Goal: Task Accomplishment & Management: Complete application form

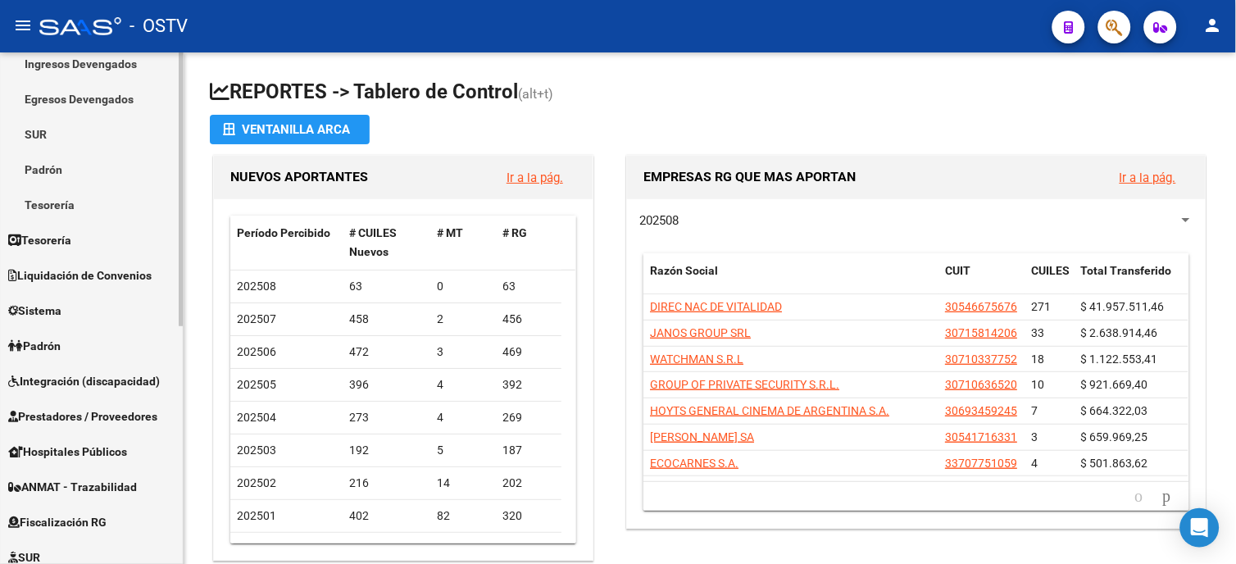
click at [175, 421] on div "Firma Express Reportes Tablero de Control Ingresos Percibidos Análisis de todos…" at bounding box center [93, 377] width 187 height 958
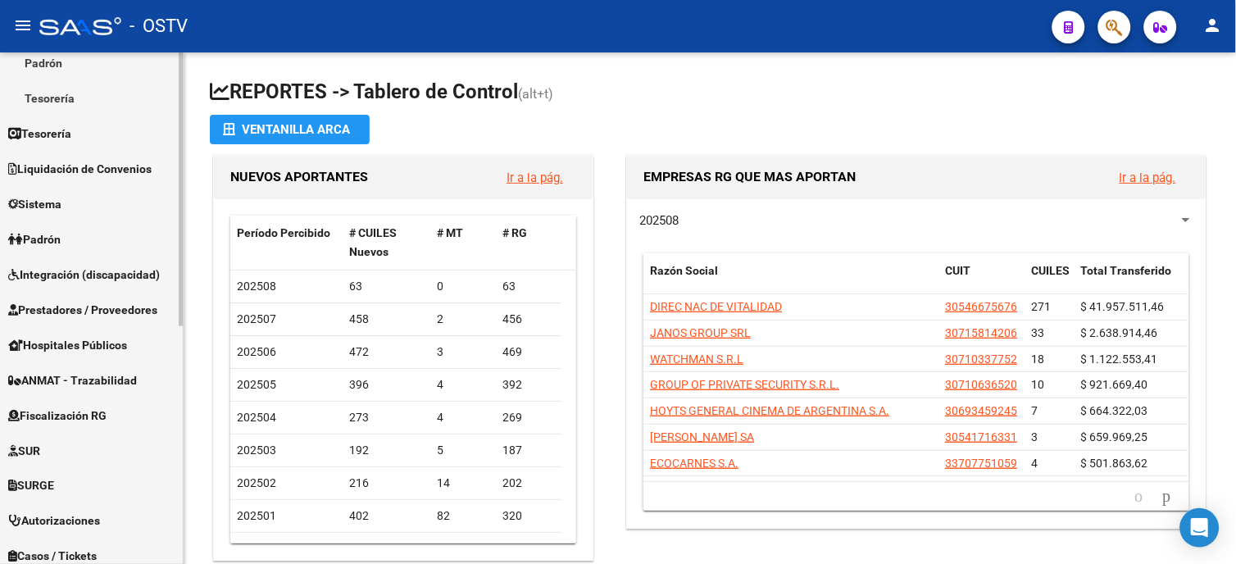
scroll to position [364, 0]
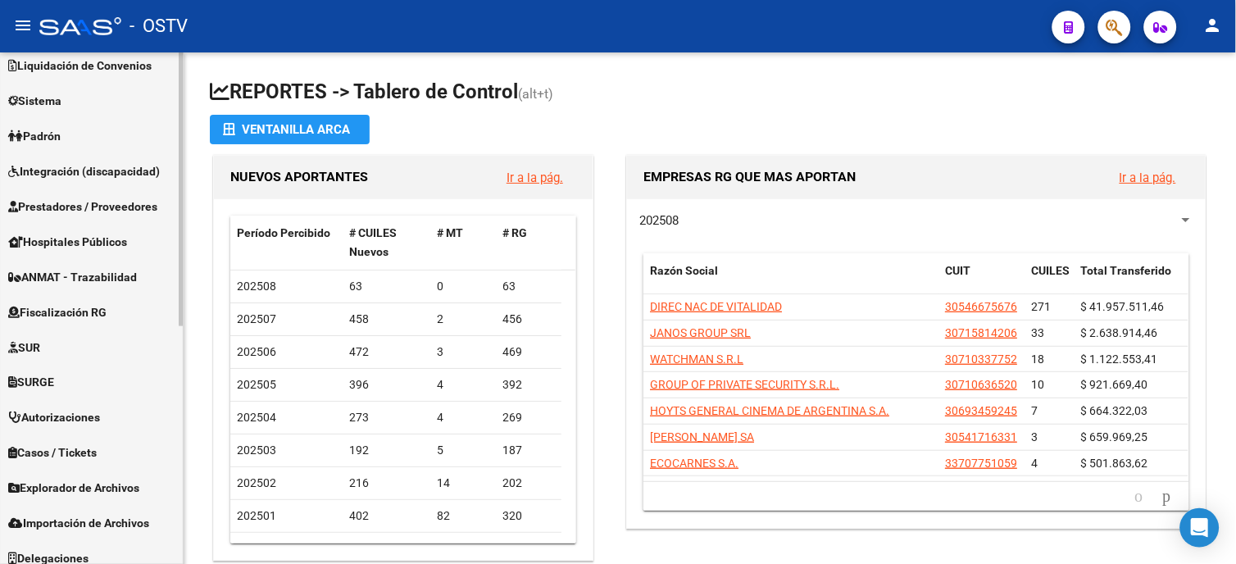
drag, startPoint x: 183, startPoint y: 366, endPoint x: 177, endPoint y: 275, distance: 91.2
click at [177, 275] on mat-sidenav "Firma Express Reportes Tablero de Control Ingresos Percibidos Análisis de todos…" at bounding box center [92, 308] width 184 height 512
click at [117, 203] on span "Prestadores / Proveedores" at bounding box center [82, 207] width 149 height 18
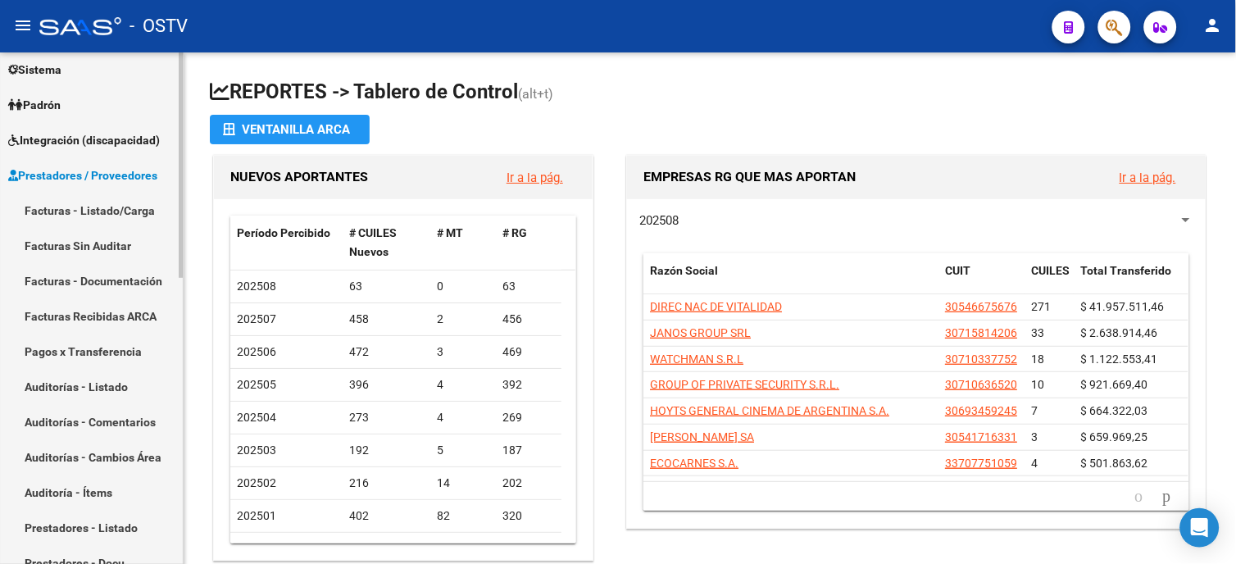
scroll to position [117, 0]
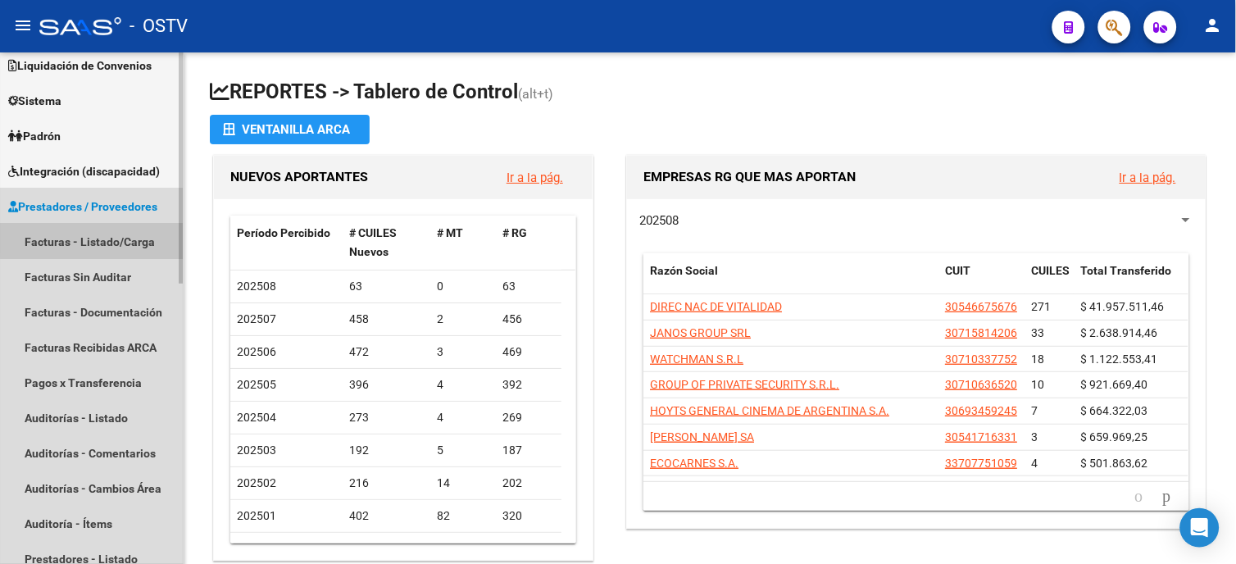
click at [123, 234] on link "Facturas - Listado/Carga" at bounding box center [91, 241] width 183 height 35
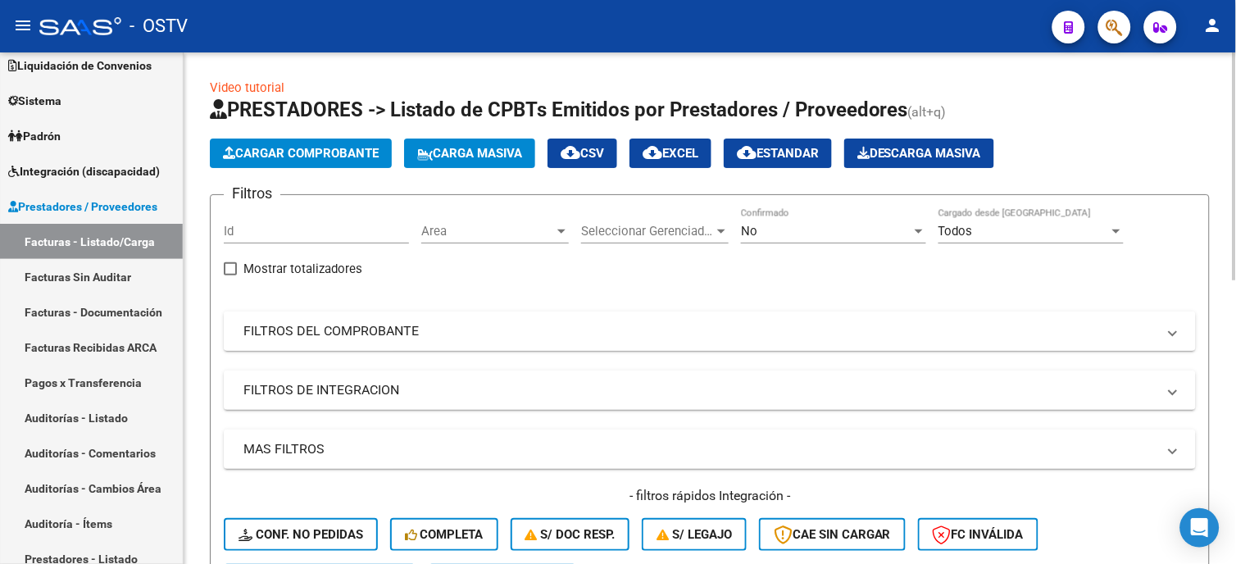
click at [318, 328] on mat-panel-title "FILTROS DEL COMPROBANTE" at bounding box center [699, 331] width 913 height 18
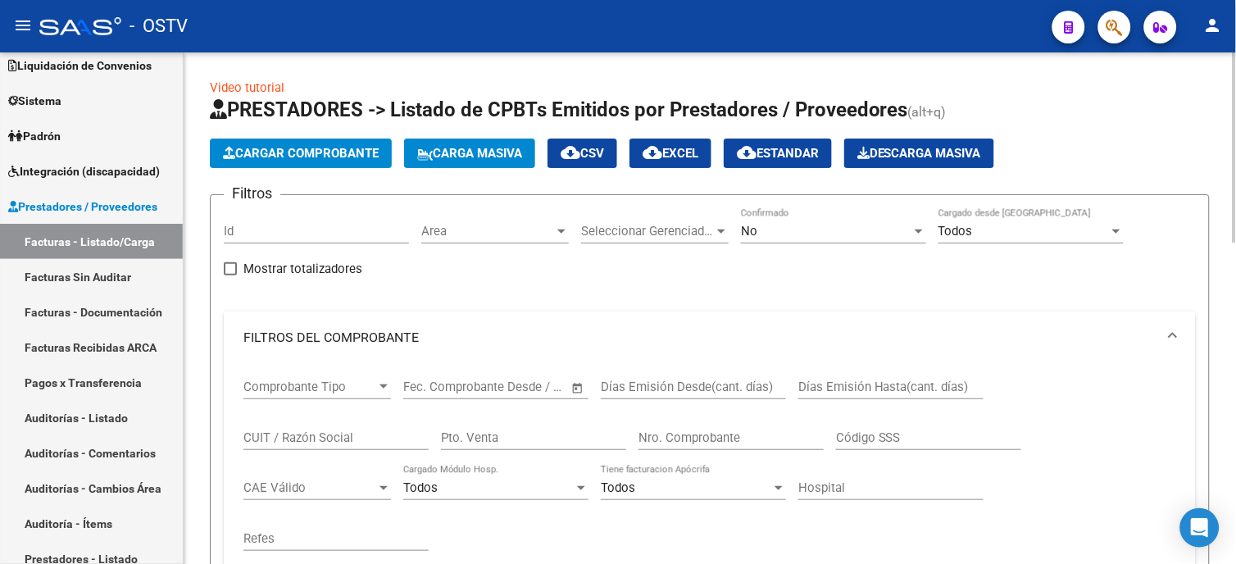
click at [683, 444] on input "Nro. Comprobante" at bounding box center [731, 437] width 185 height 15
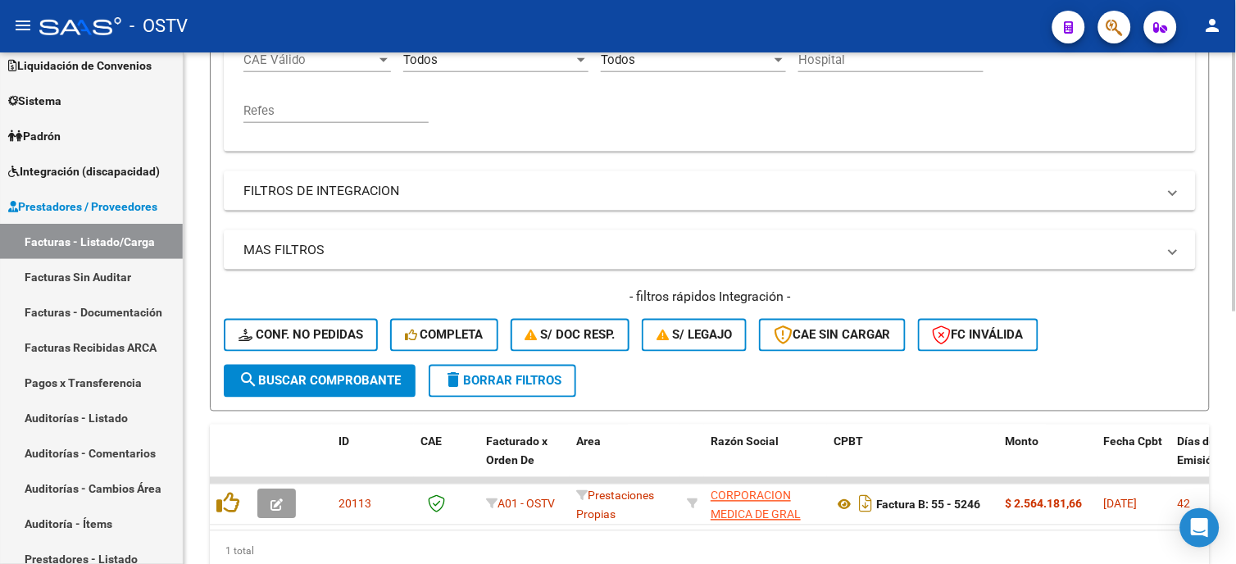
scroll to position [500, 0]
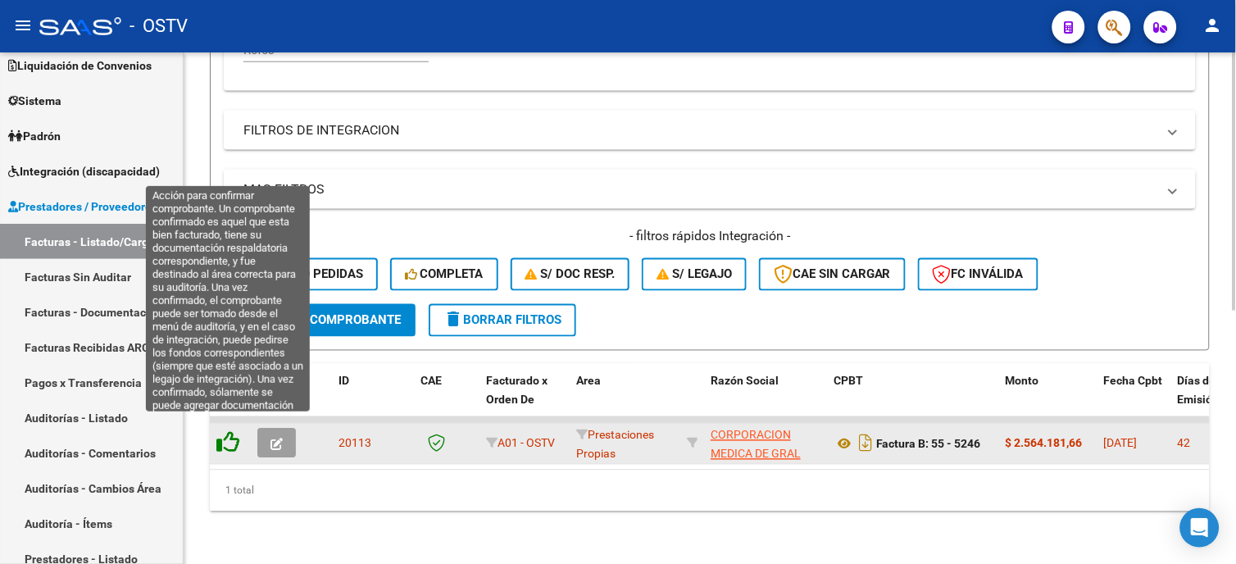
type input "5246"
click at [225, 431] on icon at bounding box center [227, 442] width 23 height 23
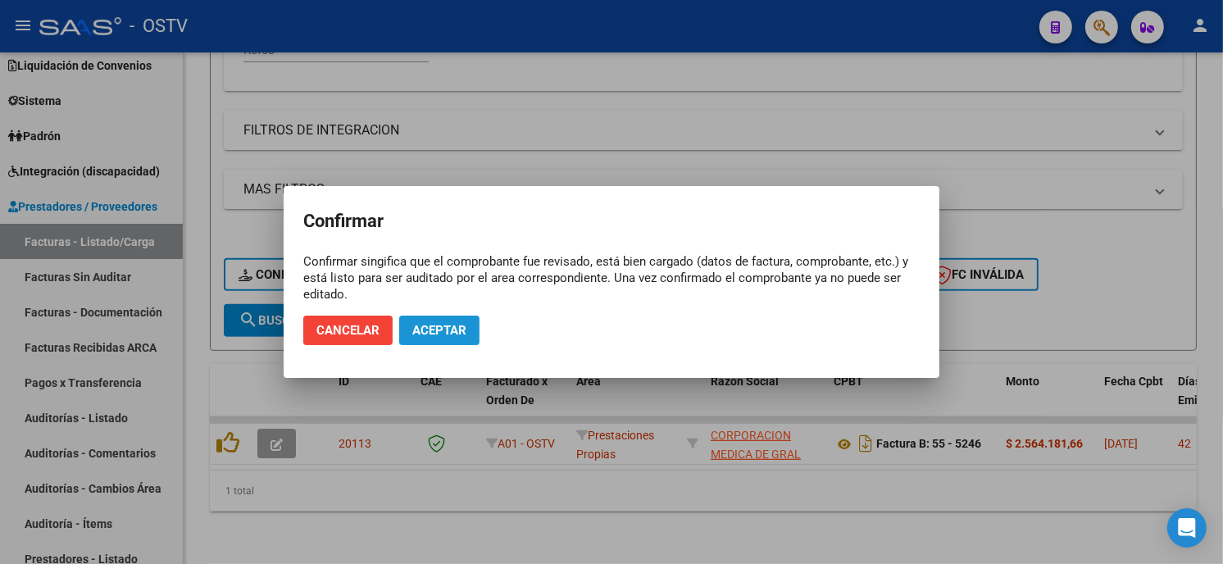
click at [421, 342] on button "Aceptar" at bounding box center [439, 331] width 80 height 30
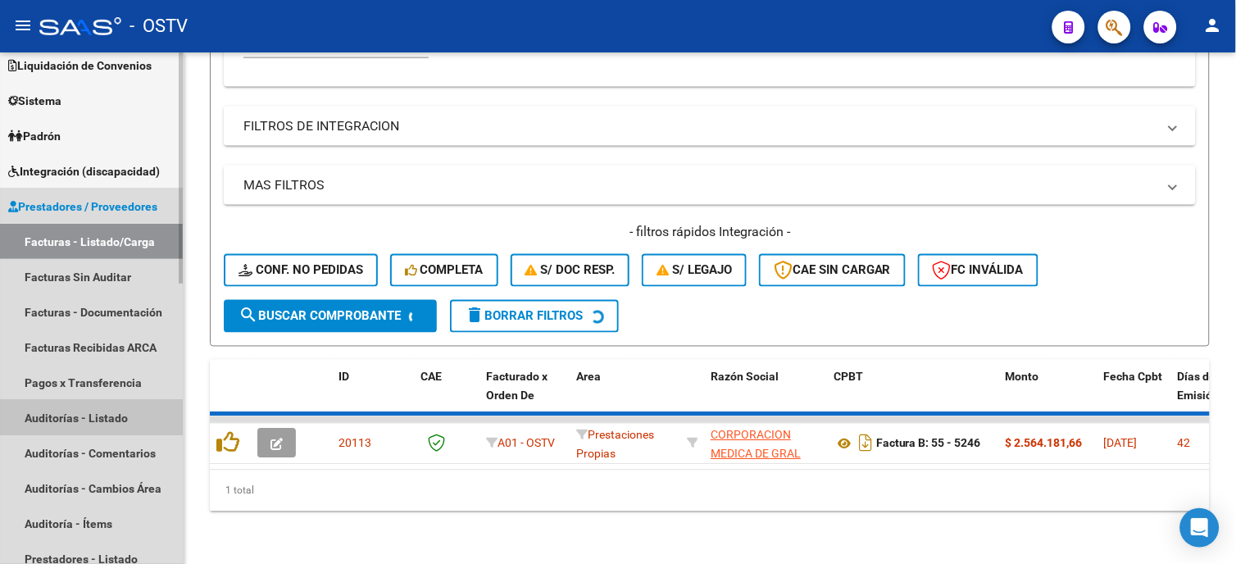
click at [116, 413] on link "Auditorías - Listado" at bounding box center [91, 417] width 183 height 35
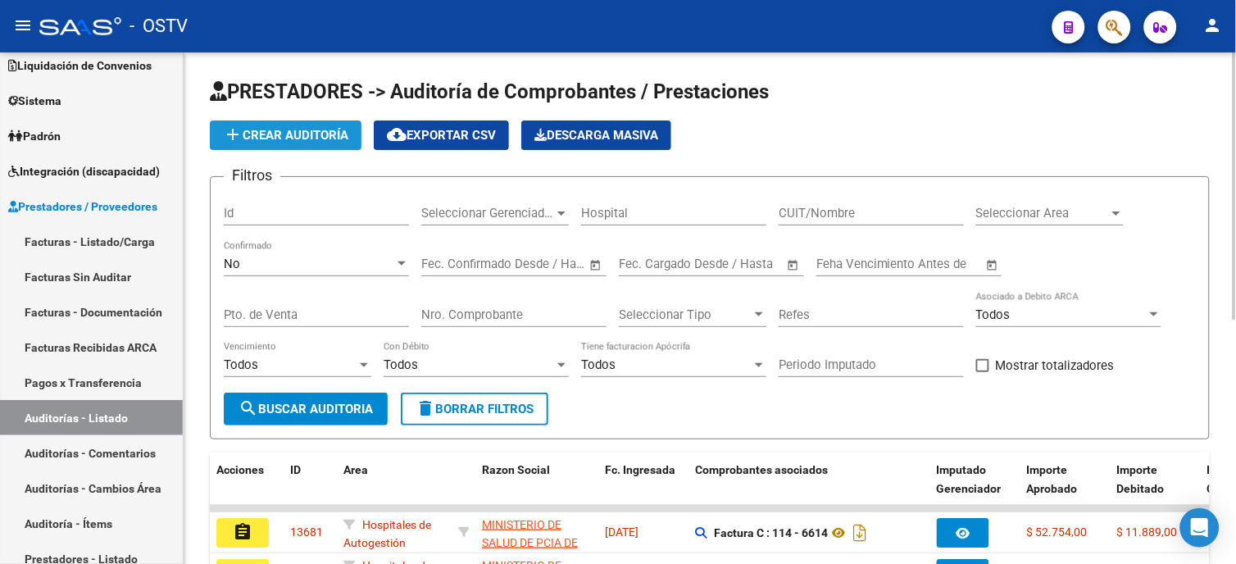
click at [275, 142] on button "add Crear Auditoría" at bounding box center [286, 136] width 152 height 30
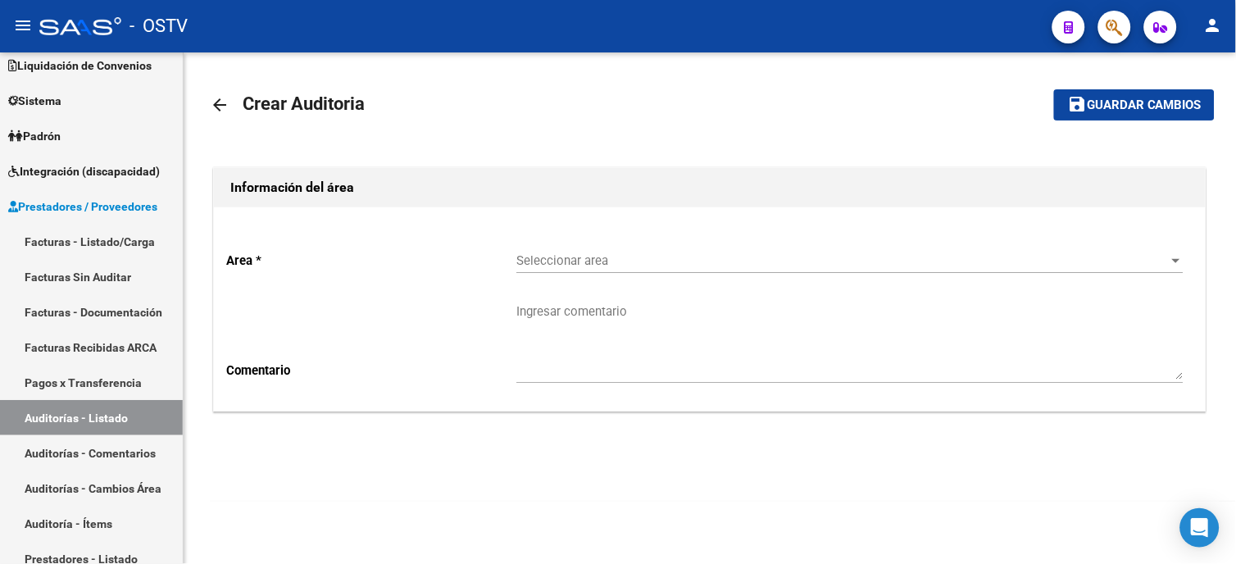
click at [542, 264] on span "Seleccionar area" at bounding box center [843, 260] width 653 height 15
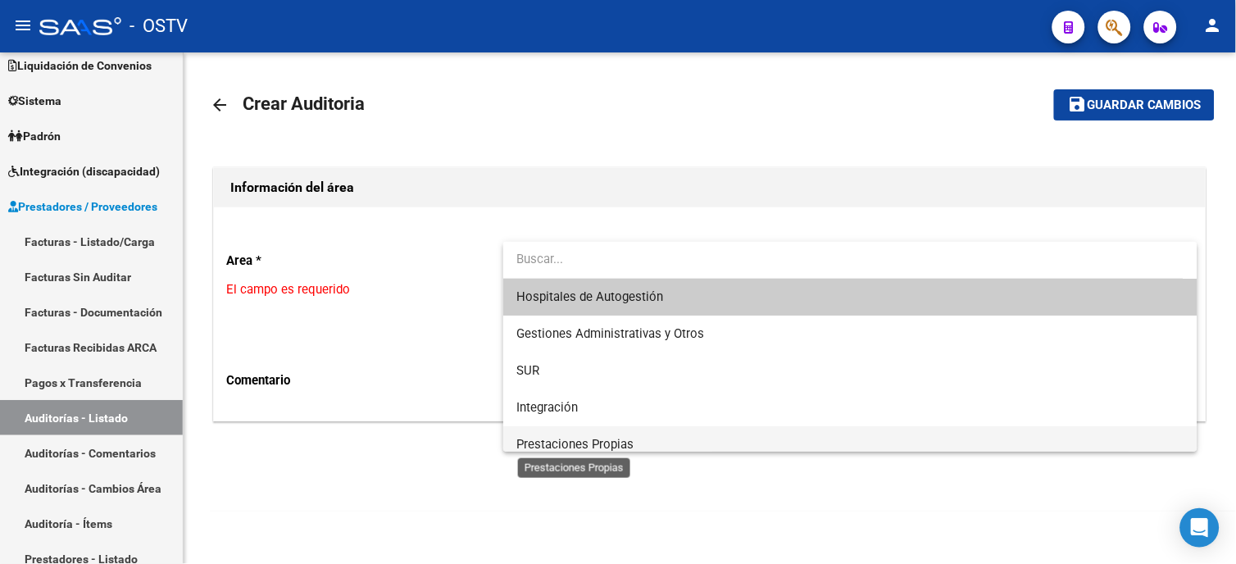
click at [569, 439] on span "Prestaciones Propias" at bounding box center [575, 444] width 117 height 15
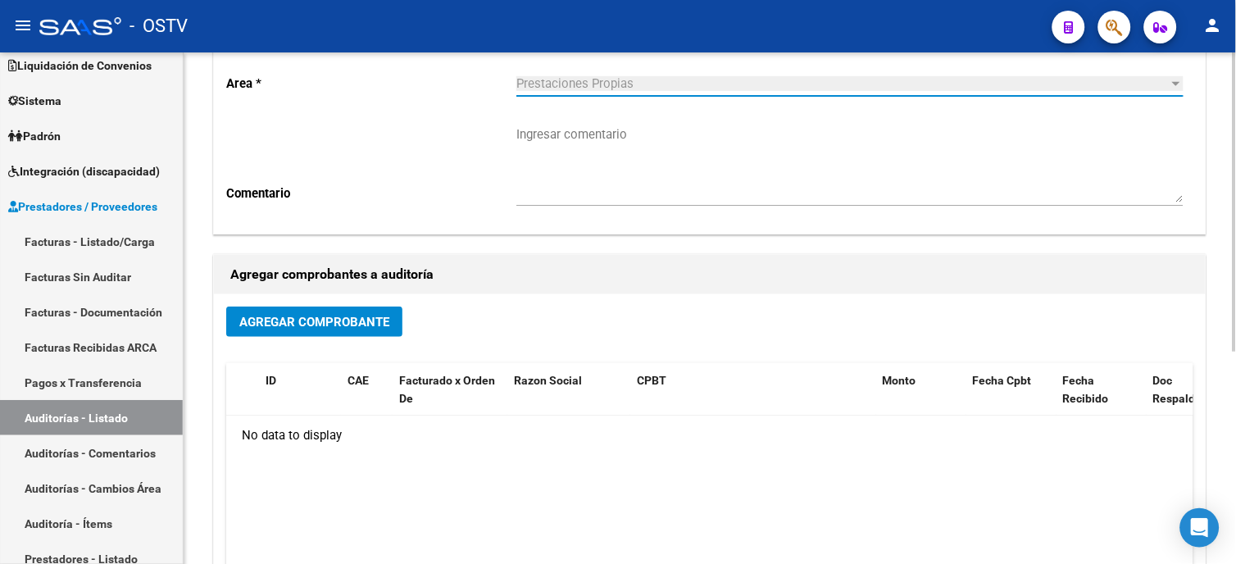
scroll to position [182, 0]
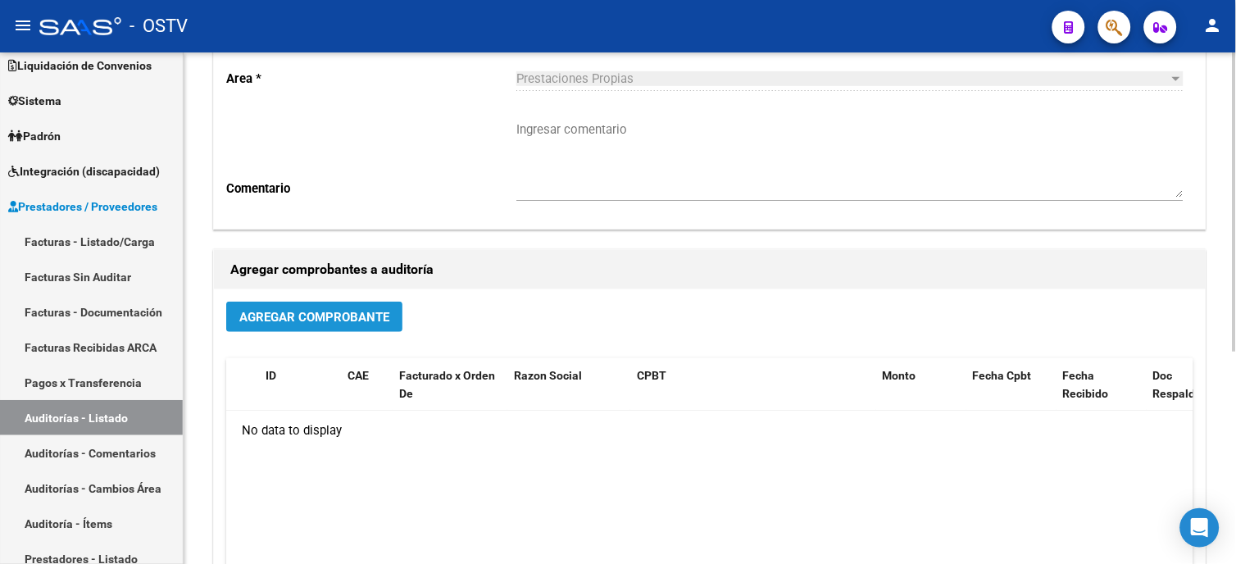
click at [338, 314] on span "Agregar Comprobante" at bounding box center [314, 317] width 150 height 15
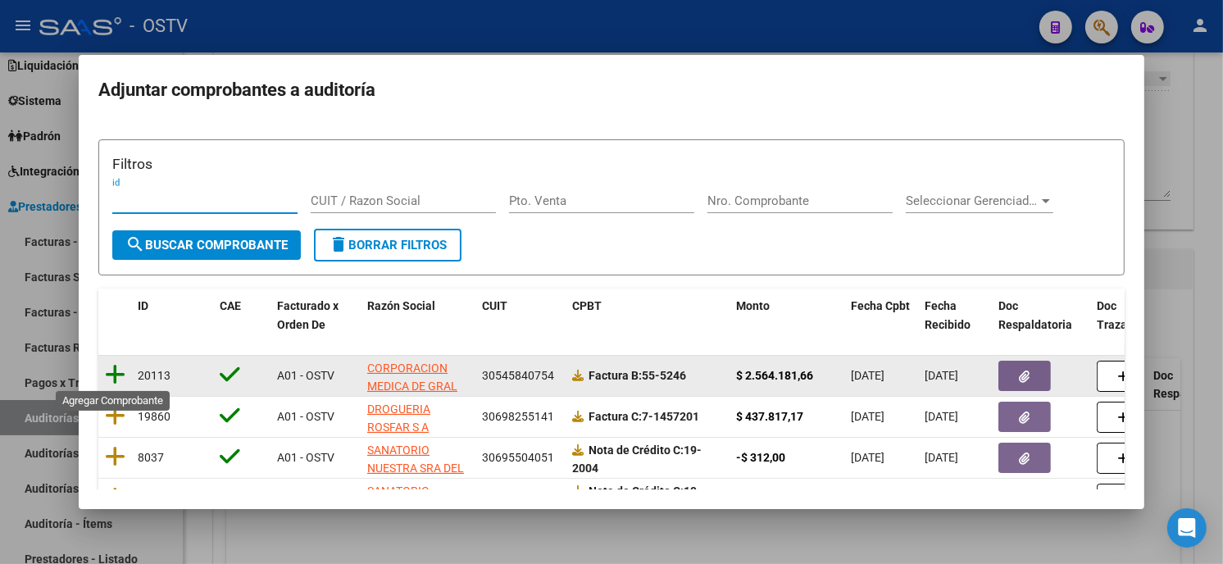
click at [118, 375] on icon at bounding box center [115, 374] width 20 height 23
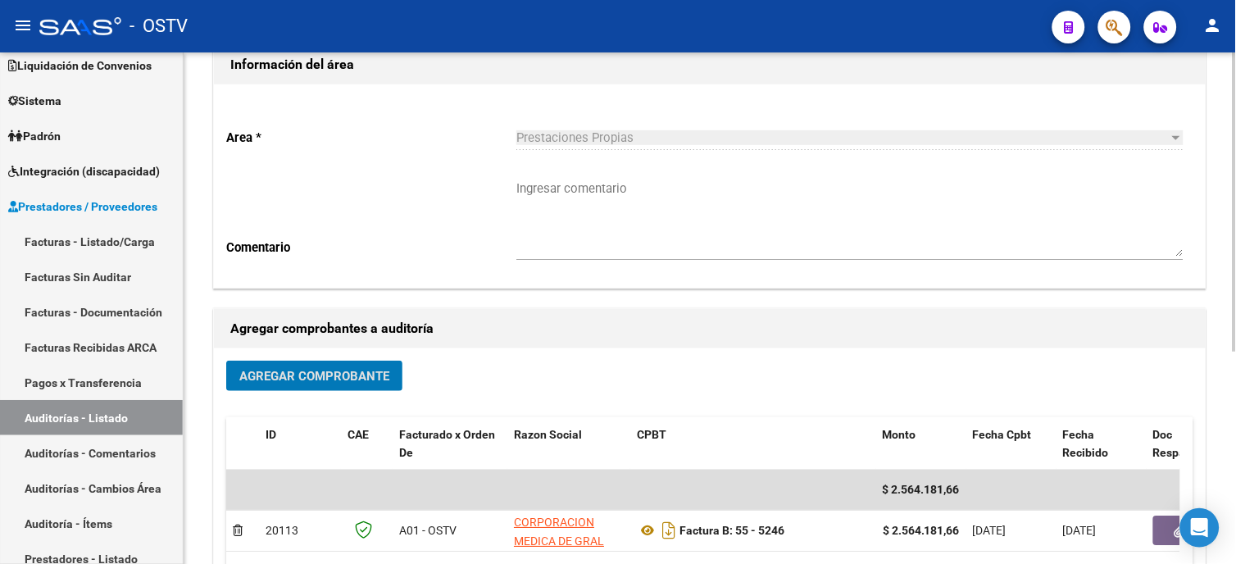
scroll to position [0, 0]
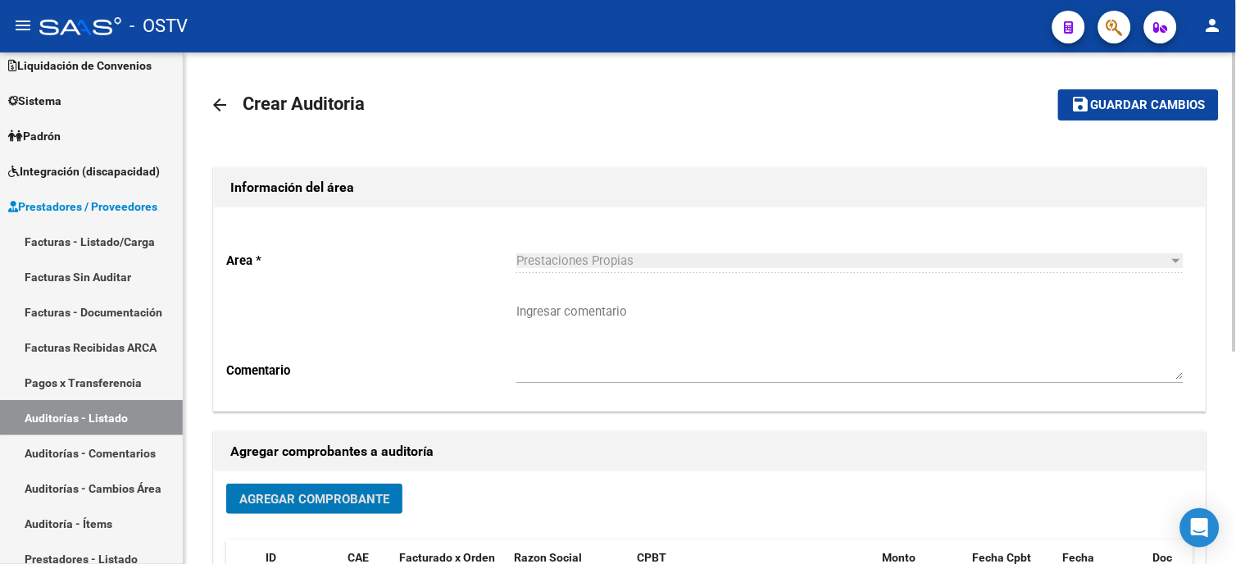
click at [1169, 105] on span "Guardar cambios" at bounding box center [1148, 105] width 115 height 15
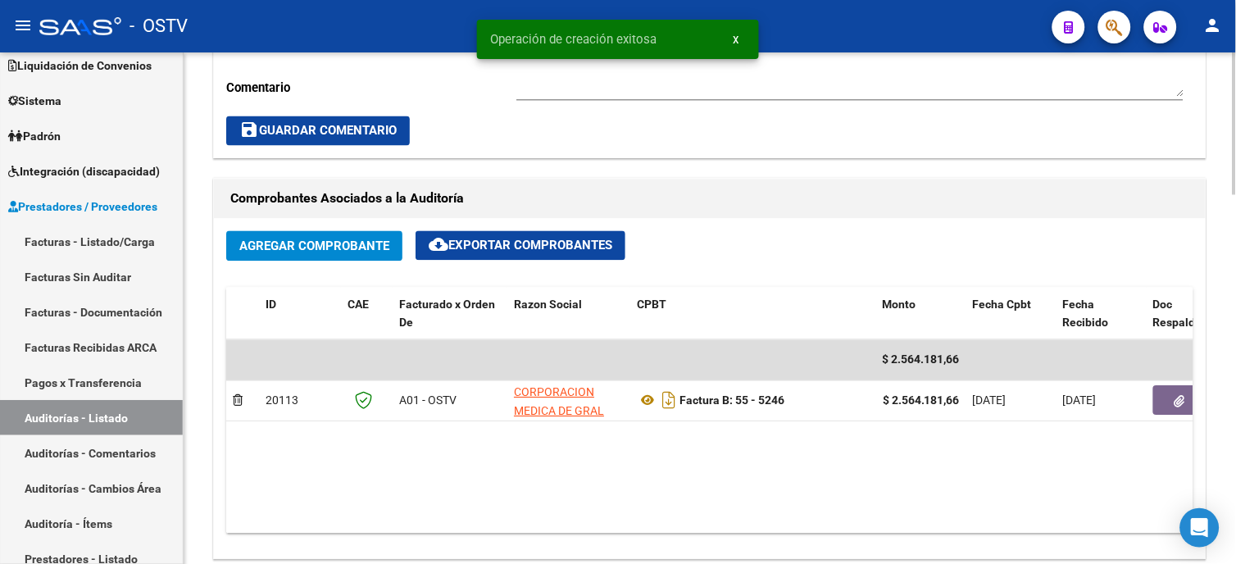
scroll to position [728, 0]
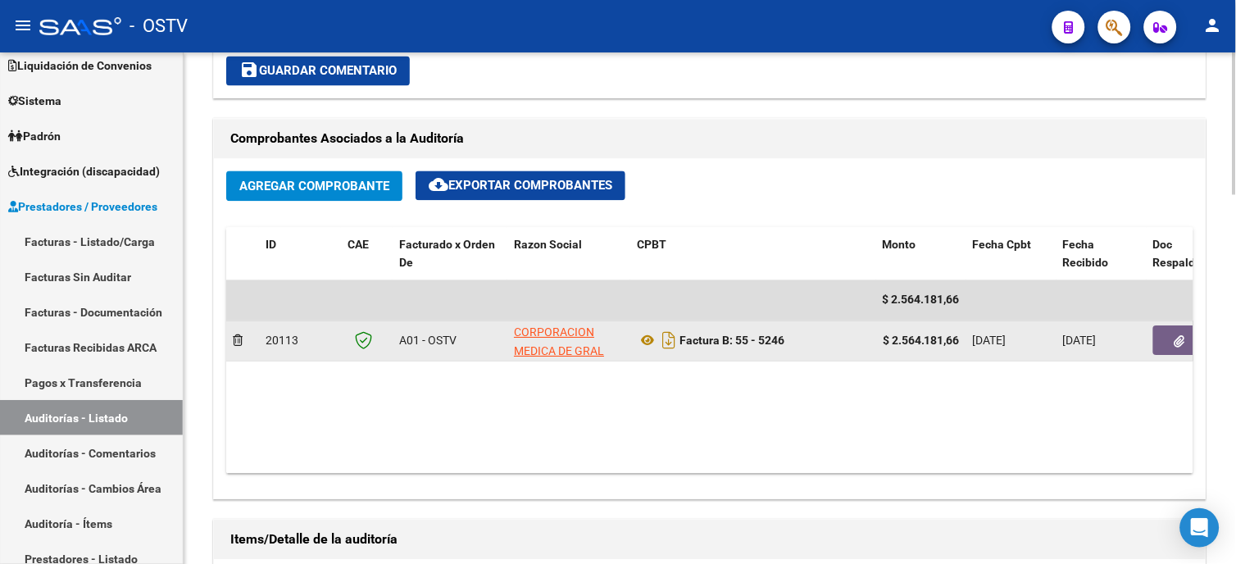
click at [1189, 348] on button "button" at bounding box center [1180, 341] width 52 height 30
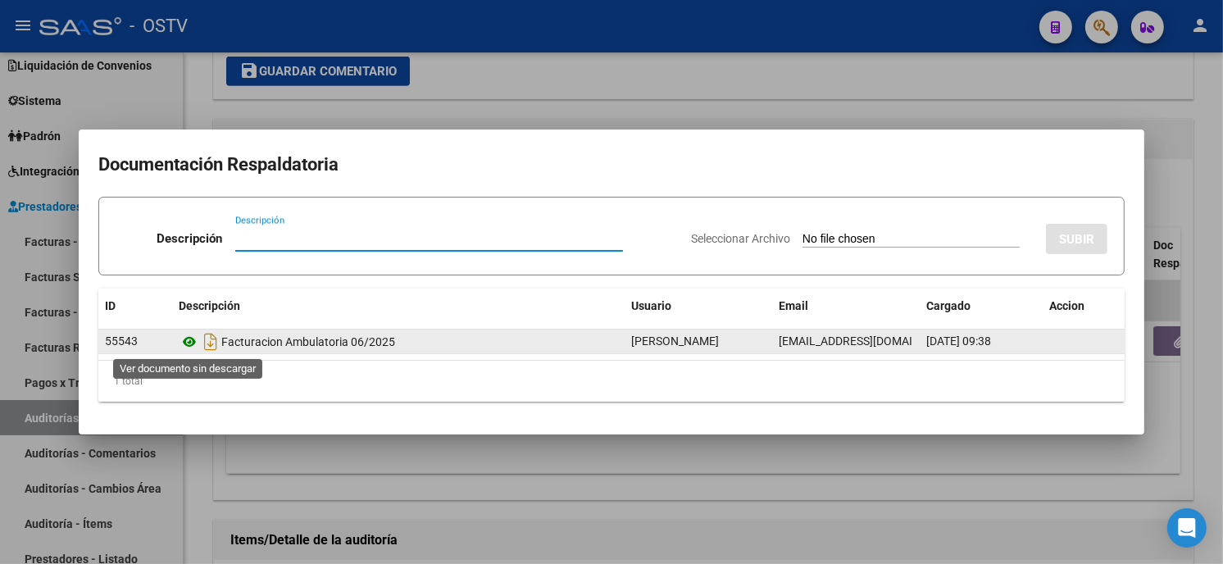
click at [186, 341] on icon at bounding box center [189, 342] width 21 height 20
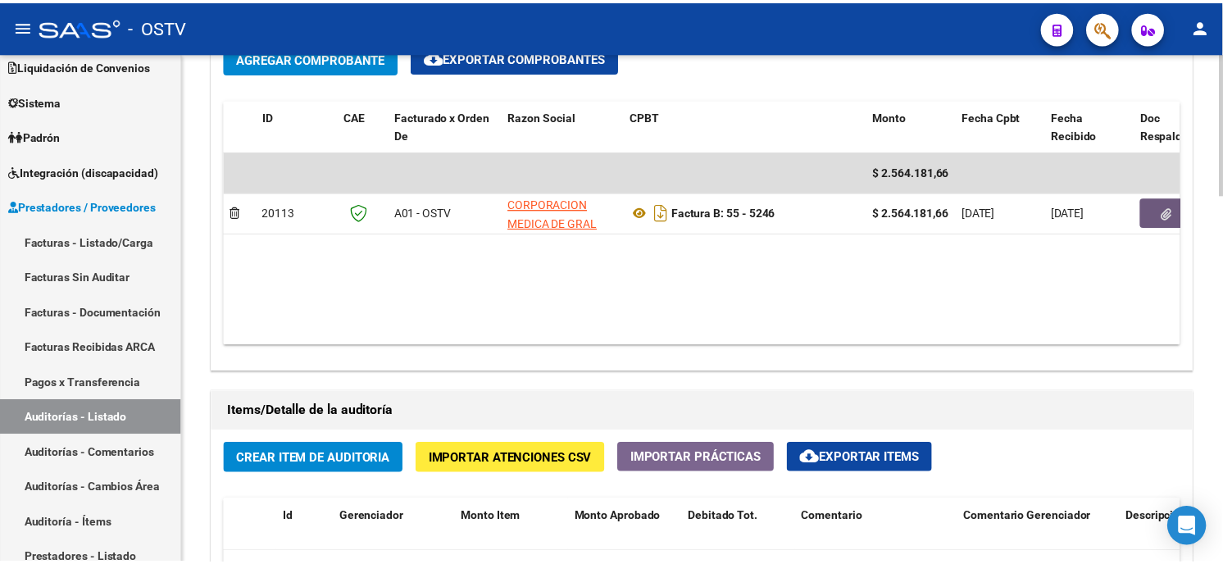
scroll to position [911, 0]
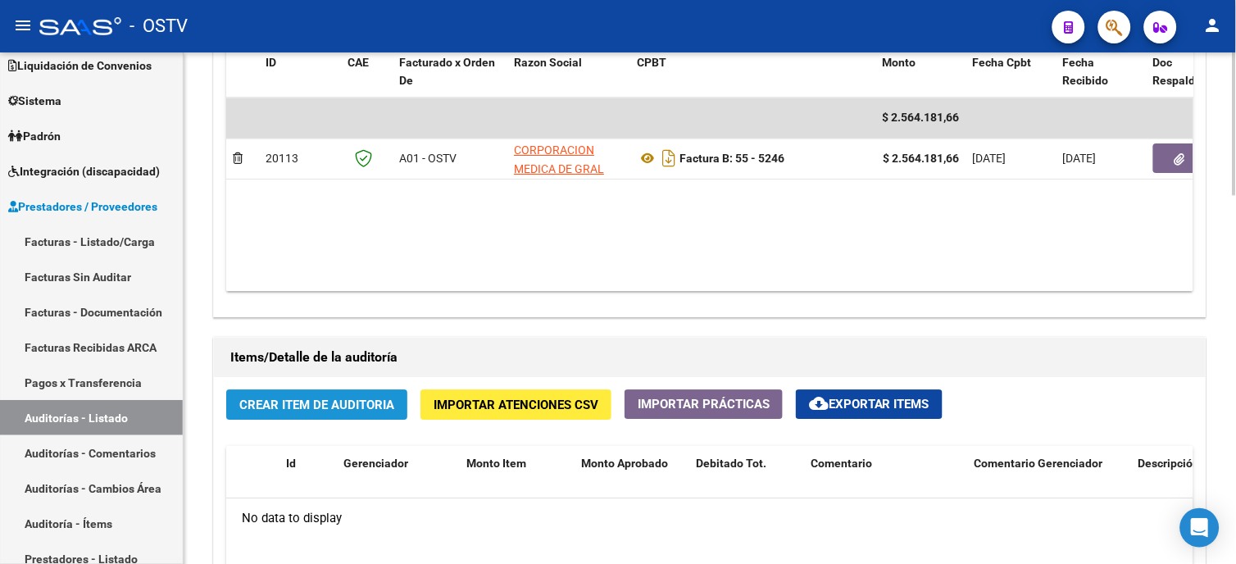
click at [351, 400] on span "Crear Item de Auditoria" at bounding box center [316, 405] width 155 height 15
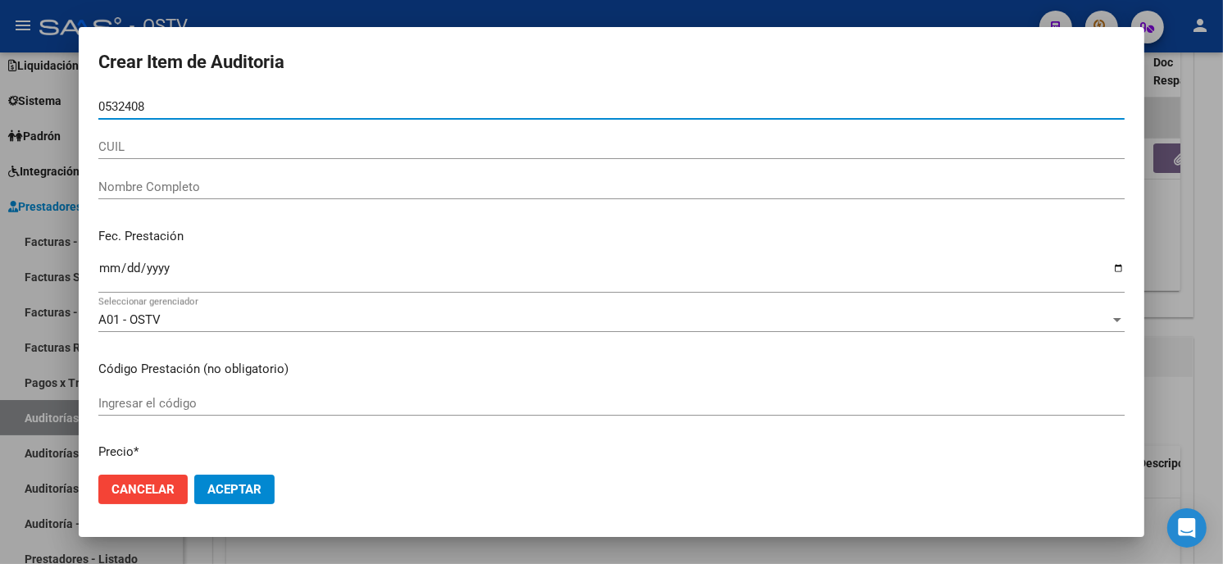
type input "05324081"
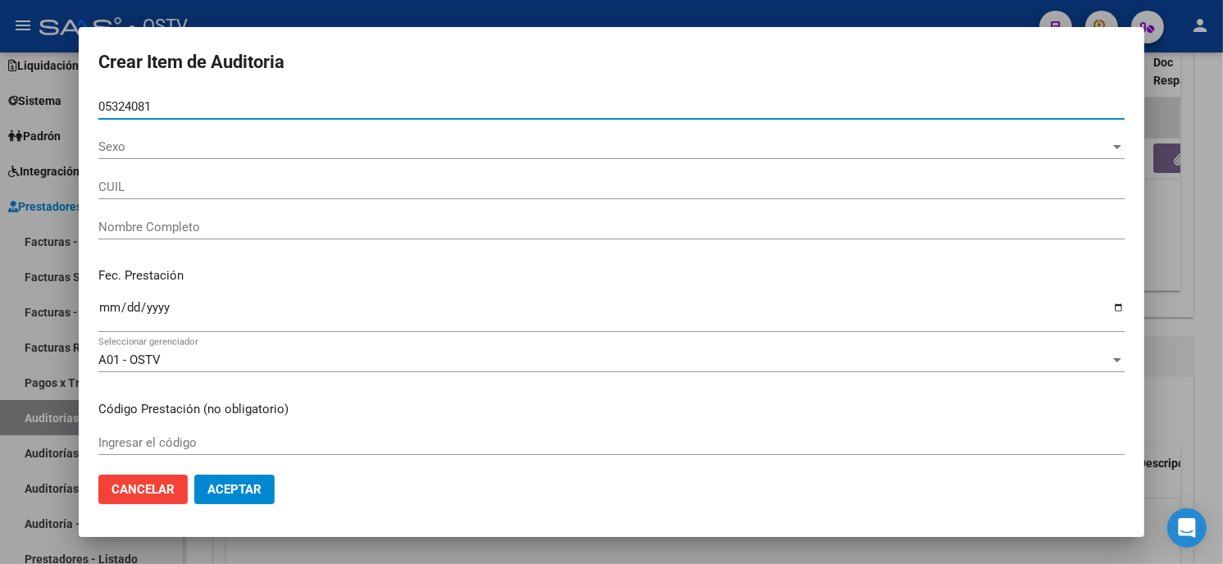
type input "27053240815"
type input "[PERSON_NAME] [PERSON_NAME]"
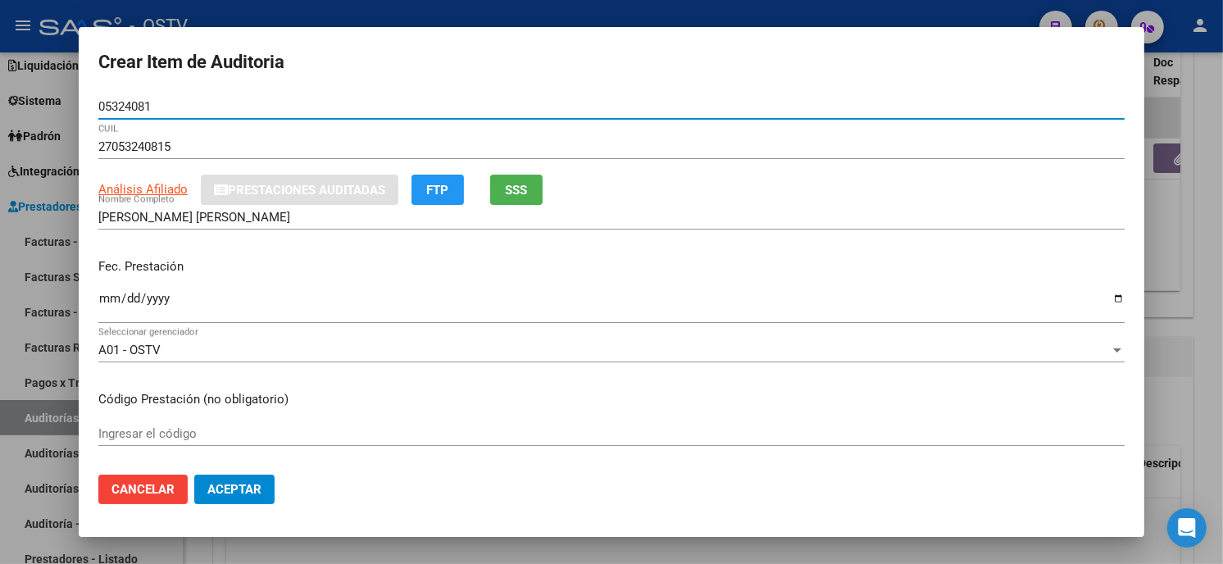
type input "05324081"
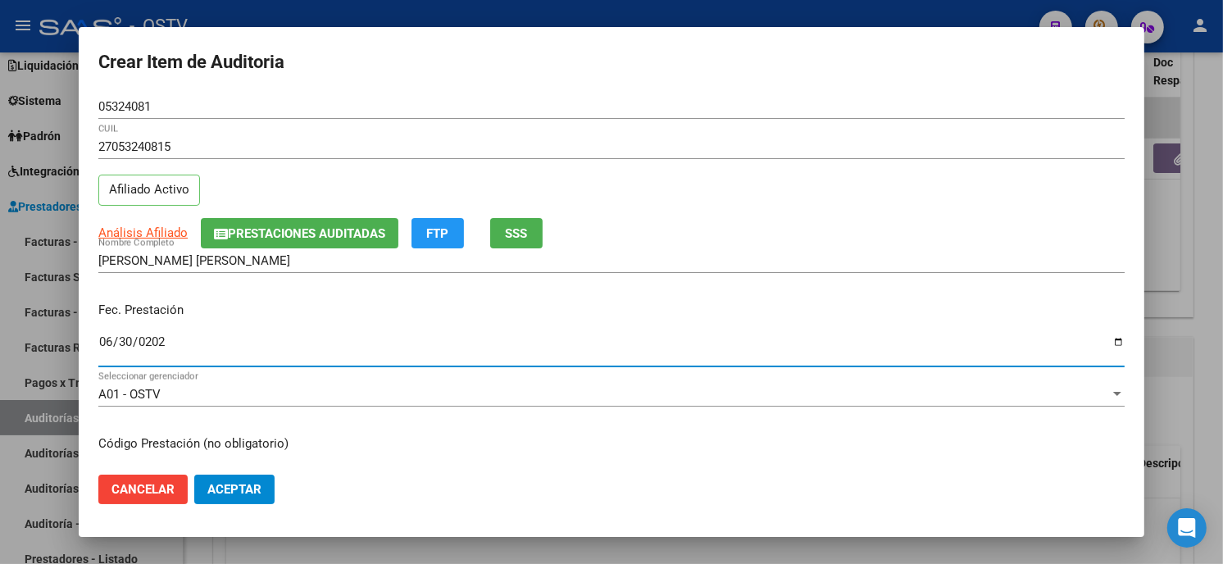
type input "[DATE]"
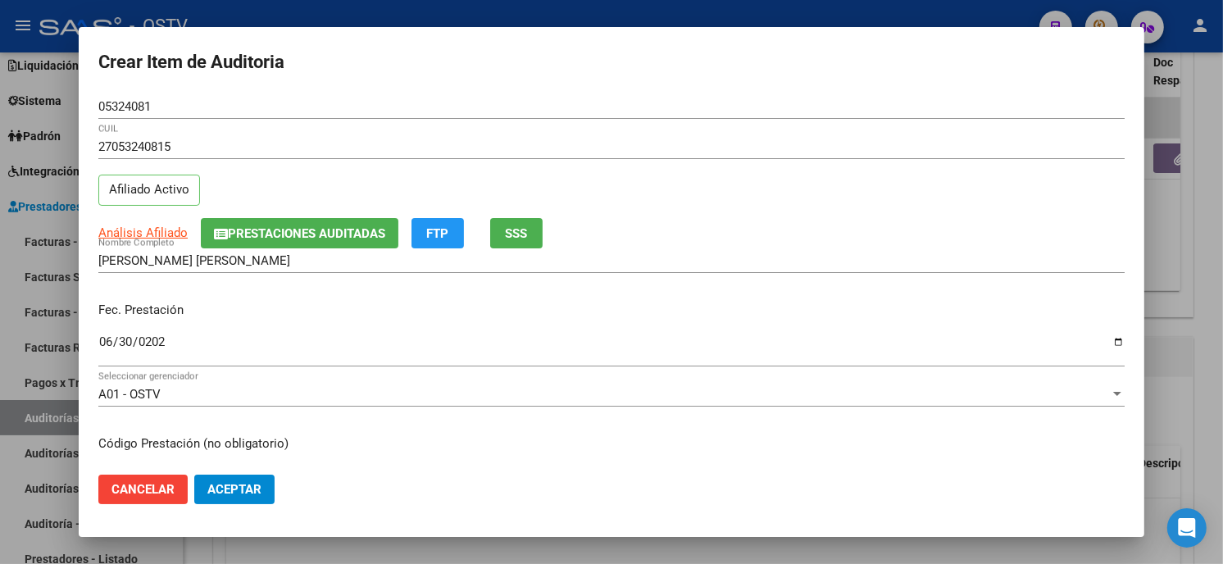
scroll to position [199, 0]
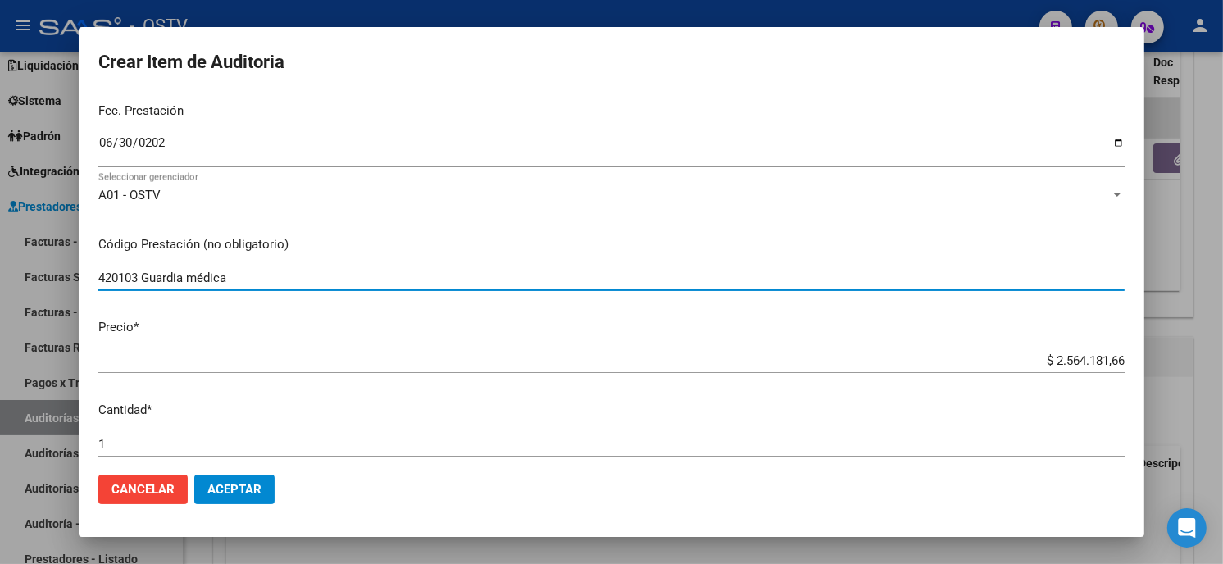
type input "420103 Guardia médica"
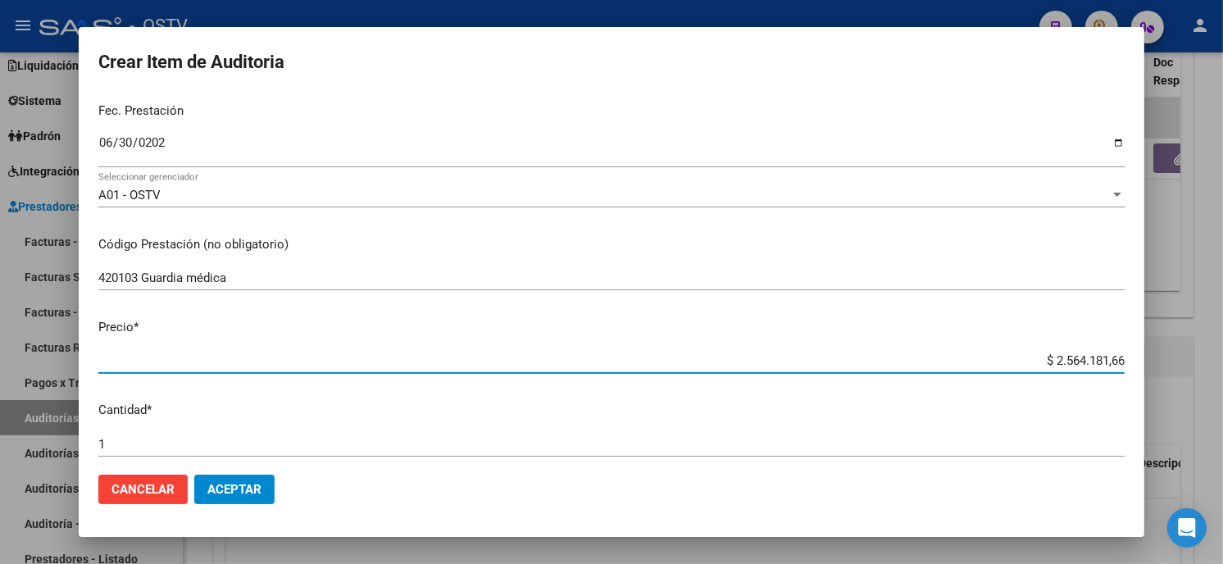
type input "$ 0,06"
type input "$ 0,63"
type input "$ 6,30"
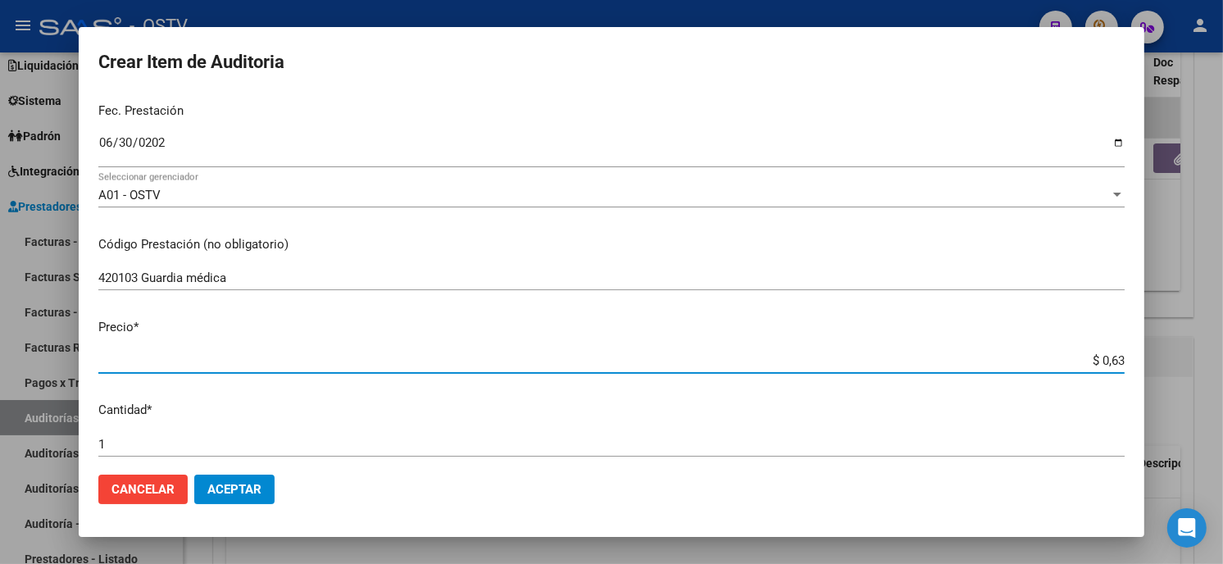
type input "$ 6,30"
type input "$ 63,07"
type input "$ 630,78"
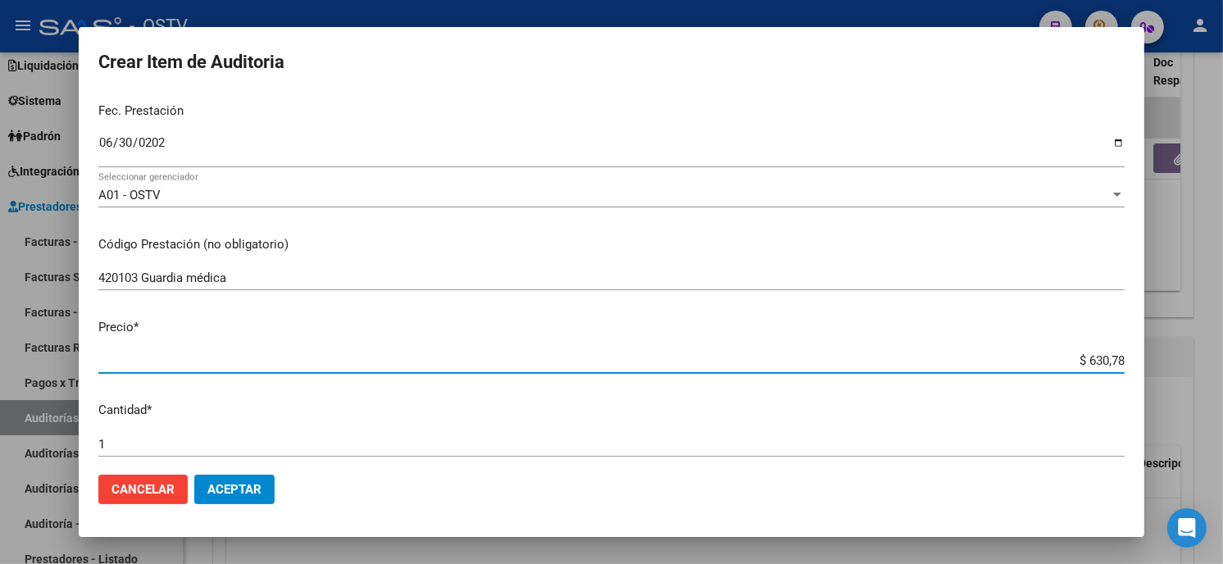
type input "$ 6.307,83"
type input "$ 63.078,32"
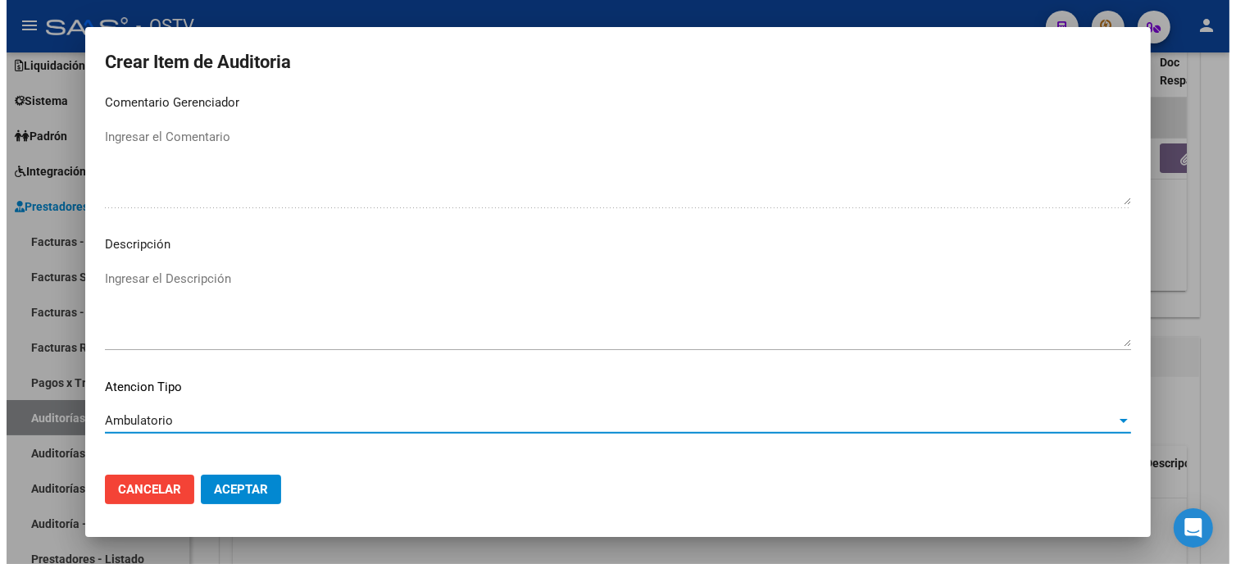
scroll to position [967, 0]
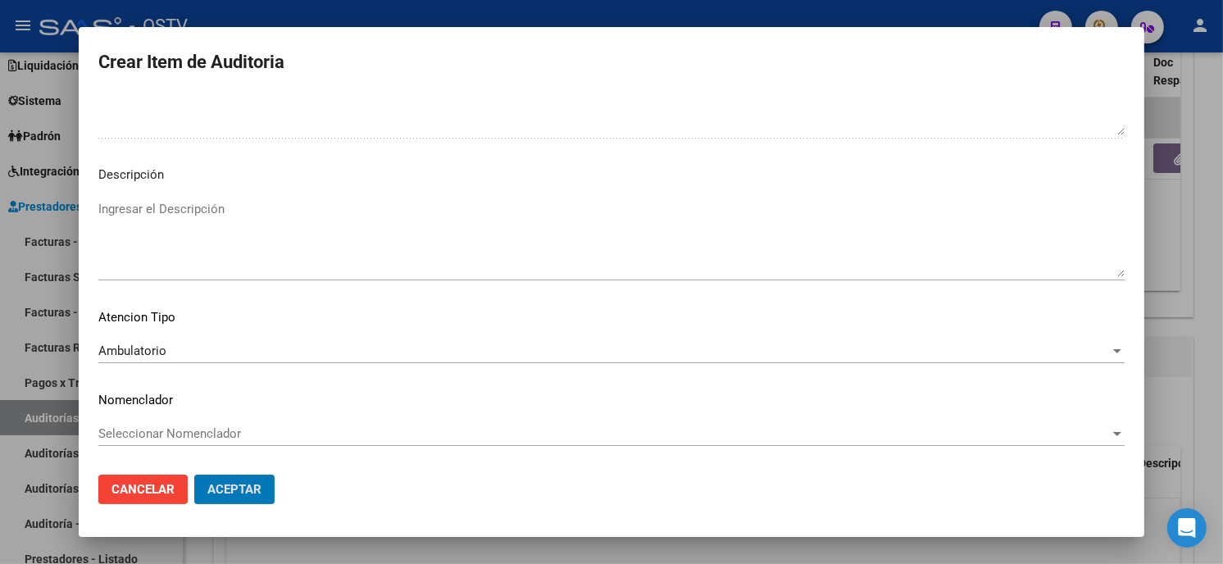
click at [194, 475] on button "Aceptar" at bounding box center [234, 490] width 80 height 30
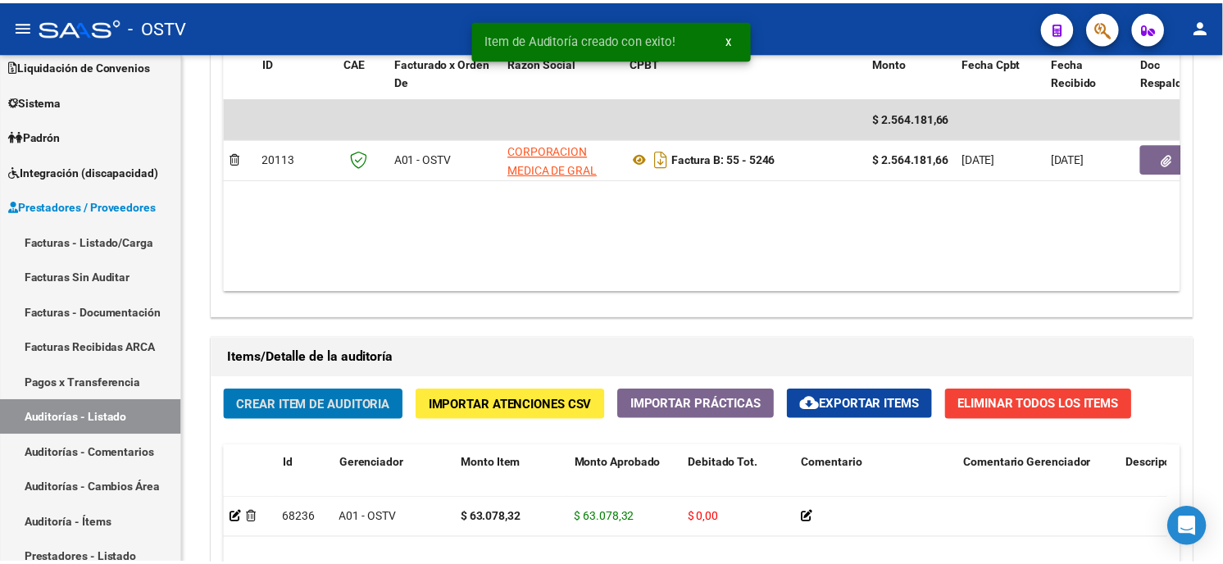
scroll to position [912, 0]
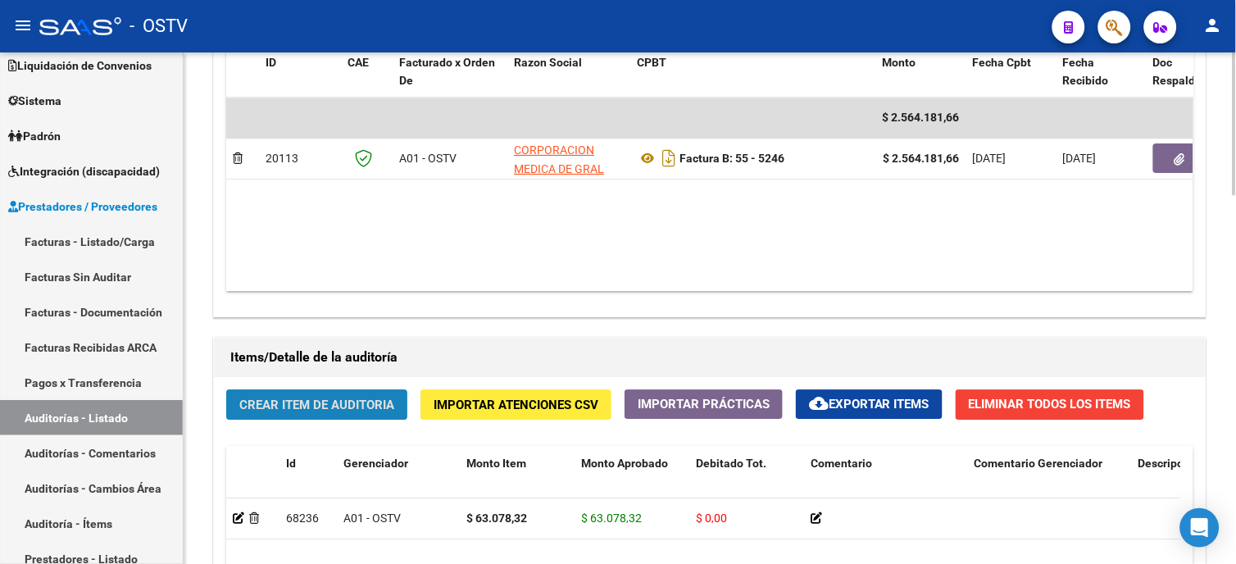
click at [349, 399] on span "Crear Item de Auditoria" at bounding box center [316, 405] width 155 height 15
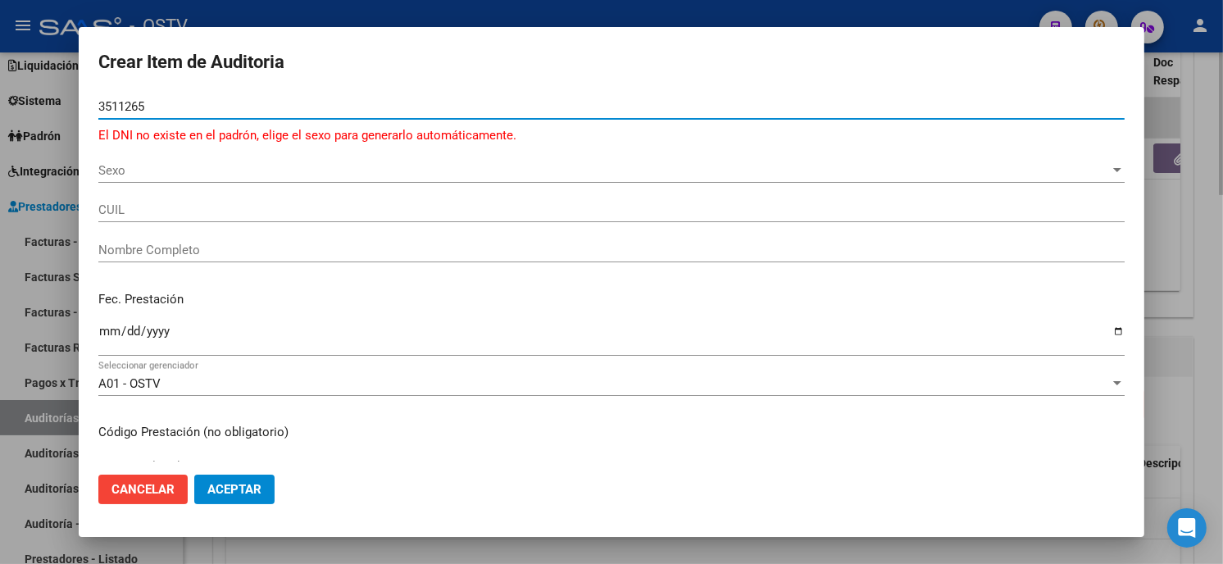
type input "35112655"
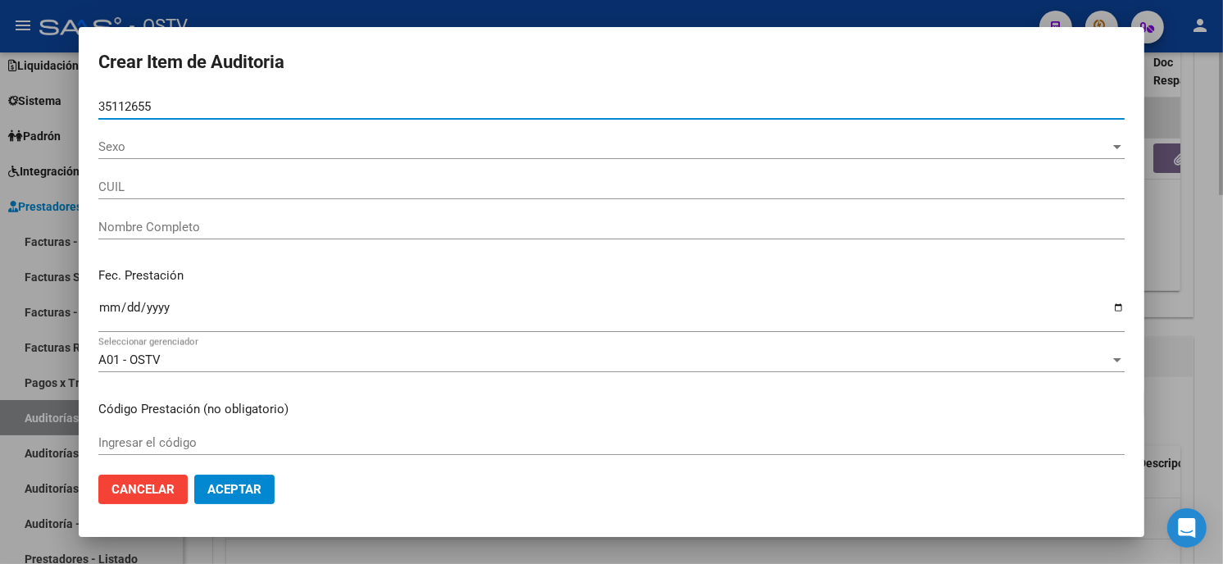
type input "20351126559"
type input "[PERSON_NAME] [PERSON_NAME]"
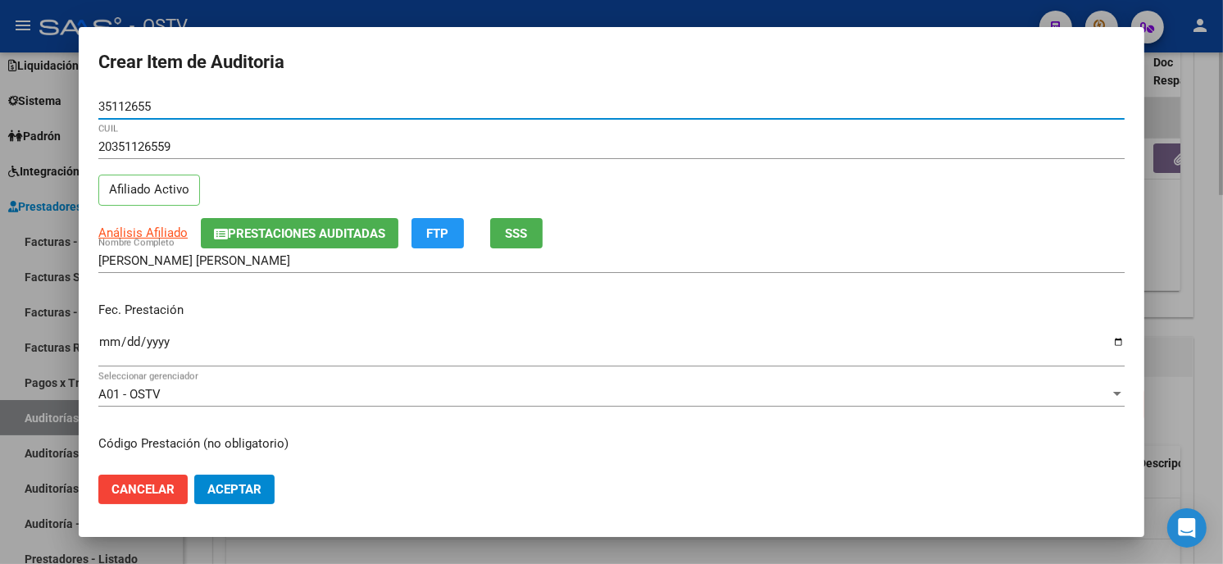
type input "35112655"
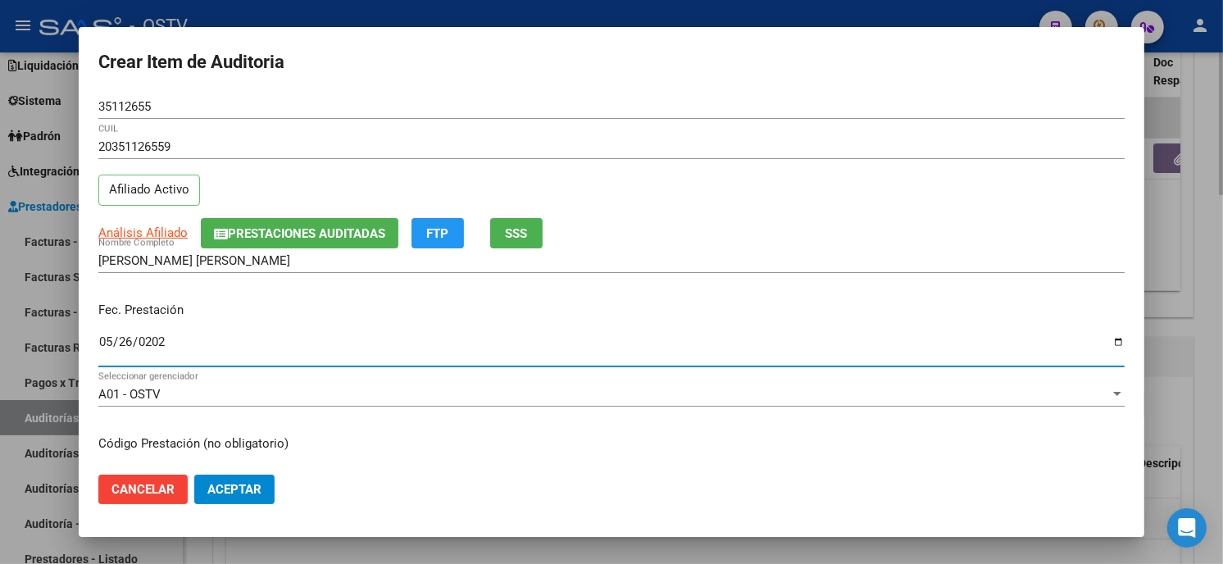
type input "[DATE]"
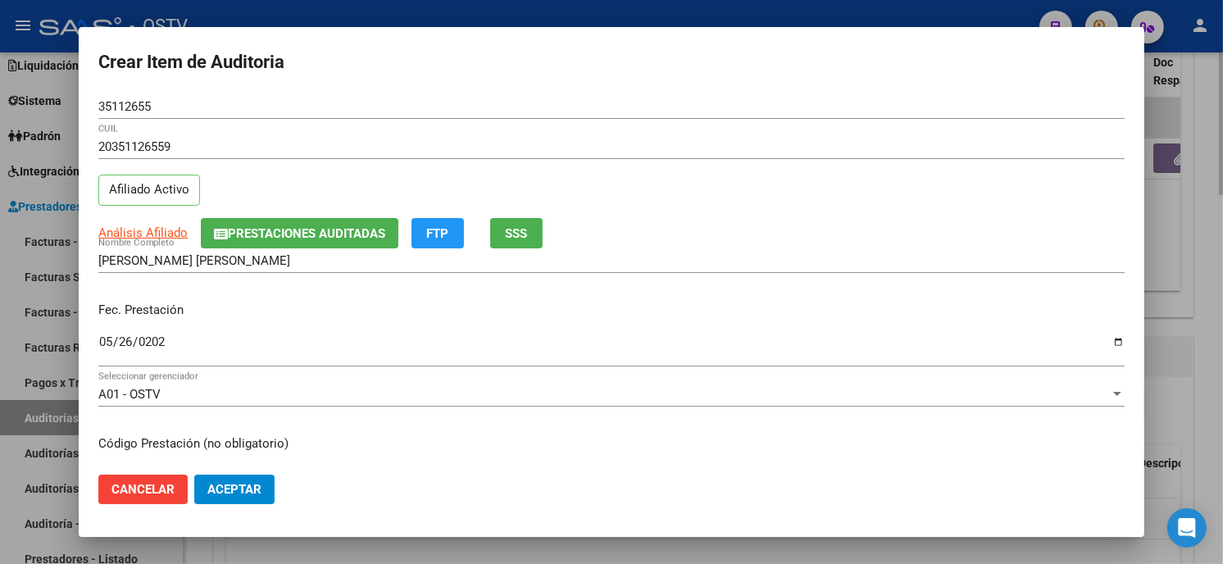
scroll to position [199, 0]
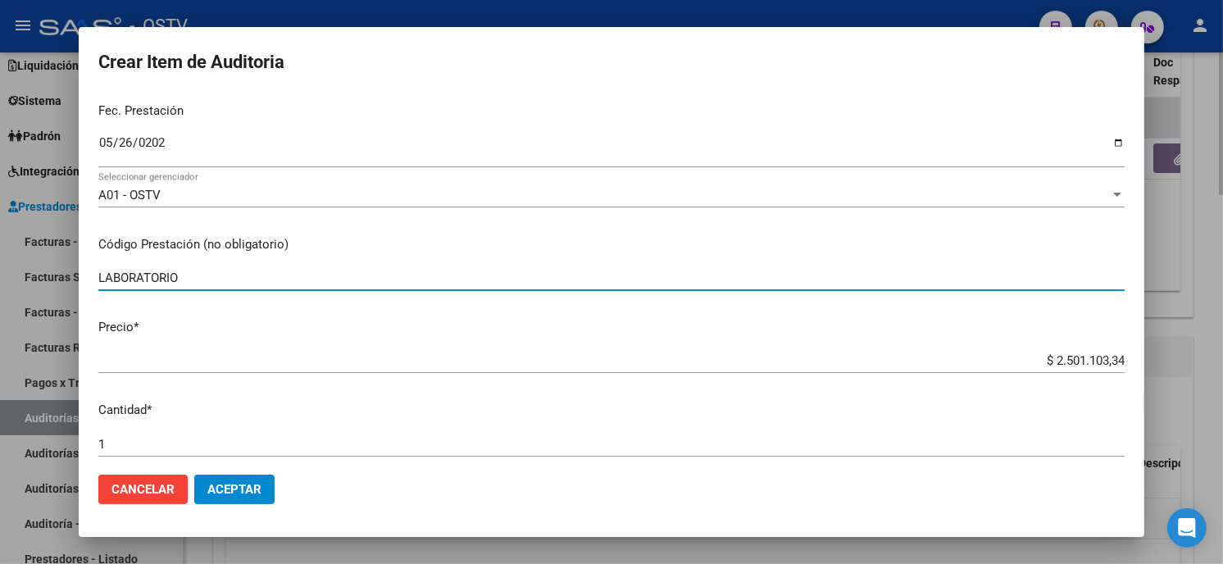
type input "LABORATORIO"
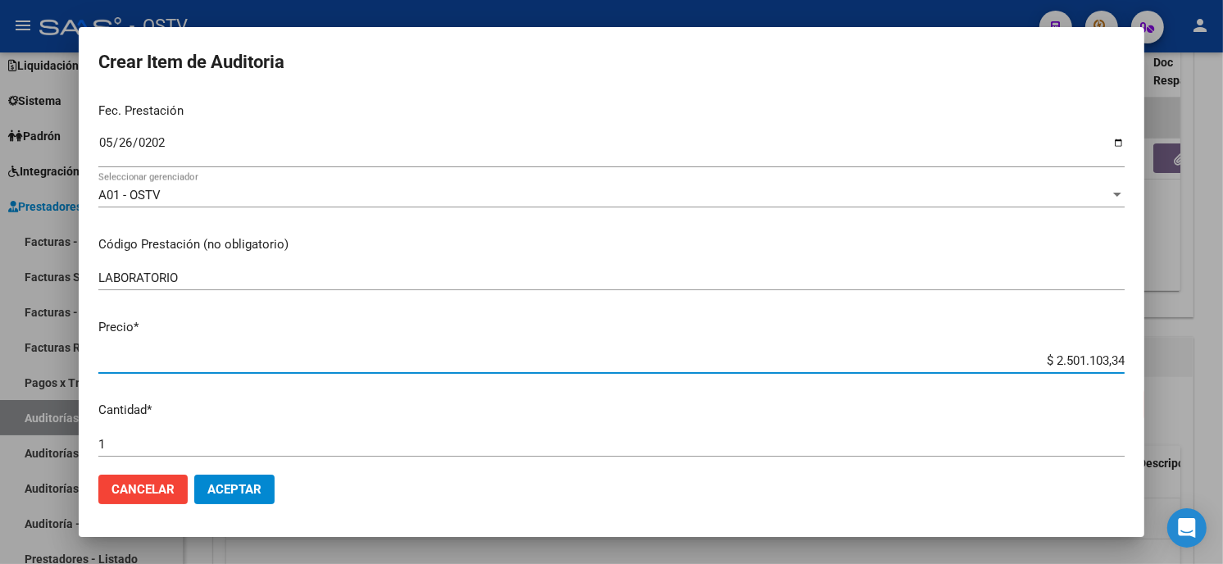
paste input "1.340.060,15"
type input "$ 1.340.060,15"
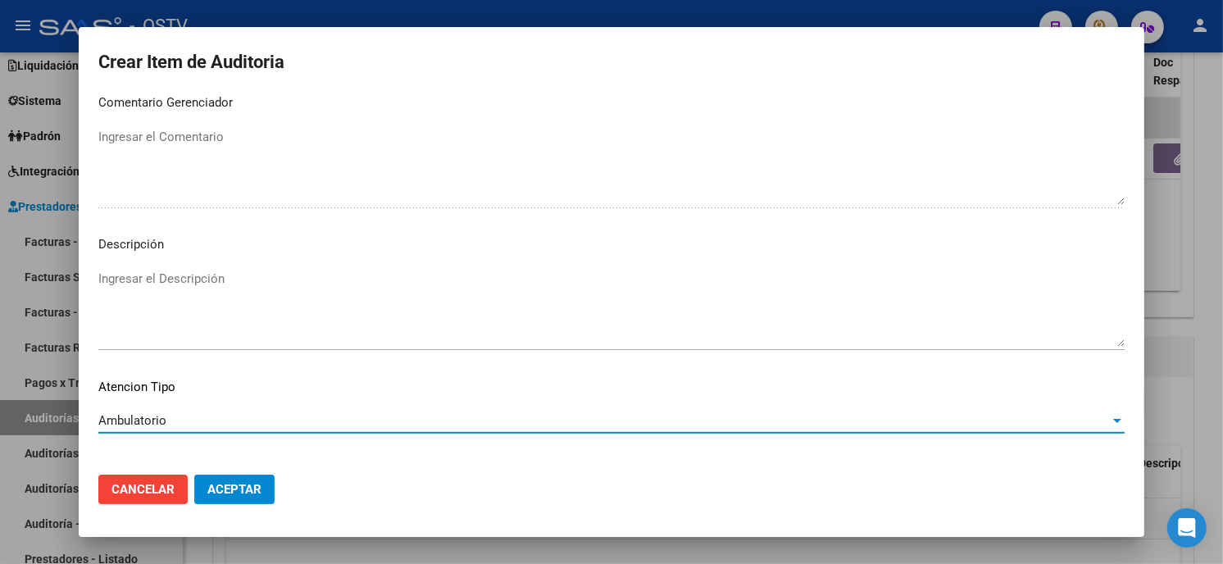
scroll to position [967, 0]
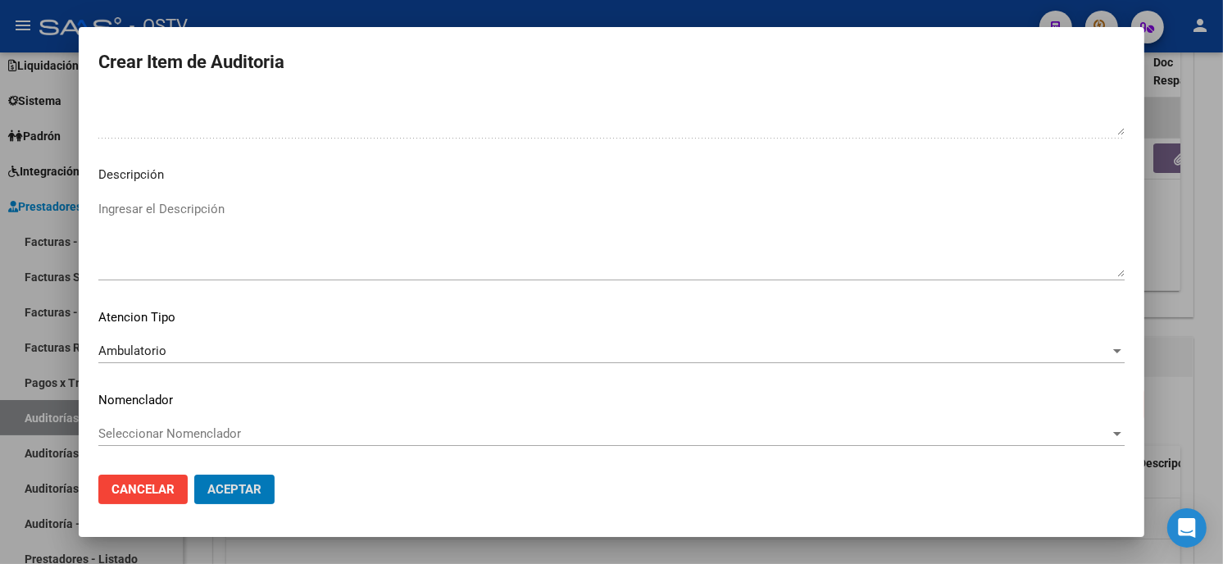
click at [194, 475] on button "Aceptar" at bounding box center [234, 490] width 80 height 30
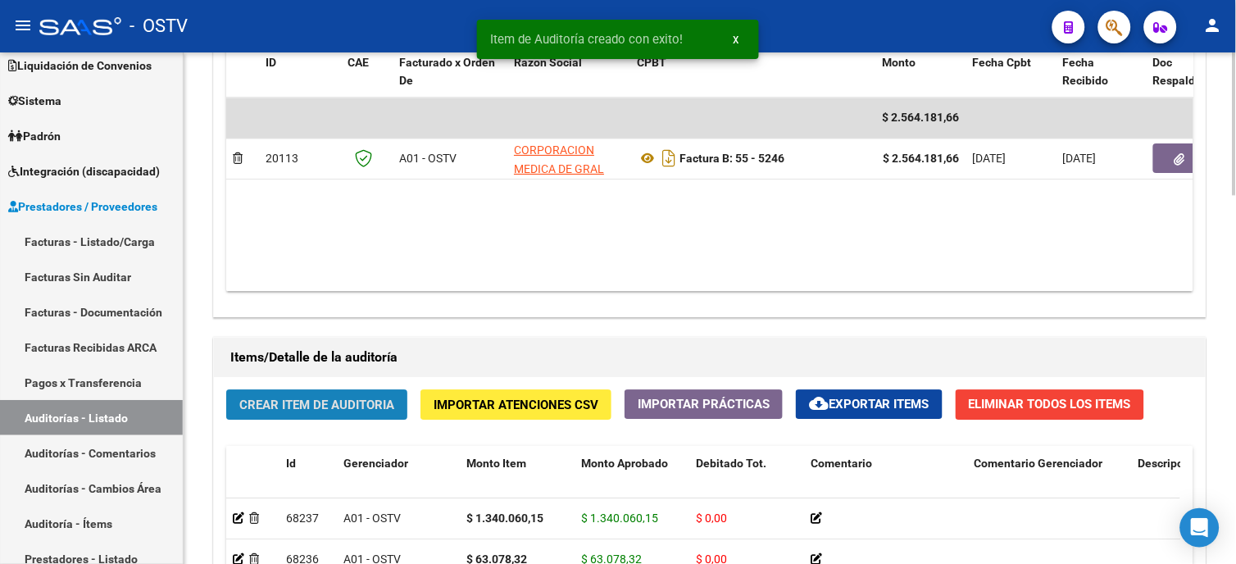
click at [357, 412] on span "Crear Item de Auditoria" at bounding box center [316, 405] width 155 height 15
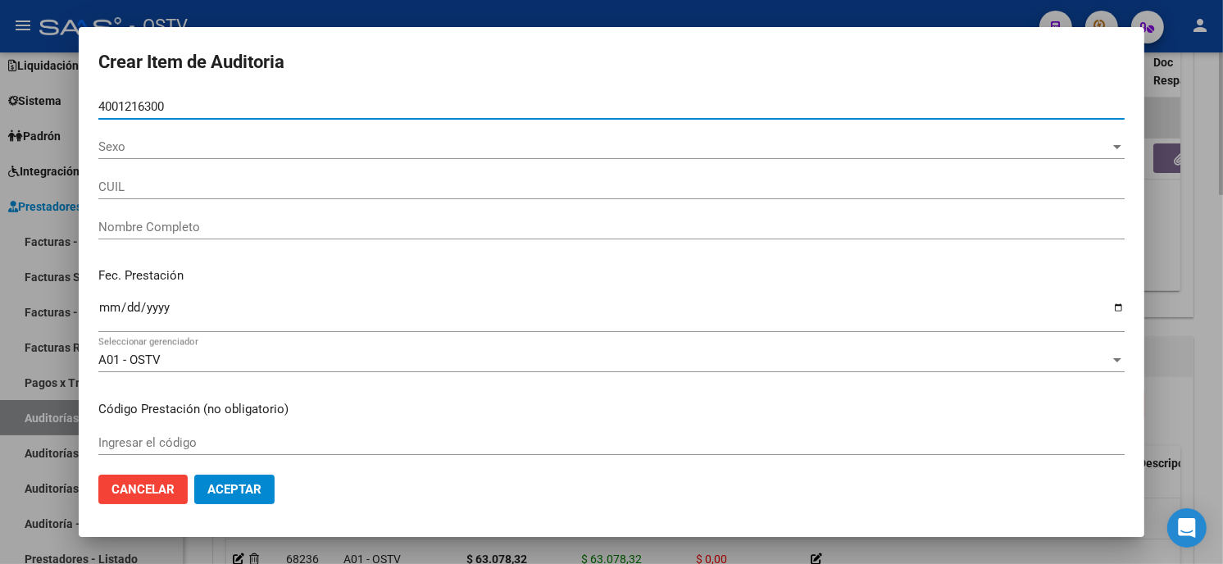
type input "40012163"
type input "20400121630"
type input "[PERSON_NAME] [PERSON_NAME]"
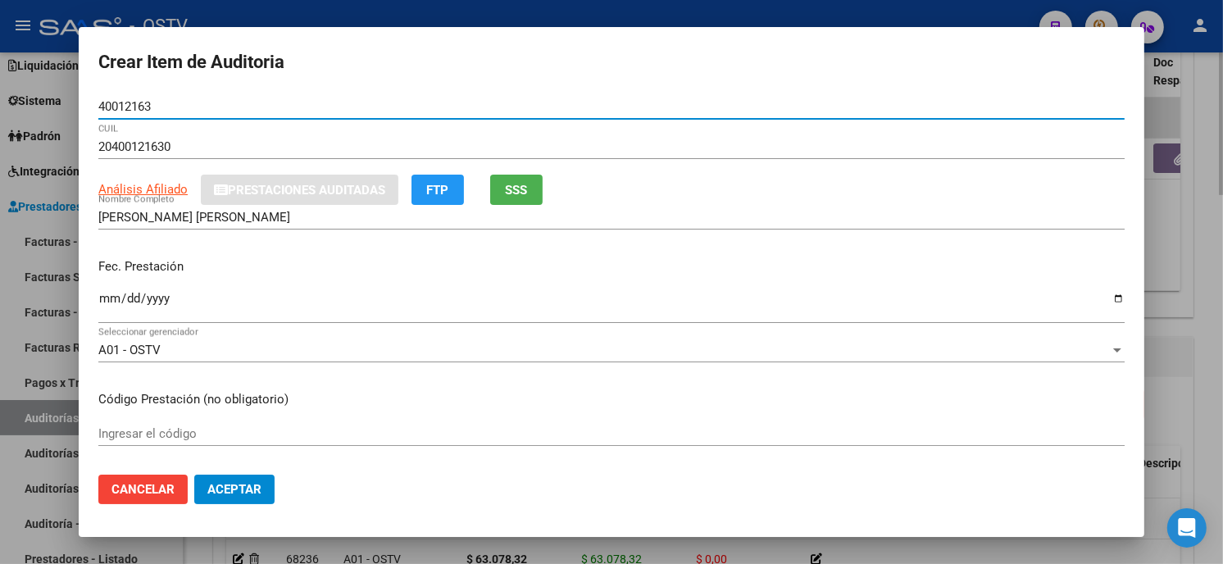
type input "40012163"
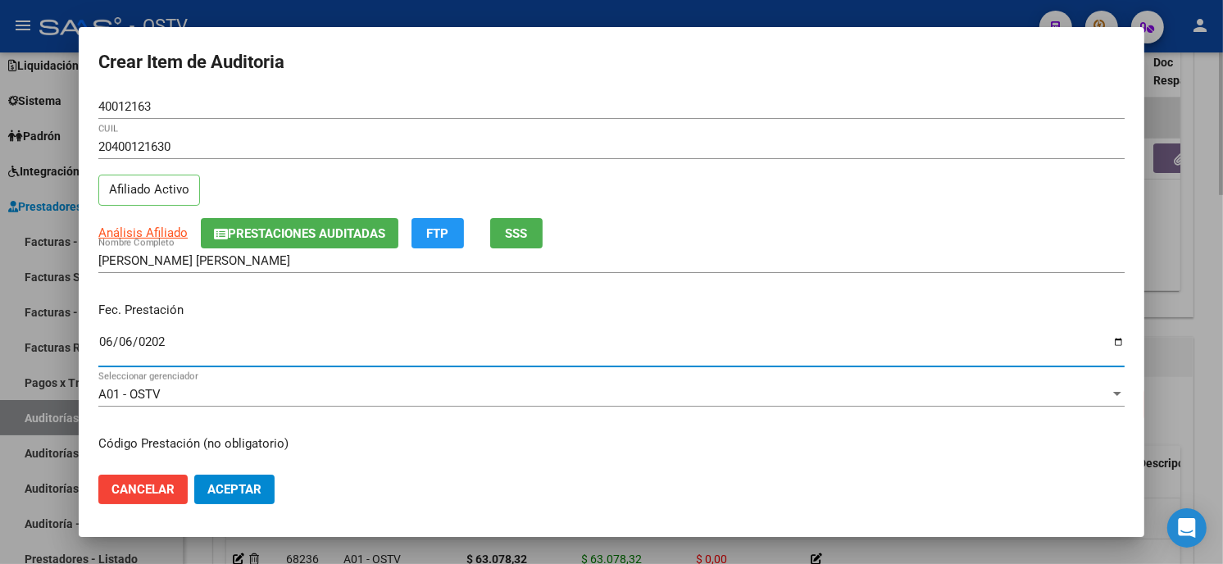
type input "[DATE]"
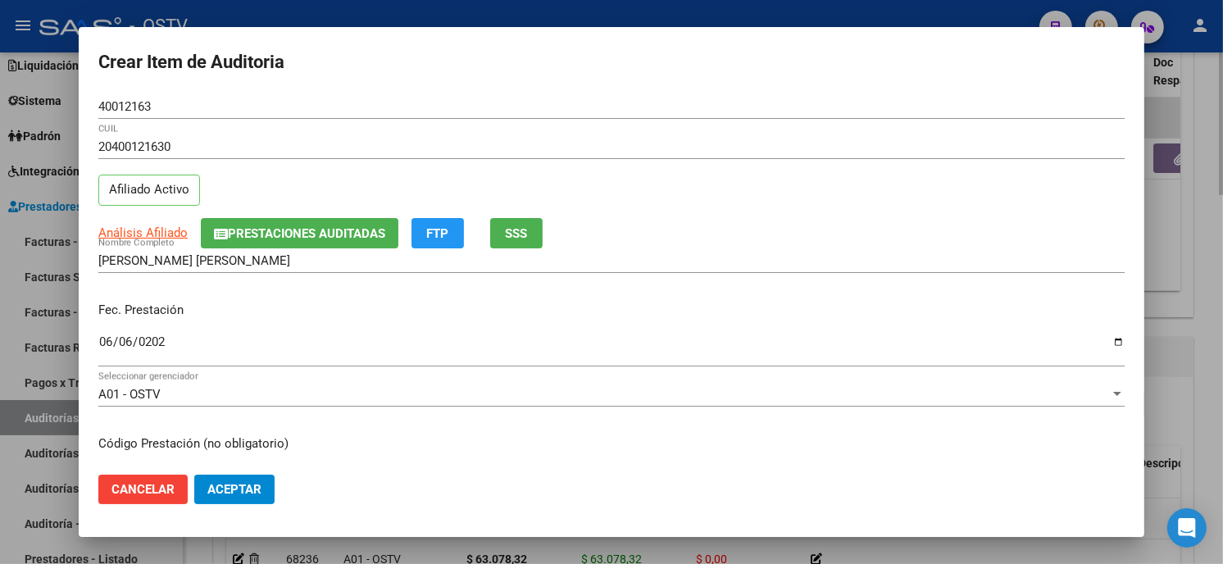
scroll to position [199, 0]
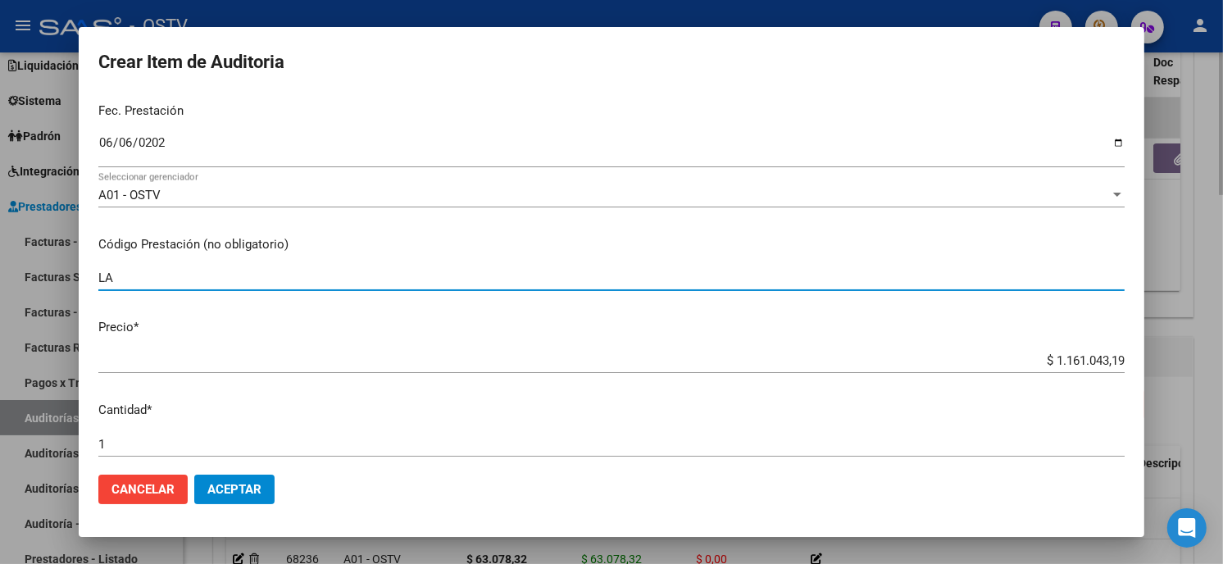
type input "LABORATORIO"
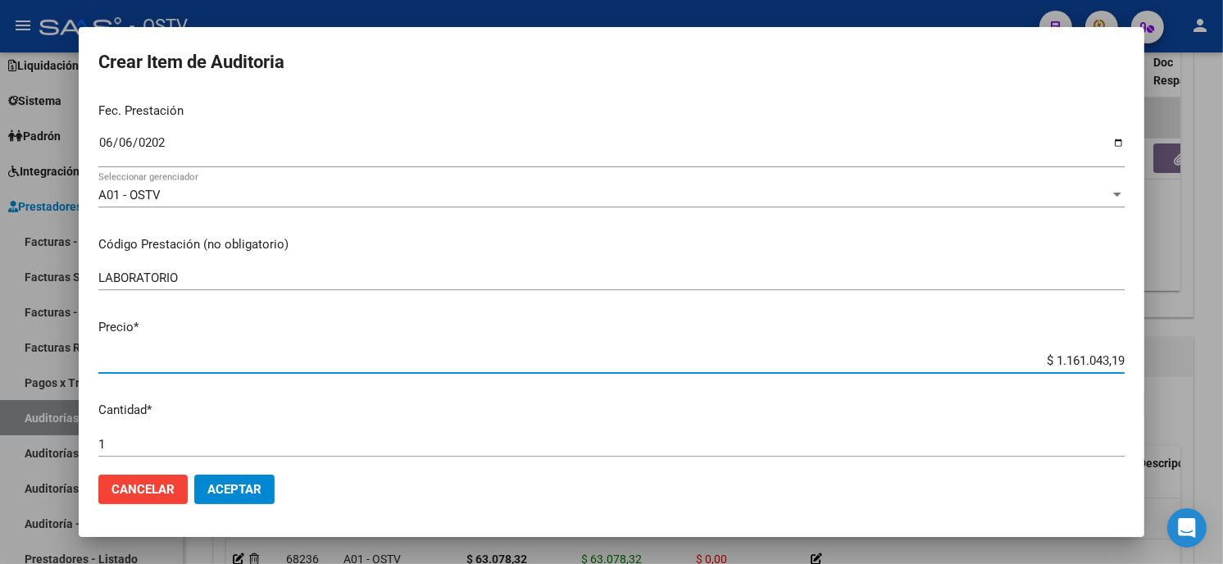
paste input "298.644,7"
type input "$ 29.864,47"
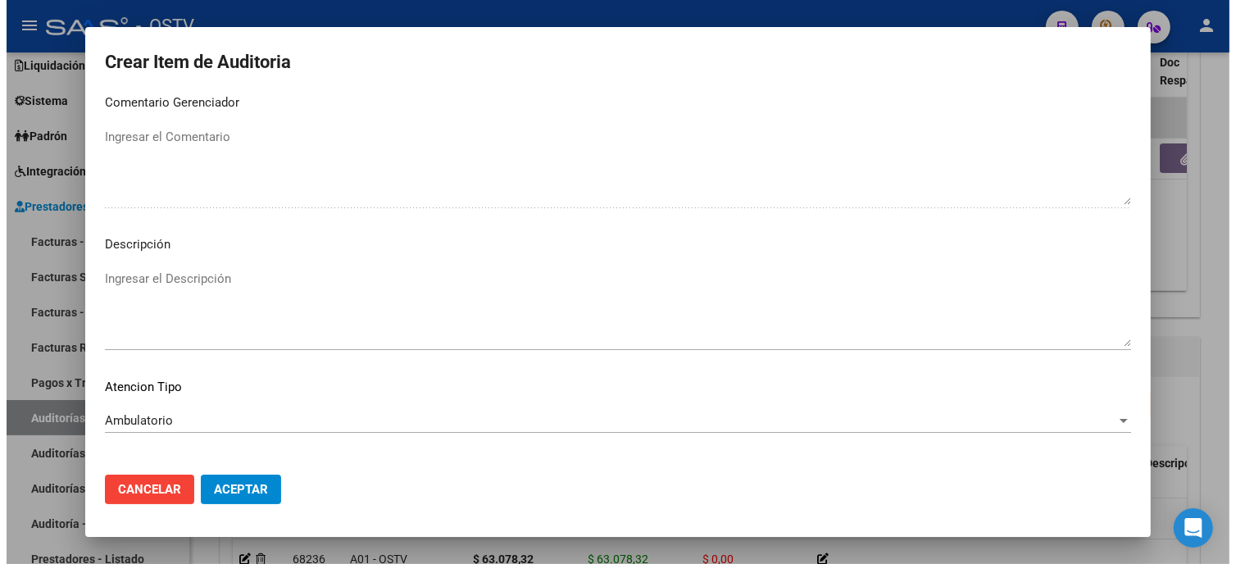
scroll to position [967, 0]
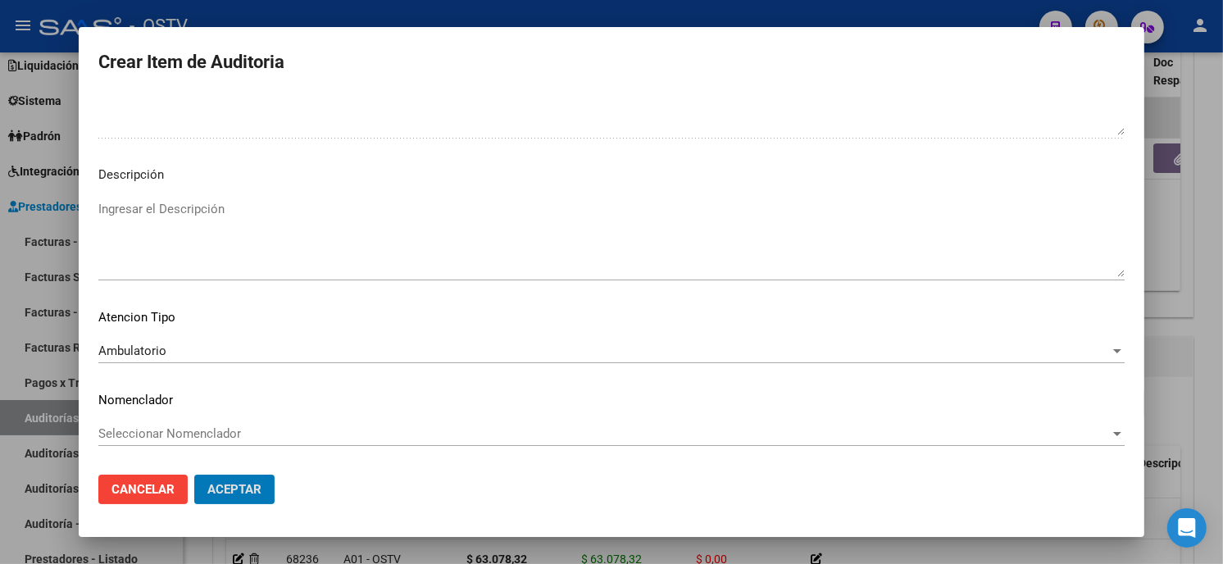
click at [194, 475] on button "Aceptar" at bounding box center [234, 490] width 80 height 30
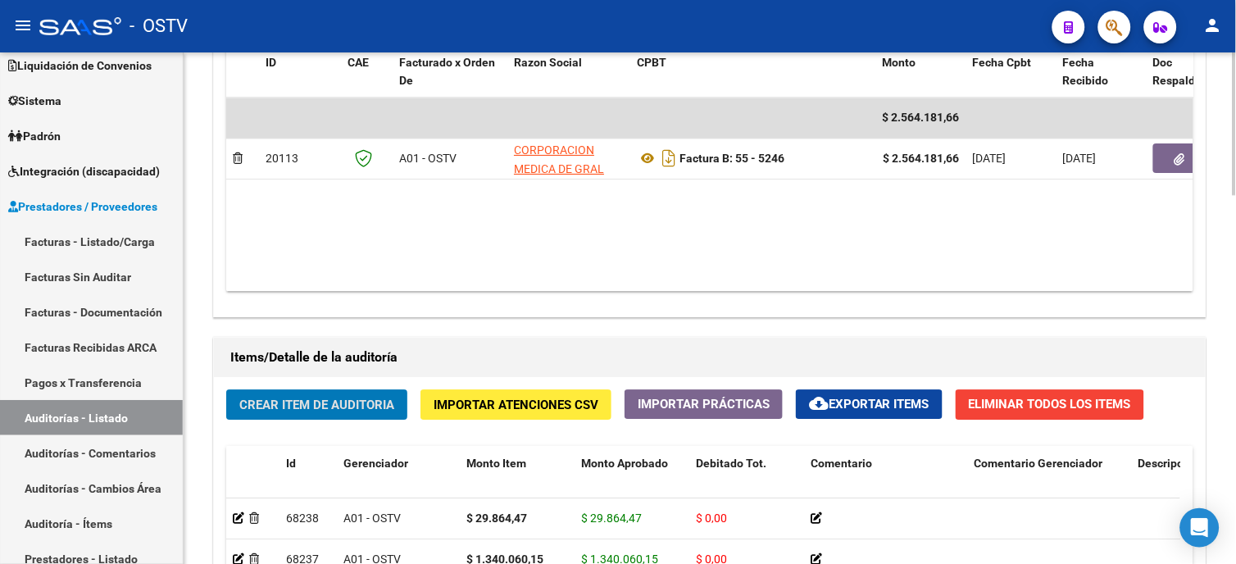
click at [394, 403] on span "Crear Item de Auditoria" at bounding box center [316, 405] width 155 height 15
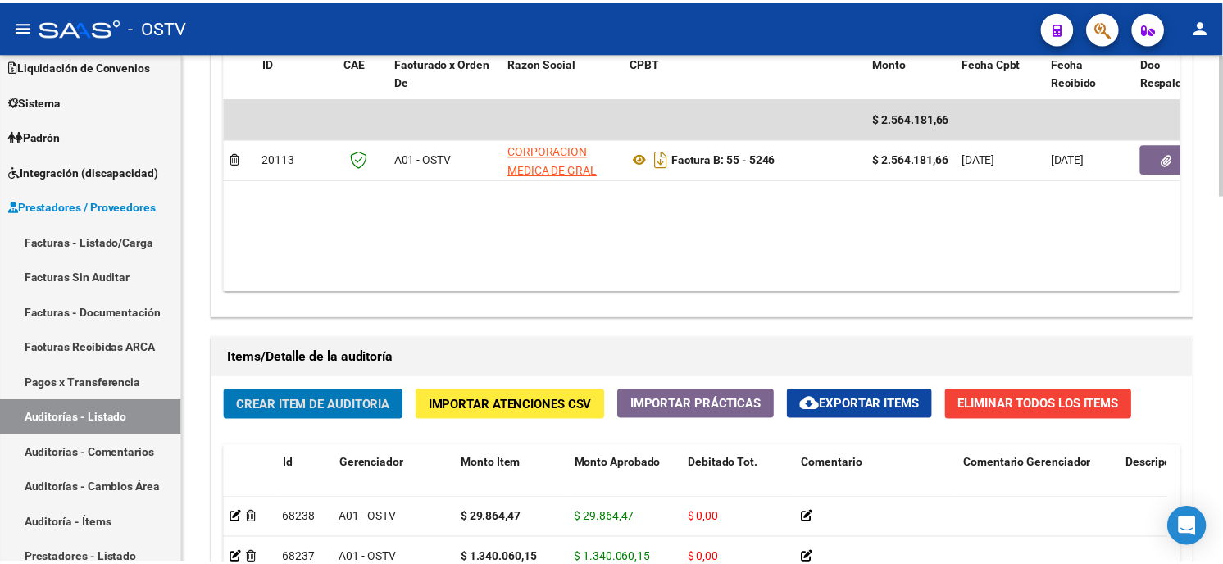
scroll to position [1185, 0]
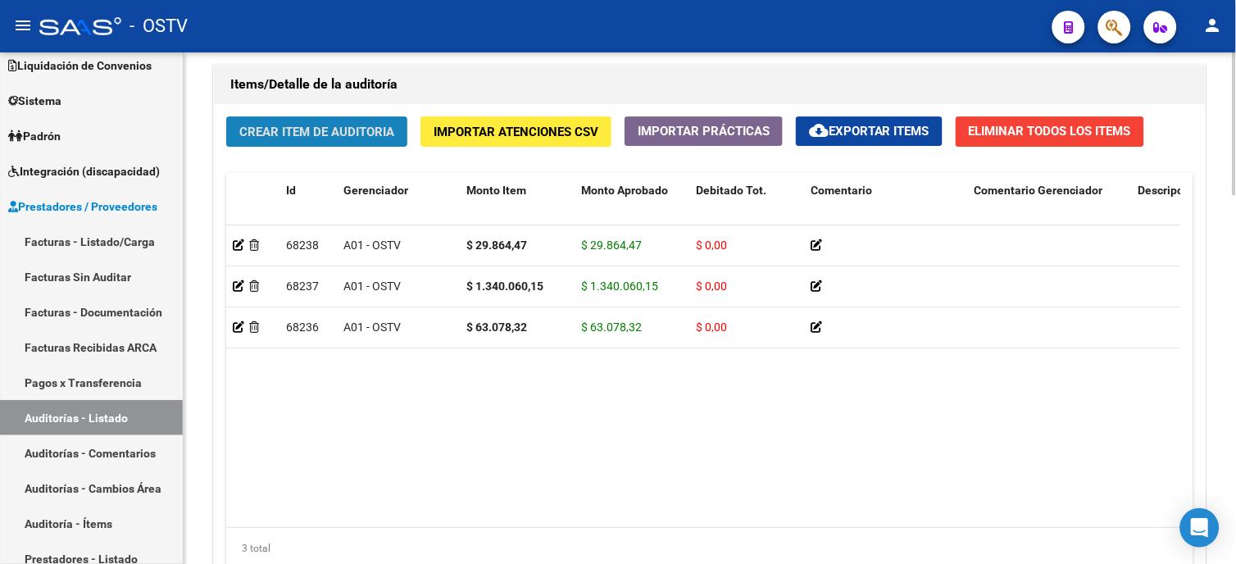
click at [364, 132] on span "Crear Item de Auditoria" at bounding box center [316, 132] width 155 height 15
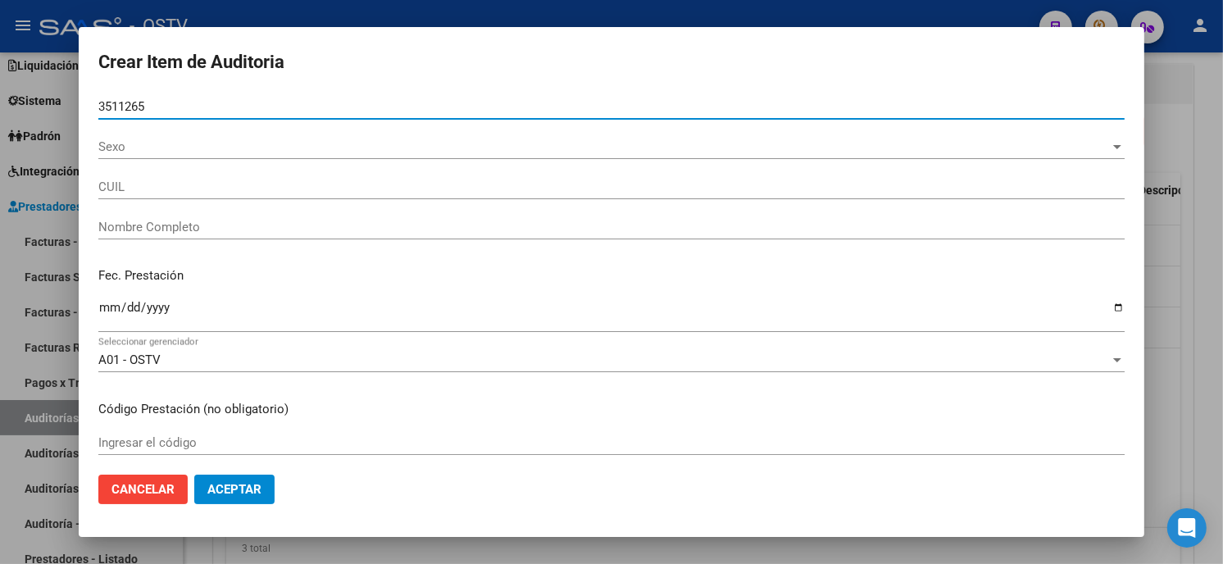
type input "35112655"
type input "20351126559"
type input "[PERSON_NAME] [PERSON_NAME]"
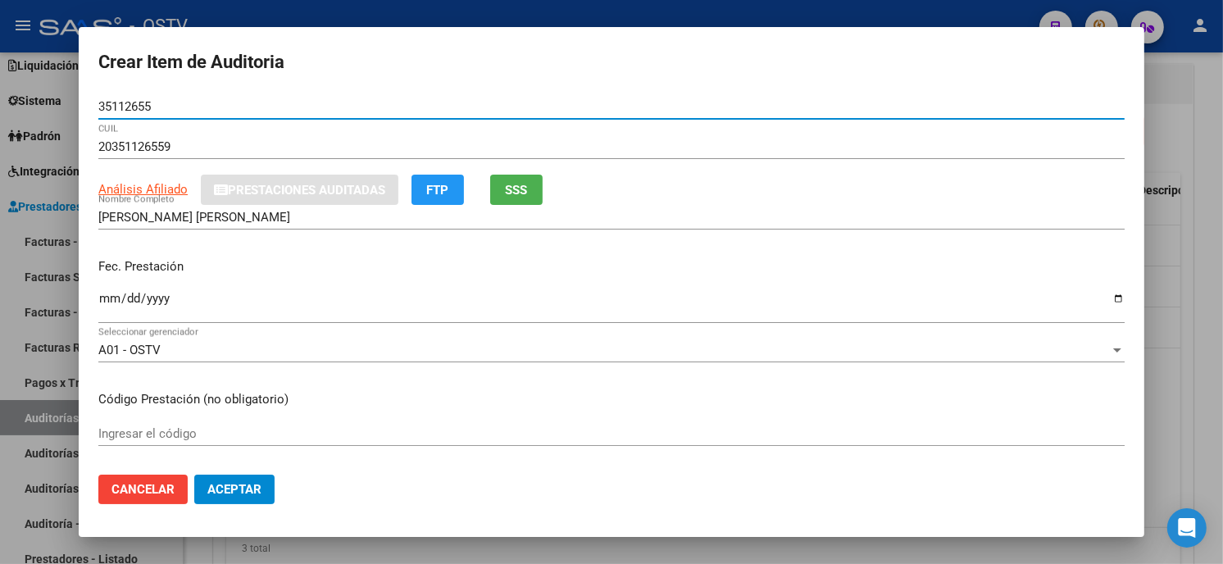
type input "35112655"
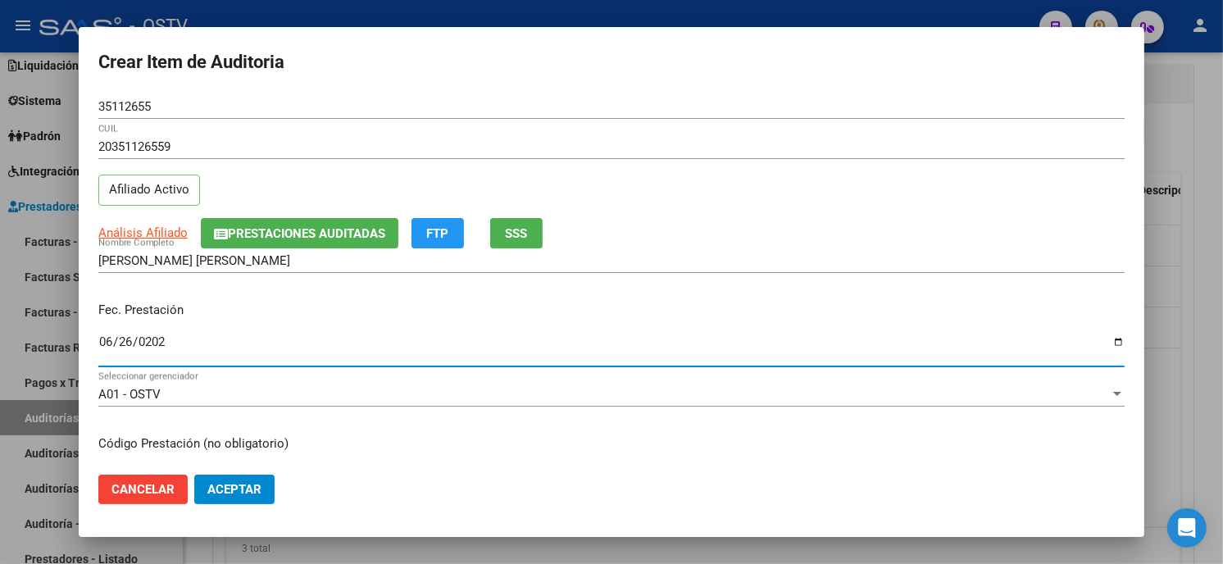
type input "[DATE]"
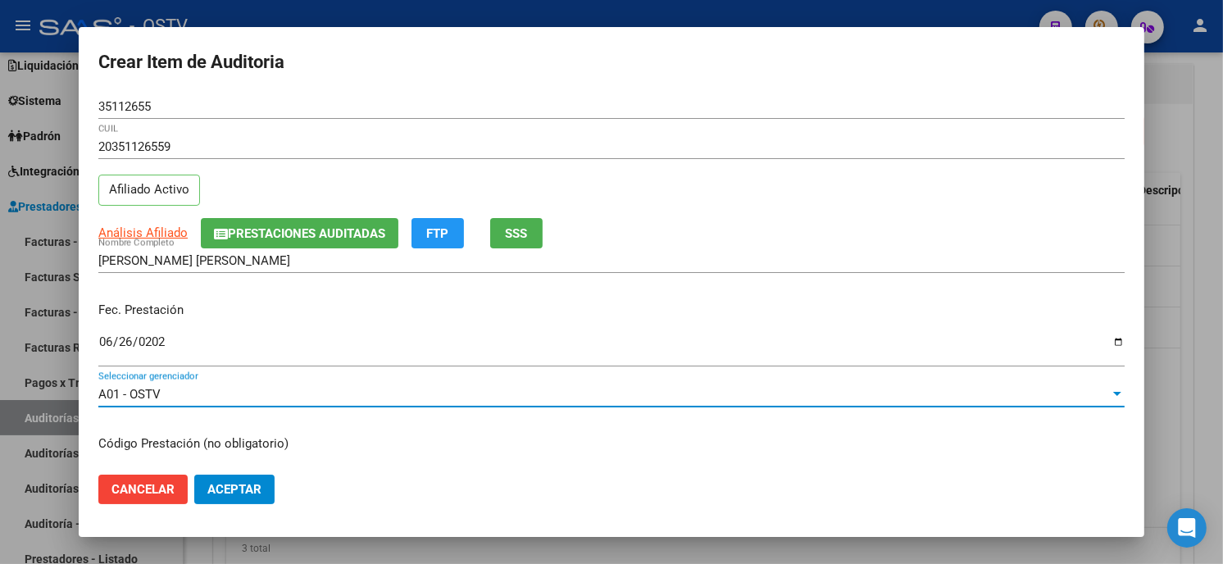
scroll to position [199, 0]
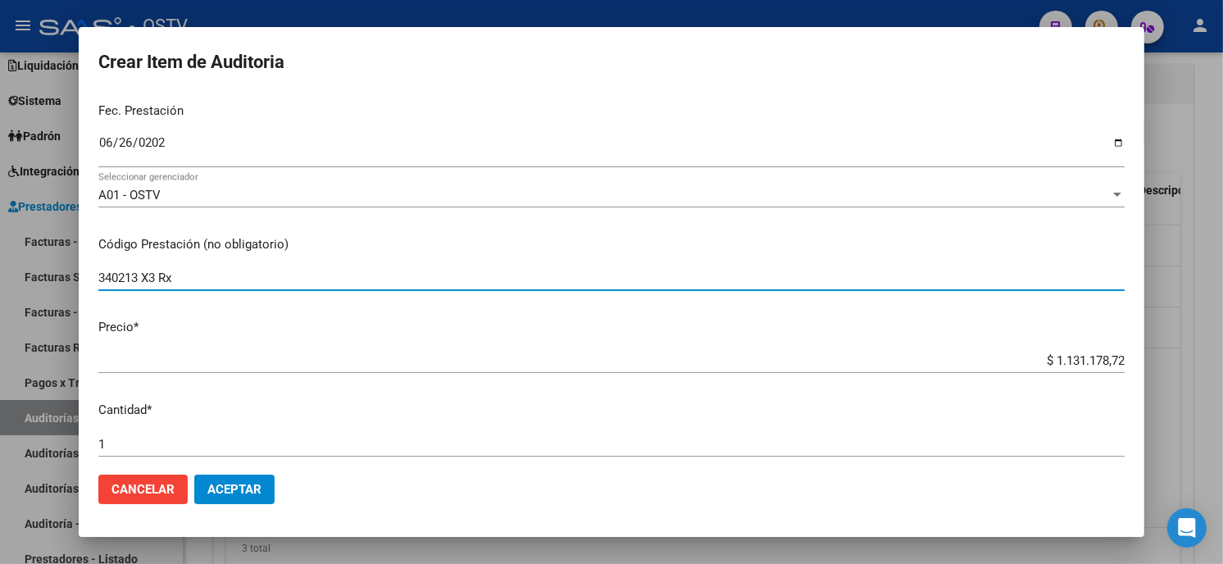
type input "340213 X3 Rx"
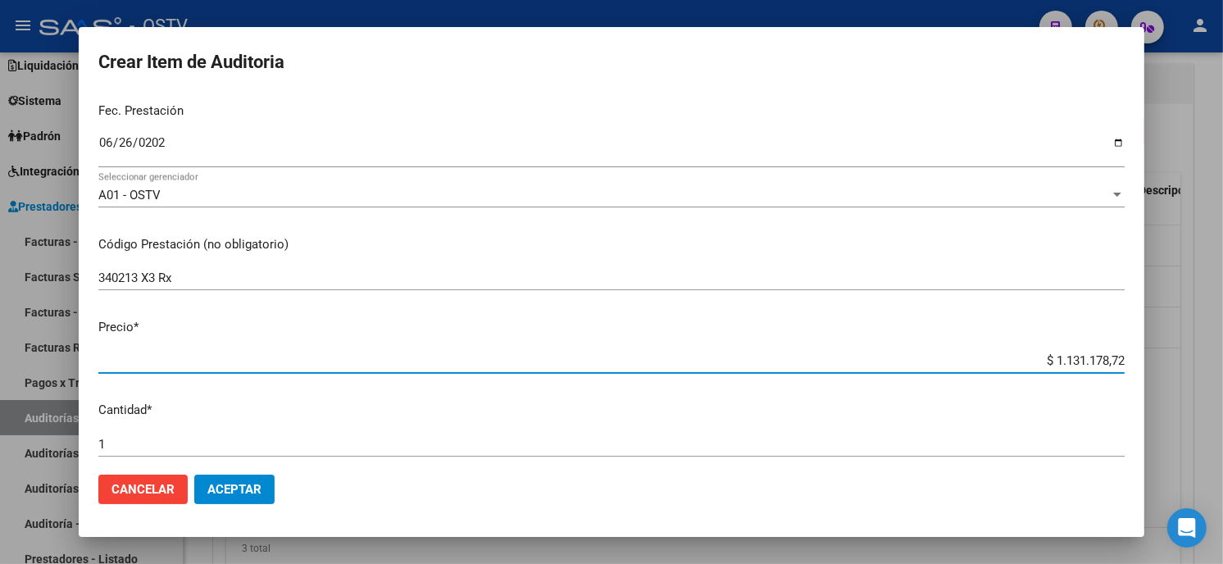
paste input "182.548,24"
type input "$ 182.548,24"
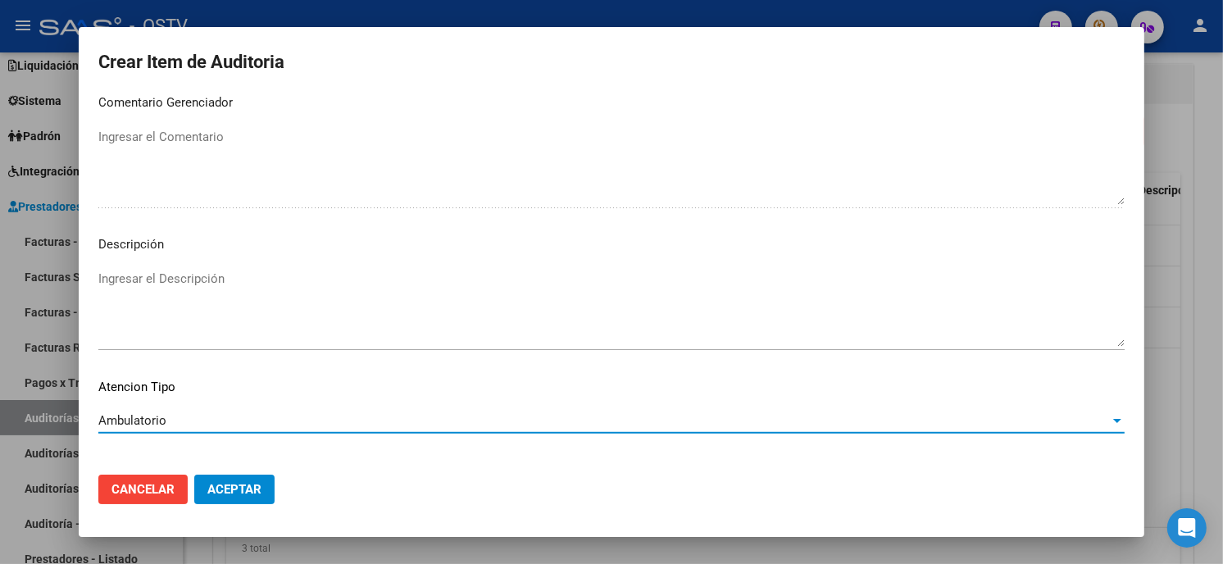
scroll to position [967, 0]
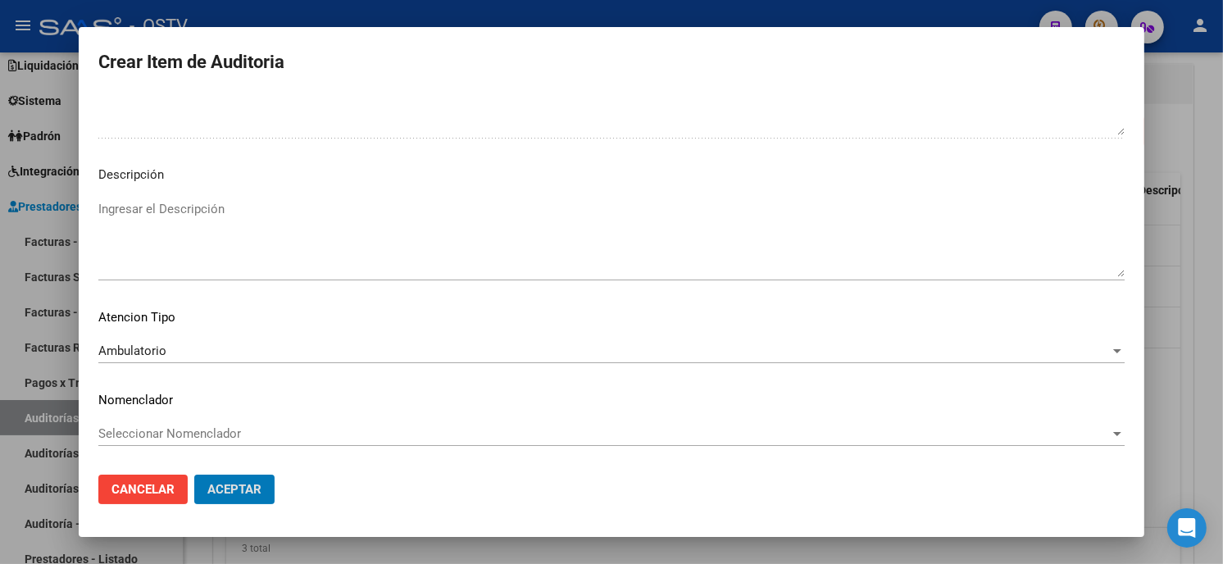
click at [194, 475] on button "Aceptar" at bounding box center [234, 490] width 80 height 30
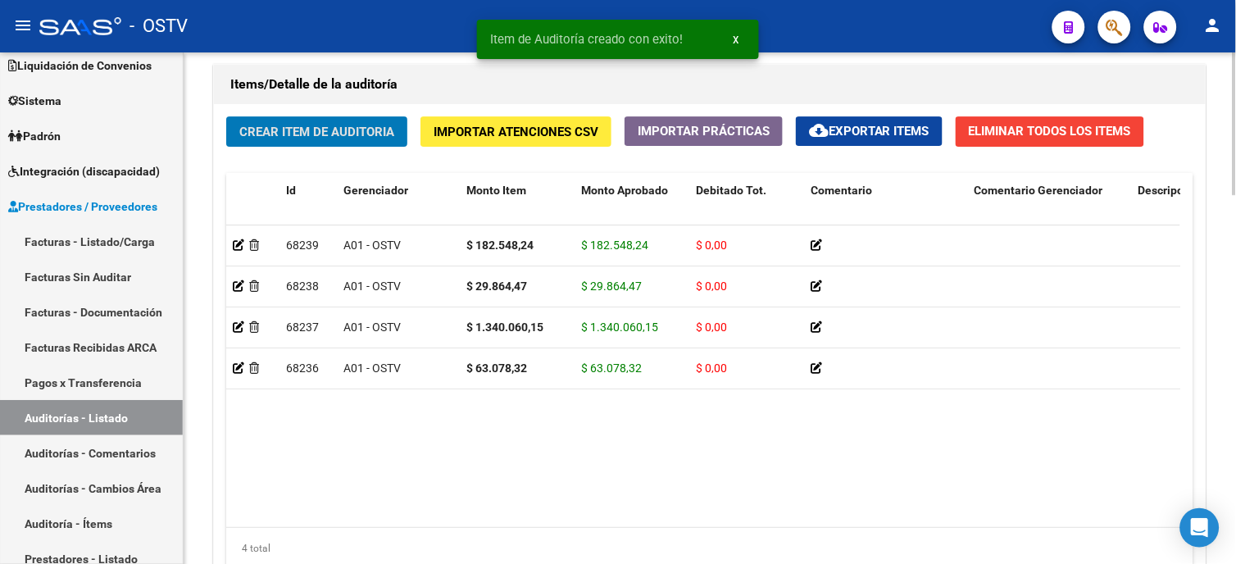
click at [285, 127] on span "Crear Item de Auditoria" at bounding box center [316, 132] width 155 height 15
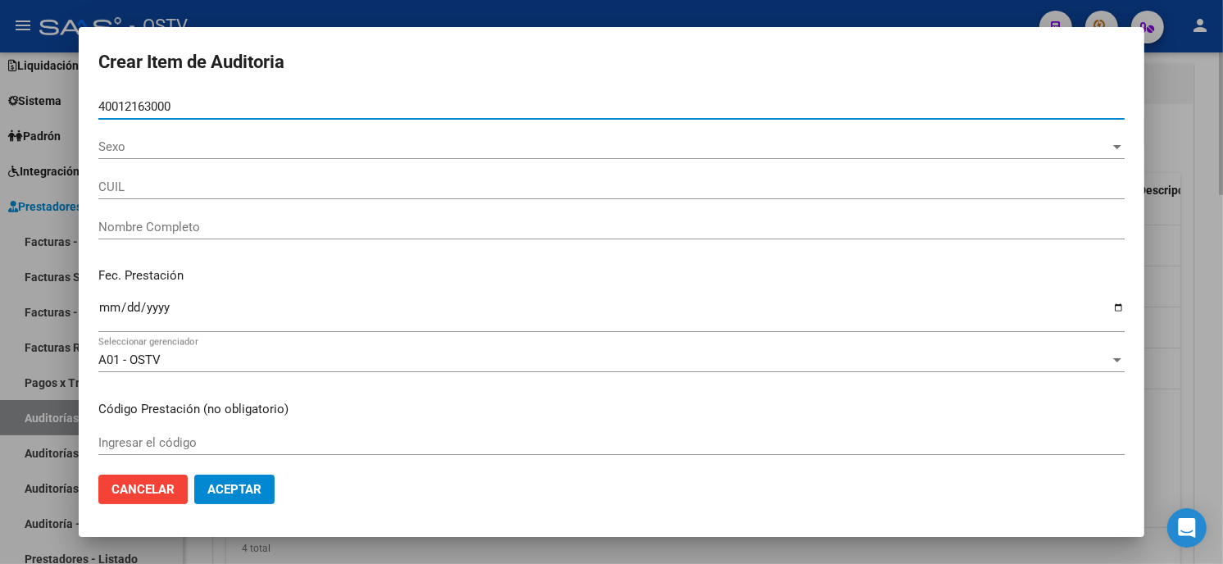
type input "40012163"
type input "20400121630"
type input "[PERSON_NAME] [PERSON_NAME]"
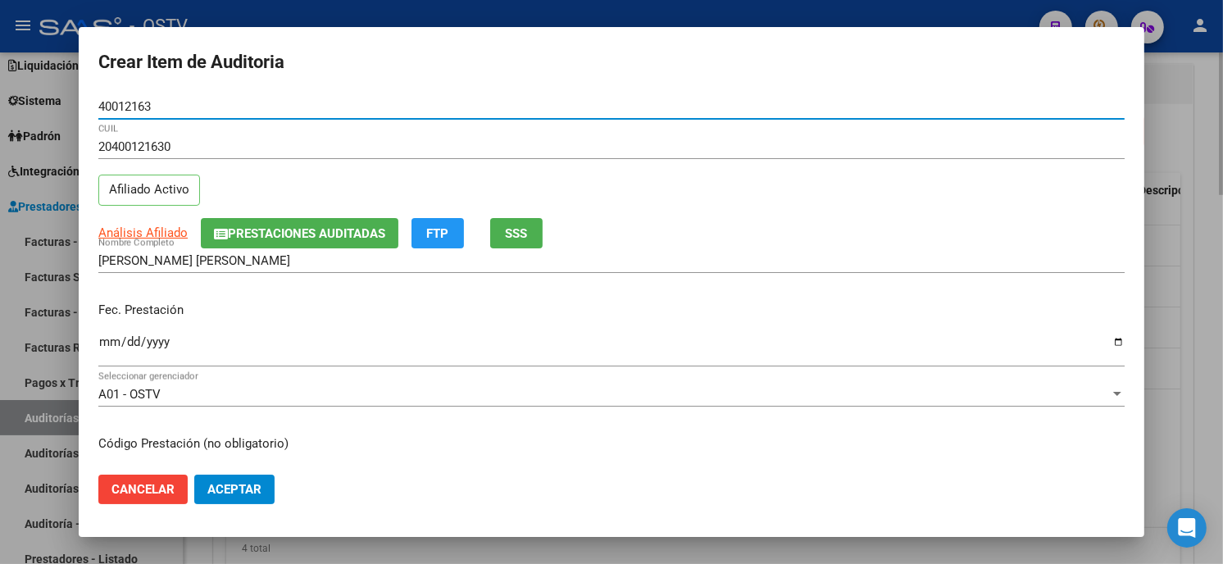
type input "40012163"
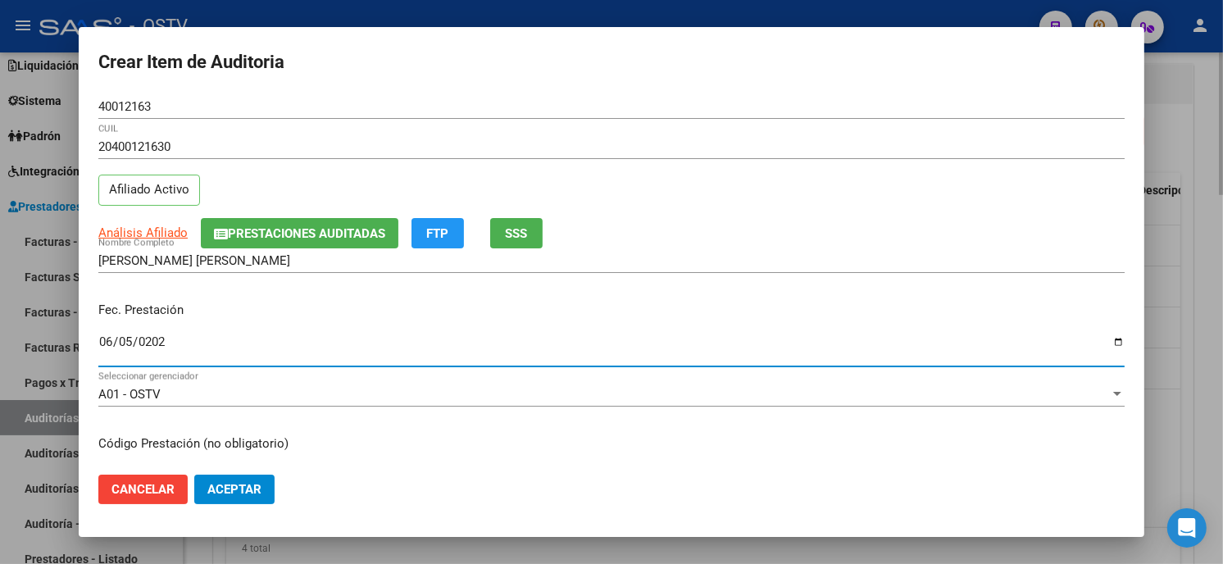
type input "[DATE]"
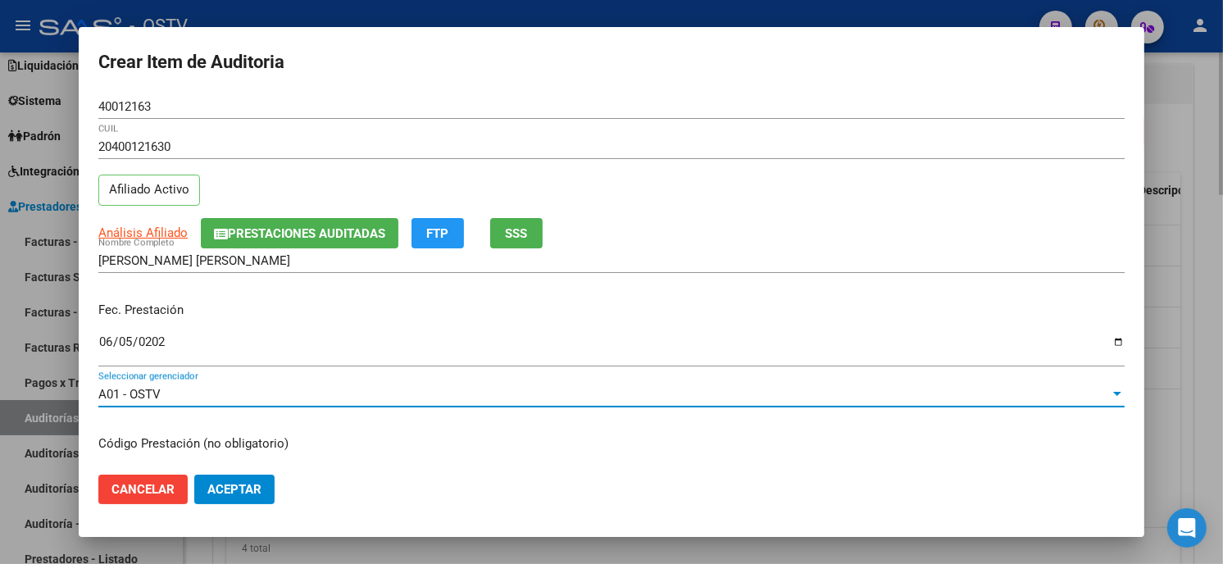
scroll to position [199, 0]
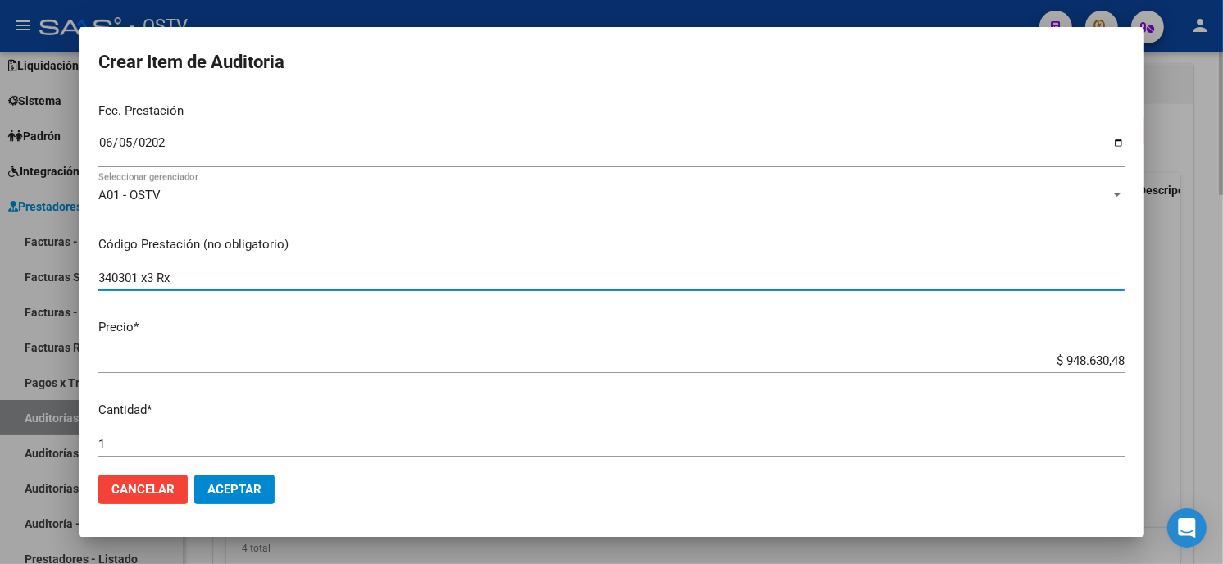
type input "340301 x3 Rx"
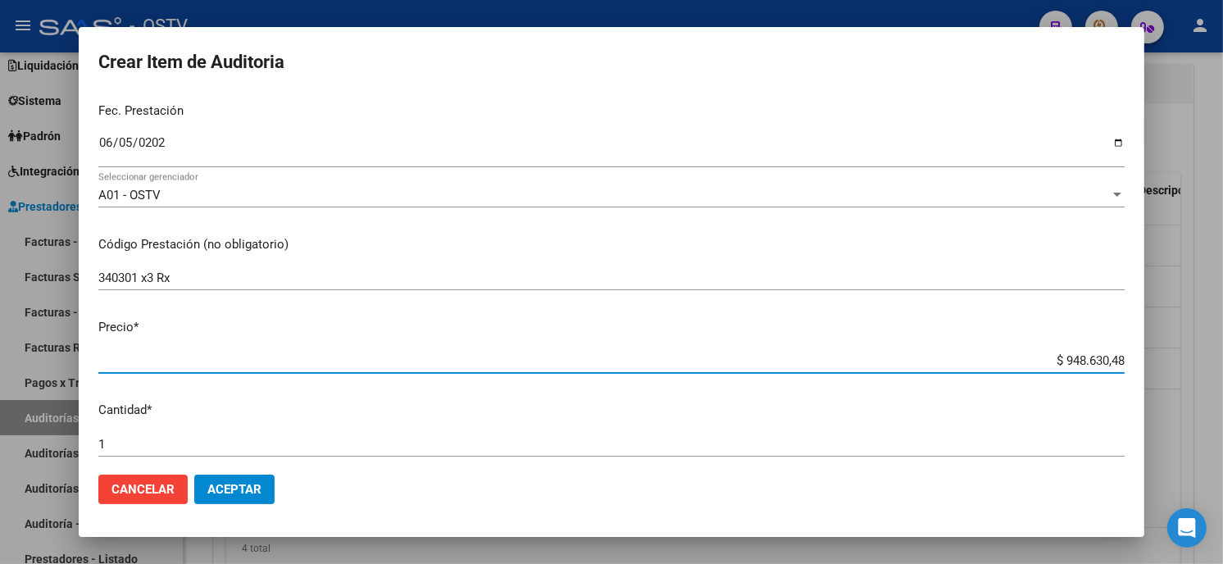
type input "$ 0,01"
type input "$ 0,10"
type input "$ 1,02"
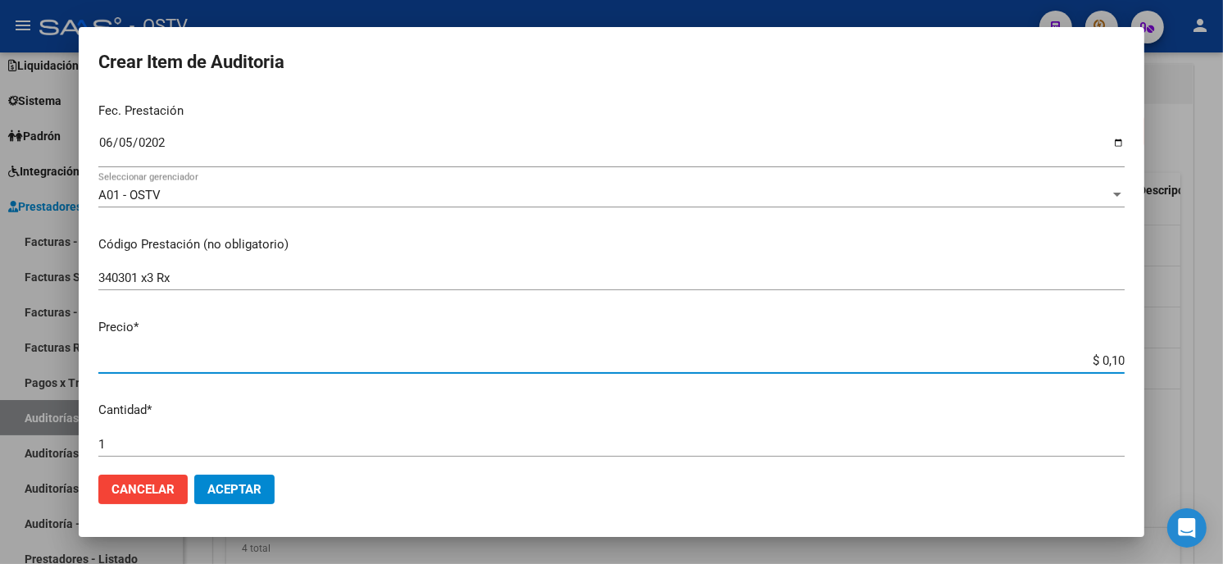
type input "$ 1,02"
type input "$ 10,20"
type input "$ 102,07"
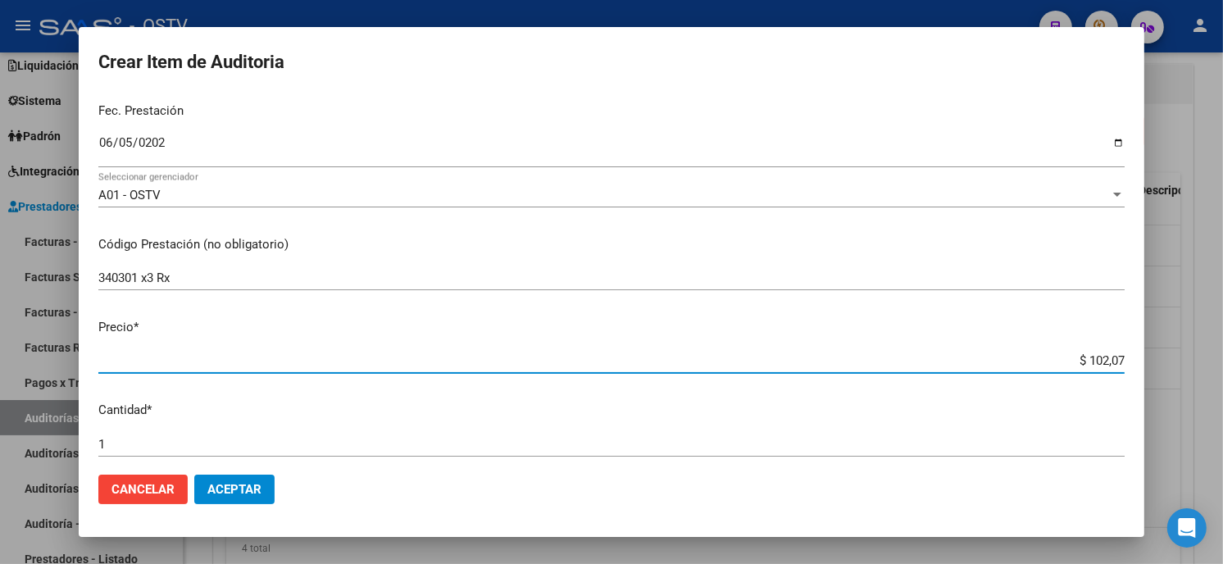
type input "$ 1.020,72"
type input "$ 10.207,23"
type input "$ 102.072,36"
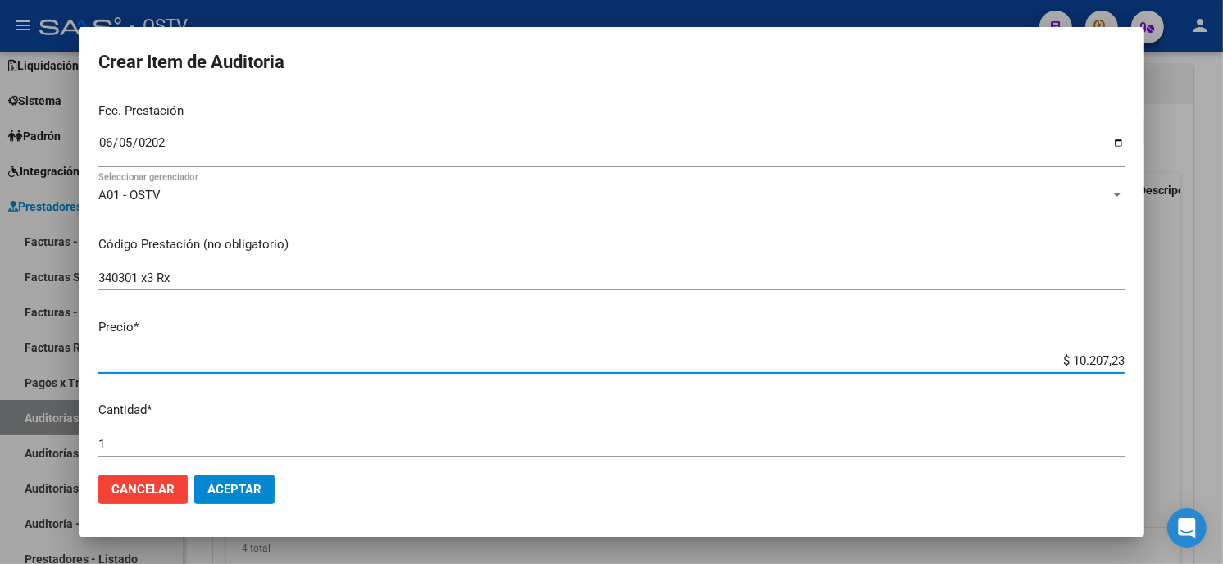
type input "$ 102.072,36"
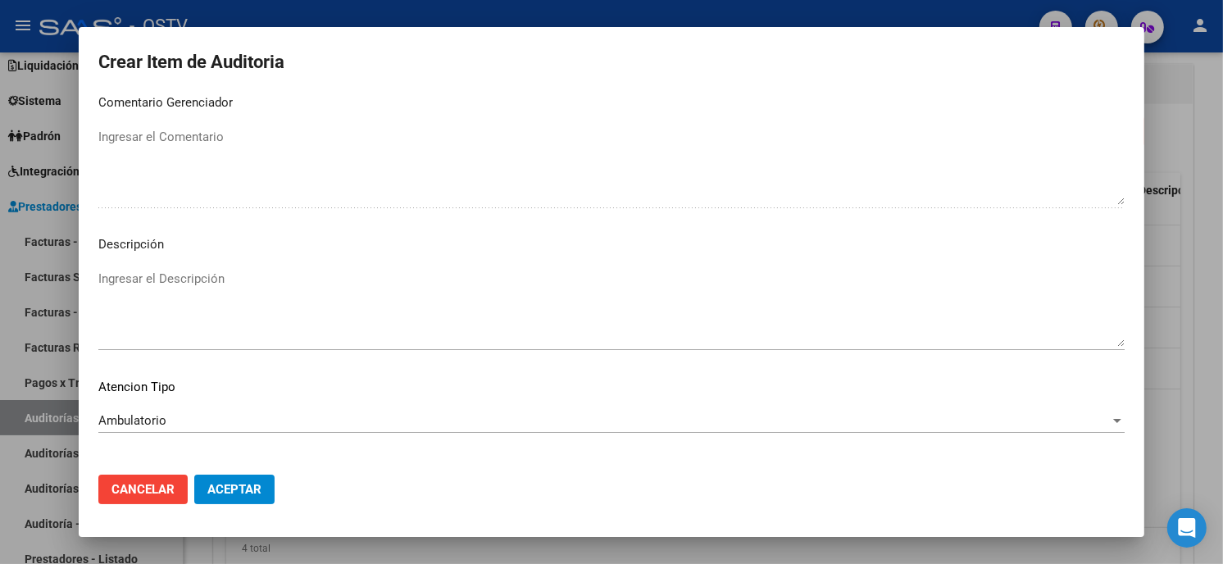
scroll to position [967, 0]
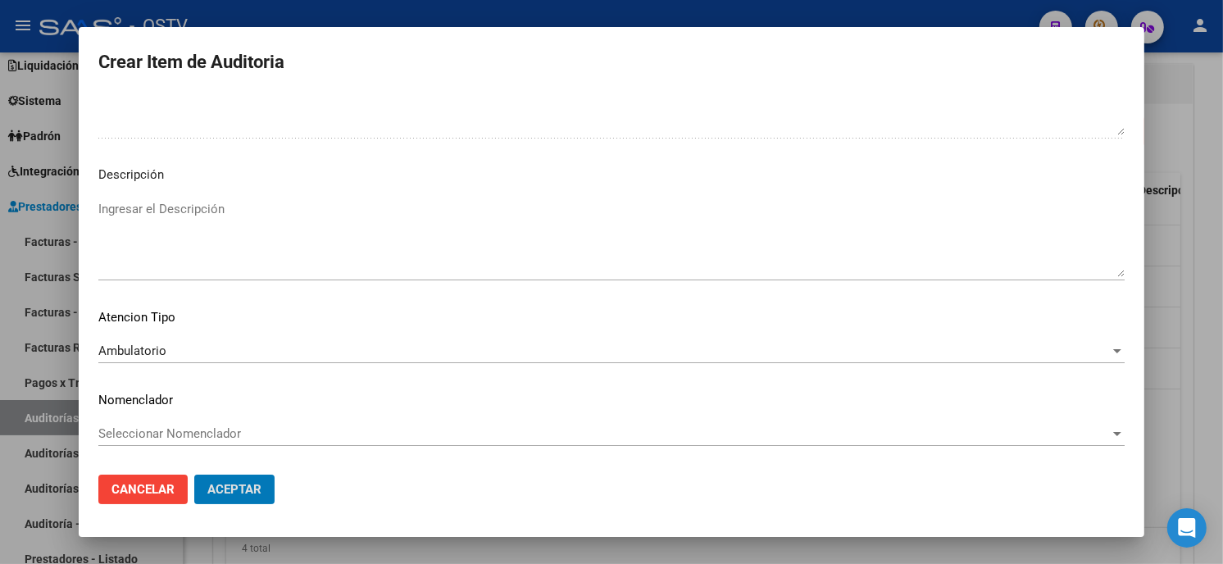
click at [194, 475] on button "Aceptar" at bounding box center [234, 490] width 80 height 30
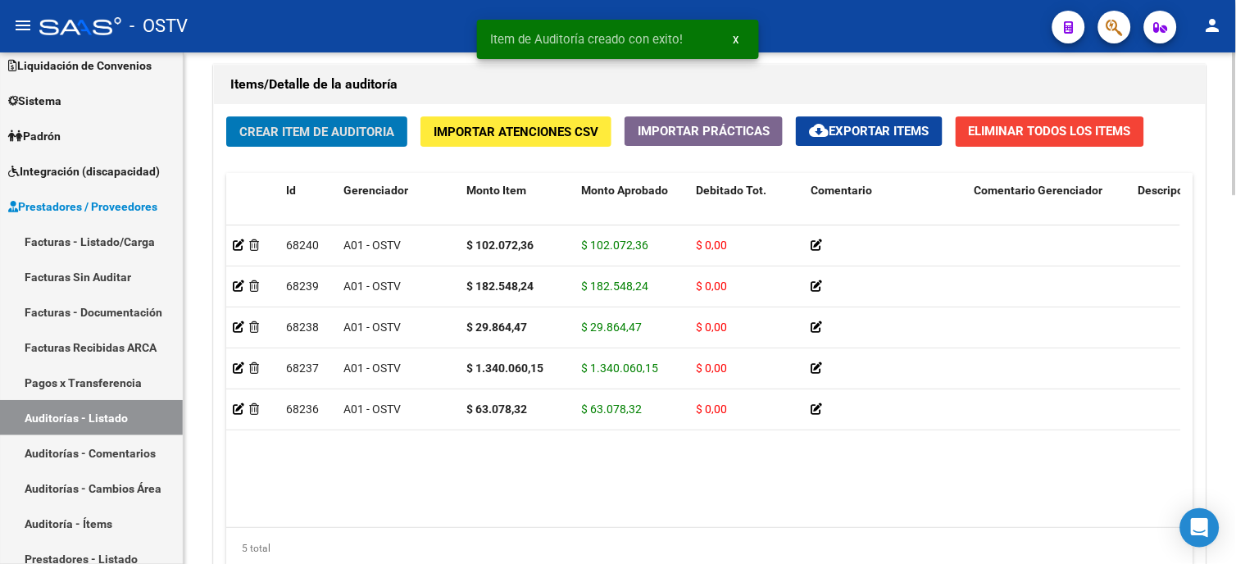
click at [370, 116] on div "Crear Item de Auditoria Importar Atenciones CSV Importar Prácticas cloud_downlo…" at bounding box center [710, 348] width 992 height 489
click at [366, 131] on span "Crear Item de Auditoria" at bounding box center [316, 132] width 155 height 15
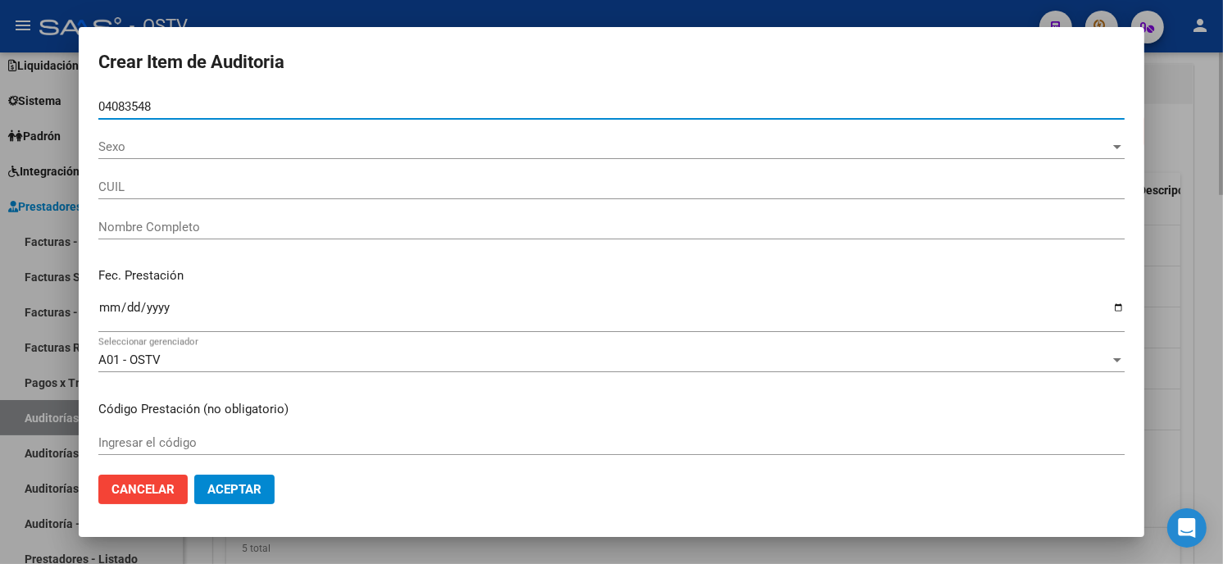
type input "04083548"
type input "20040835483"
type input "[PERSON_NAME]"
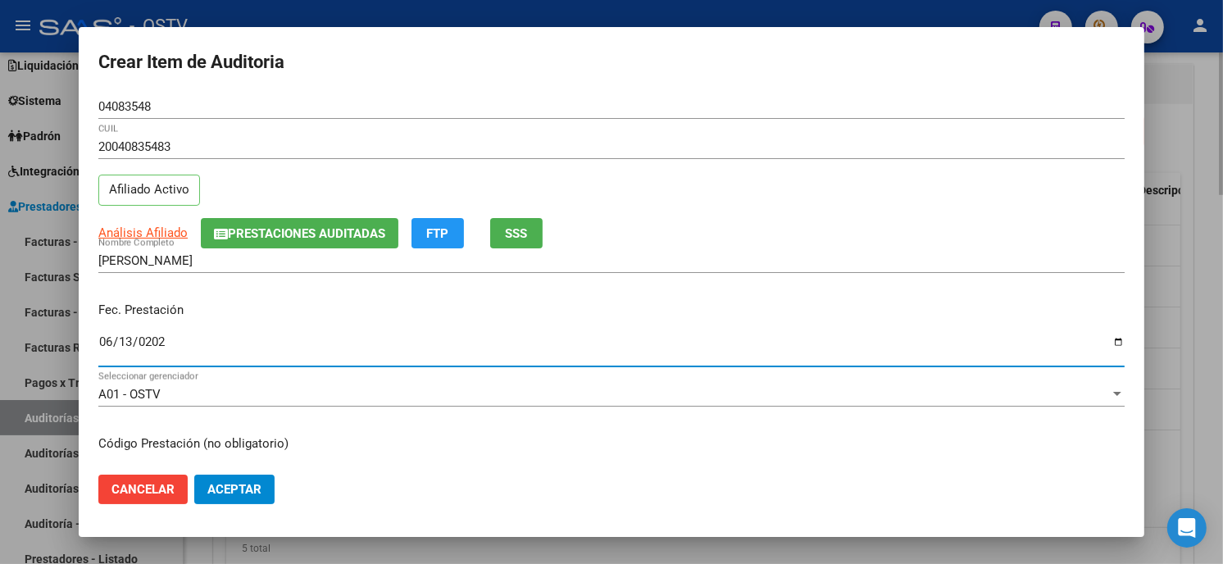
type input "[DATE]"
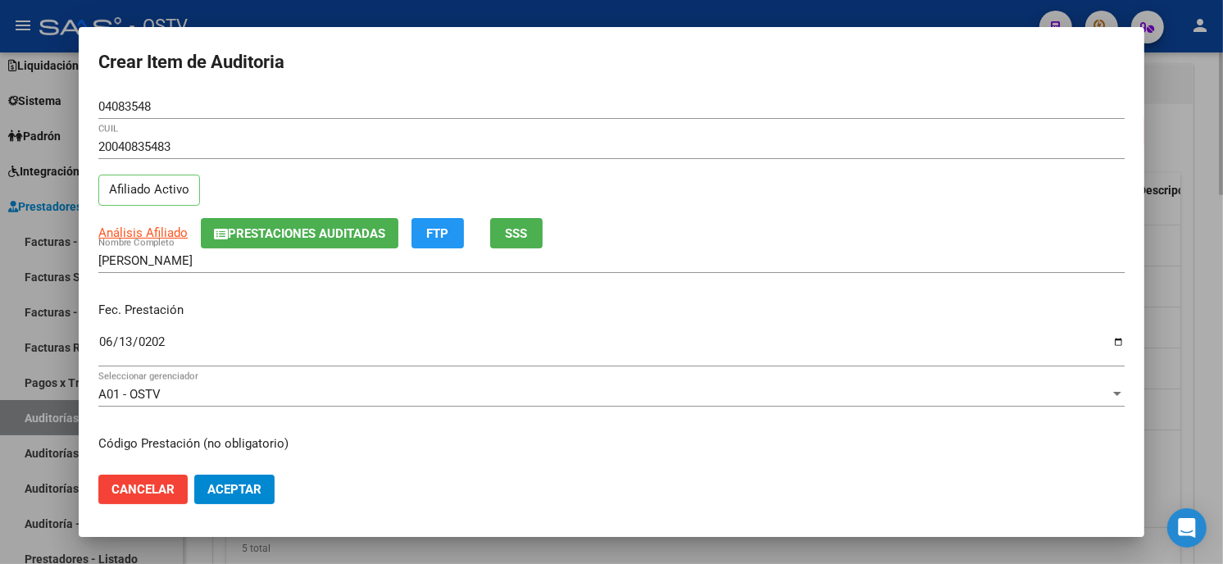
scroll to position [199, 0]
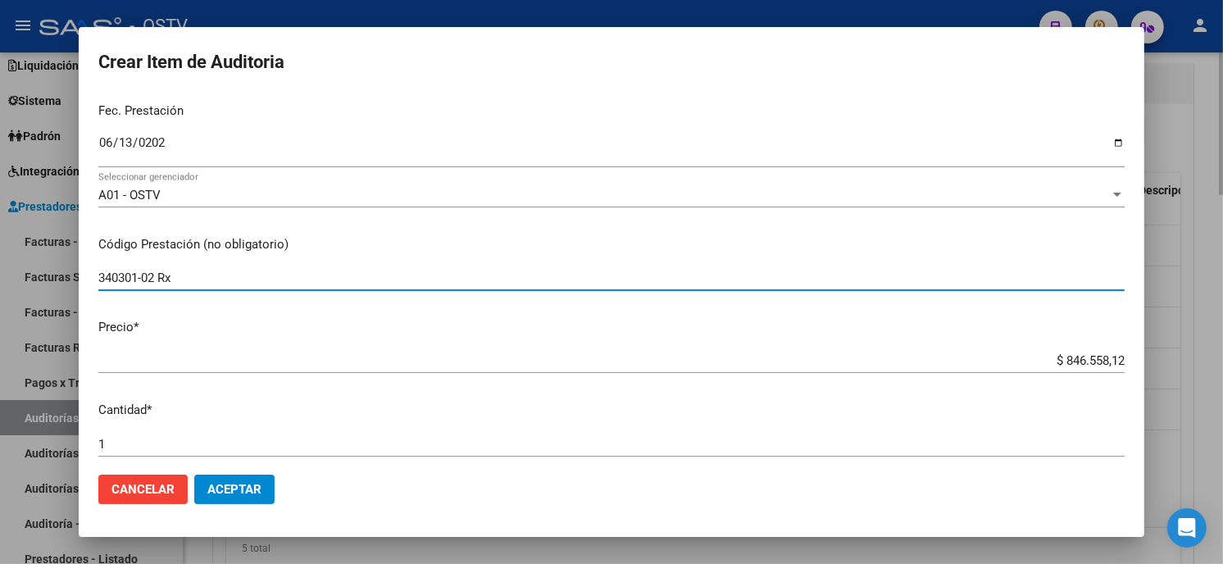
type input "340301-02 Rx"
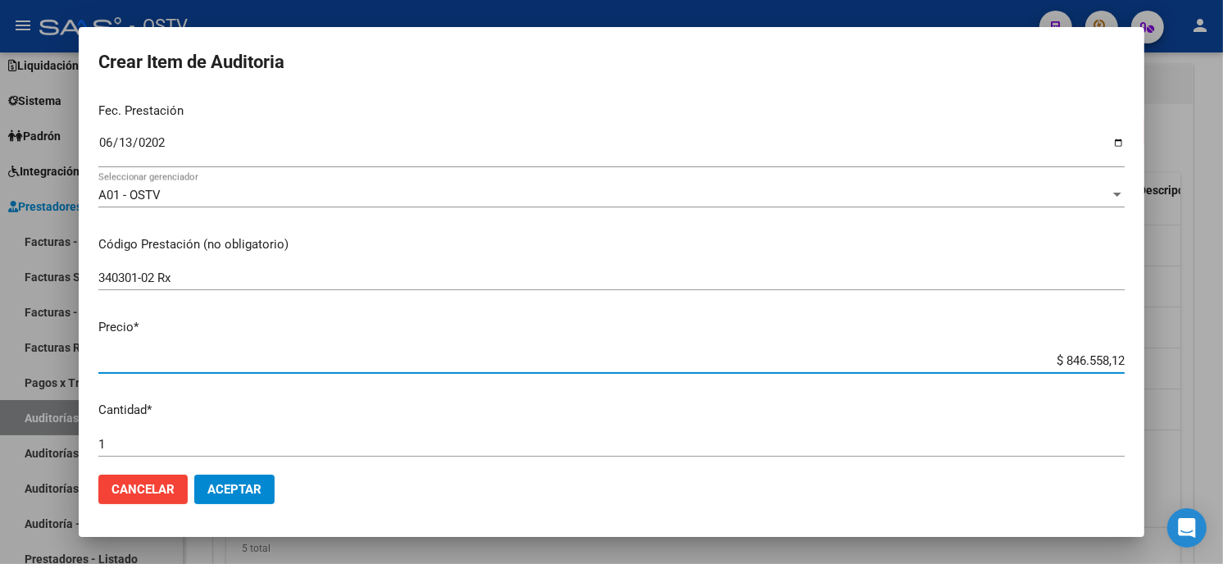
type input "$ 0,06"
type input "$ 0,68"
type input "$ 6,87"
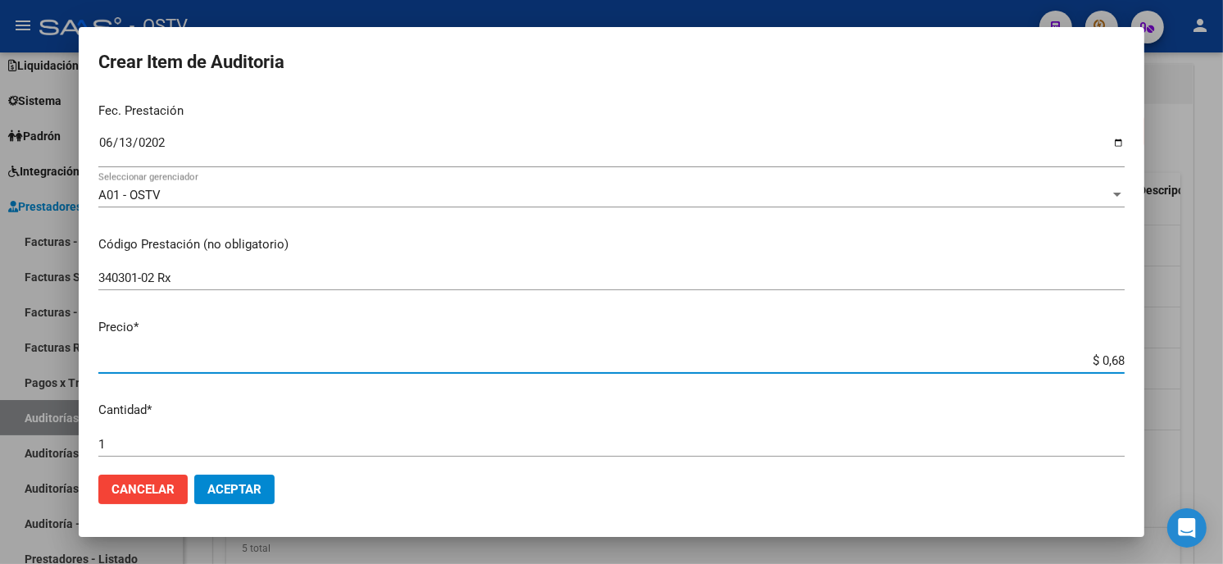
type input "$ 6,87"
type input "$ 68,78"
type input "$ 687,89"
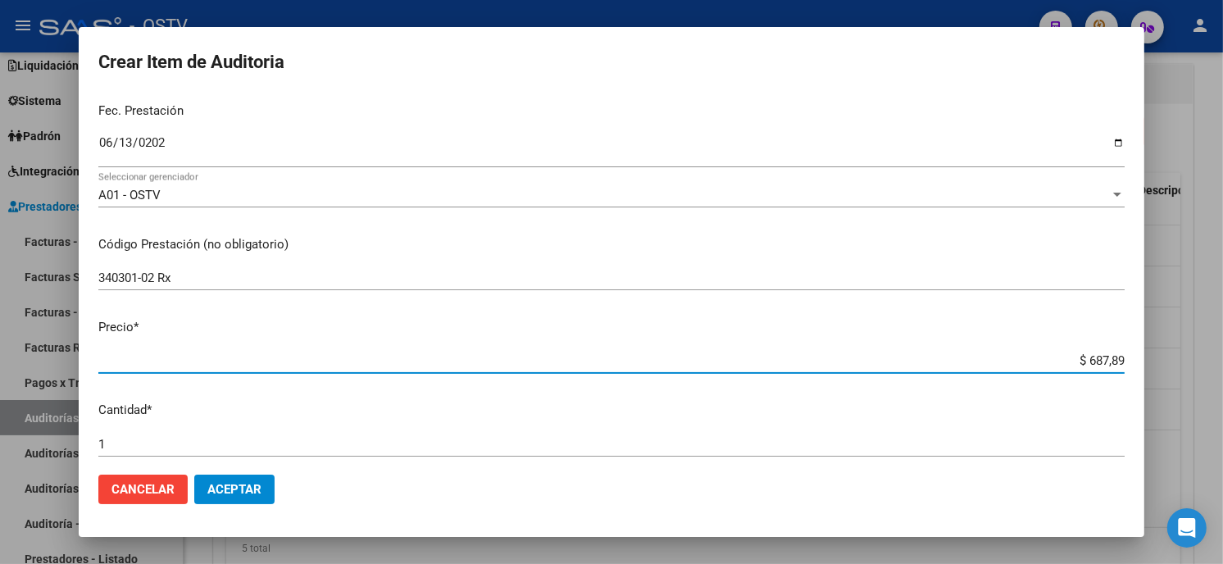
type input "$ 6.878,96"
type input "$ 68.789,64"
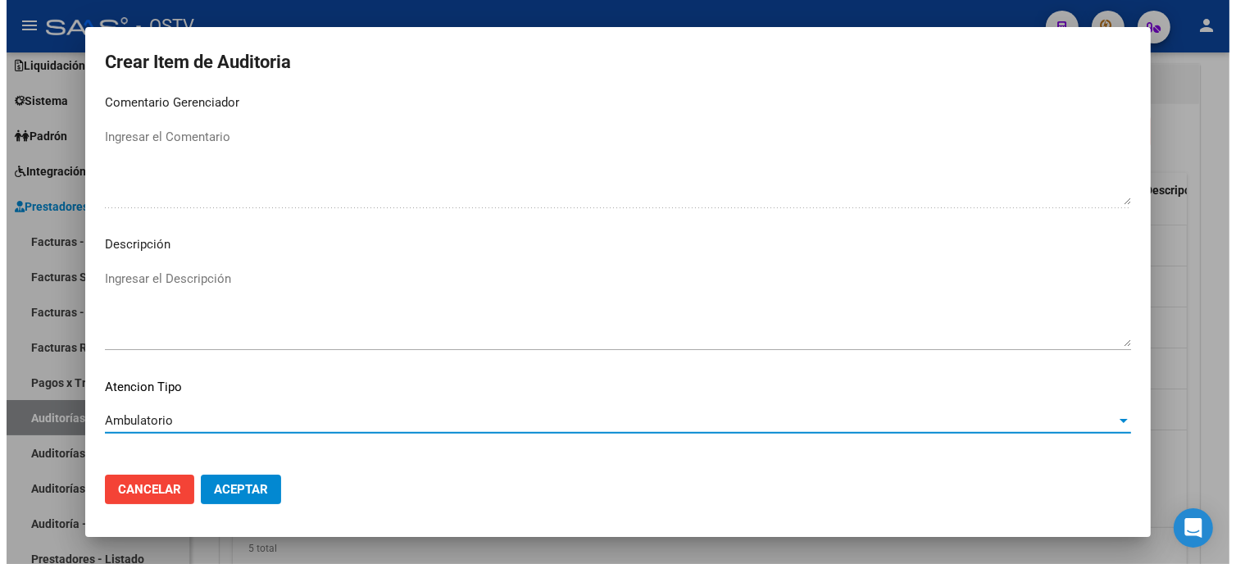
scroll to position [967, 0]
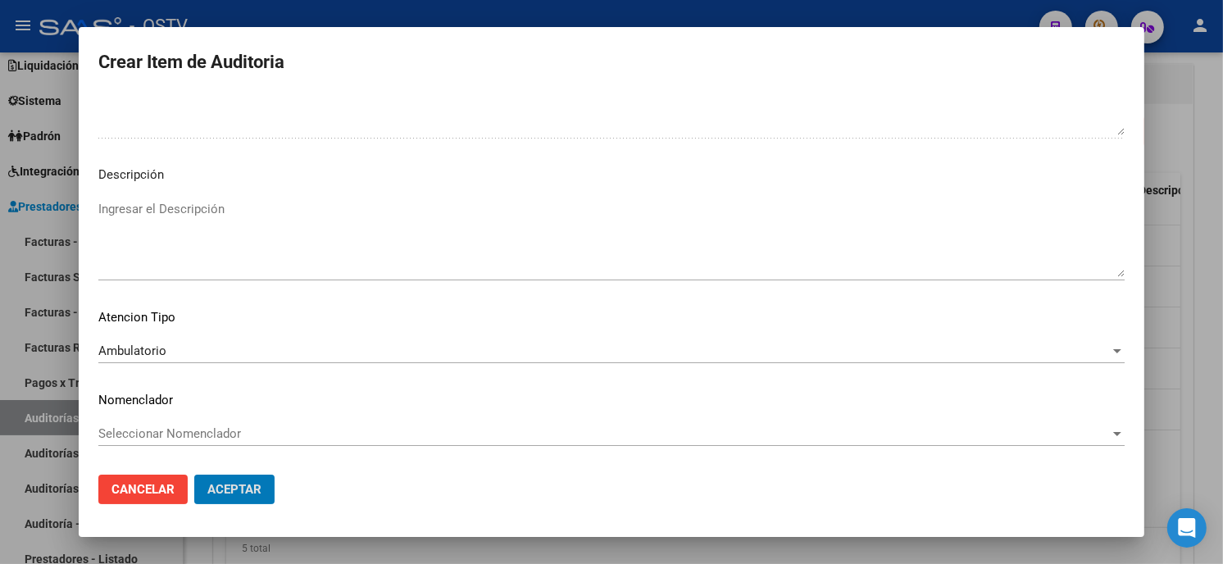
click at [194, 475] on button "Aceptar" at bounding box center [234, 490] width 80 height 30
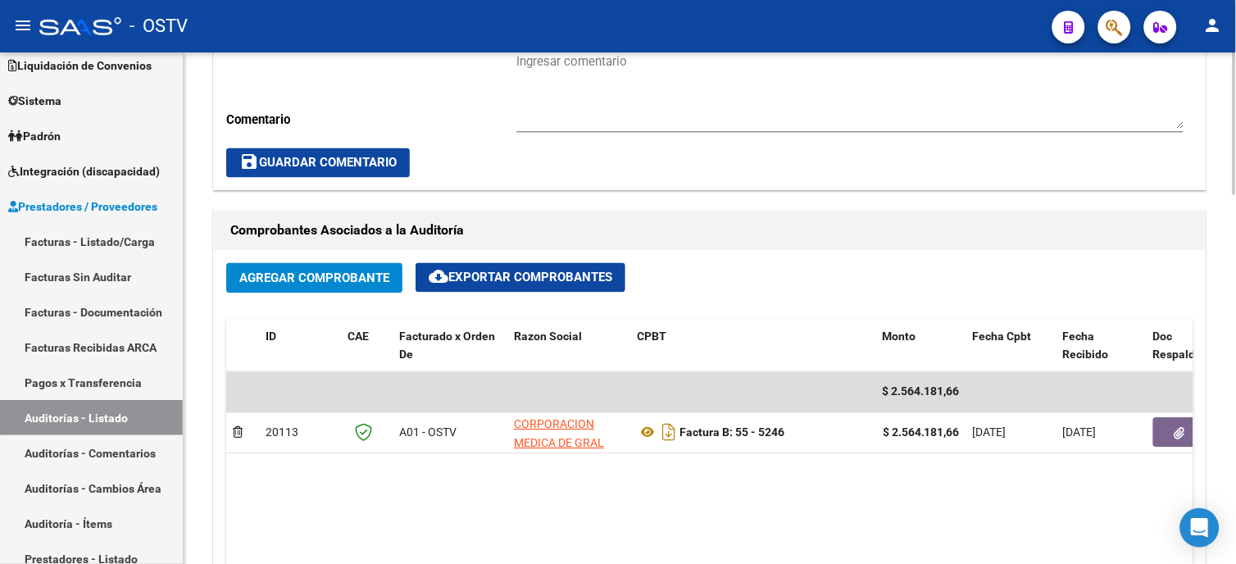
scroll to position [638, 0]
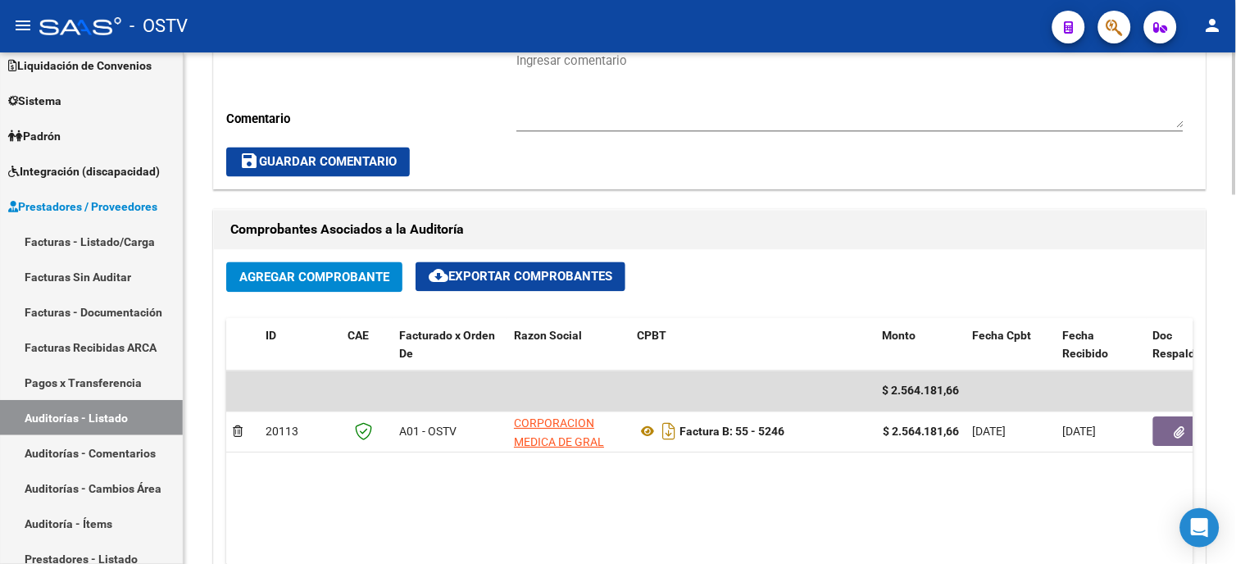
click at [264, 279] on span "Agregar Comprobante" at bounding box center [314, 278] width 150 height 15
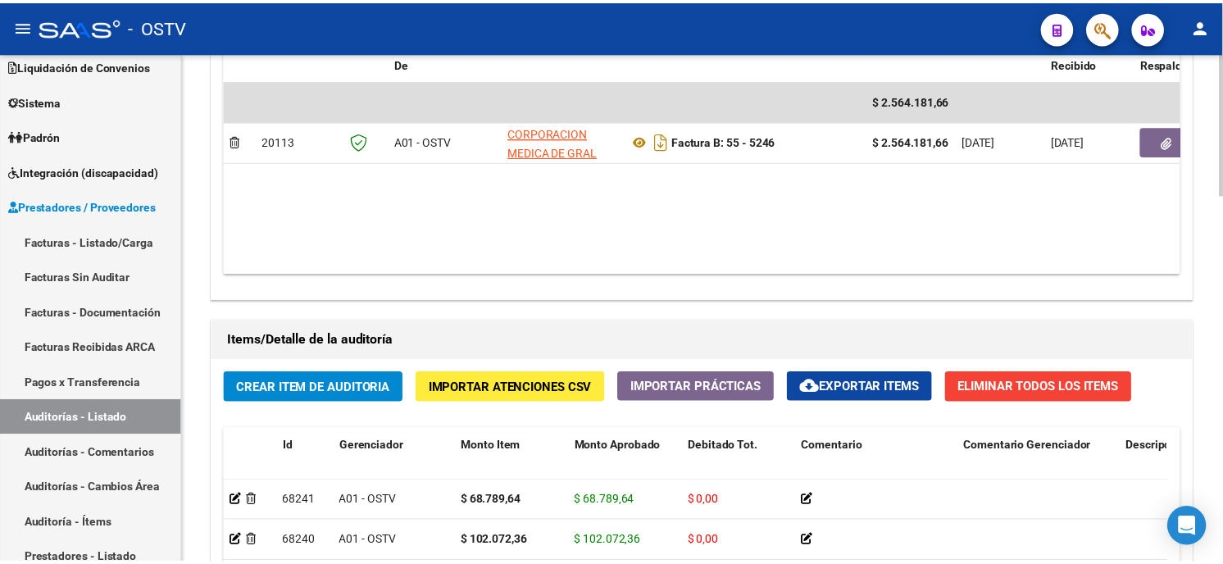
scroll to position [1003, 0]
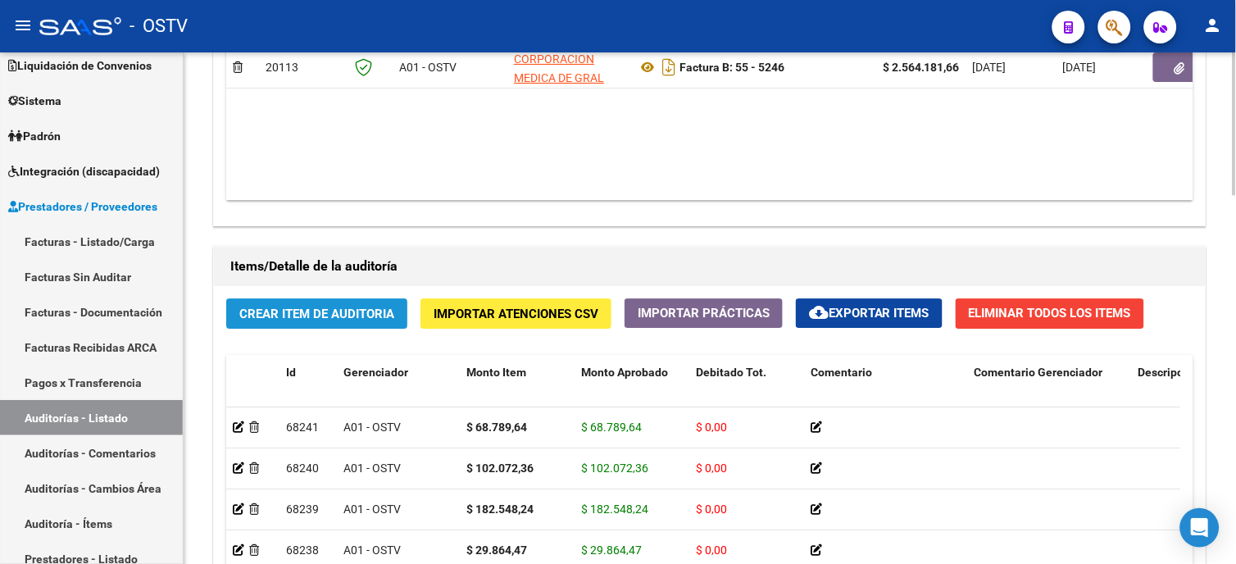
click at [325, 316] on span "Crear Item de Auditoria" at bounding box center [316, 314] width 155 height 15
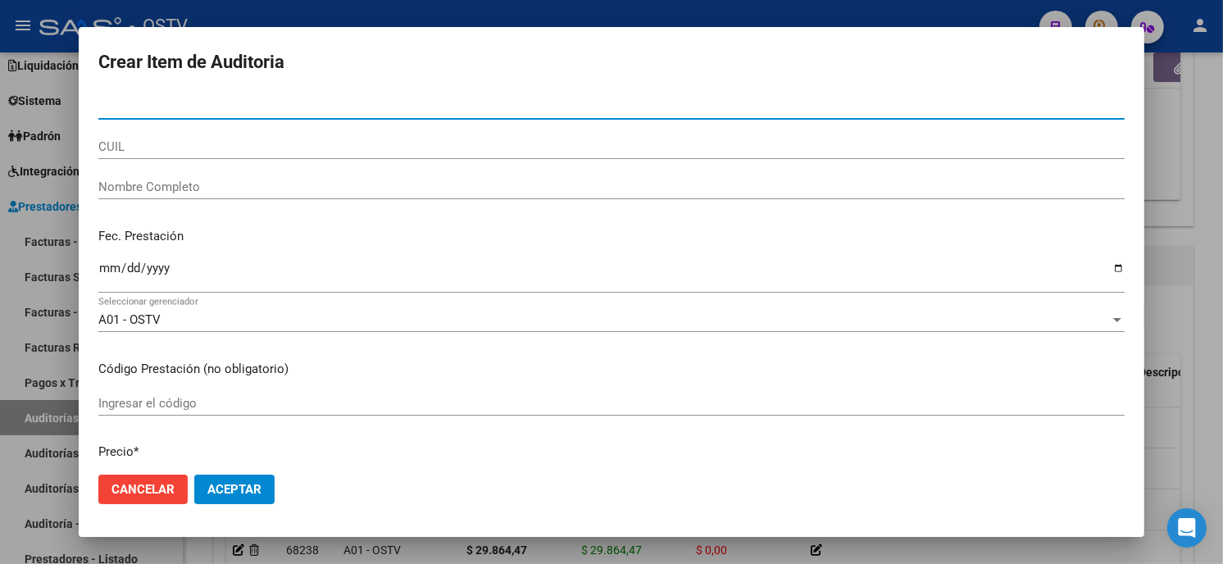
click at [197, 110] on input "Nro Documento" at bounding box center [611, 106] width 1026 height 15
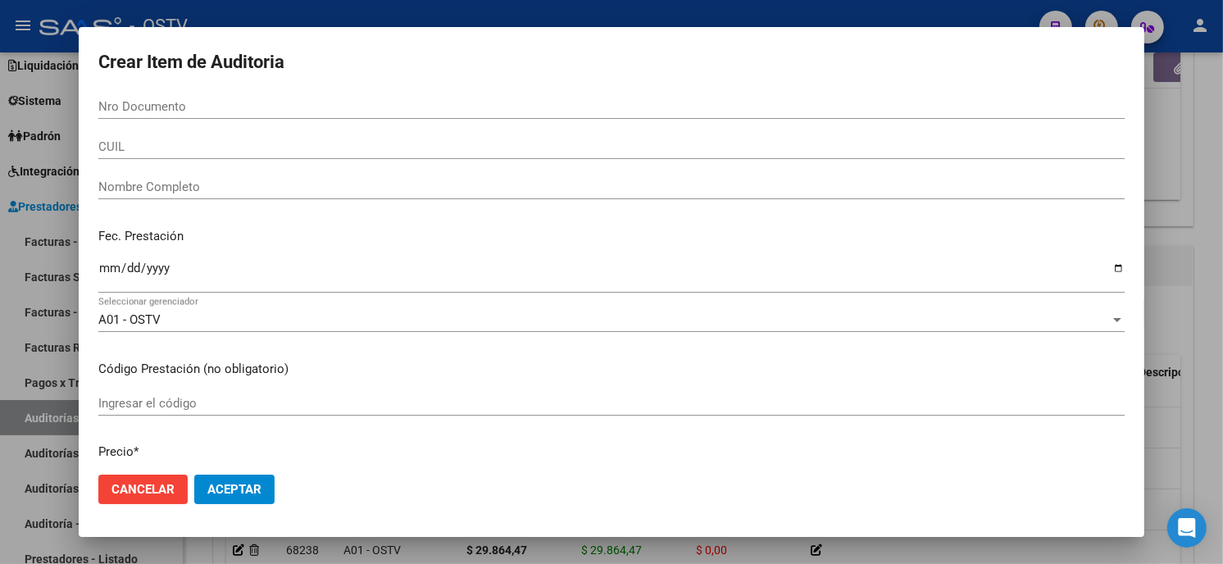
click at [856, 83] on form "Crear Item de Auditoria Nro Documento CUIL Nombre Completo Fec. Prestación Ingr…" at bounding box center [611, 282] width 1026 height 470
click at [775, 111] on input "Nro Documento" at bounding box center [611, 106] width 1026 height 15
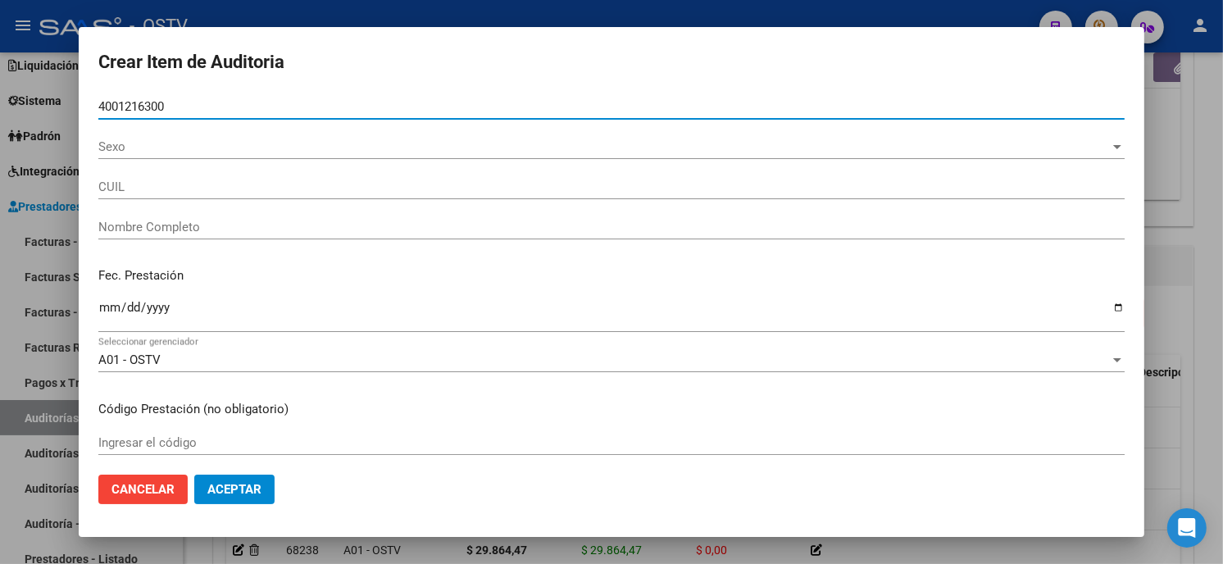
type input "40012163"
type input "20400121630"
type input "[PERSON_NAME] [PERSON_NAME]"
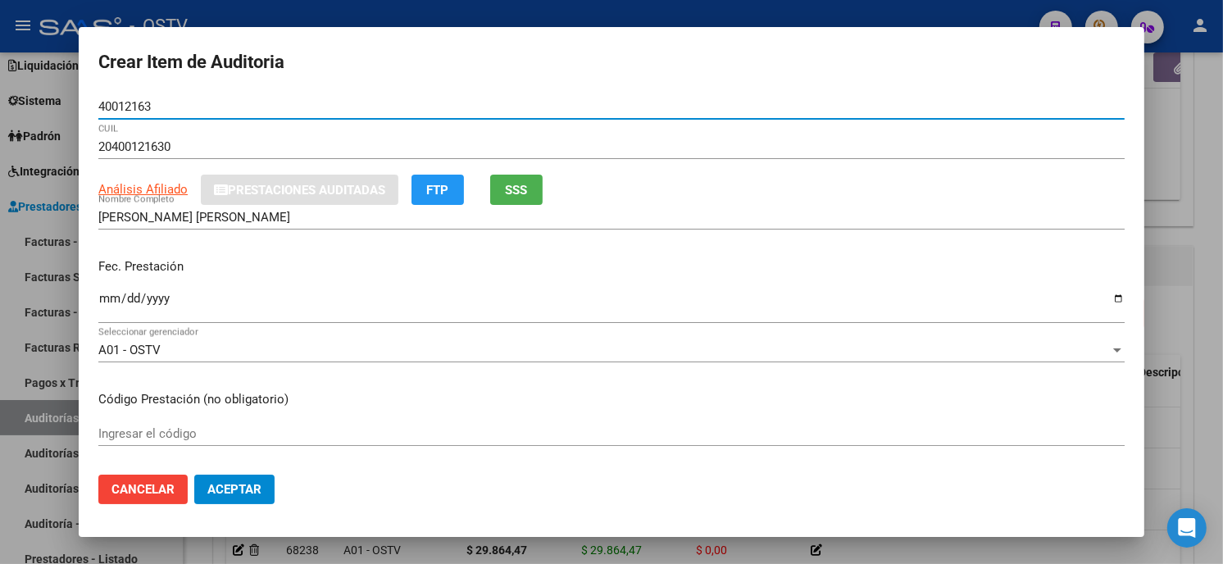
type input "40012163"
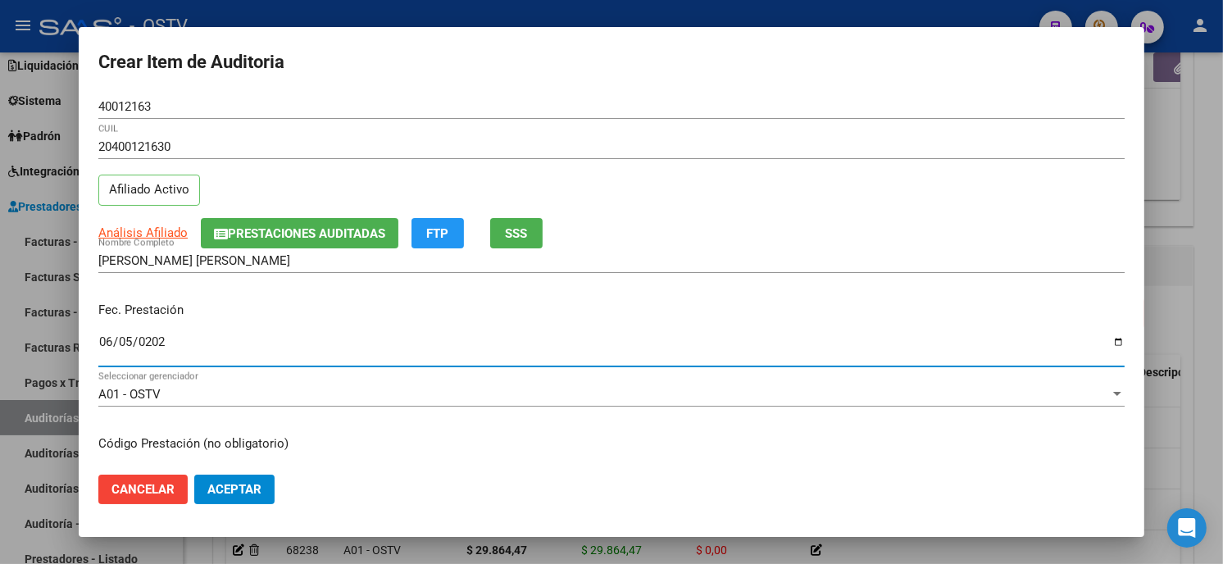
type input "[DATE]"
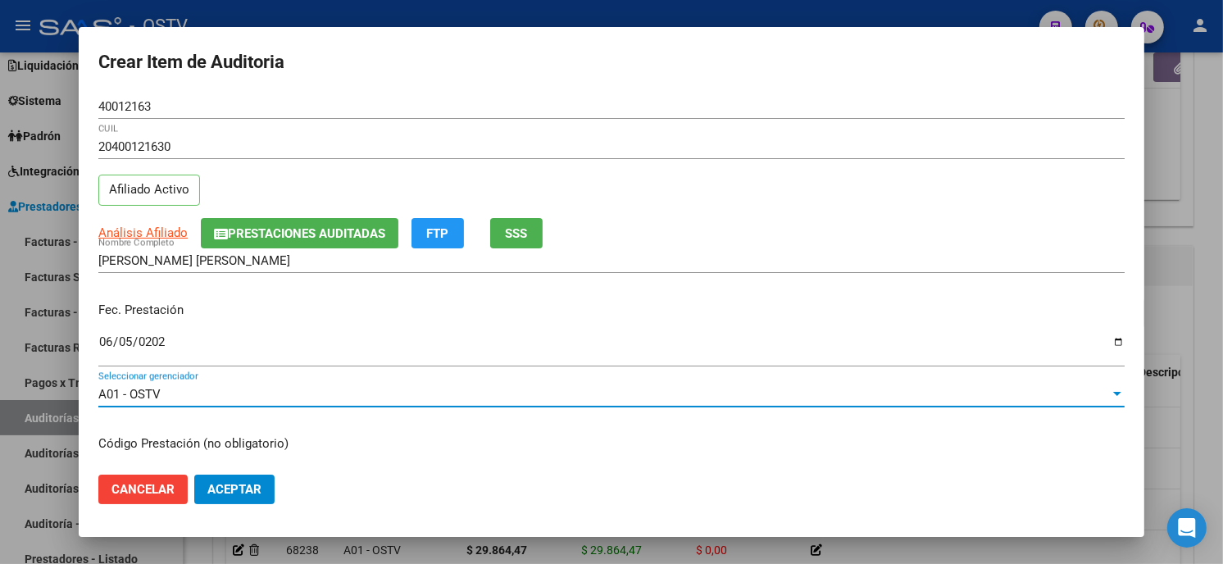
scroll to position [199, 0]
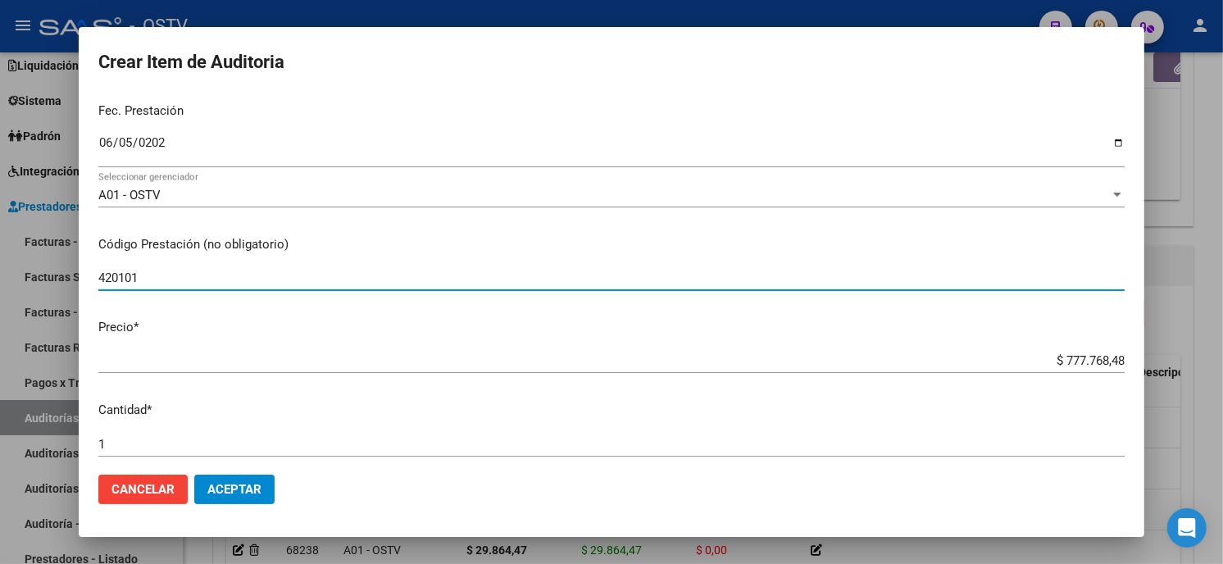
type input "420101 Clínica médica"
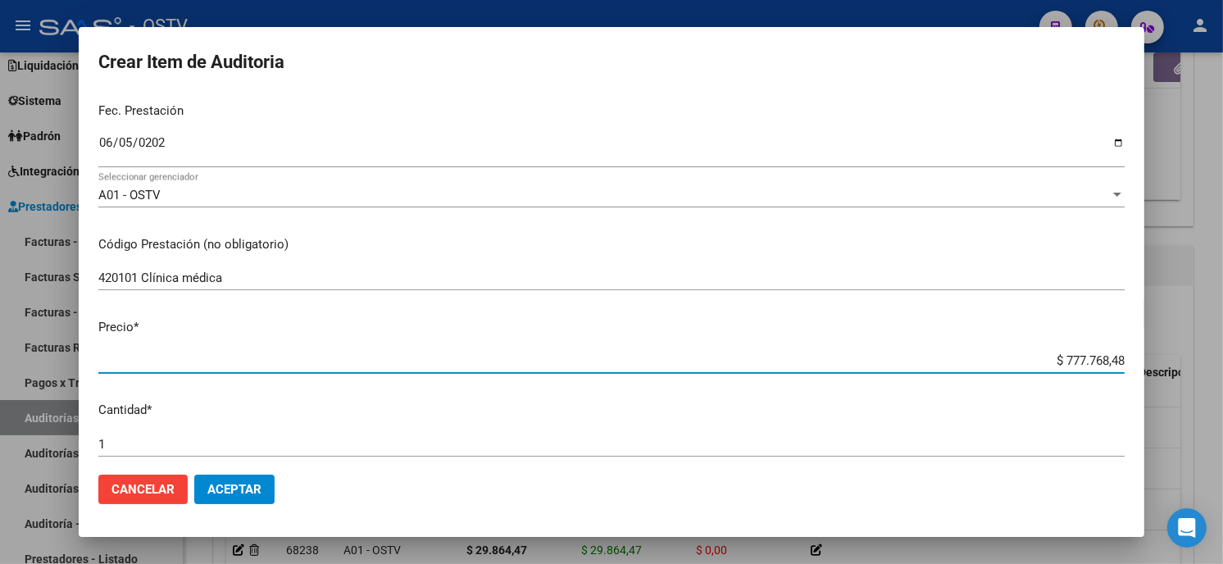
type input "$ 0,05"
type input "$ 0,55"
type input "$ 5,58"
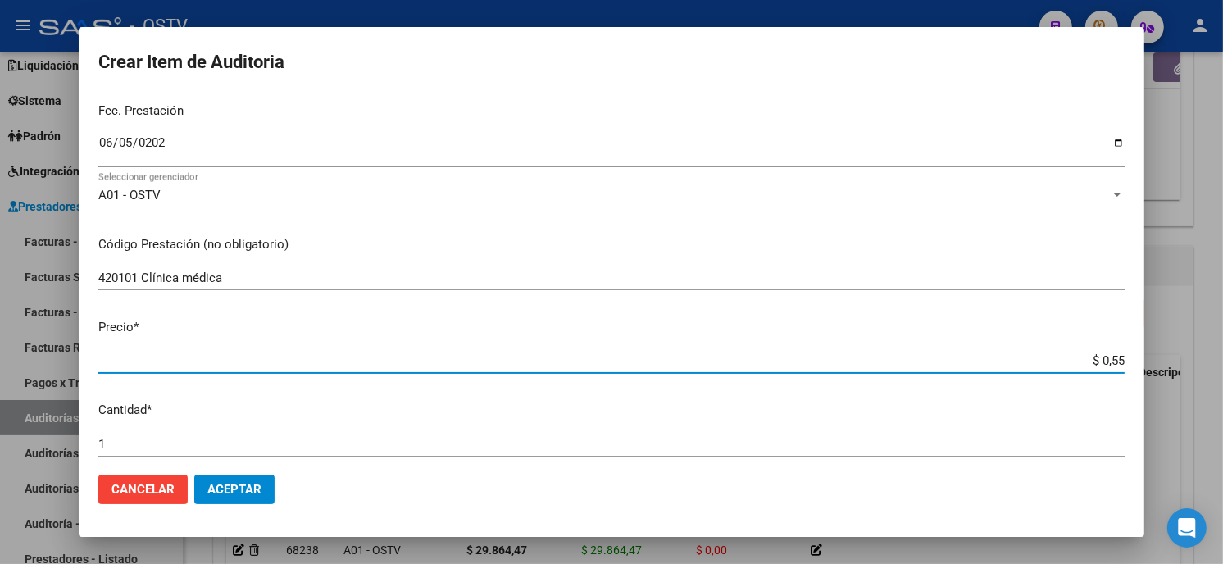
type input "$ 5,58"
type input "$ 55,85"
type input "$ 558,57"
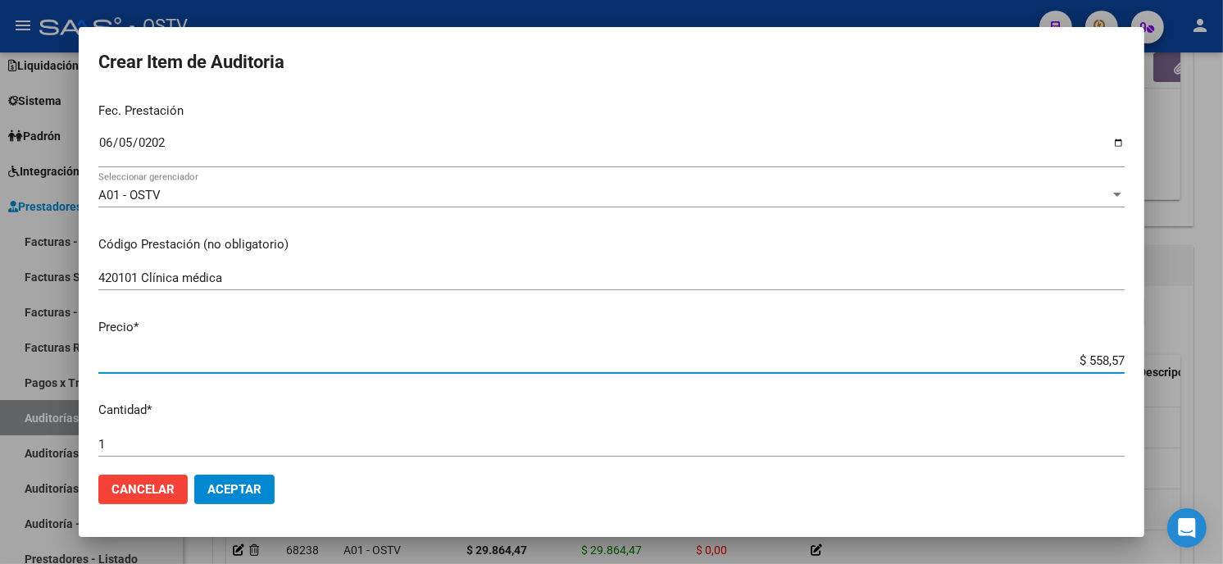
type input "$ 5.585,73"
type input "$ 55.857,39"
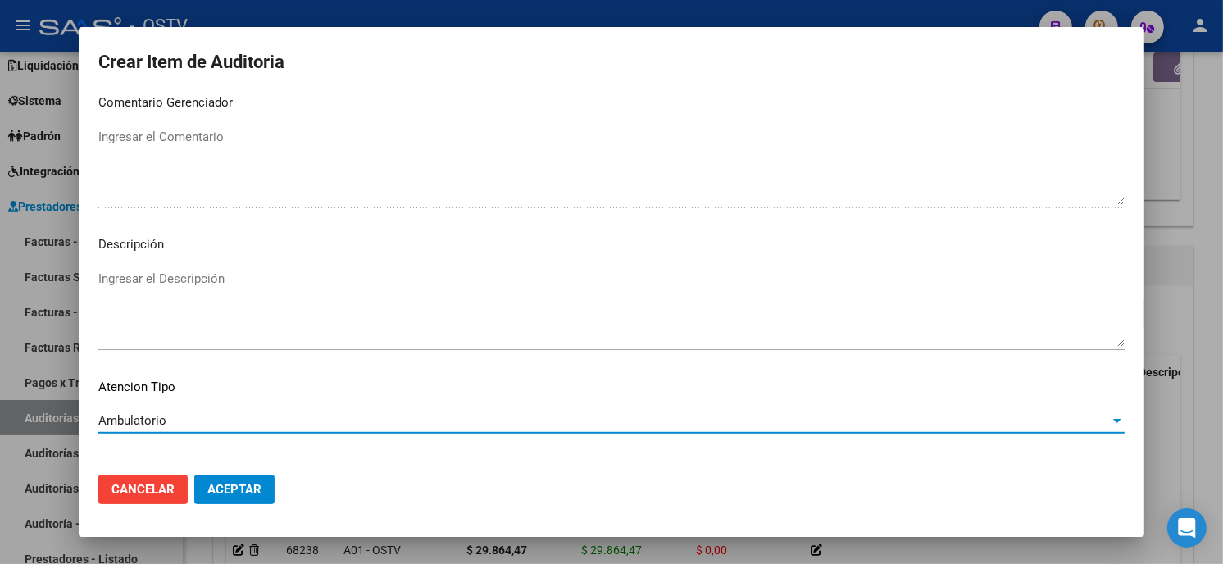
scroll to position [967, 0]
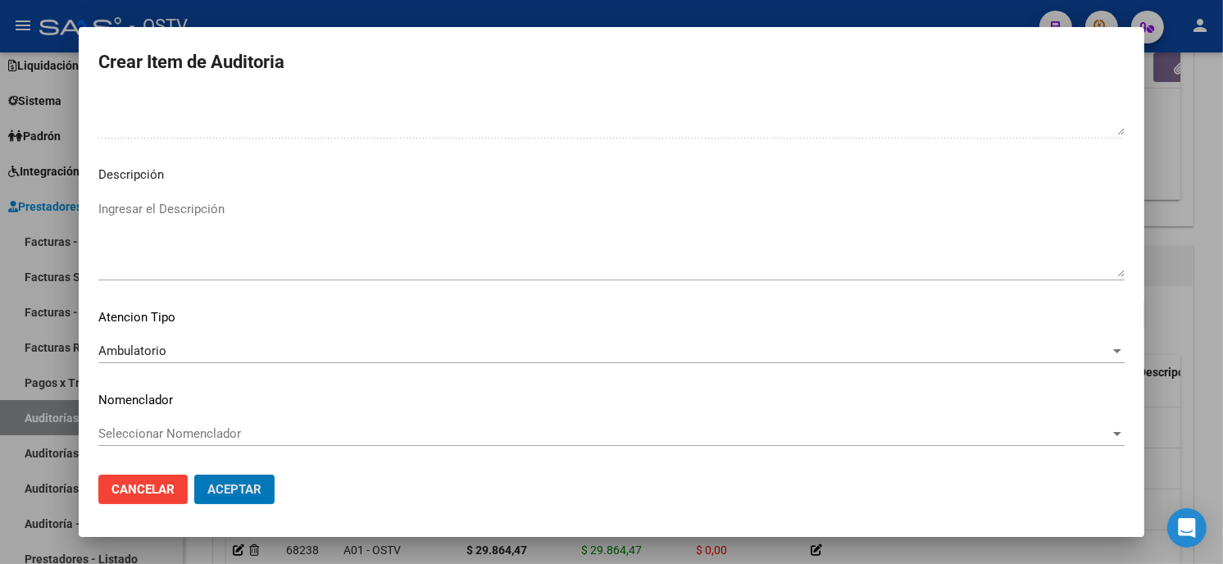
click at [194, 475] on button "Aceptar" at bounding box center [234, 490] width 80 height 30
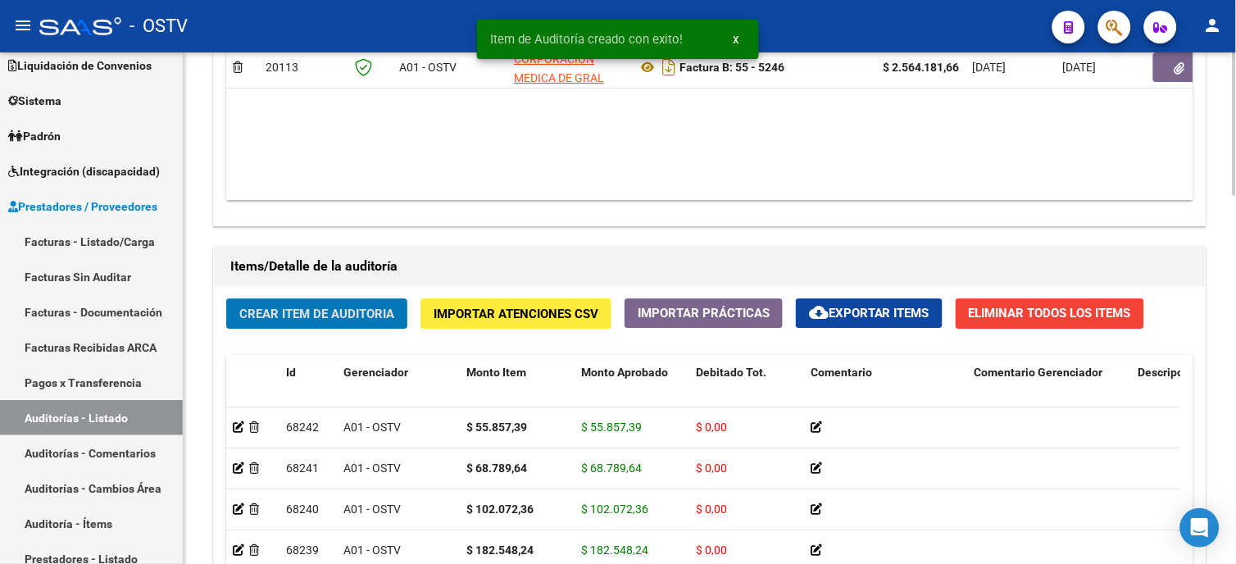
click at [302, 312] on span "Crear Item de Auditoria" at bounding box center [316, 314] width 155 height 15
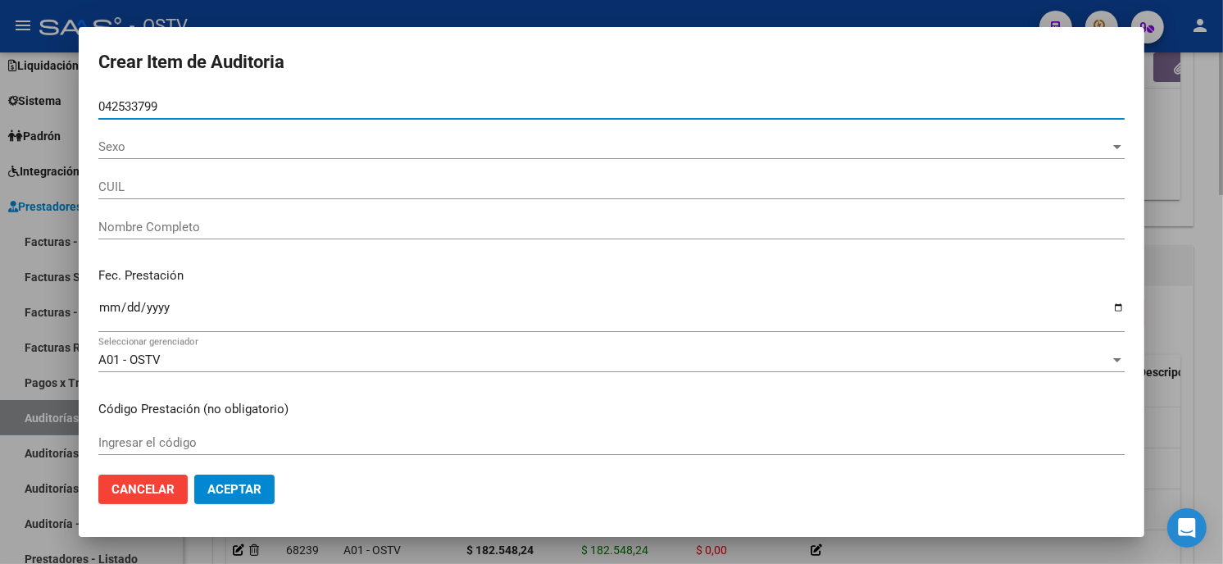
type input "04253379"
type input "27042533799"
type input "[PERSON_NAME]"
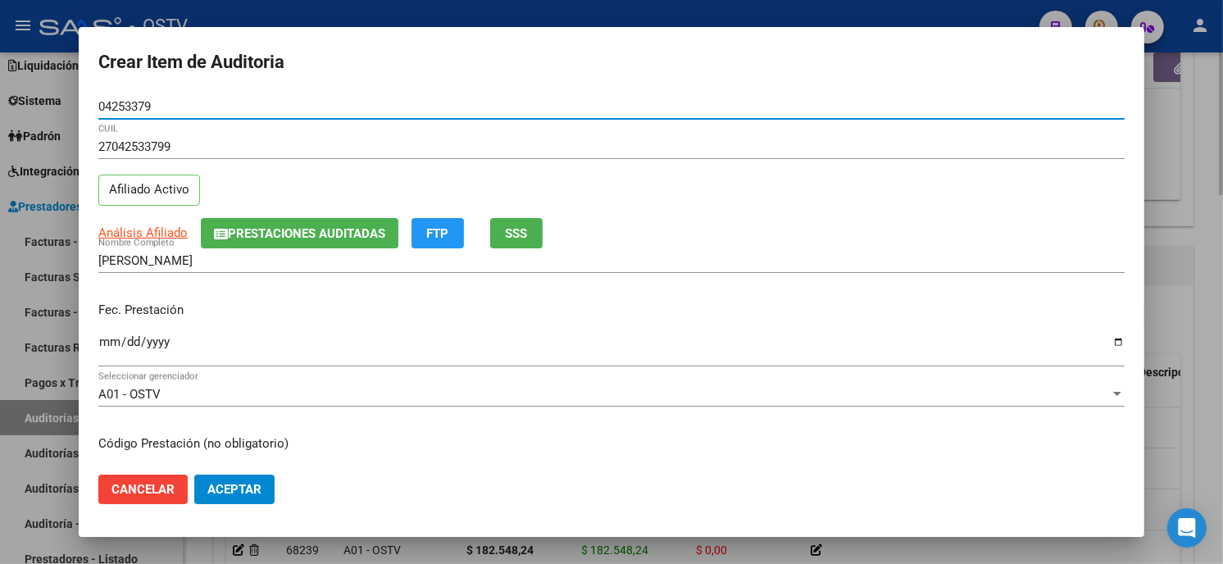
type input "04253379"
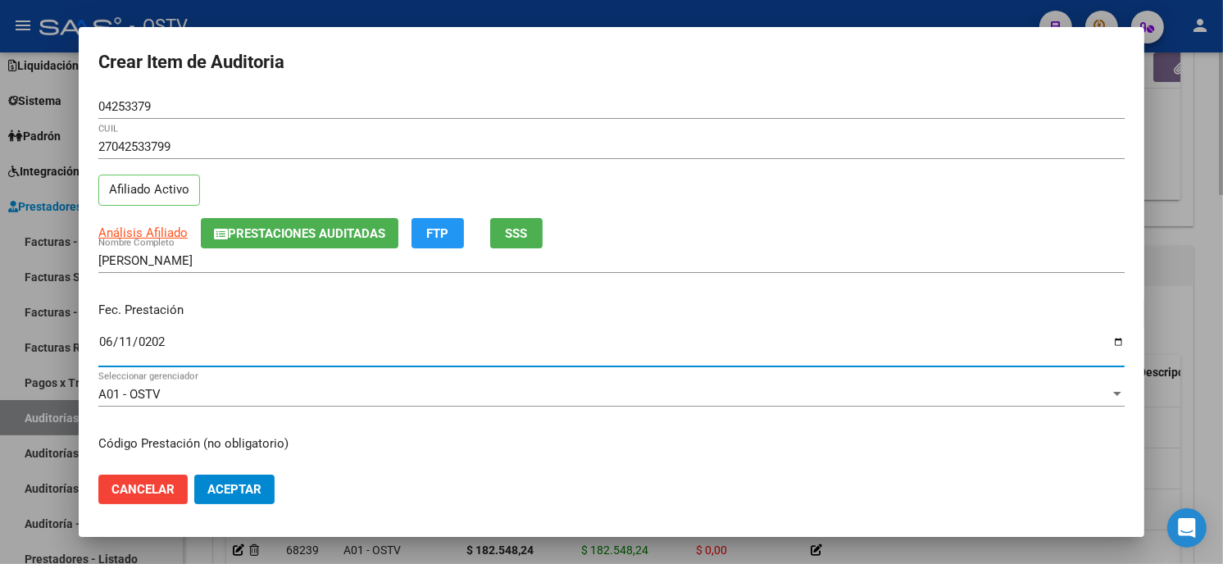
type input "[DATE]"
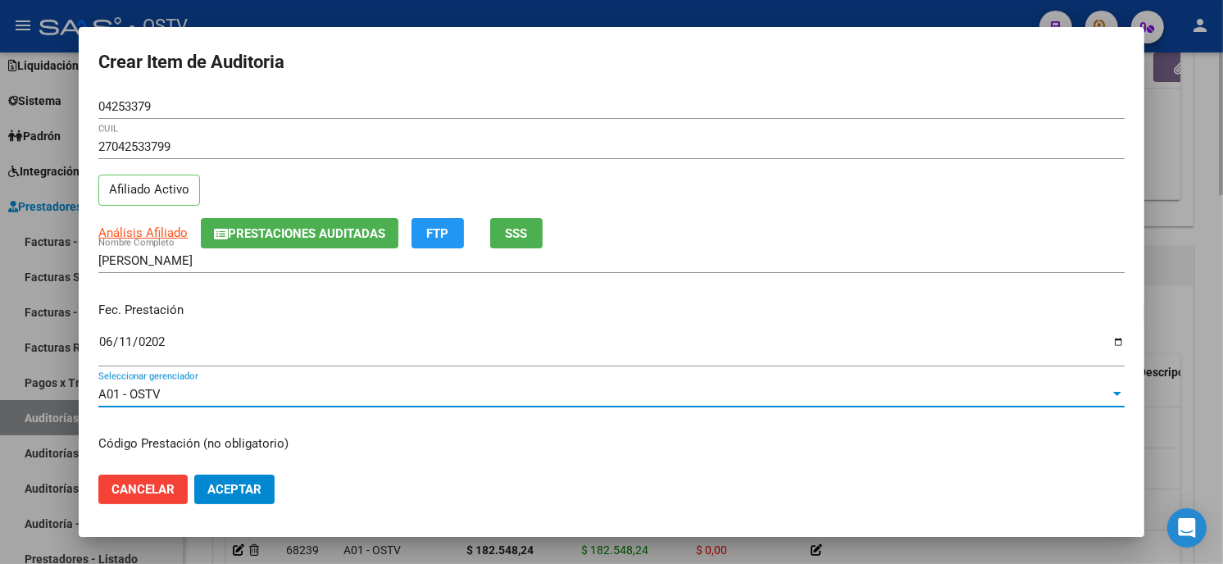
scroll to position [199, 0]
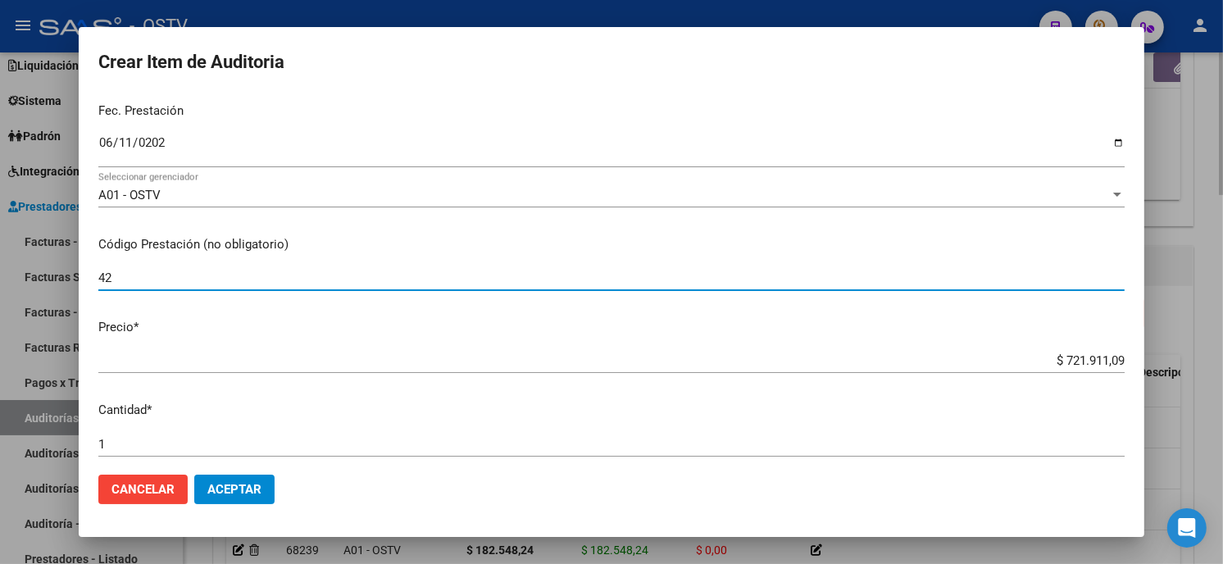
type input "420101 Clínica médica"
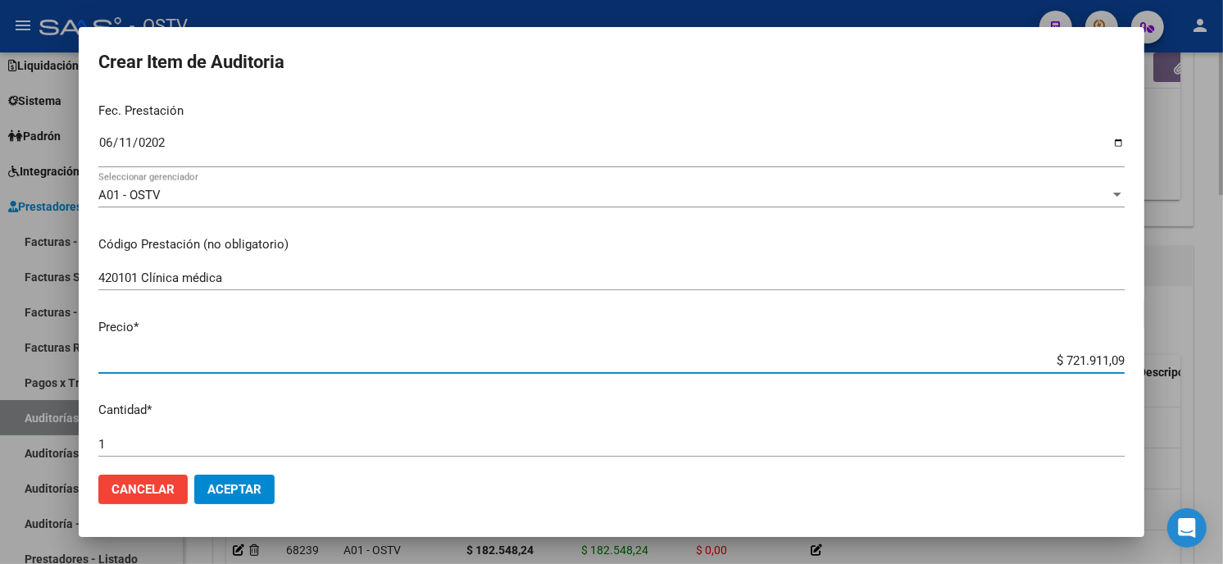
type input "$ 0,05"
type input "$ 0,55"
type input "$ 5,58"
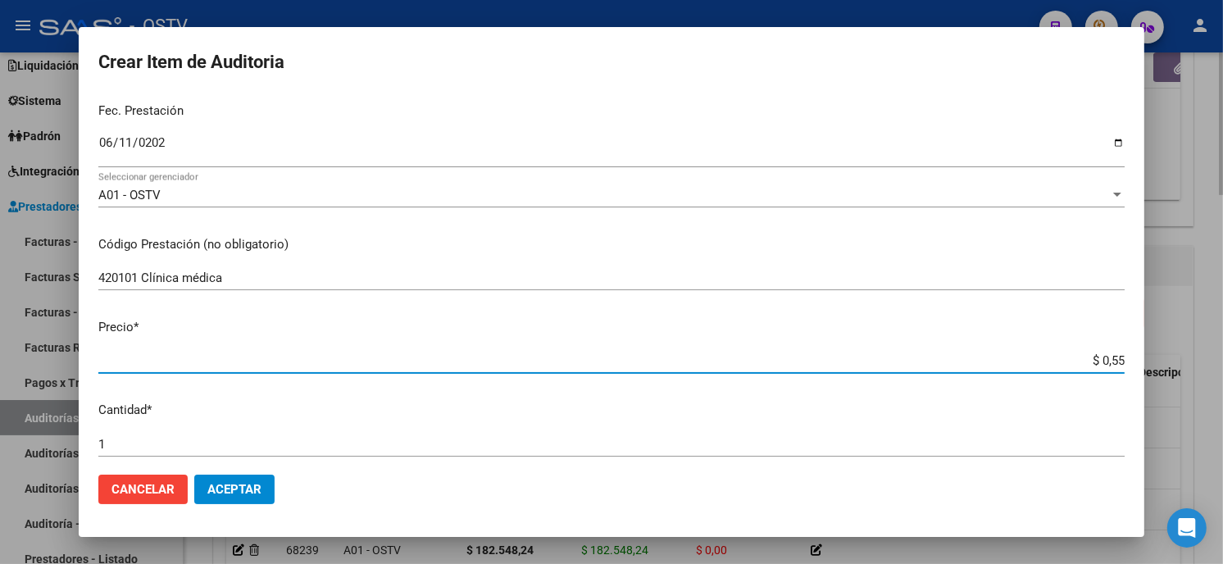
type input "$ 5,58"
type input "$ 55,85"
type input "$ 558,57"
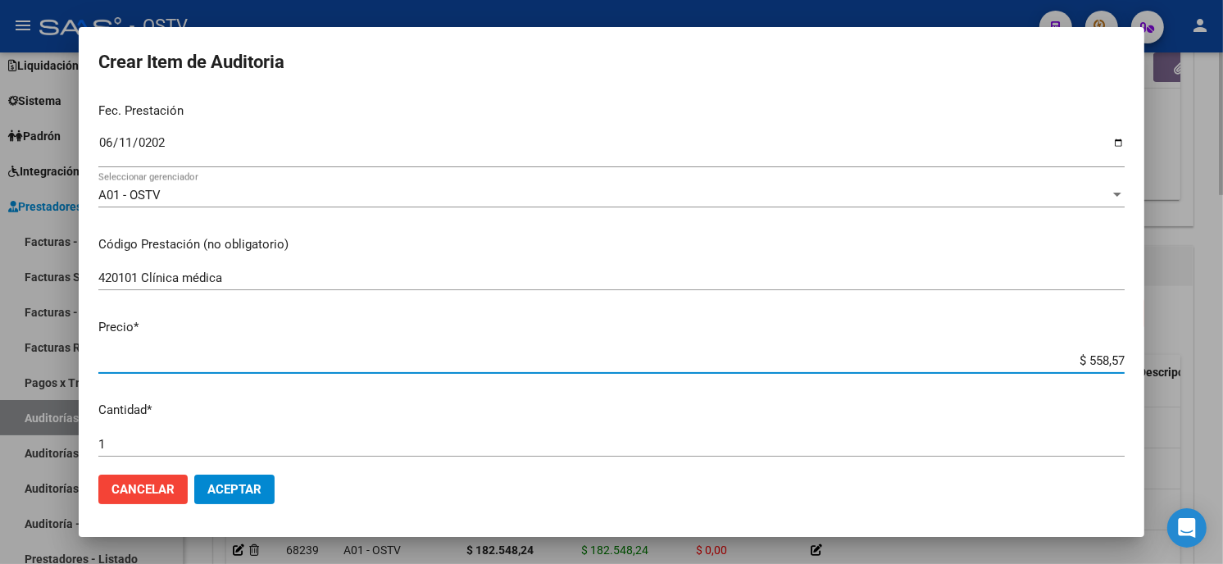
type input "$ 5.585,73"
type input "$ 55.857,39"
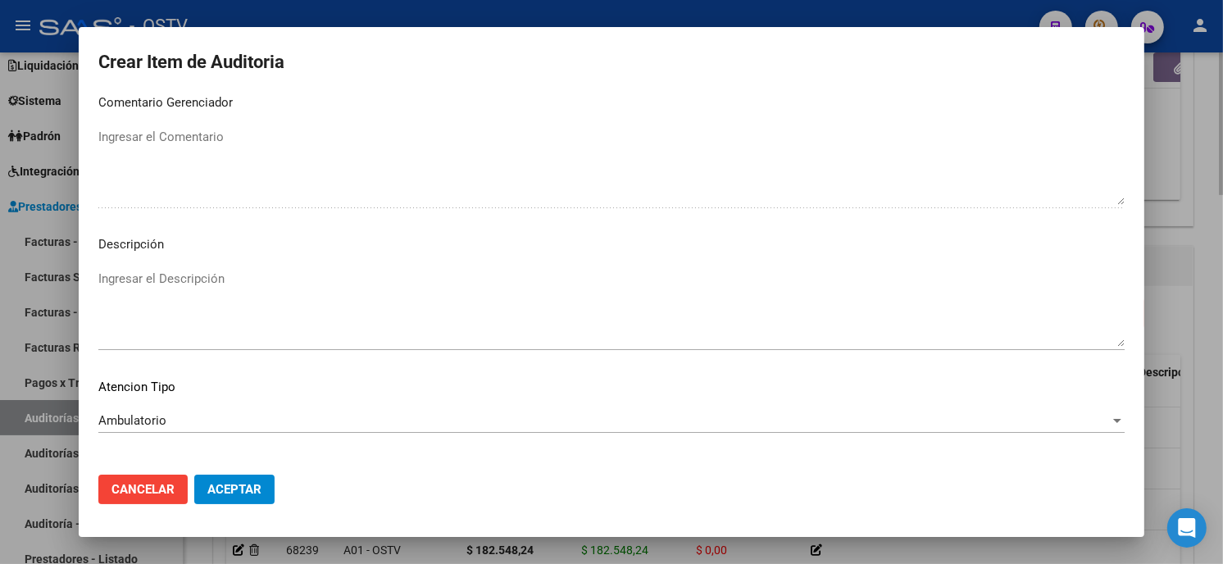
scroll to position [967, 0]
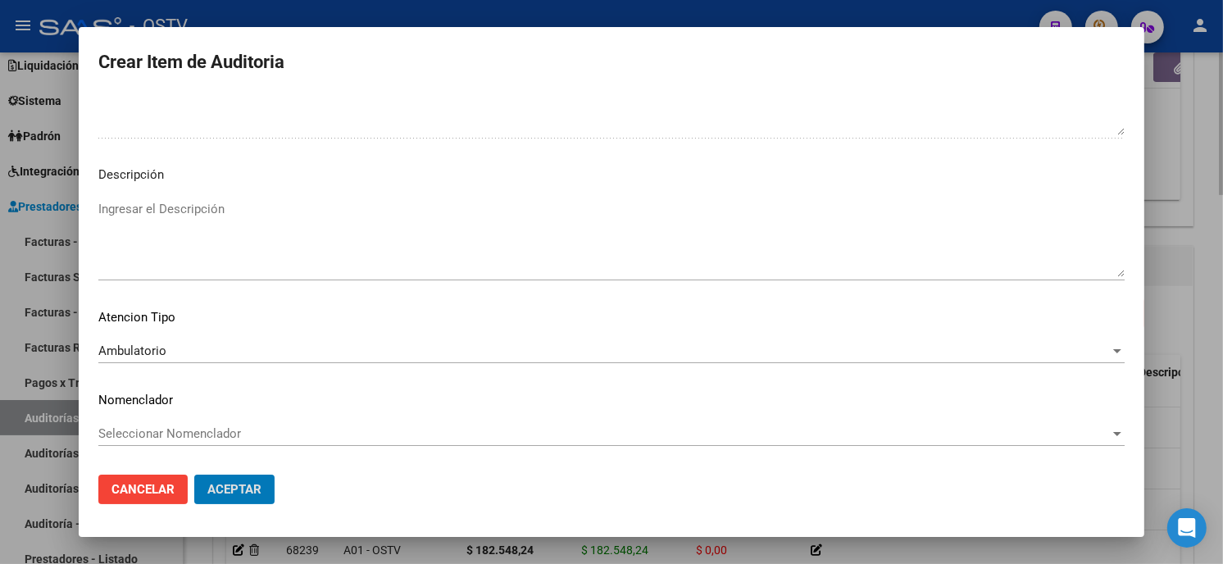
click at [194, 475] on button "Aceptar" at bounding box center [234, 490] width 80 height 30
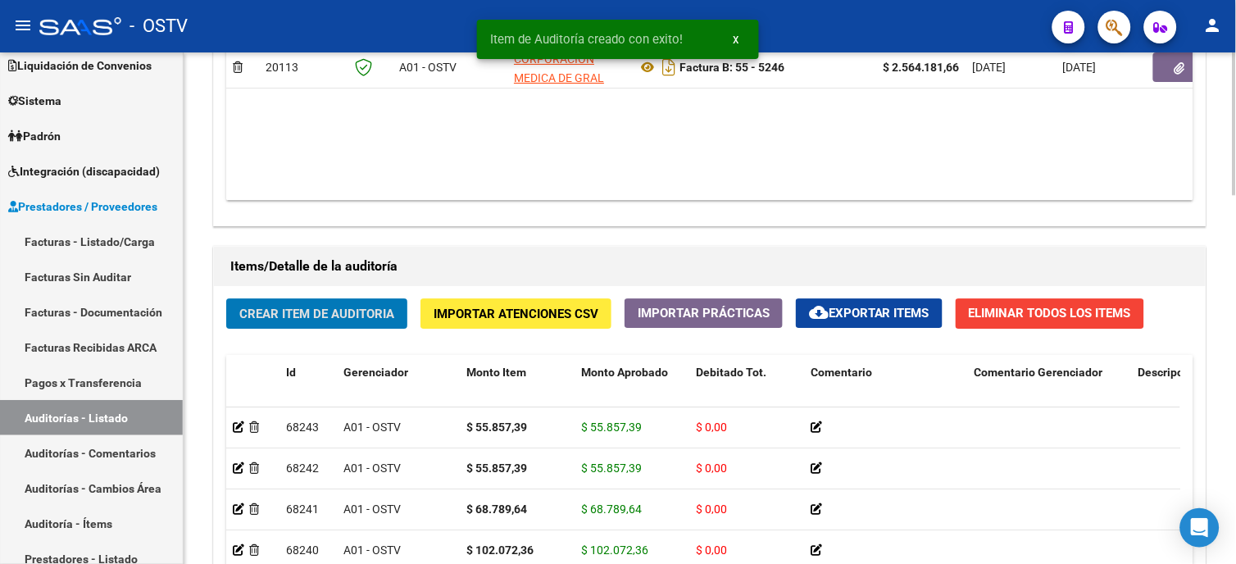
click at [302, 312] on span "Crear Item de Auditoria" at bounding box center [316, 314] width 155 height 15
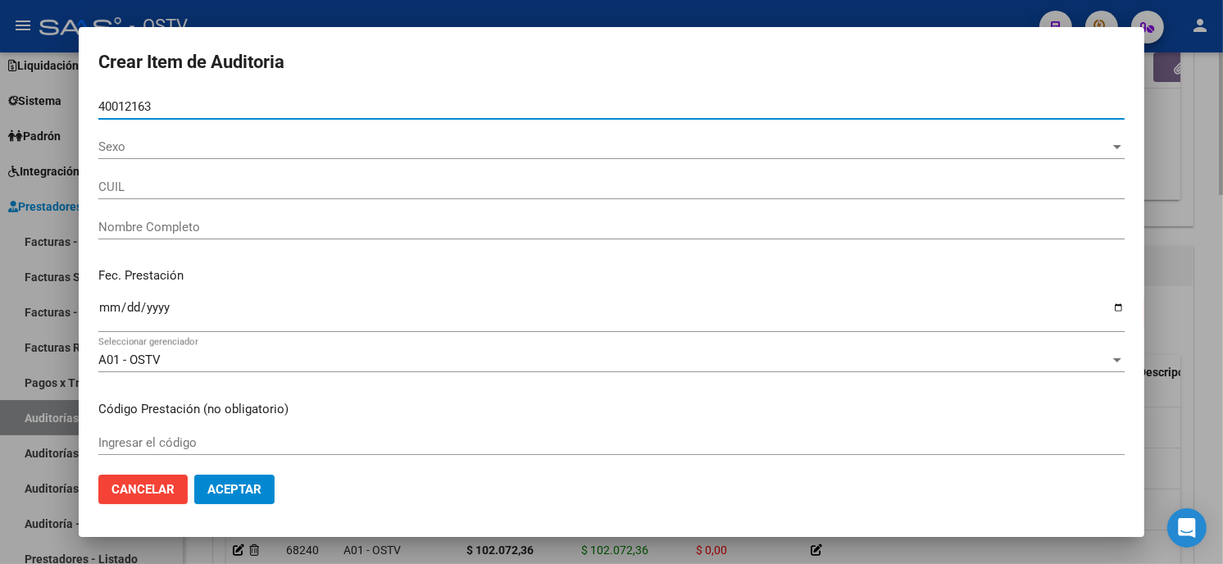
type input "40012163"
type input "20400121630"
type input "[PERSON_NAME] [PERSON_NAME]"
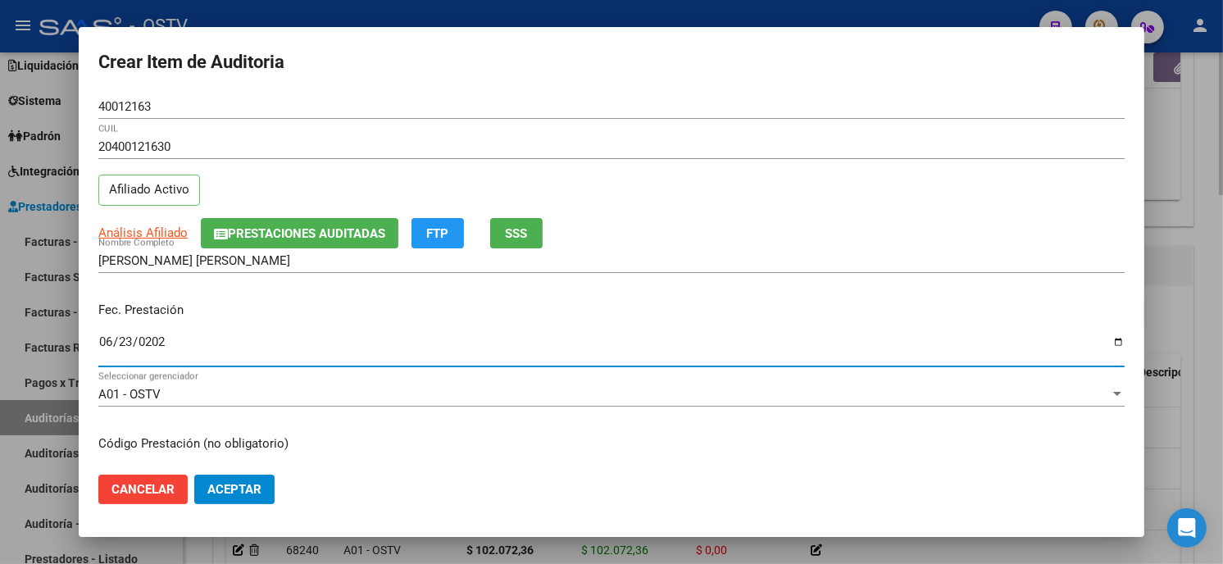
type input "[DATE]"
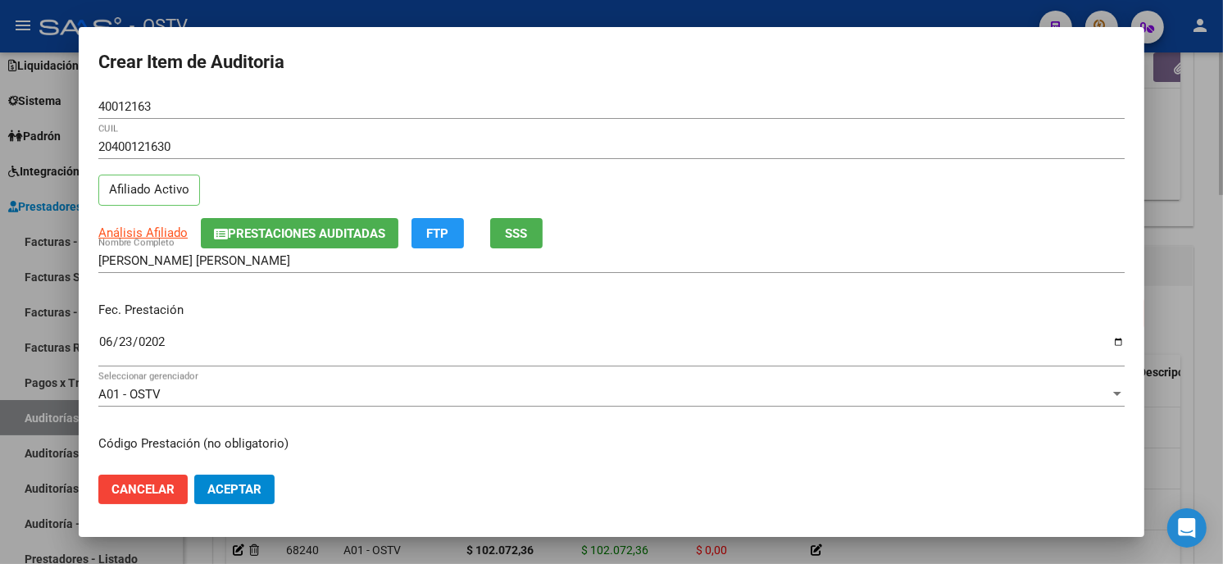
scroll to position [199, 0]
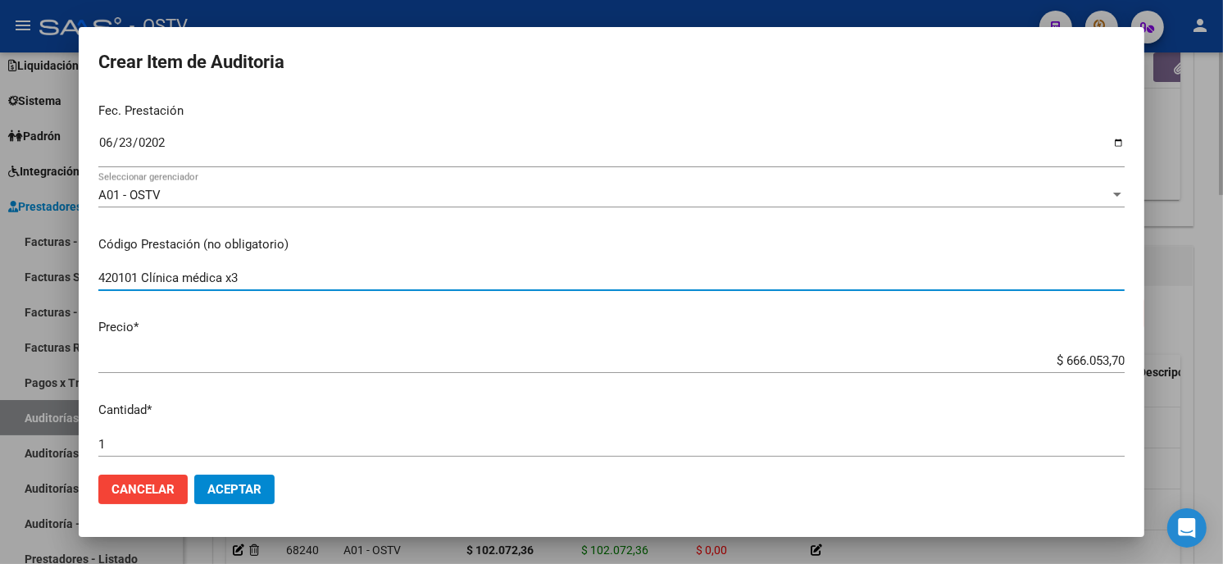
type input "420101 Clínica médica x3"
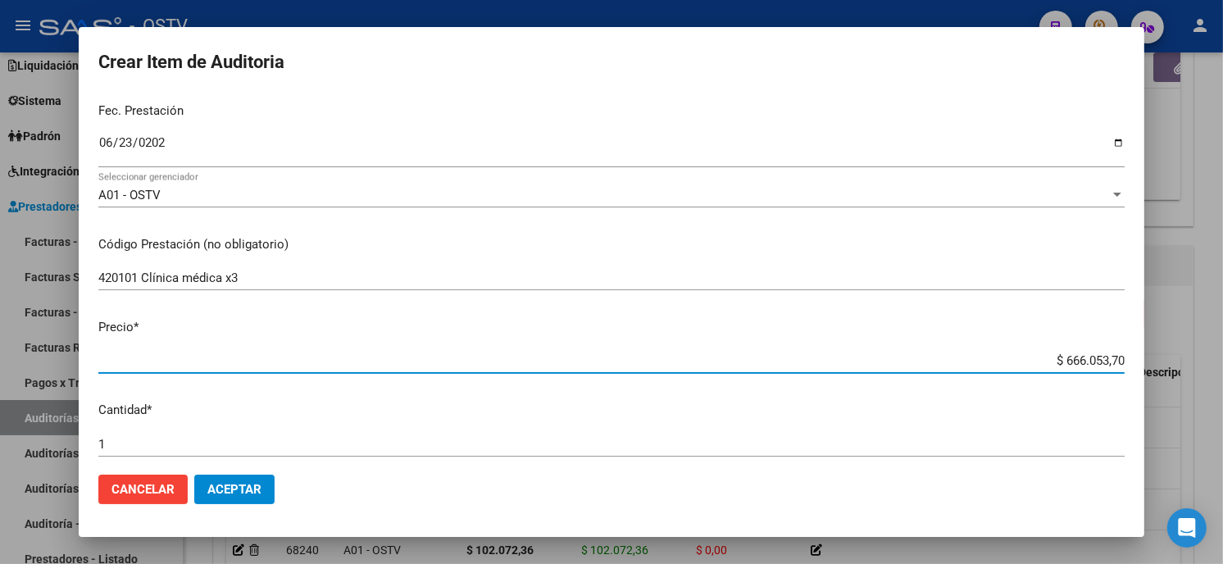
paste input "167.572,17"
type input "$ 167.572,17"
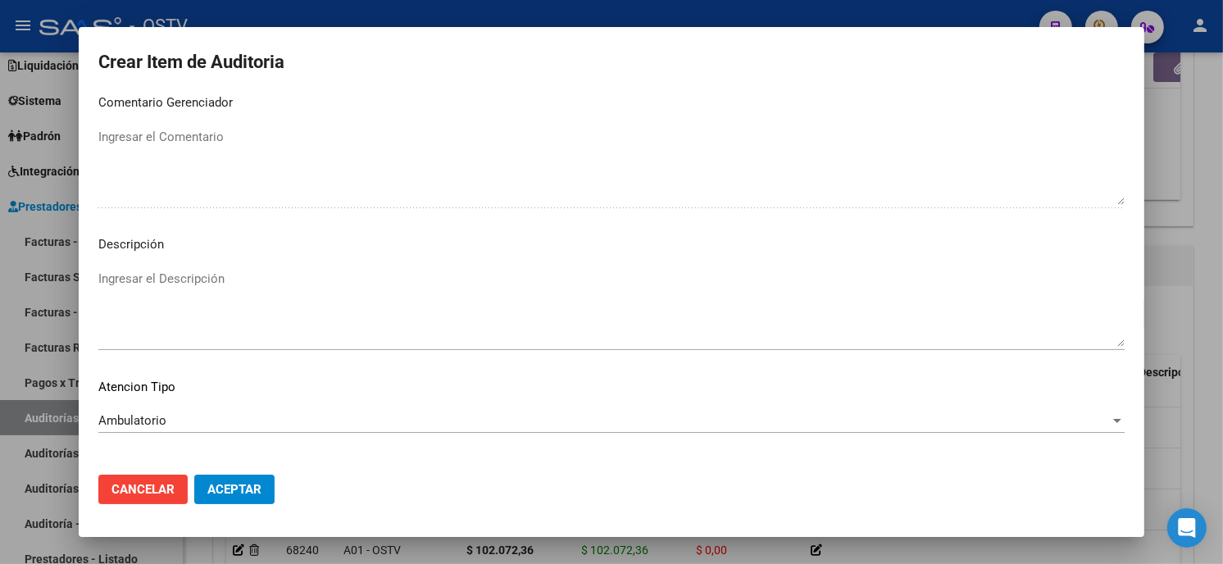
scroll to position [967, 0]
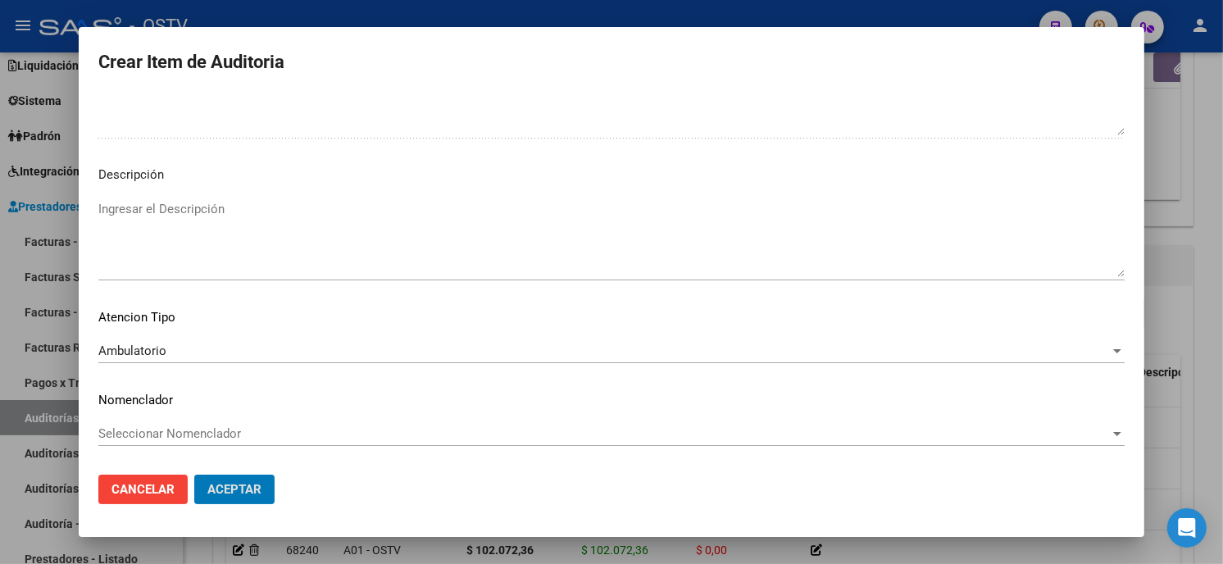
click at [194, 475] on button "Aceptar" at bounding box center [234, 490] width 80 height 30
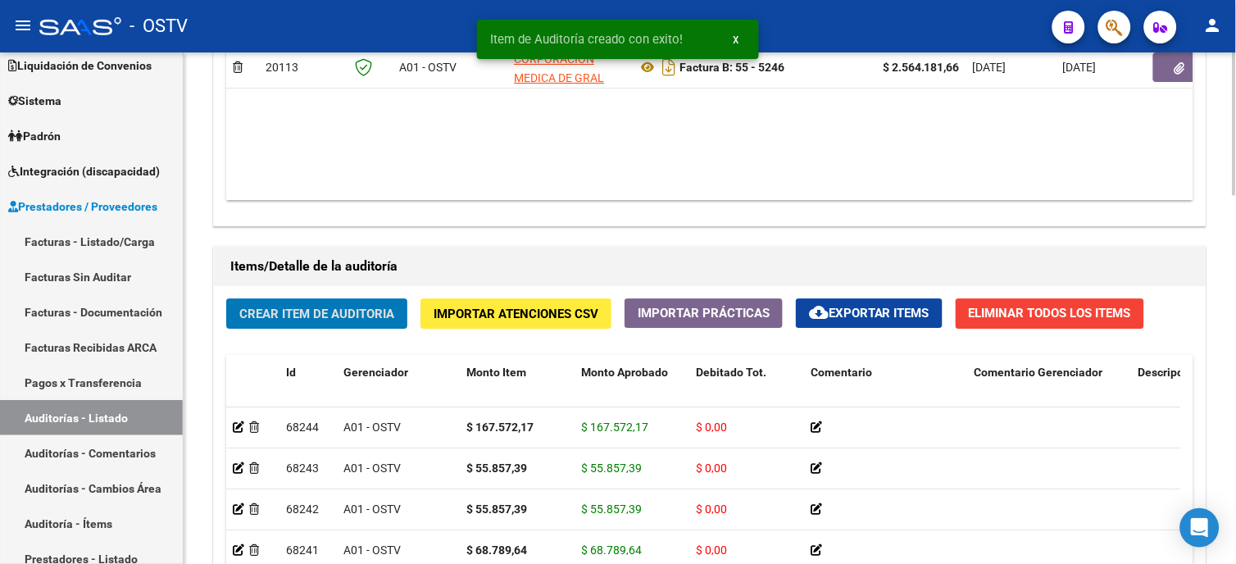
click at [334, 324] on button "Crear Item de Auditoria" at bounding box center [316, 313] width 181 height 30
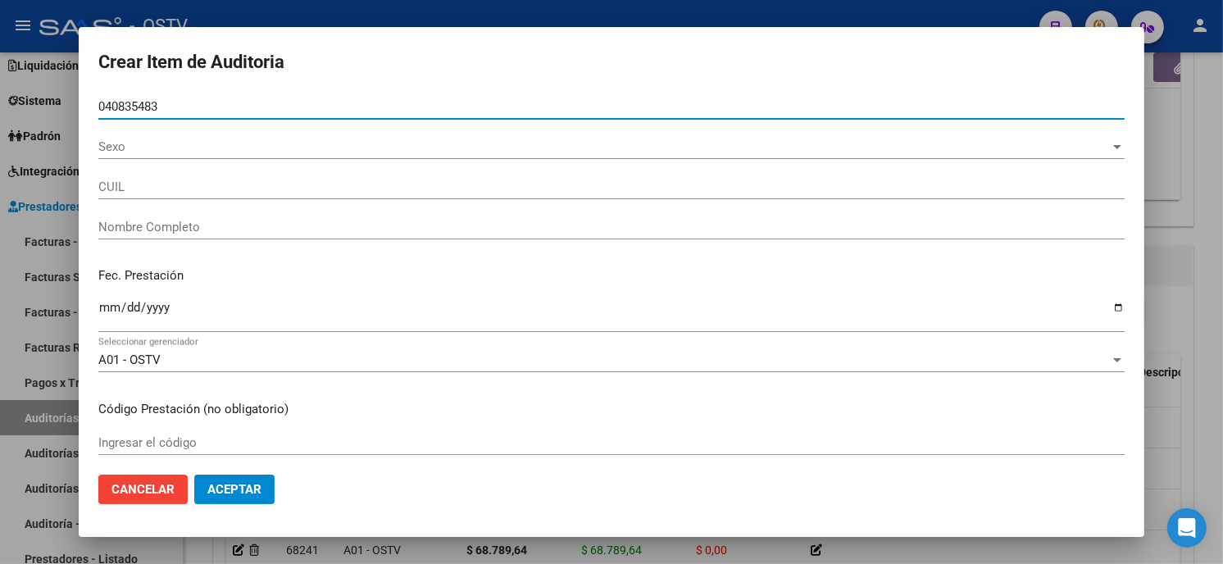
type input "04083548"
type input "20040835483"
type input "[PERSON_NAME]"
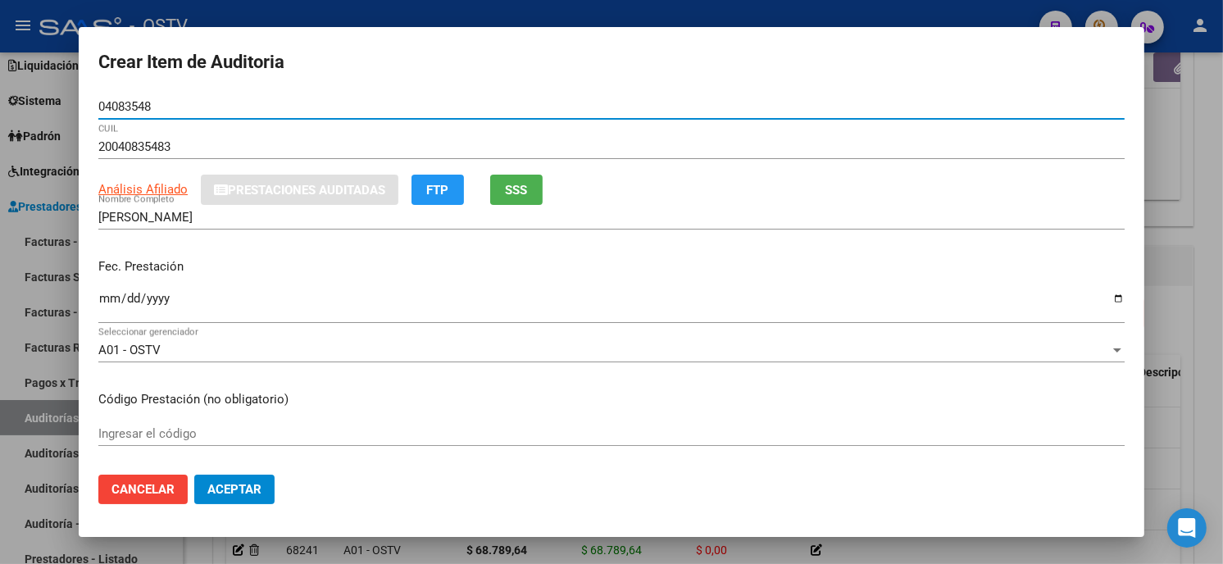
type input "04083548"
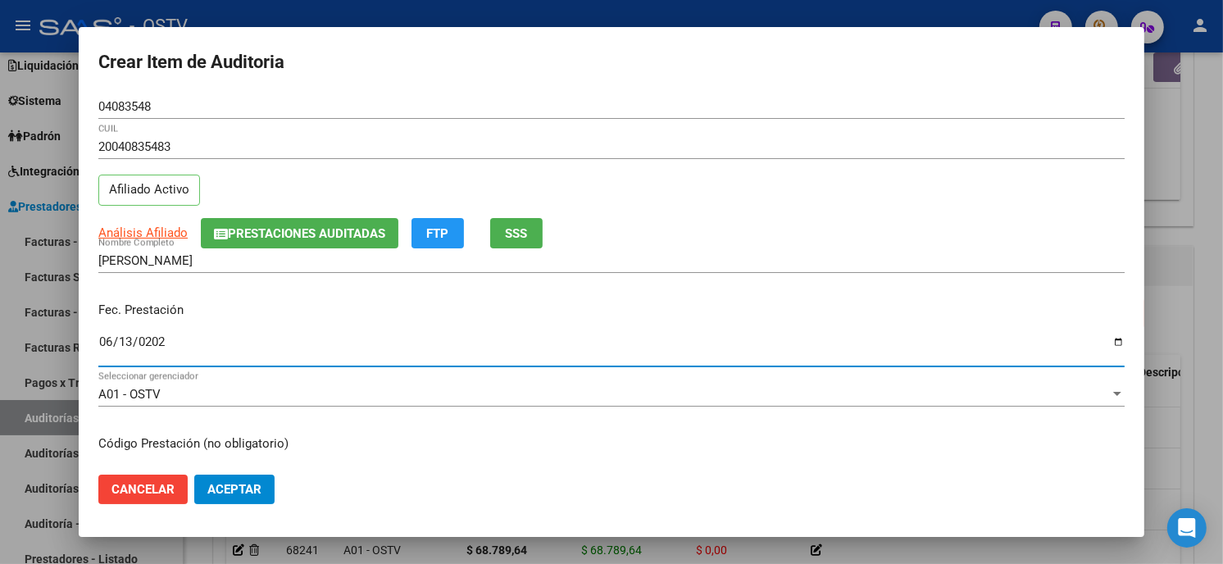
type input "[DATE]"
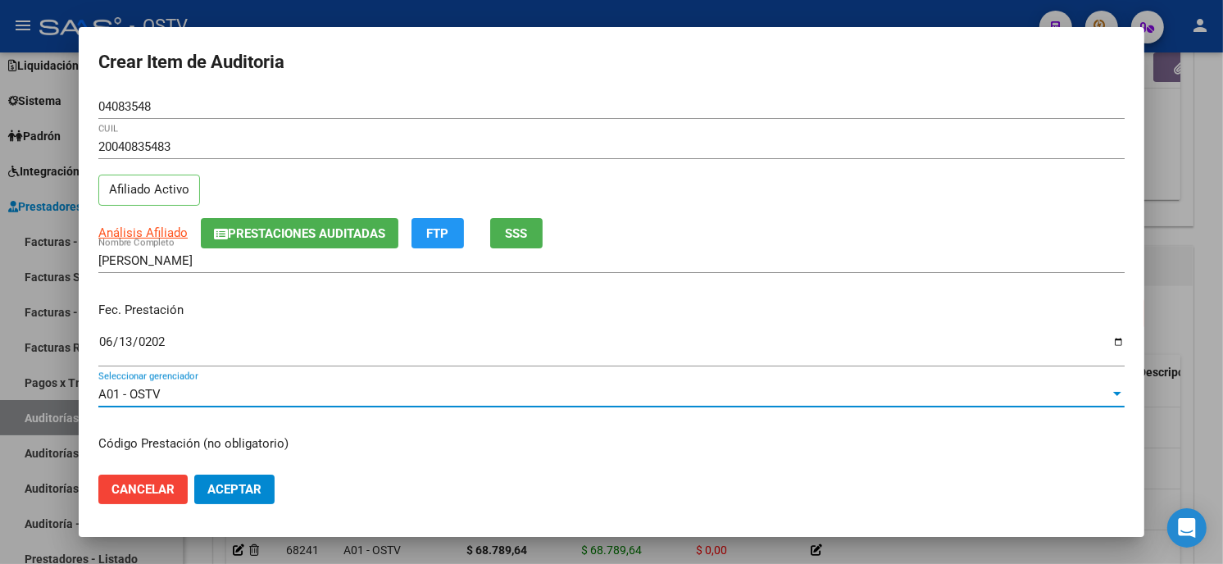
scroll to position [199, 0]
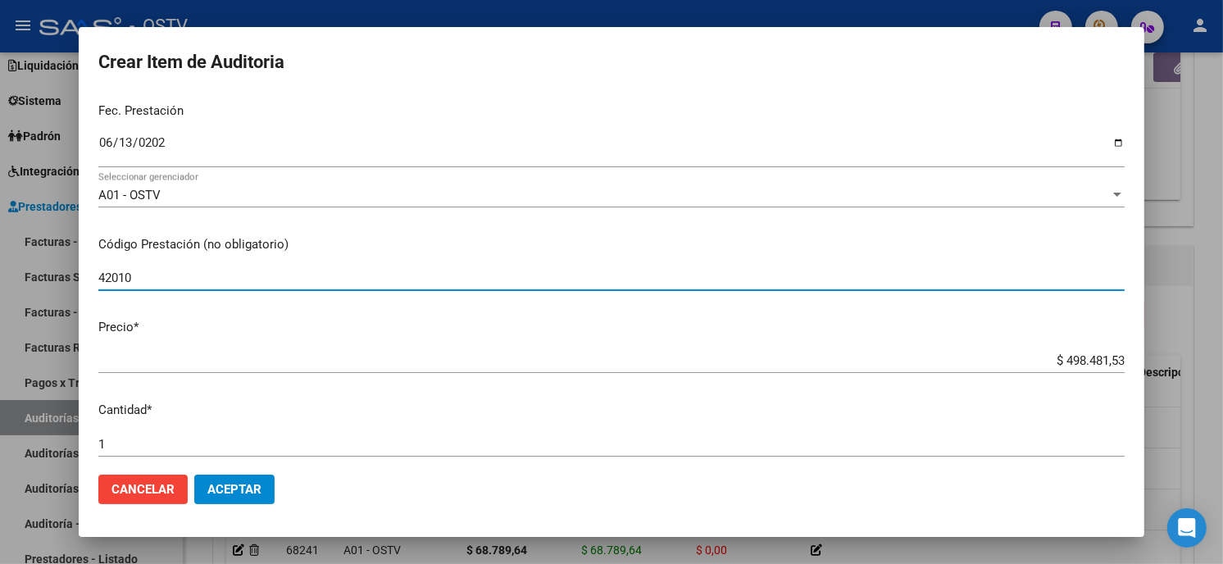
type input "420101 Clínica médica"
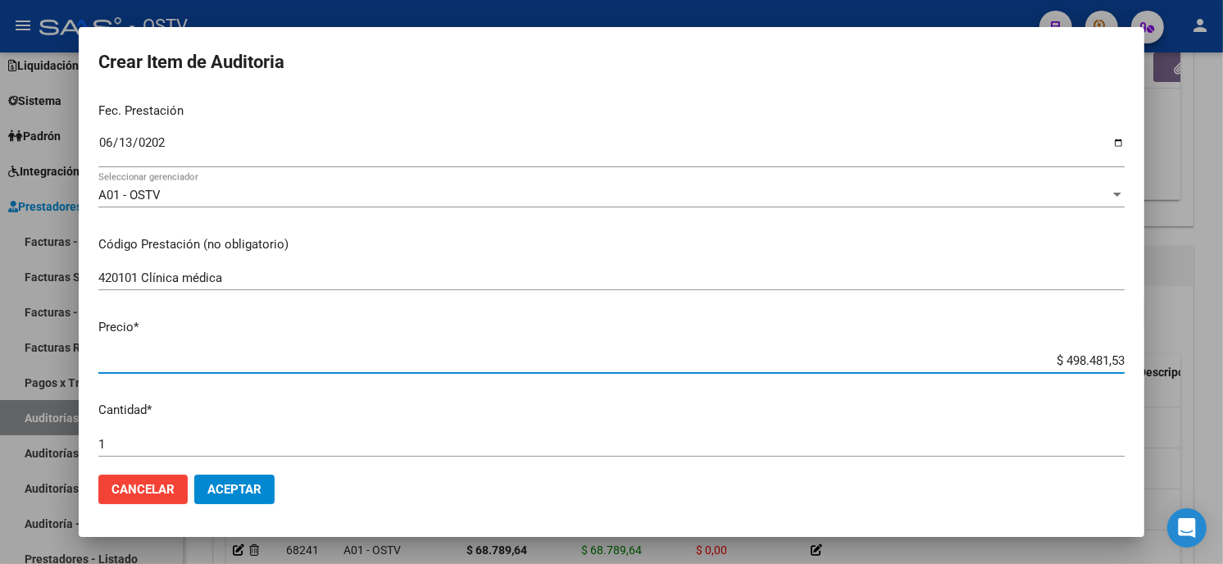
type input "$ 0,05"
type input "$ 0,55"
type input "$ 5,58"
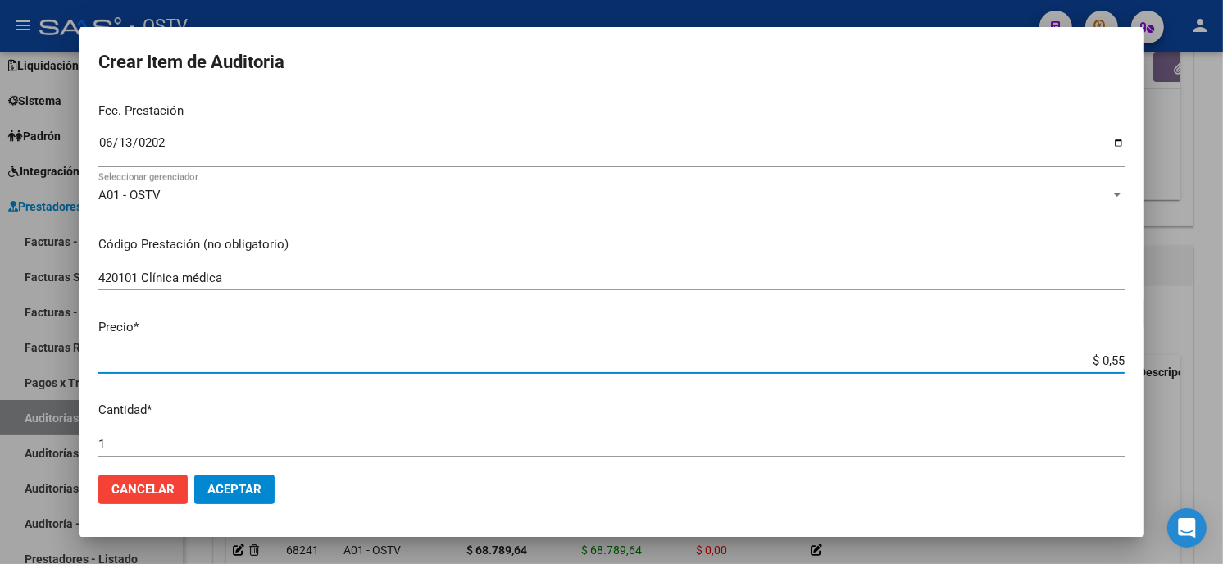
type input "$ 5,58"
type input "$ 55,85"
type input "$ 558,57"
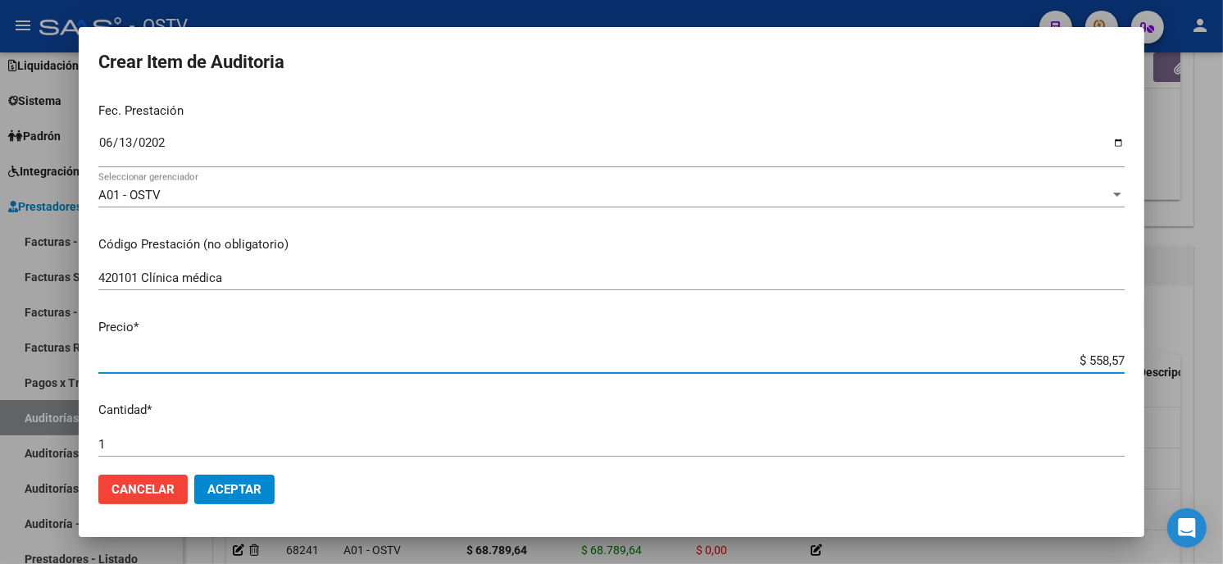
type input "$ 5.585,73"
type input "$ 55.857,39"
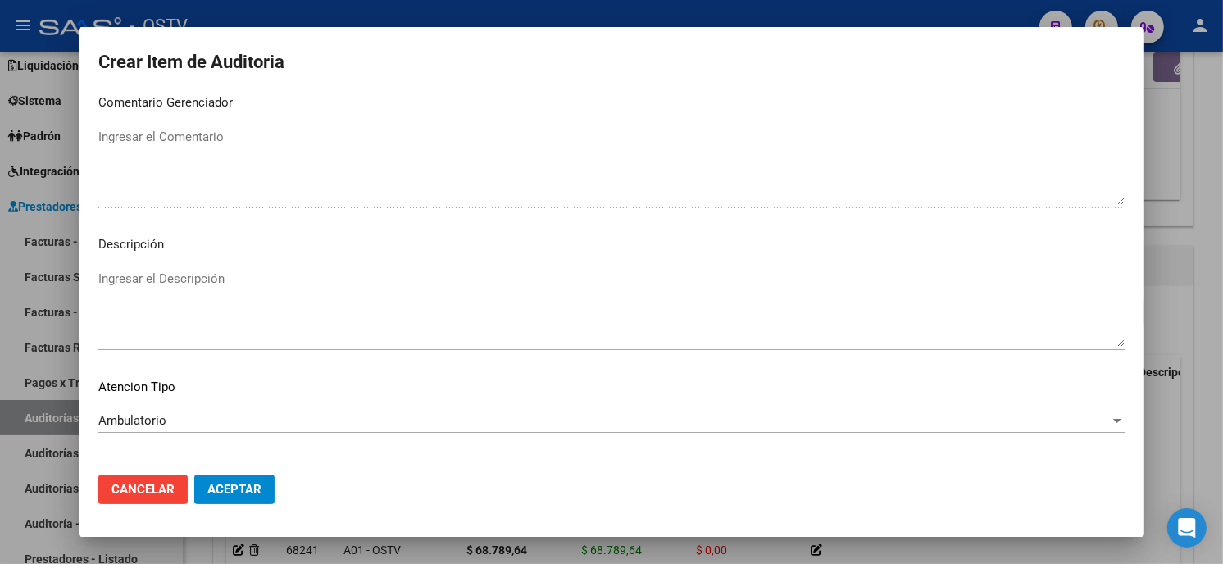
scroll to position [967, 0]
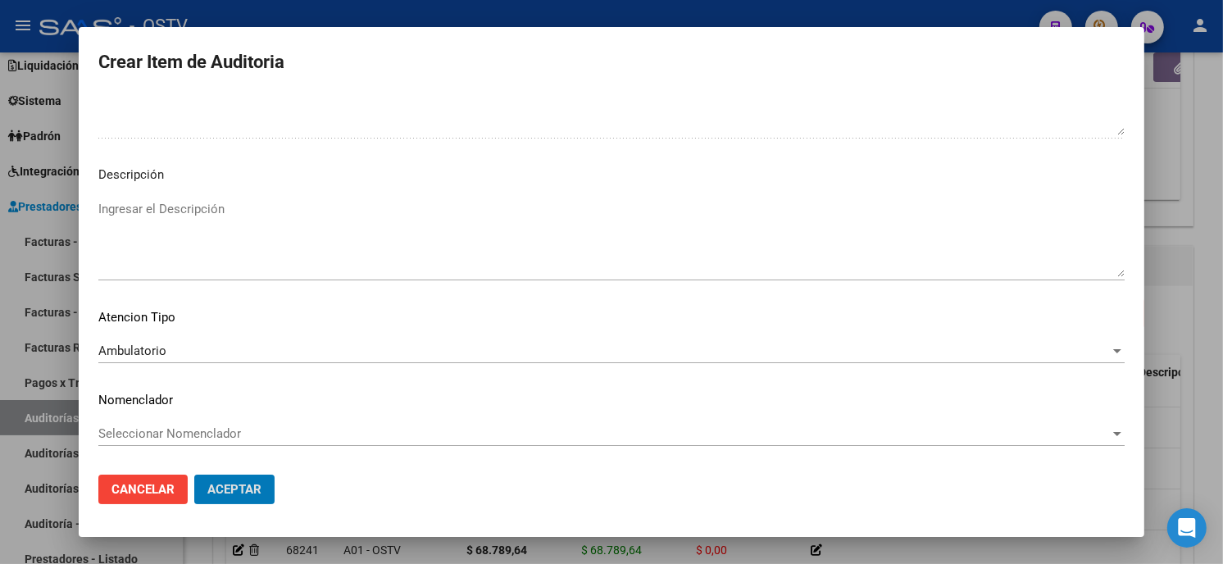
click at [194, 475] on button "Aceptar" at bounding box center [234, 490] width 80 height 30
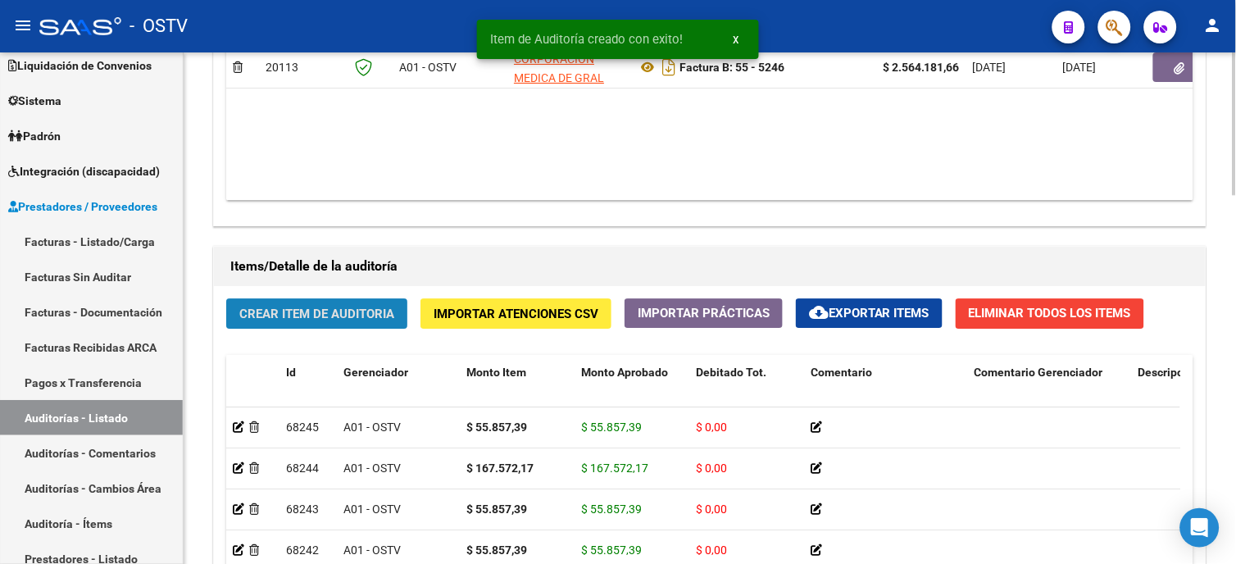
click at [377, 317] on span "Crear Item de Auditoria" at bounding box center [316, 314] width 155 height 15
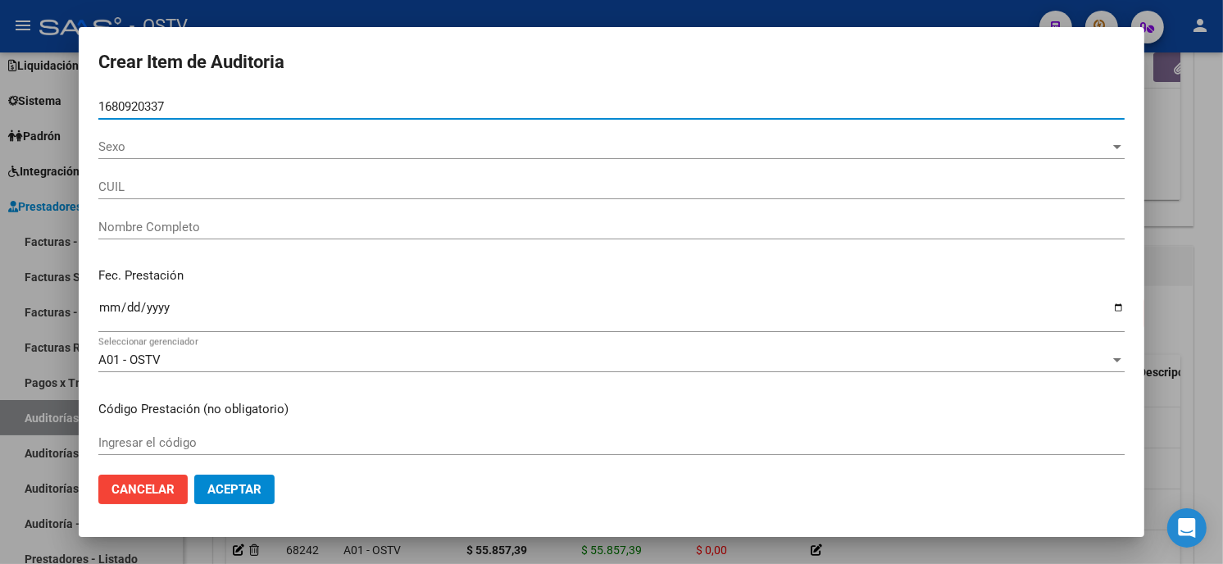
type input "16809203"
type input "20168092033"
type input "CEJAS [PERSON_NAME]"
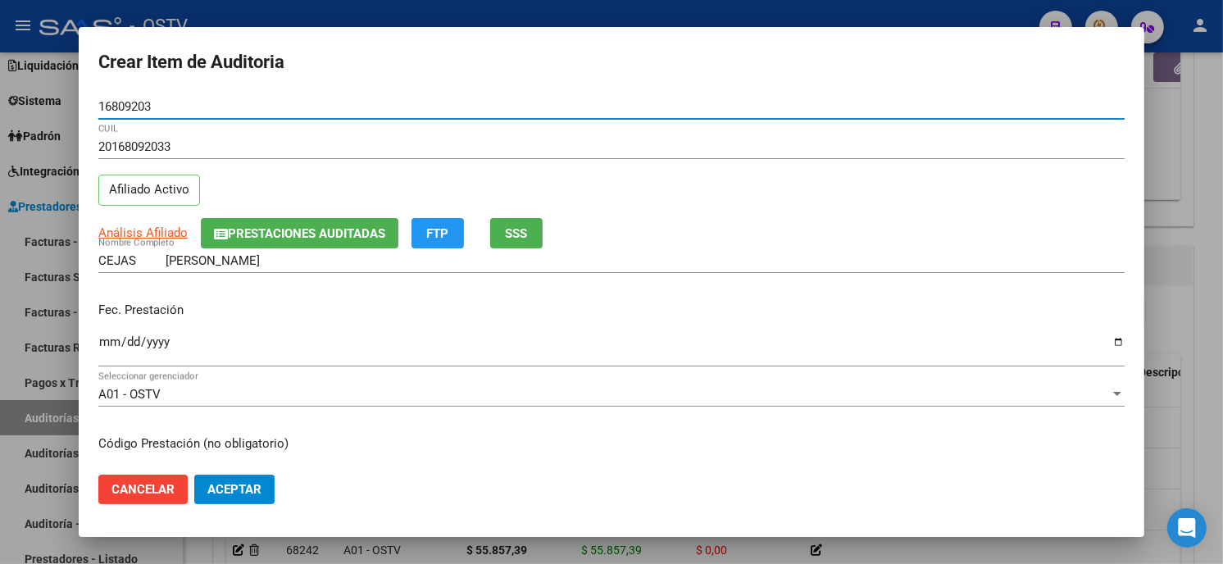
type input "16809203"
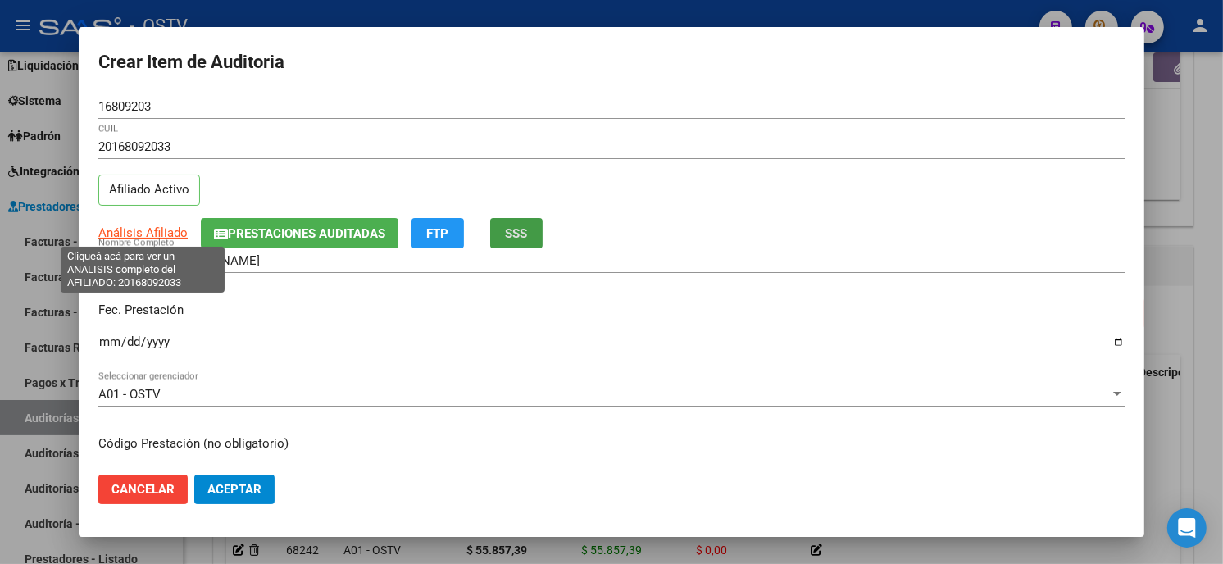
click at [154, 225] on span "Análisis Afiliado" at bounding box center [142, 232] width 89 height 15
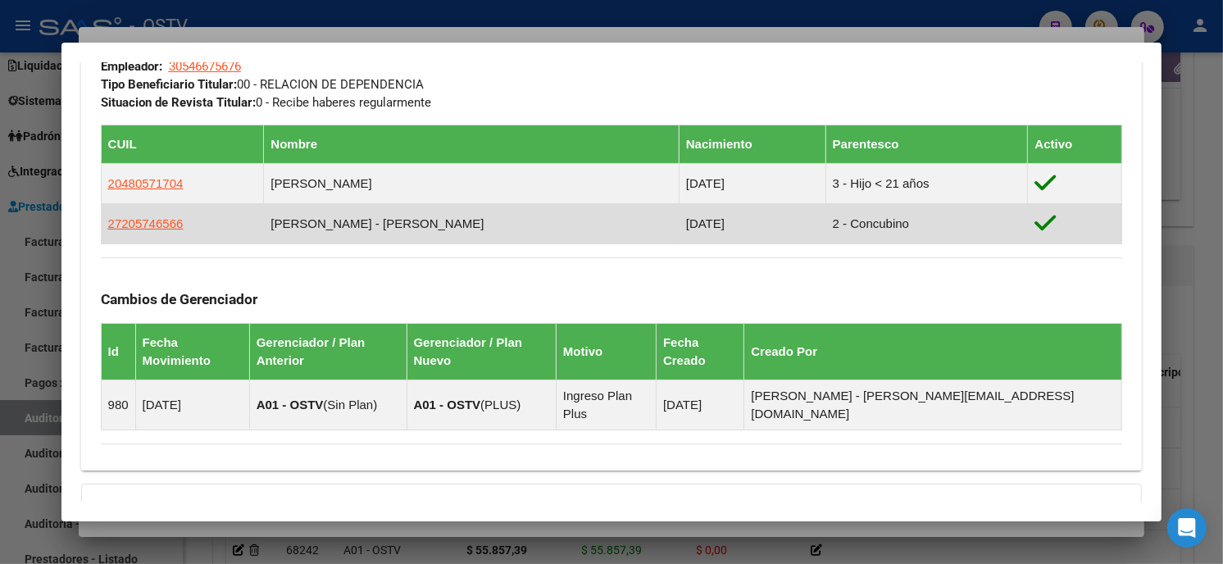
scroll to position [830, 0]
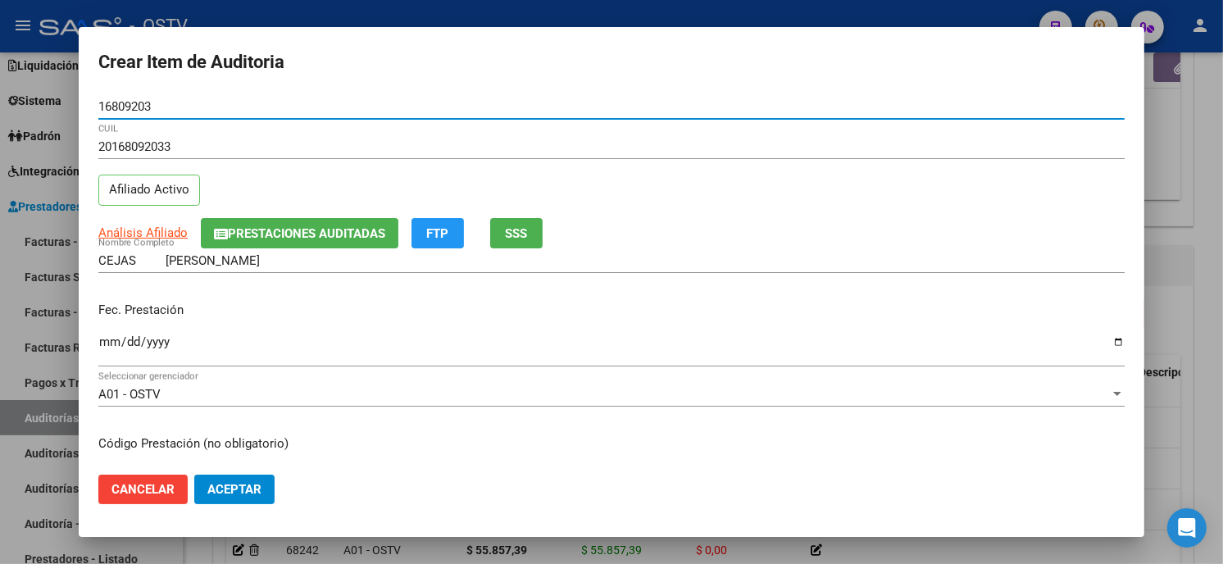
drag, startPoint x: 165, startPoint y: 110, endPoint x: -4, endPoint y: 102, distance: 169.1
click at [0, 102] on html "menu - OSTV person Firma Express Reportes Tablero de Control Ingresos Percibido…" at bounding box center [611, 282] width 1223 height 564
type input "20571704"
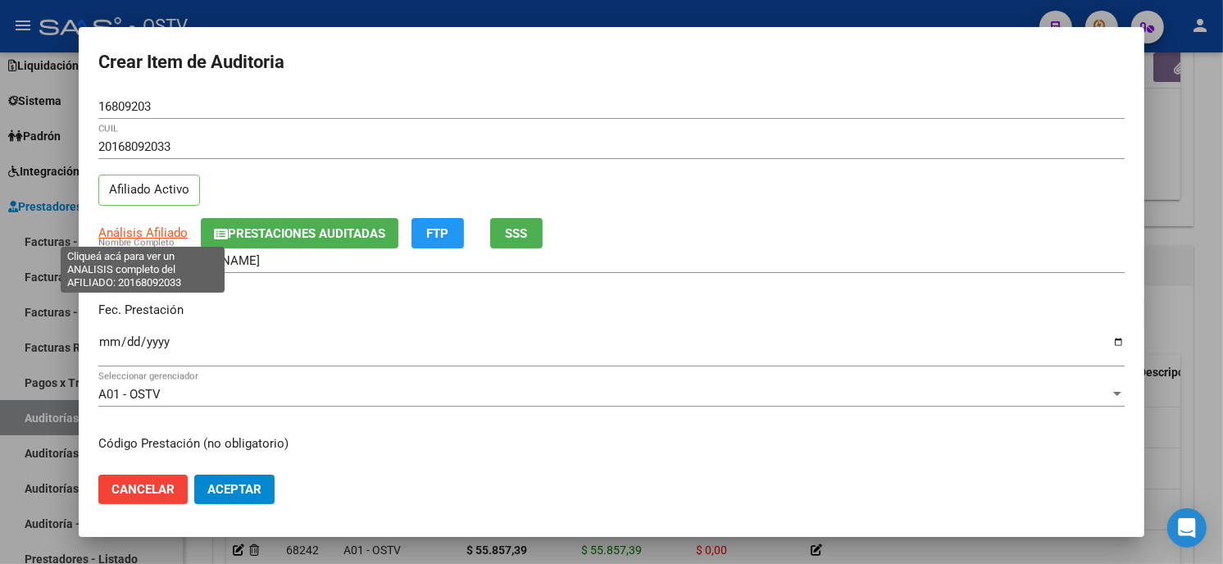
click at [148, 225] on span "Análisis Afiliado" at bounding box center [142, 232] width 89 height 15
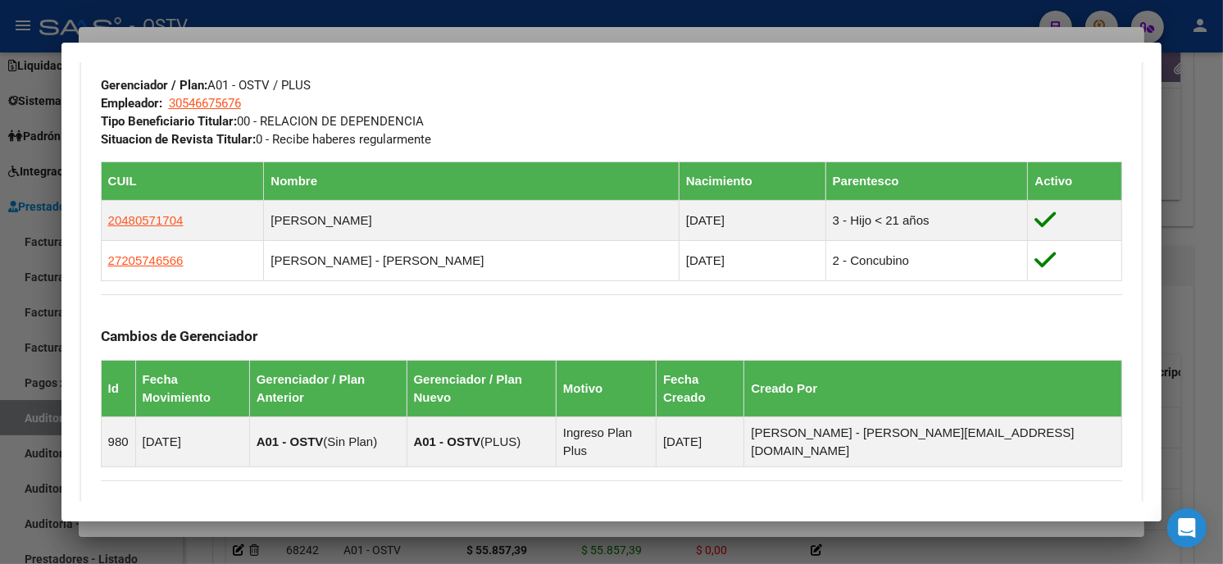
scroll to position [820, 0]
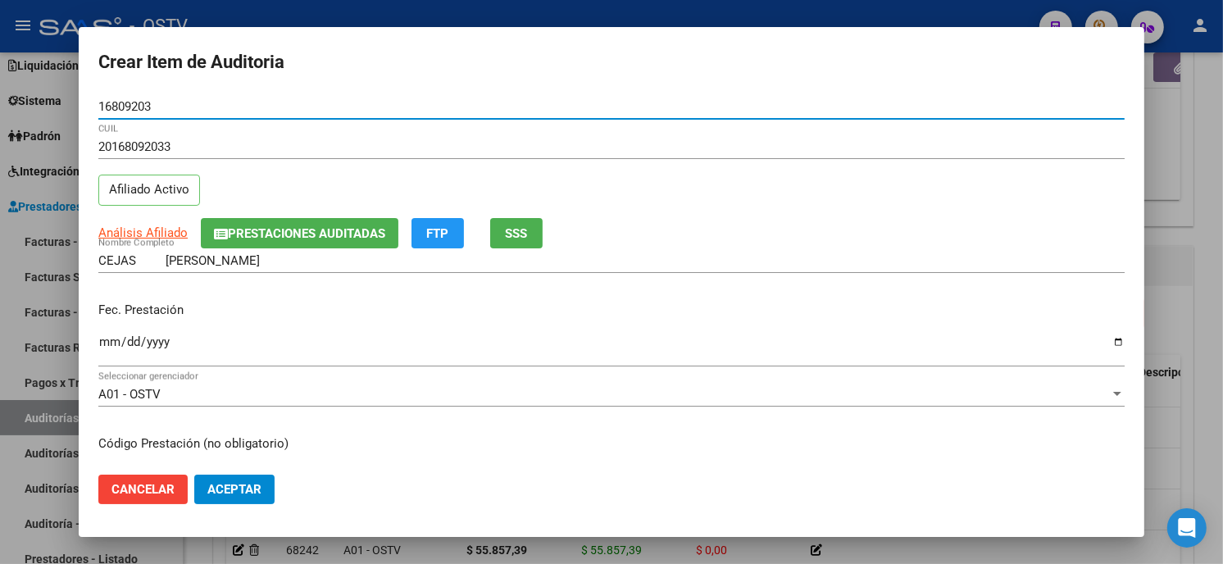
drag, startPoint x: 182, startPoint y: 104, endPoint x: -4, endPoint y: 110, distance: 186.2
click at [0, 110] on html "menu - OSTV person Firma Express Reportes Tablero de Control Ingresos Percibido…" at bounding box center [611, 282] width 1223 height 564
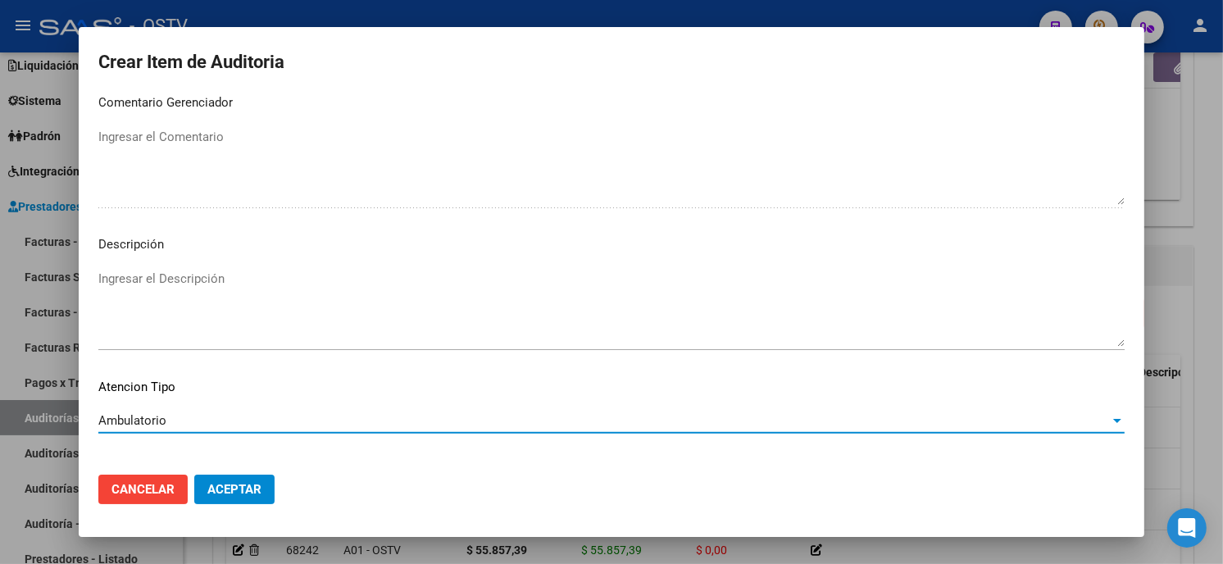
scroll to position [967, 0]
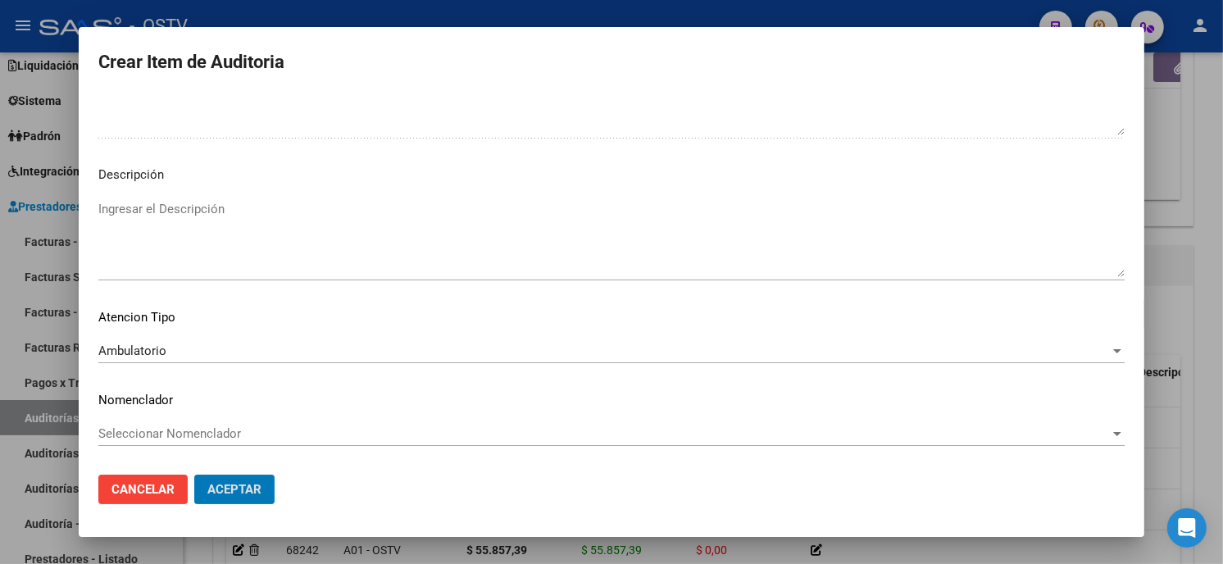
click at [194, 475] on button "Aceptar" at bounding box center [234, 490] width 80 height 30
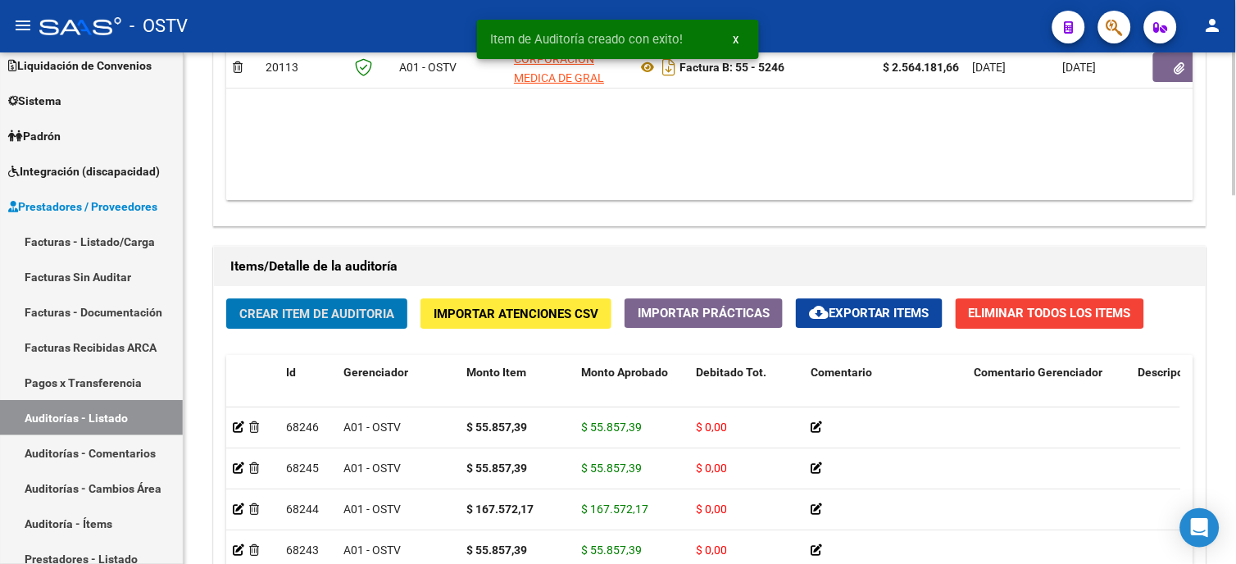
click at [321, 309] on span "Crear Item de Auditoria" at bounding box center [316, 314] width 155 height 15
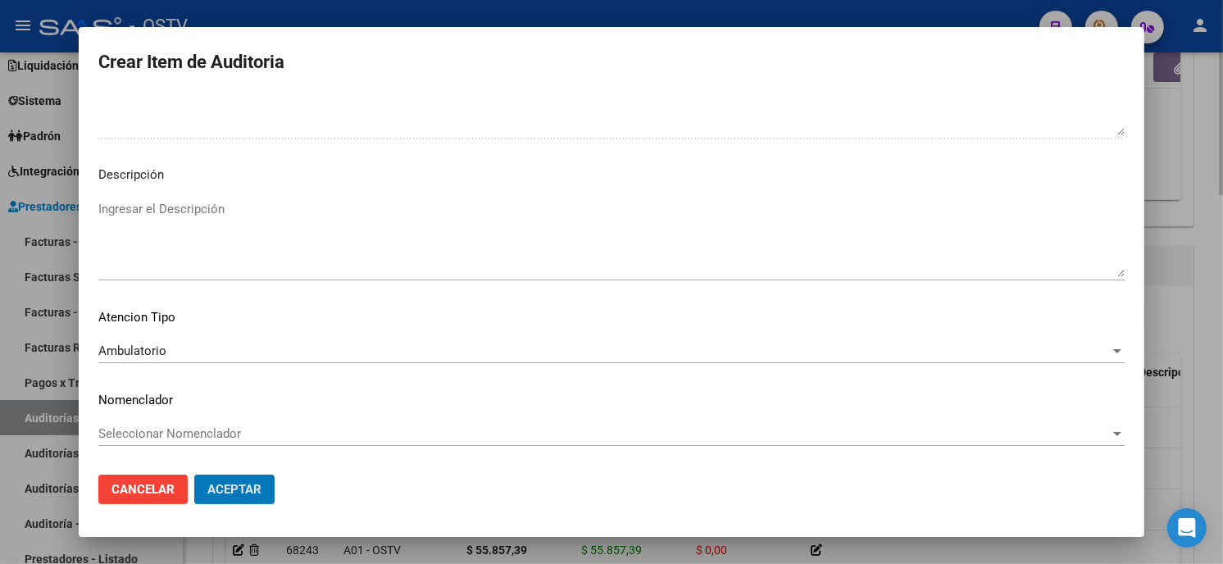
click at [194, 475] on button "Aceptar" at bounding box center [234, 490] width 80 height 30
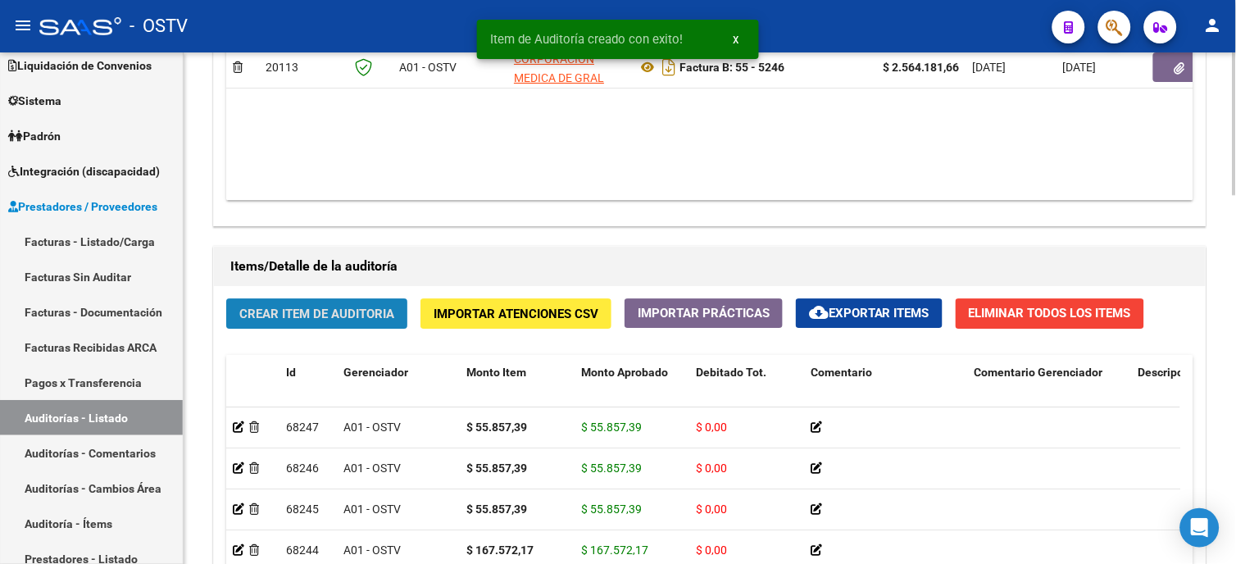
click at [349, 321] on span "Crear Item de Auditoria" at bounding box center [316, 314] width 155 height 15
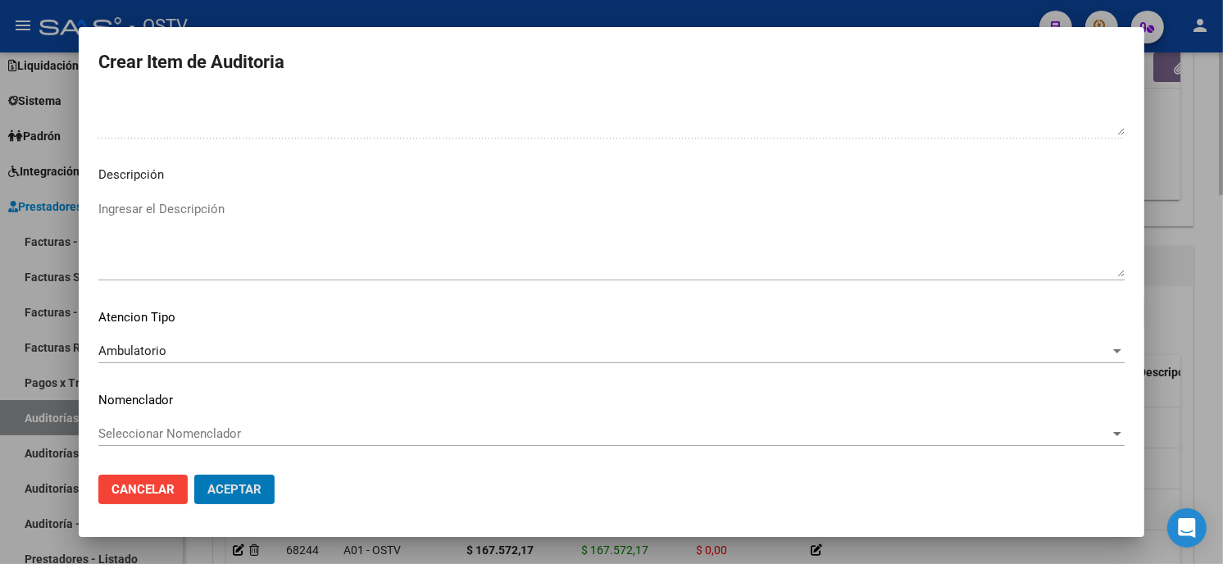
click at [194, 475] on button "Aceptar" at bounding box center [234, 490] width 80 height 30
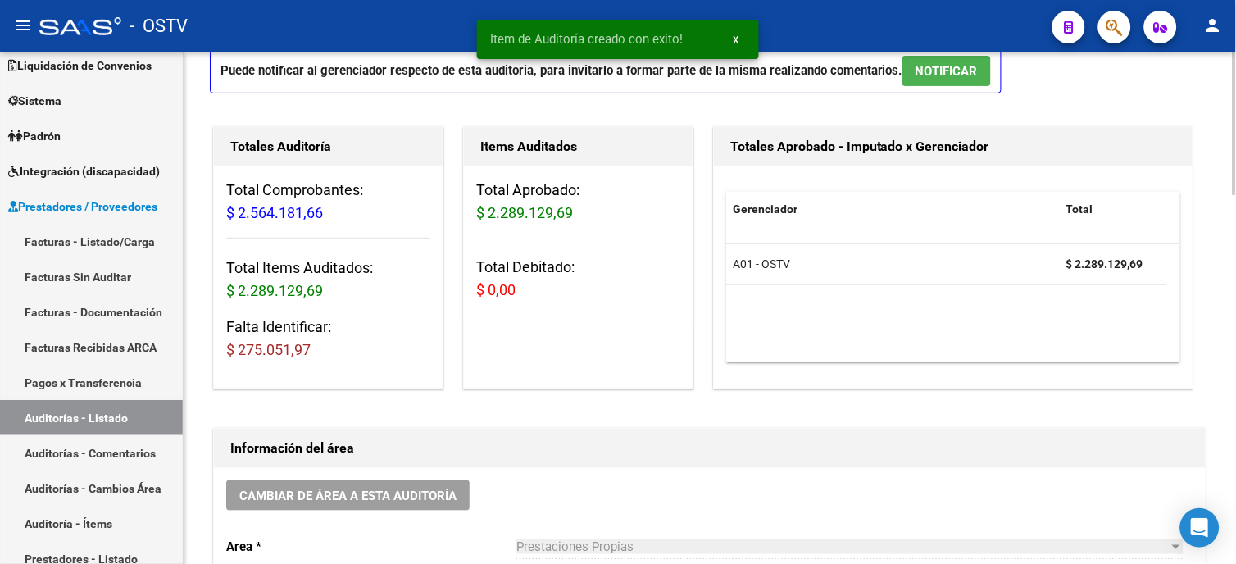
scroll to position [183, 0]
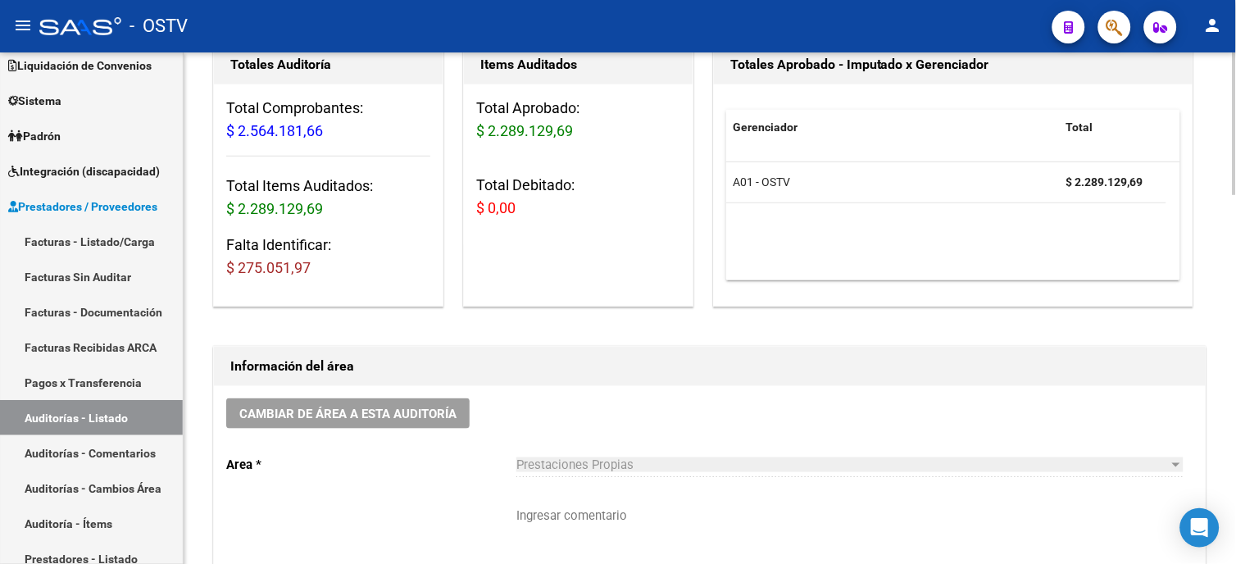
click at [456, 498] on div "Cambiar de área a esta auditoría Area * Prestaciones Propias Seleccionar area C…" at bounding box center [710, 515] width 992 height 258
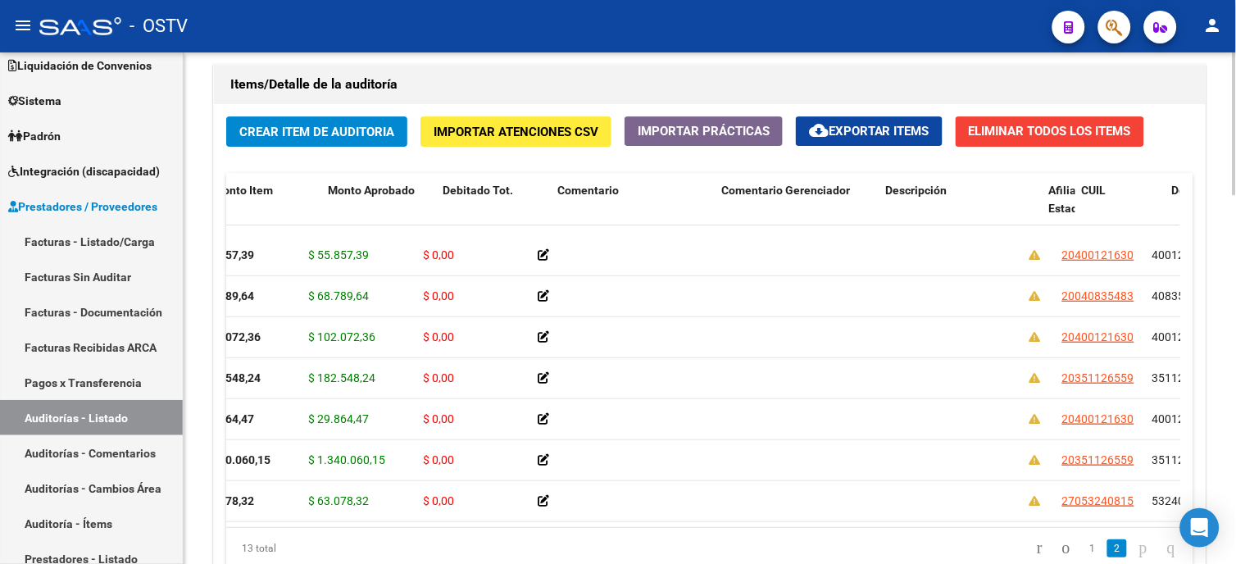
scroll to position [249, 207]
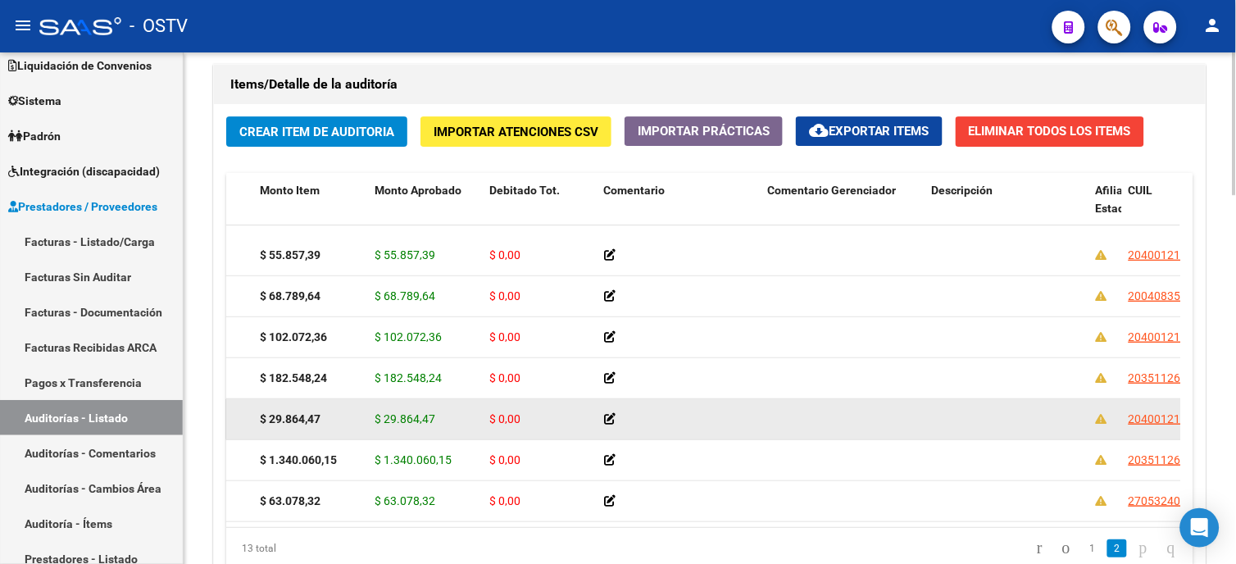
click at [365, 404] on datatable-body-cell "$ 29.864,47" at bounding box center [310, 419] width 115 height 40
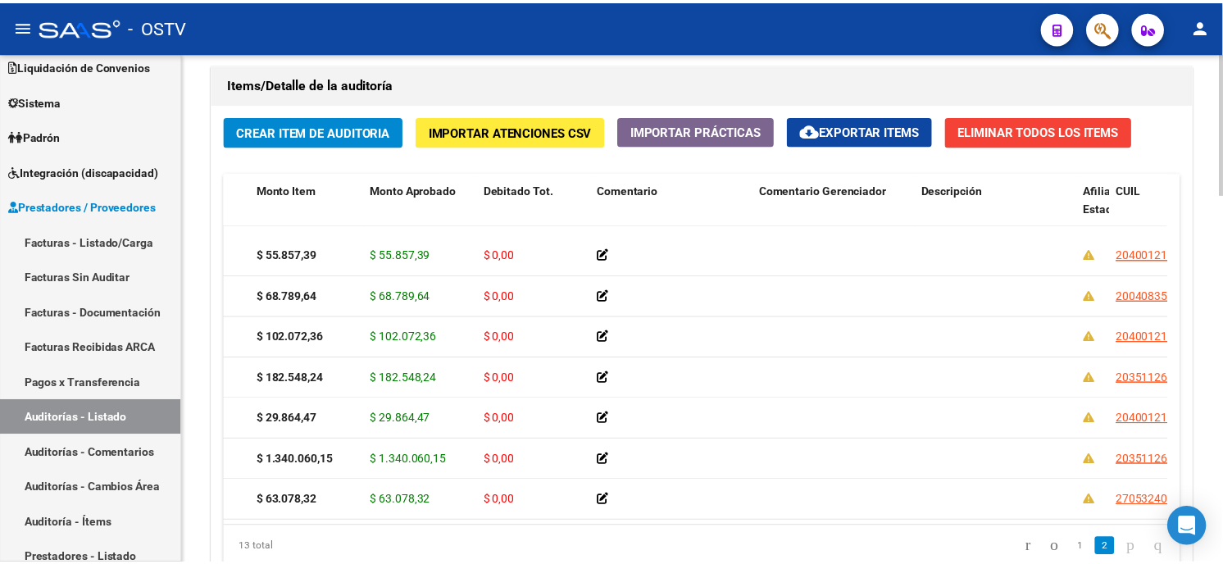
scroll to position [249, 0]
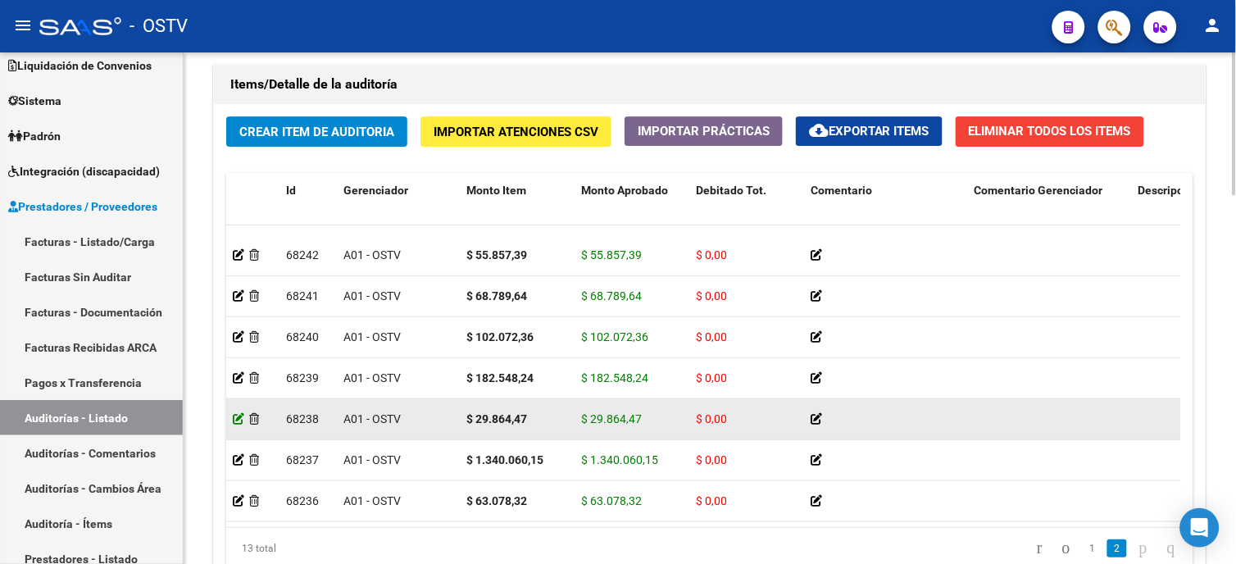
click at [236, 413] on icon at bounding box center [238, 418] width 11 height 11
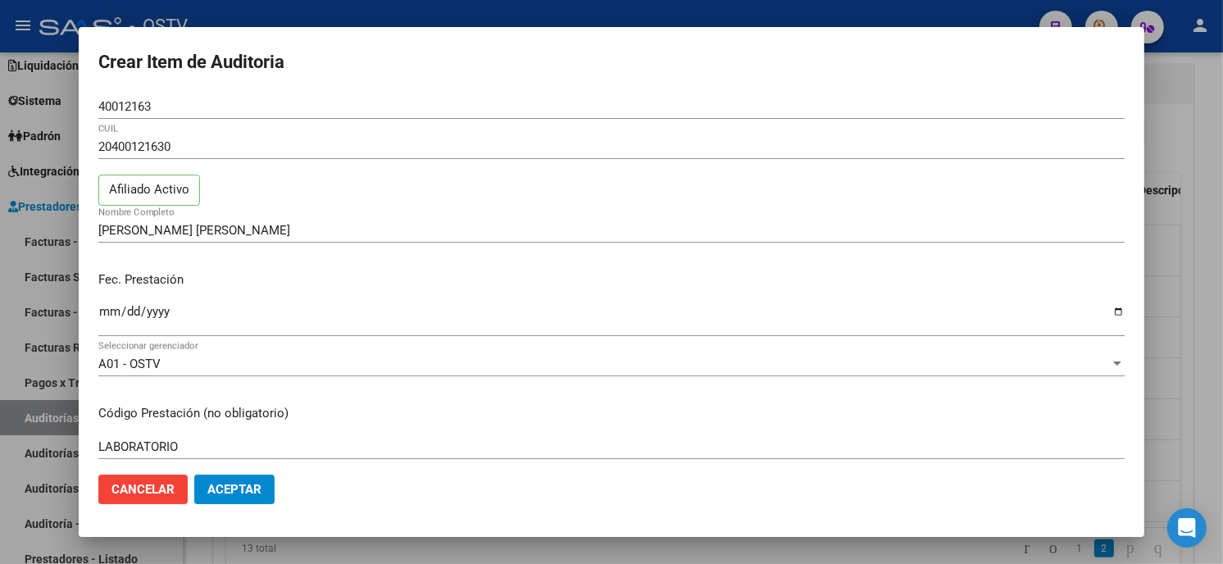
scroll to position [251, 0]
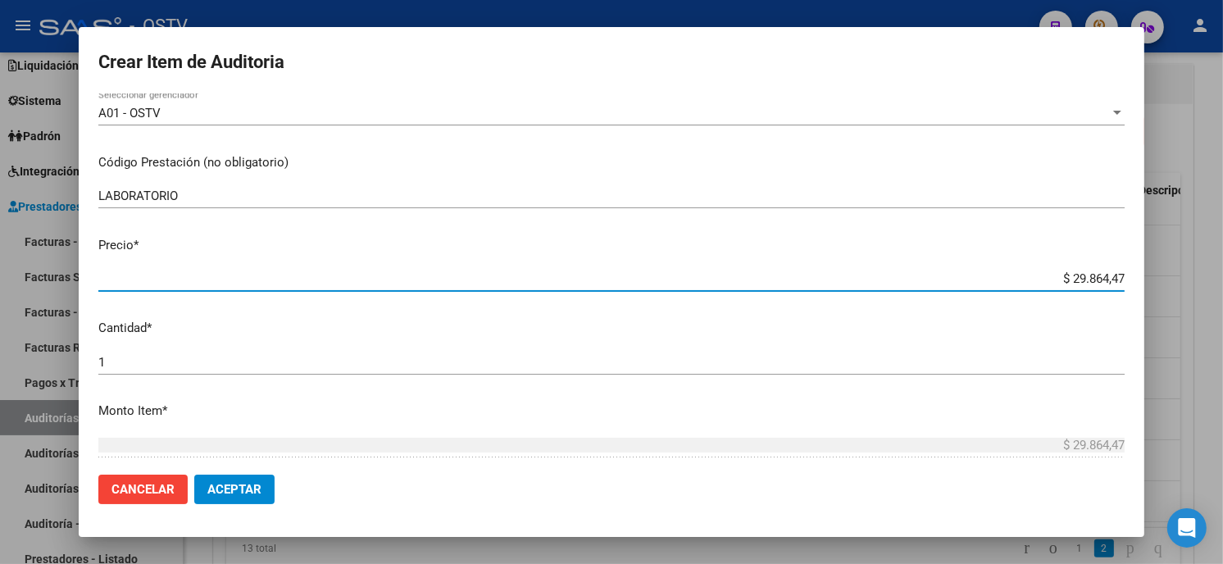
paste input "298.644,68"
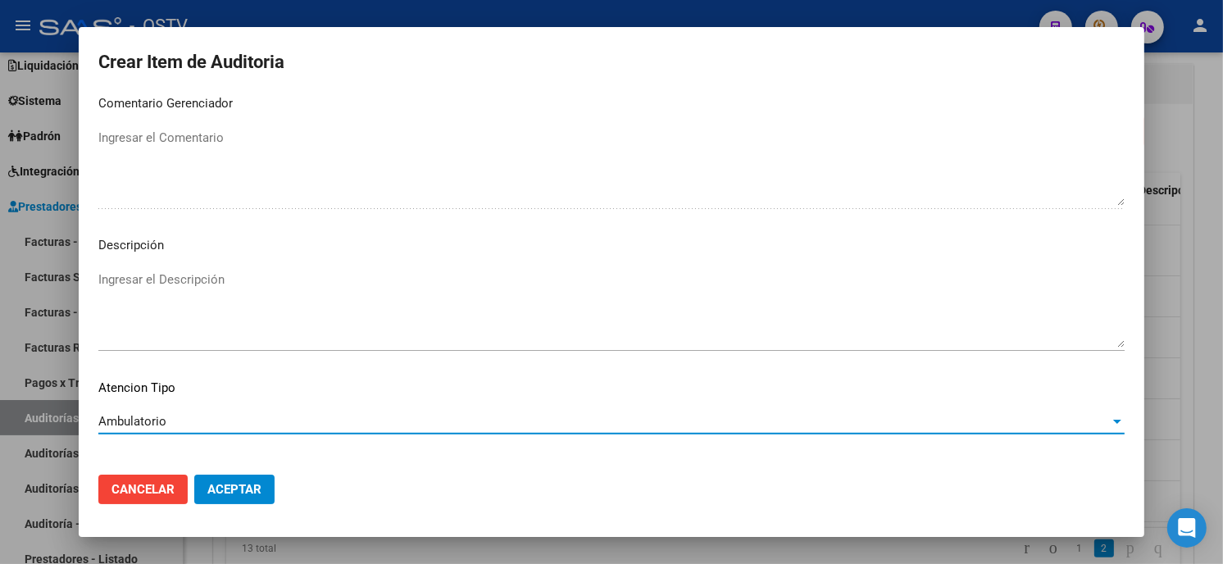
scroll to position [936, 0]
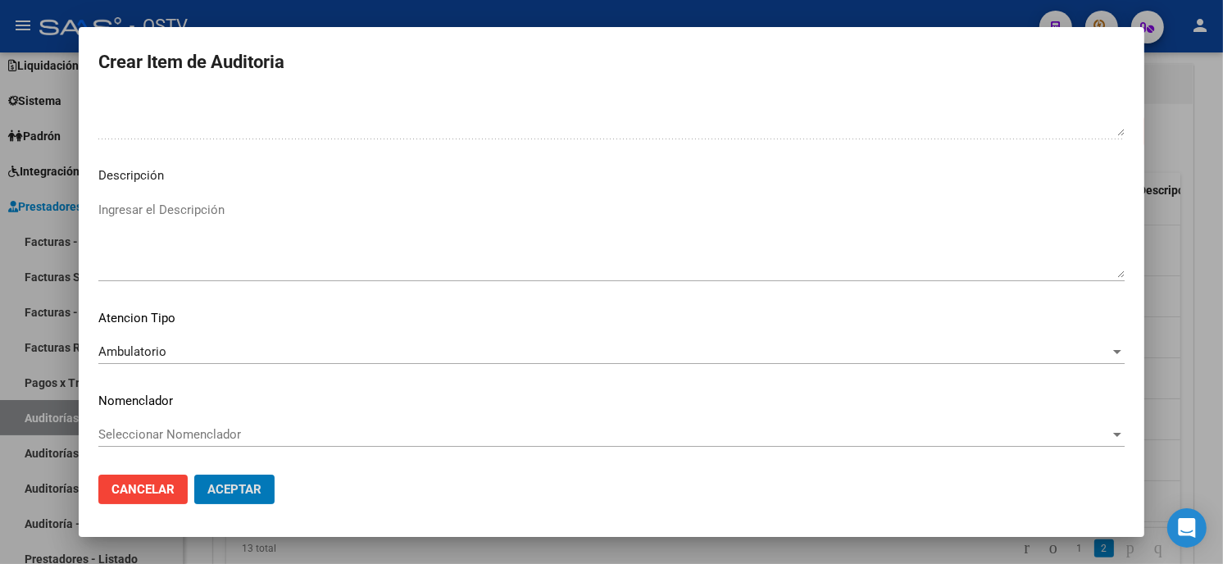
click at [194, 475] on button "Aceptar" at bounding box center [234, 490] width 80 height 30
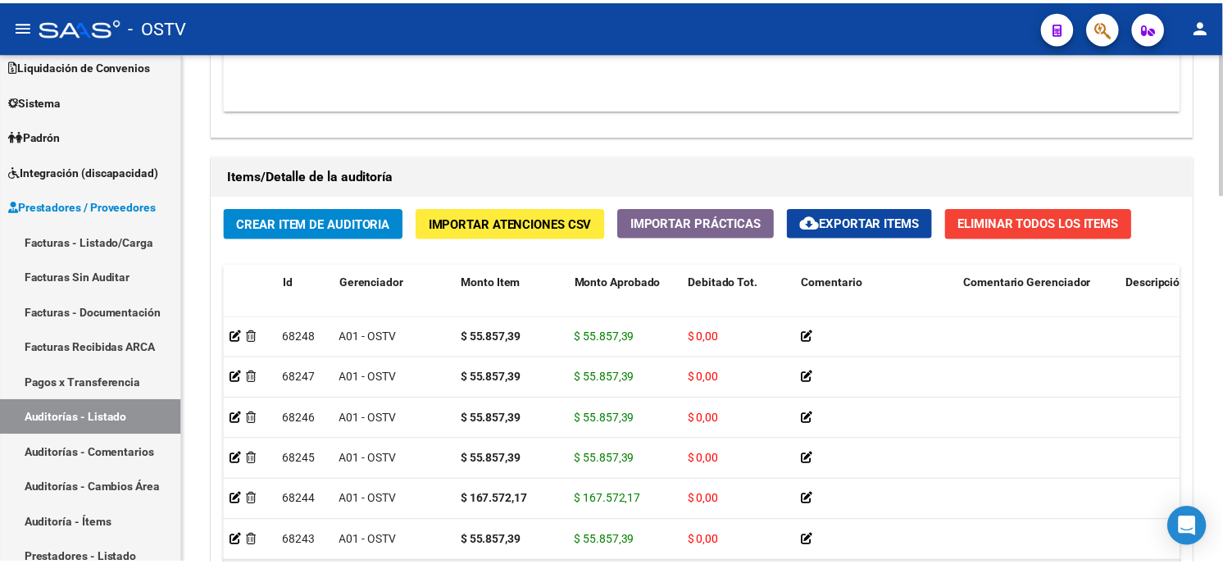
scroll to position [1275, 0]
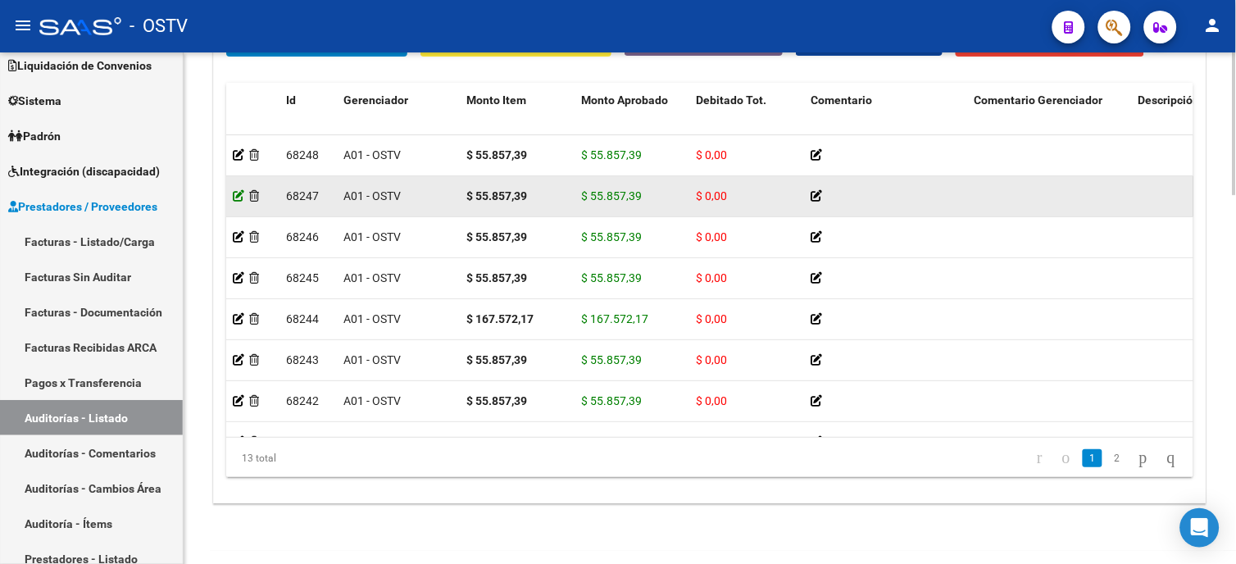
click at [239, 199] on icon at bounding box center [238, 195] width 11 height 11
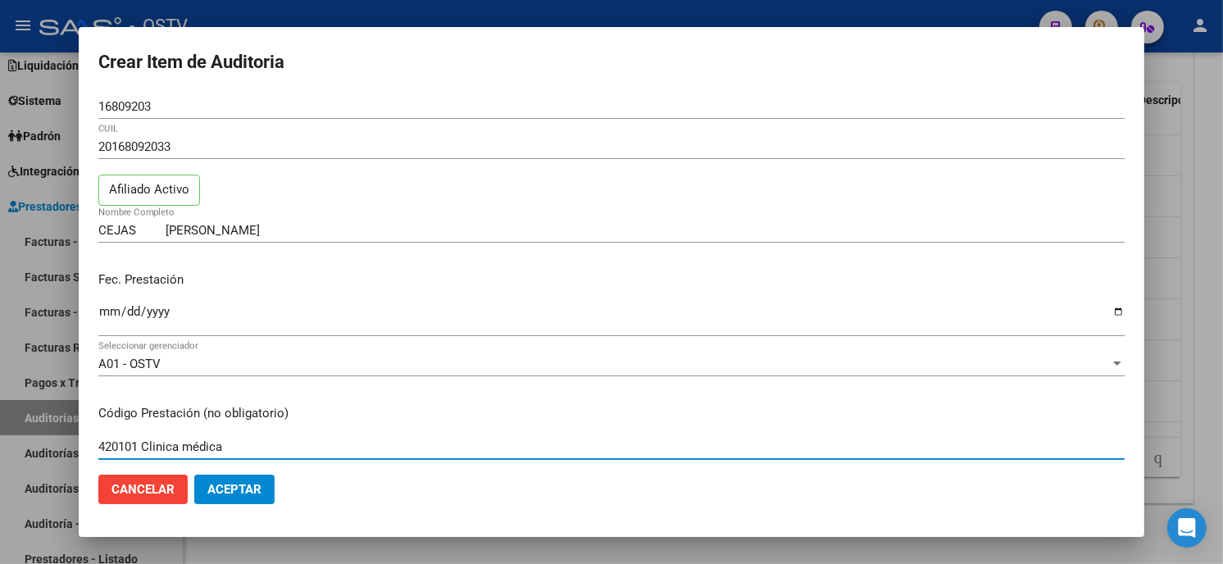
scroll to position [251, 0]
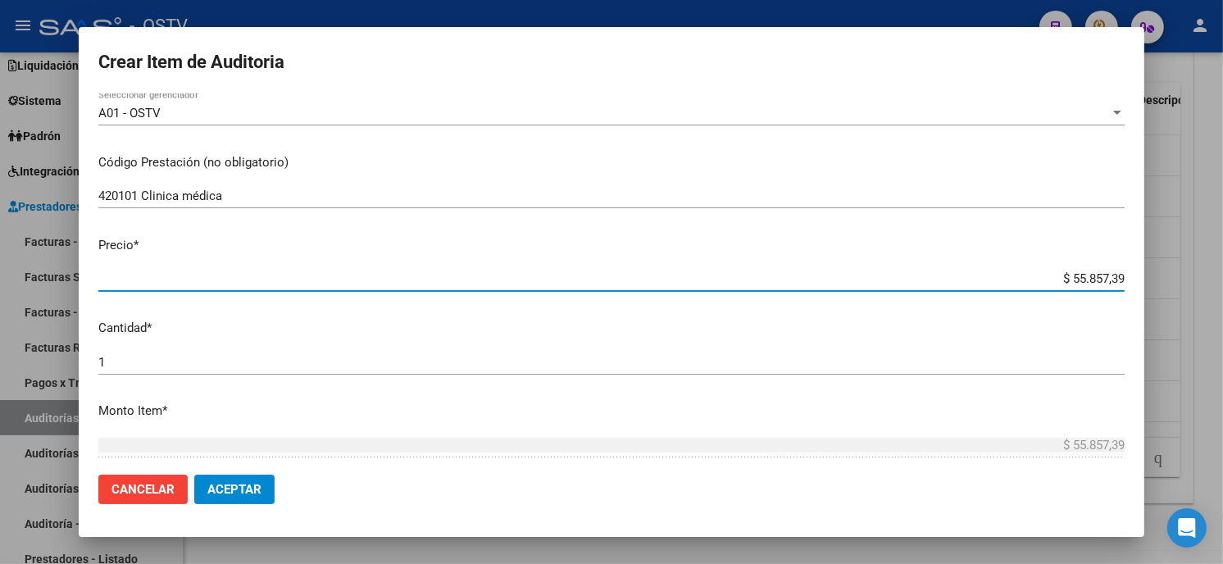
paste input "62.129,15"
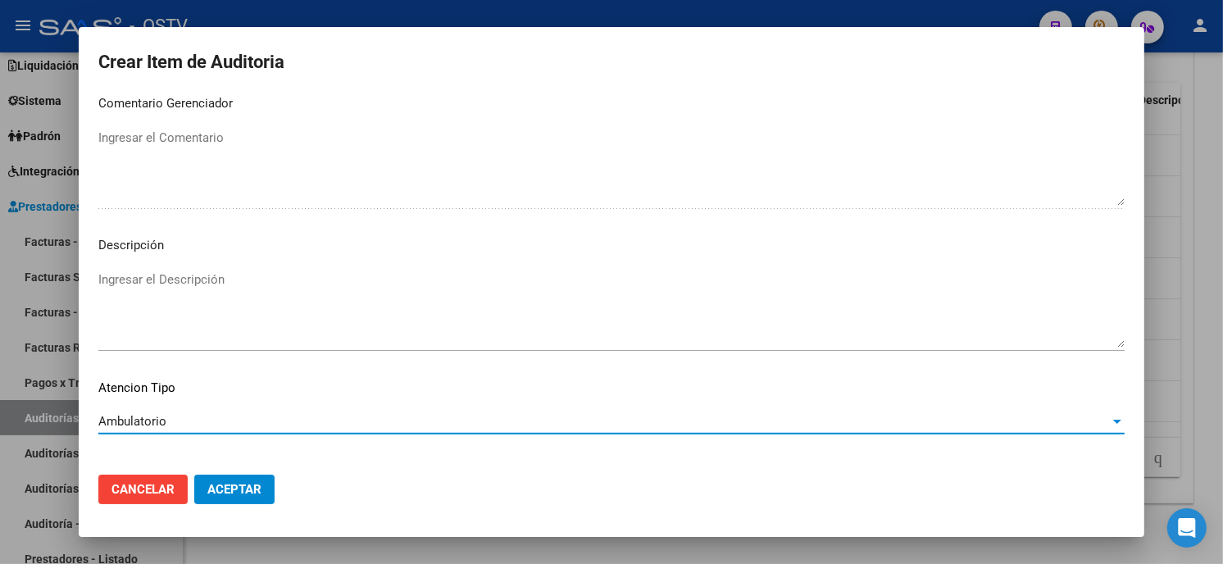
scroll to position [936, 0]
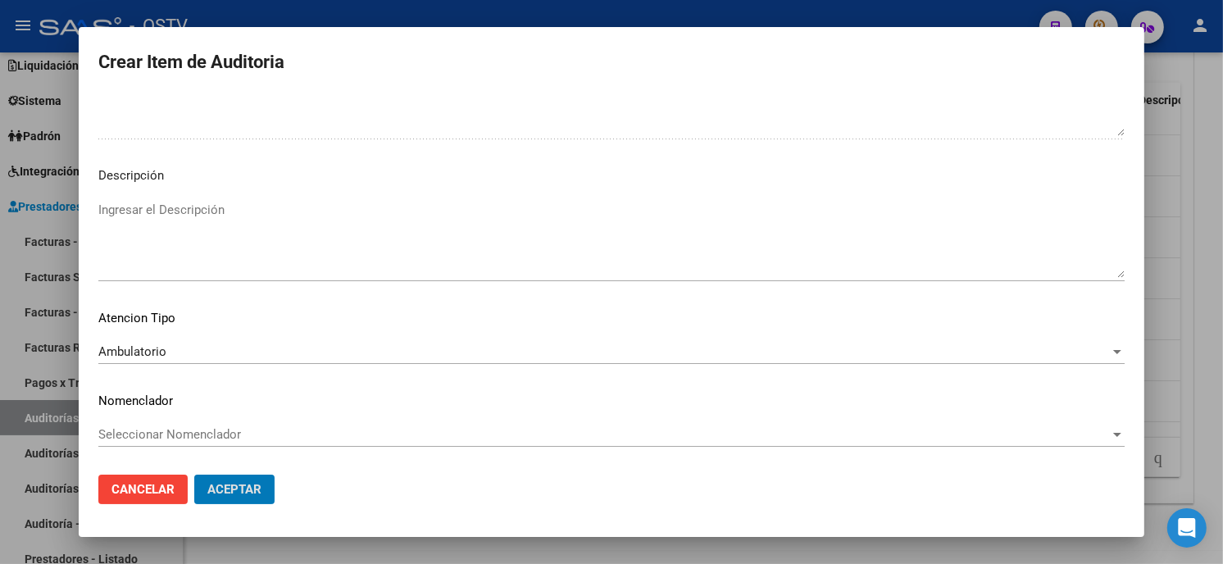
click at [194, 475] on button "Aceptar" at bounding box center [234, 490] width 80 height 30
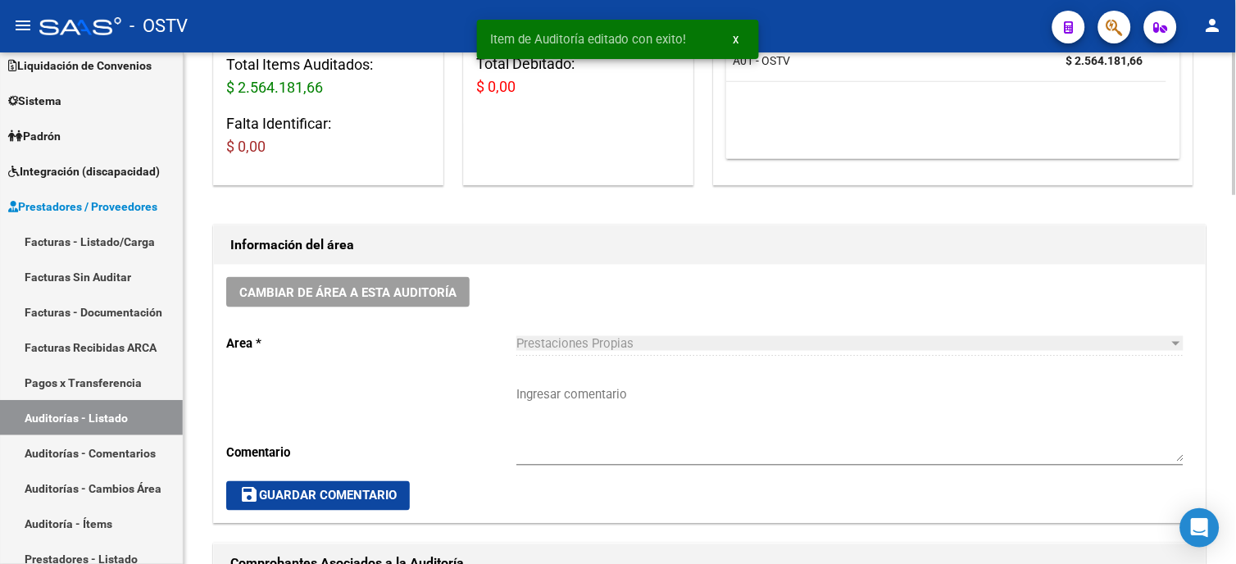
scroll to position [364, 0]
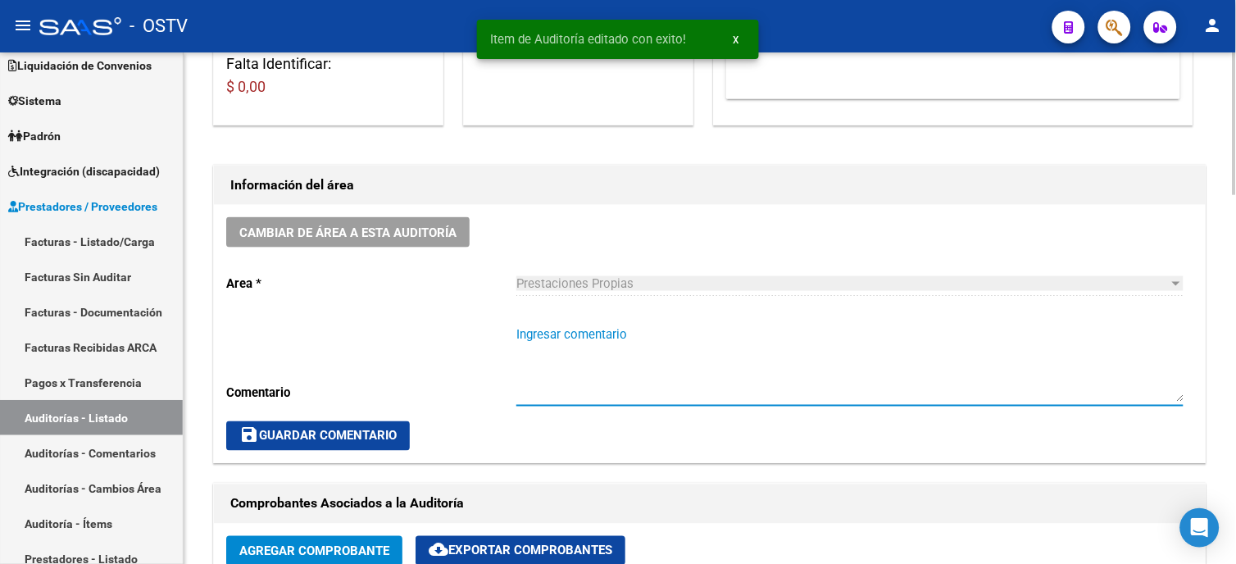
click at [603, 330] on textarea "Ingresar comentario" at bounding box center [850, 363] width 667 height 77
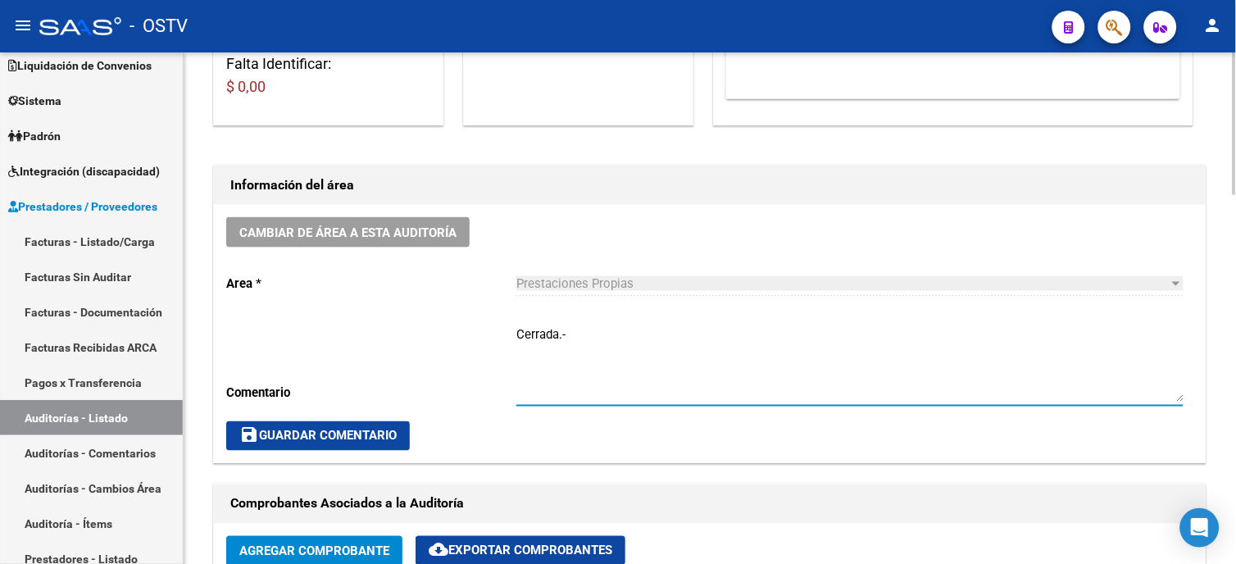
click at [292, 439] on span "save Guardar Comentario" at bounding box center [317, 436] width 157 height 15
click at [349, 439] on span "save Guardar Comentario" at bounding box center [317, 436] width 157 height 15
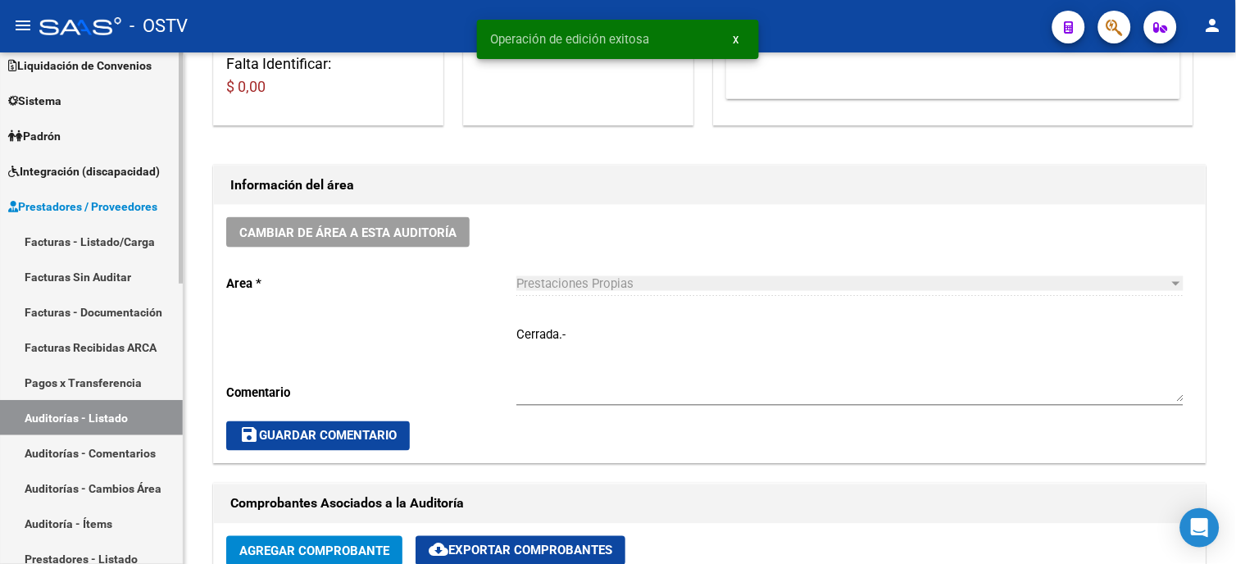
click at [98, 232] on link "Facturas - Listado/Carga" at bounding box center [91, 241] width 183 height 35
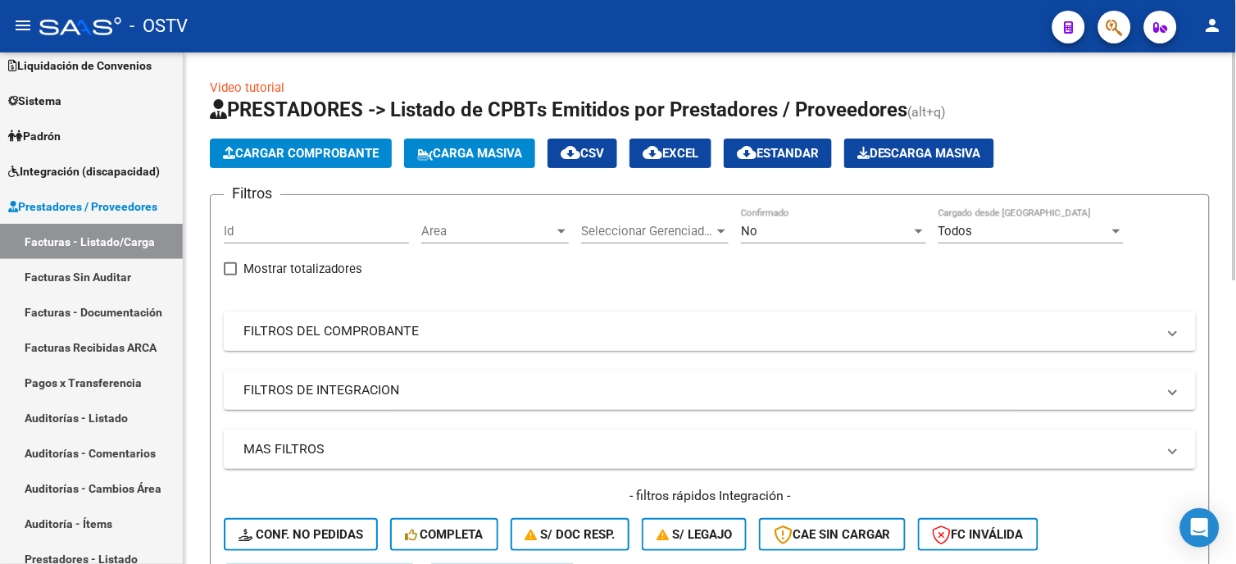
click at [309, 341] on mat-expansion-panel-header "FILTROS DEL COMPROBANTE" at bounding box center [710, 331] width 972 height 39
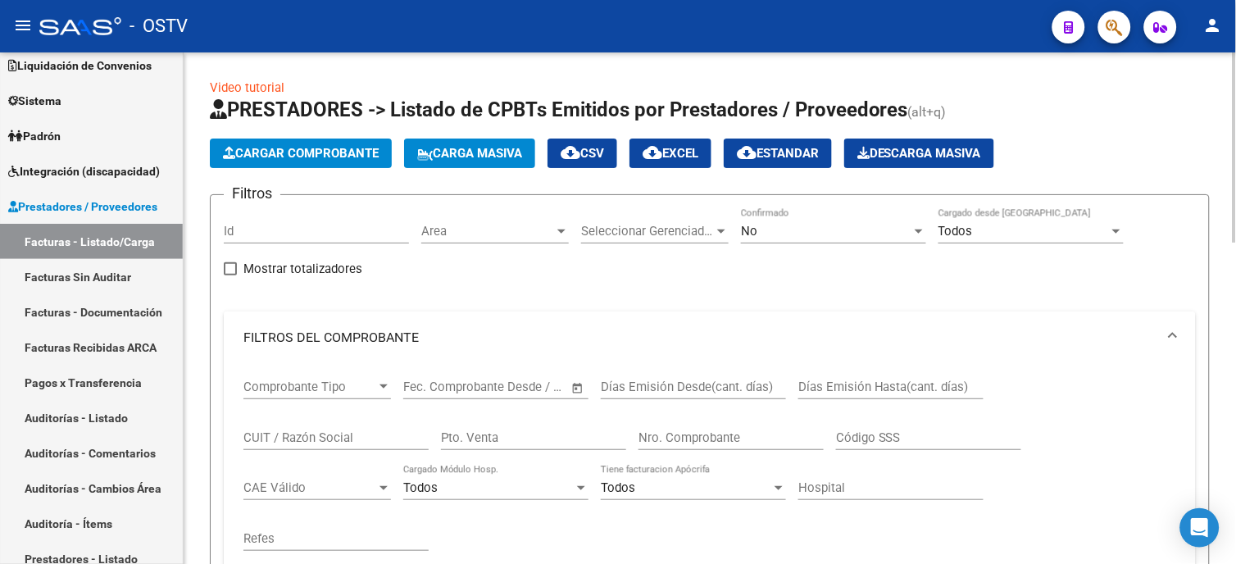
click at [676, 437] on input "Nro. Comprobante" at bounding box center [731, 437] width 185 height 15
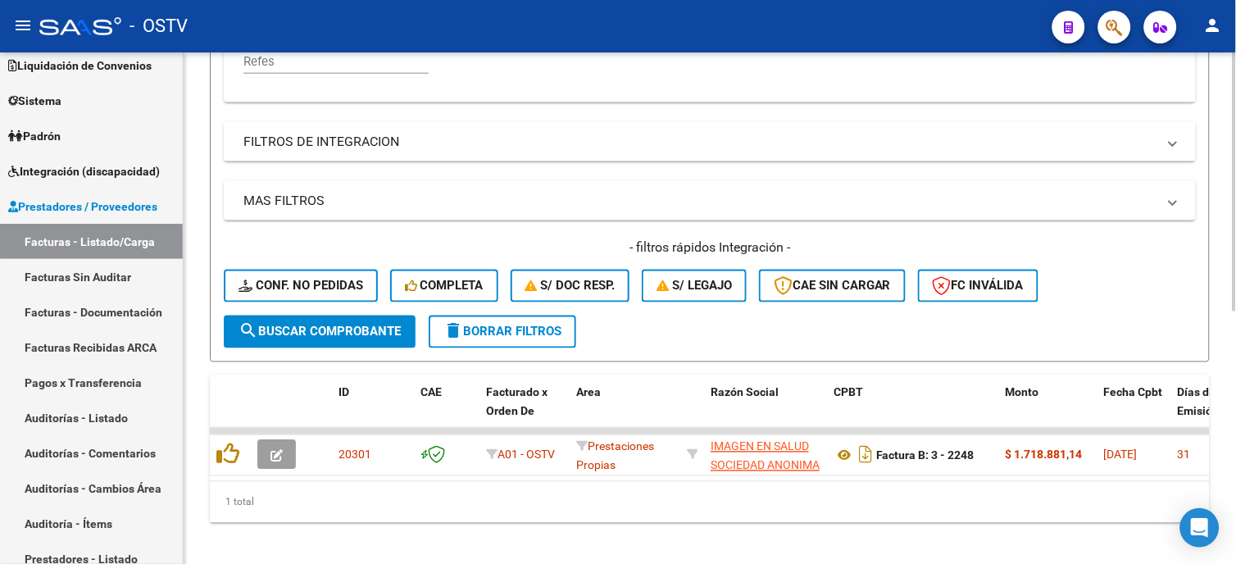
scroll to position [500, 0]
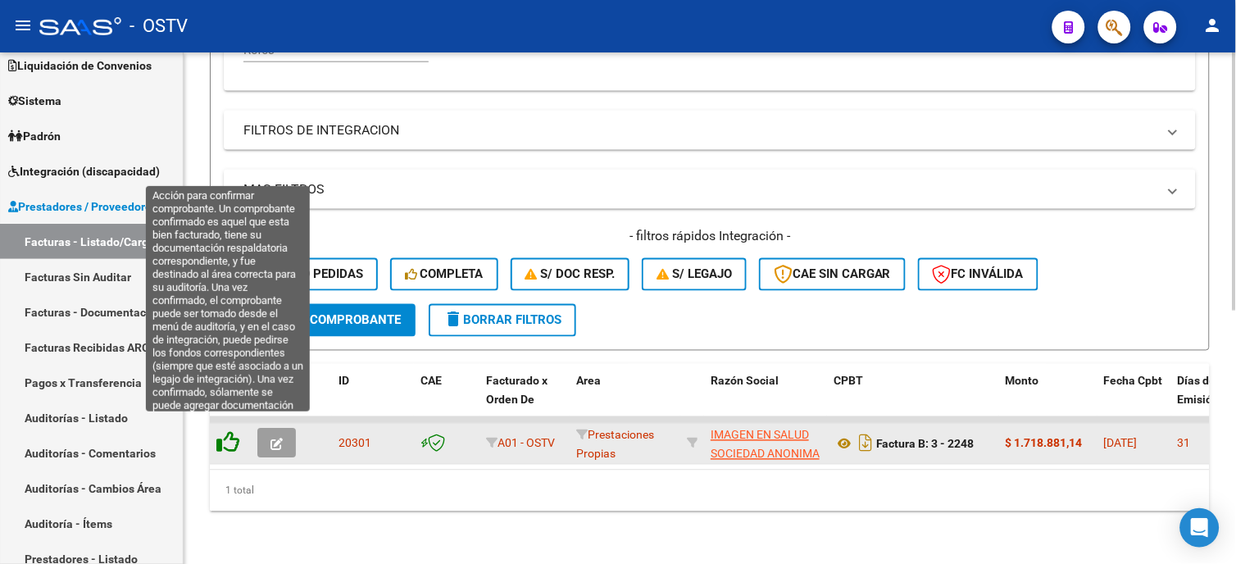
click at [225, 431] on icon at bounding box center [227, 442] width 23 height 23
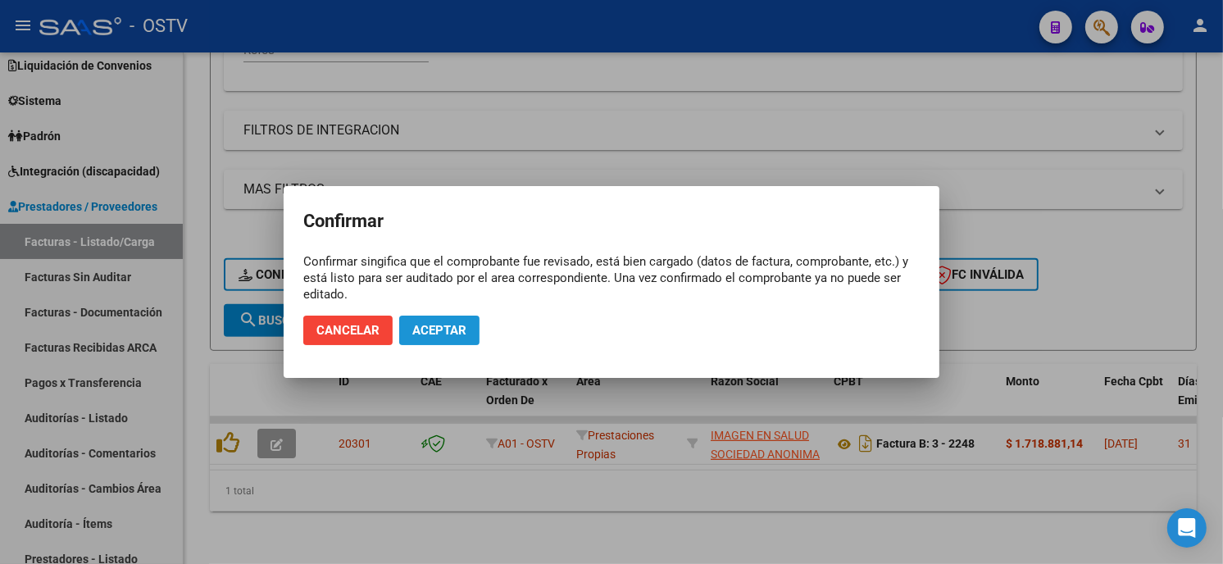
click at [463, 323] on span "Aceptar" at bounding box center [439, 330] width 54 height 15
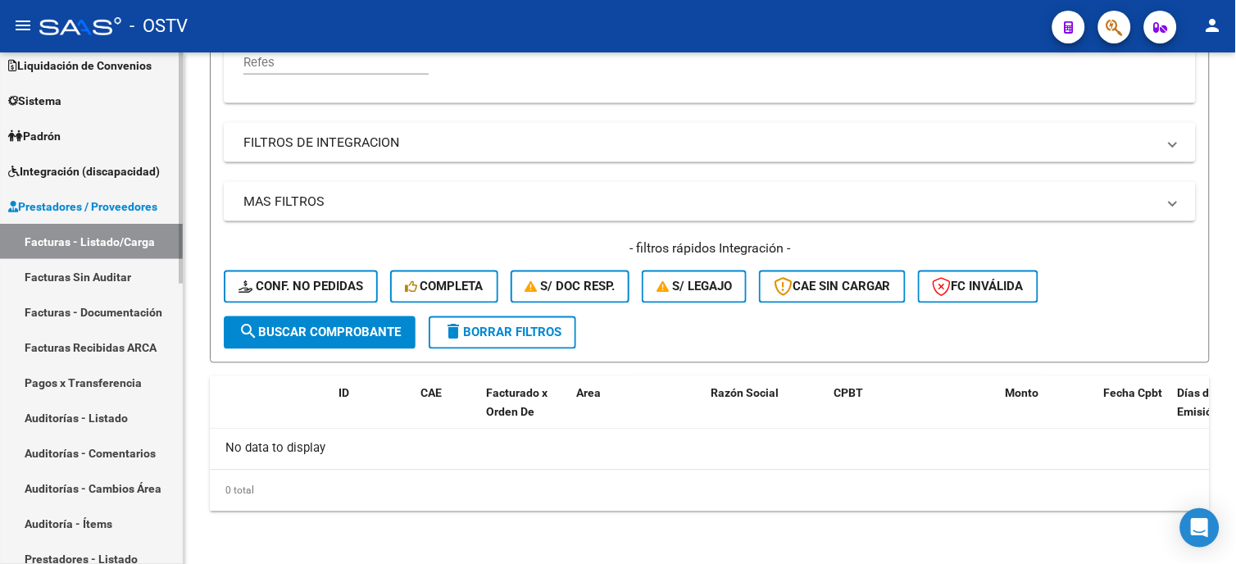
scroll to position [474, 0]
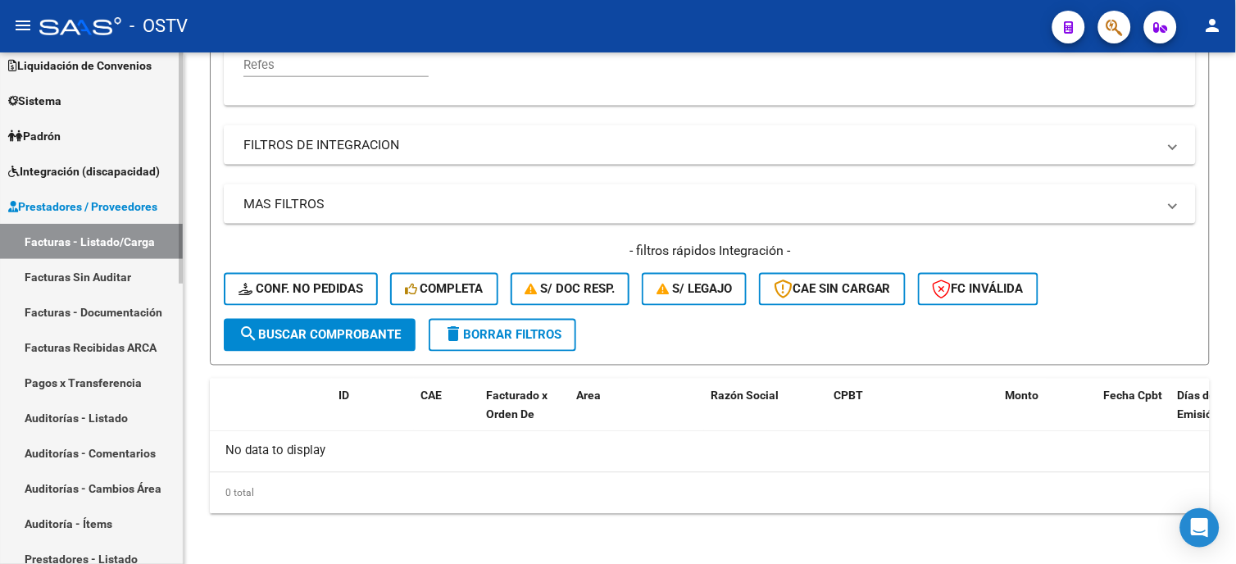
click at [78, 407] on link "Auditorías - Listado" at bounding box center [91, 417] width 183 height 35
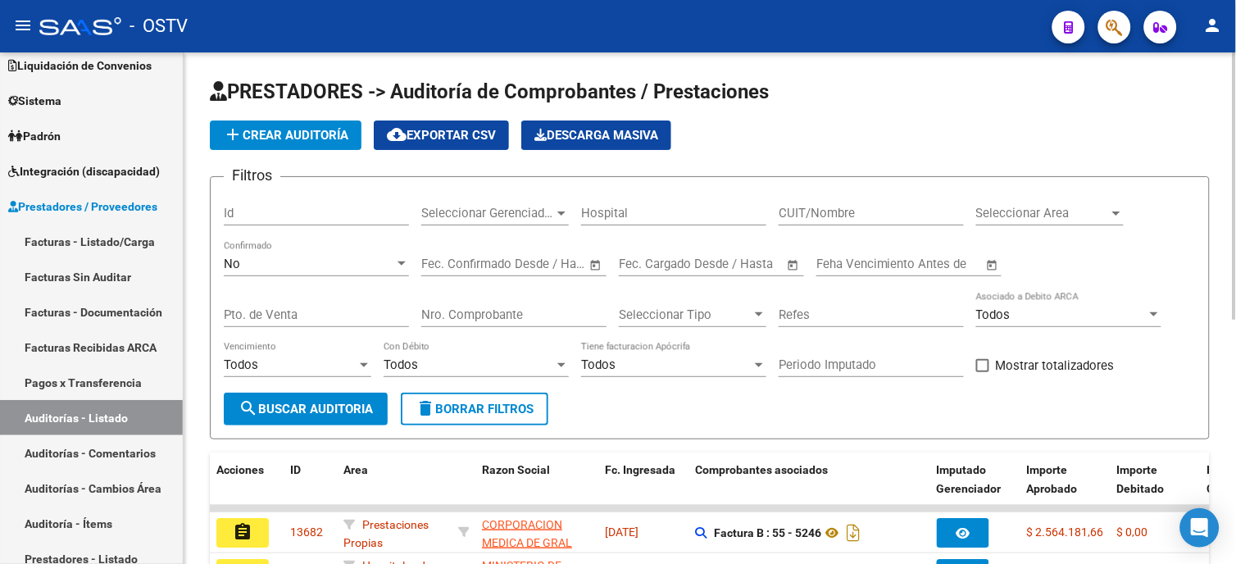
click at [297, 136] on span "add Crear Auditoría" at bounding box center [285, 135] width 125 height 15
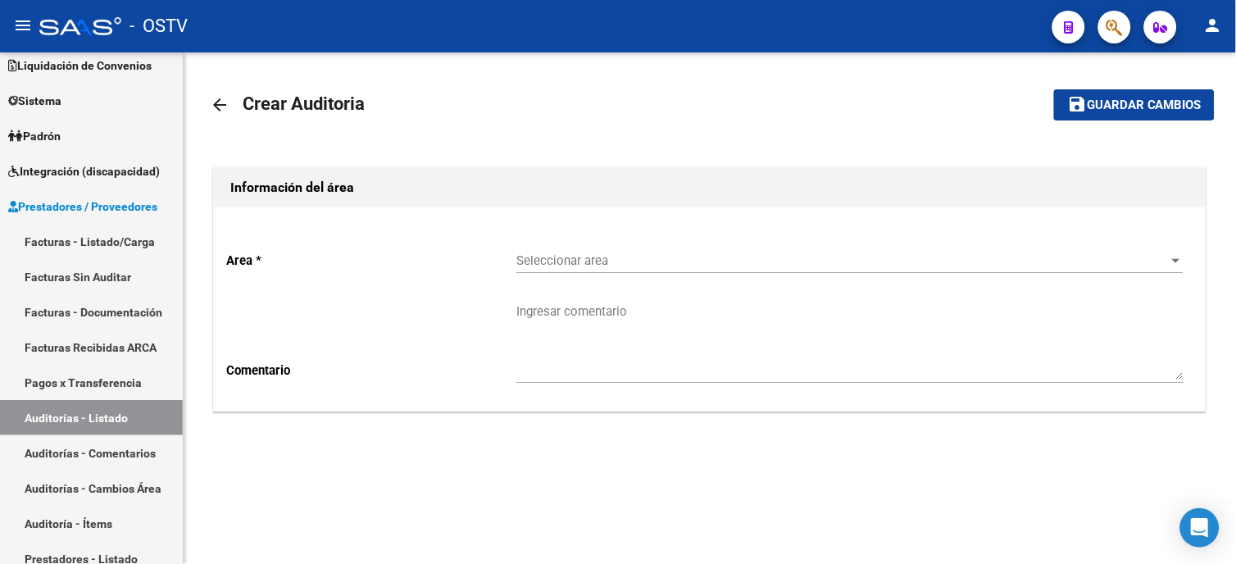
click at [508, 240] on div "Area * Seleccionar area Seleccionar area Comentario Ingresar comentario" at bounding box center [710, 308] width 992 height 203
click at [535, 259] on span "Seleccionar area" at bounding box center [843, 260] width 653 height 15
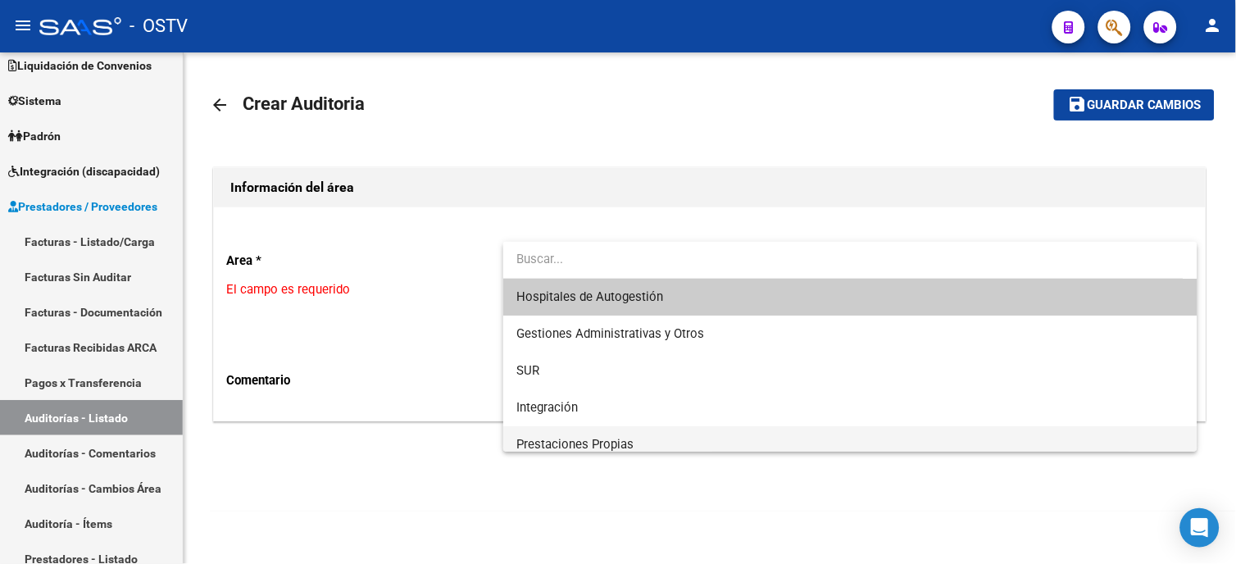
click at [580, 435] on span "Prestaciones Propias" at bounding box center [851, 444] width 668 height 37
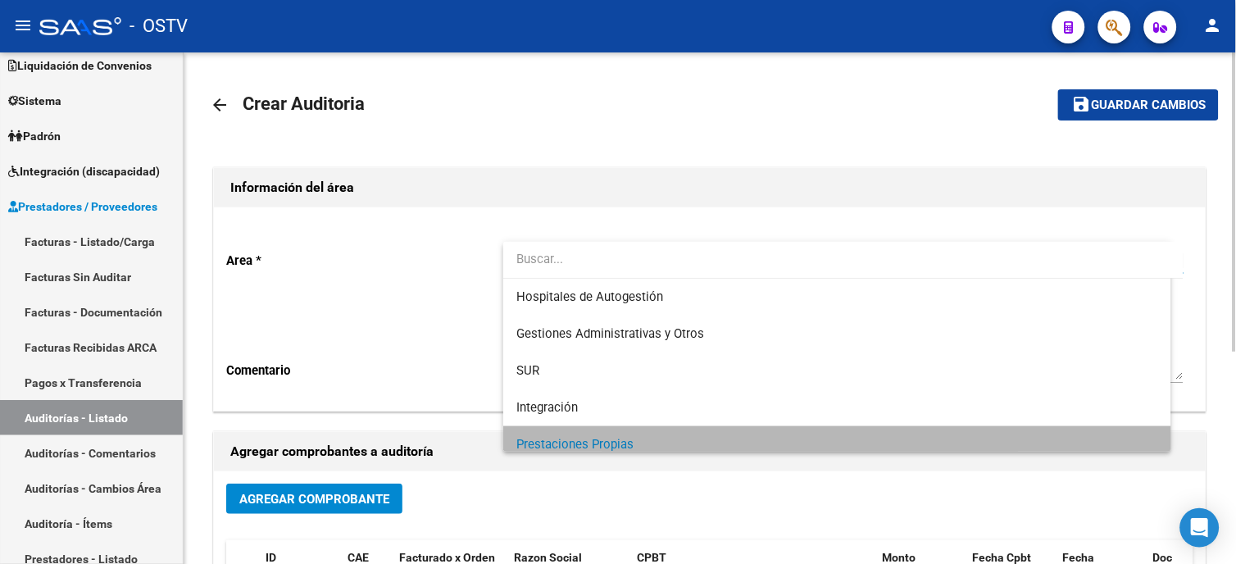
scroll to position [11, 0]
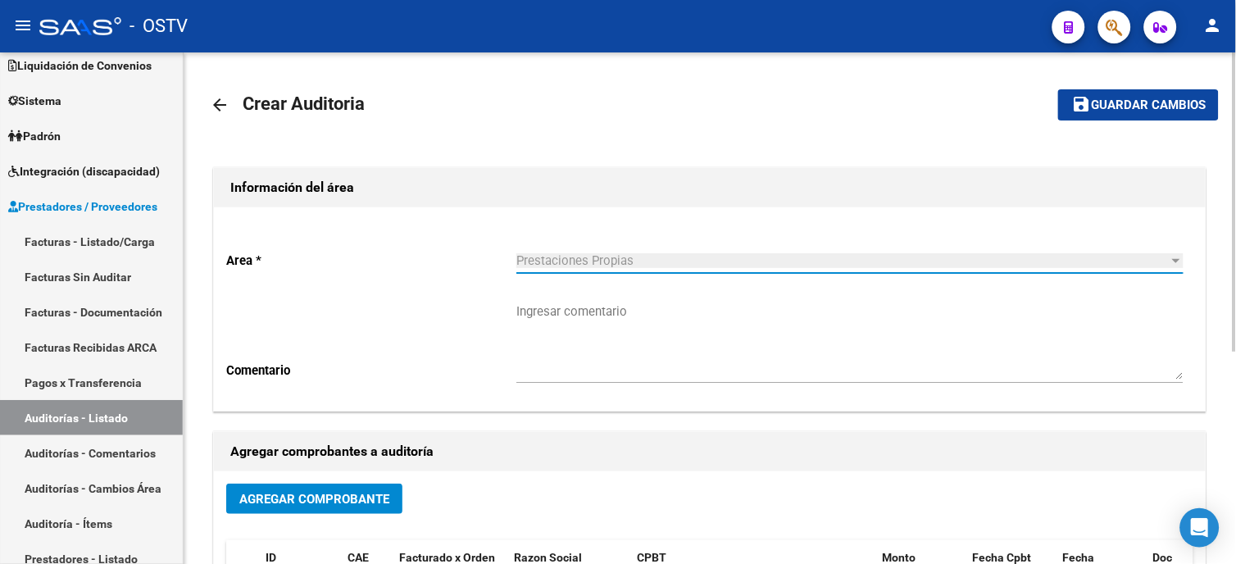
click at [293, 495] on span "Agregar Comprobante" at bounding box center [314, 499] width 150 height 15
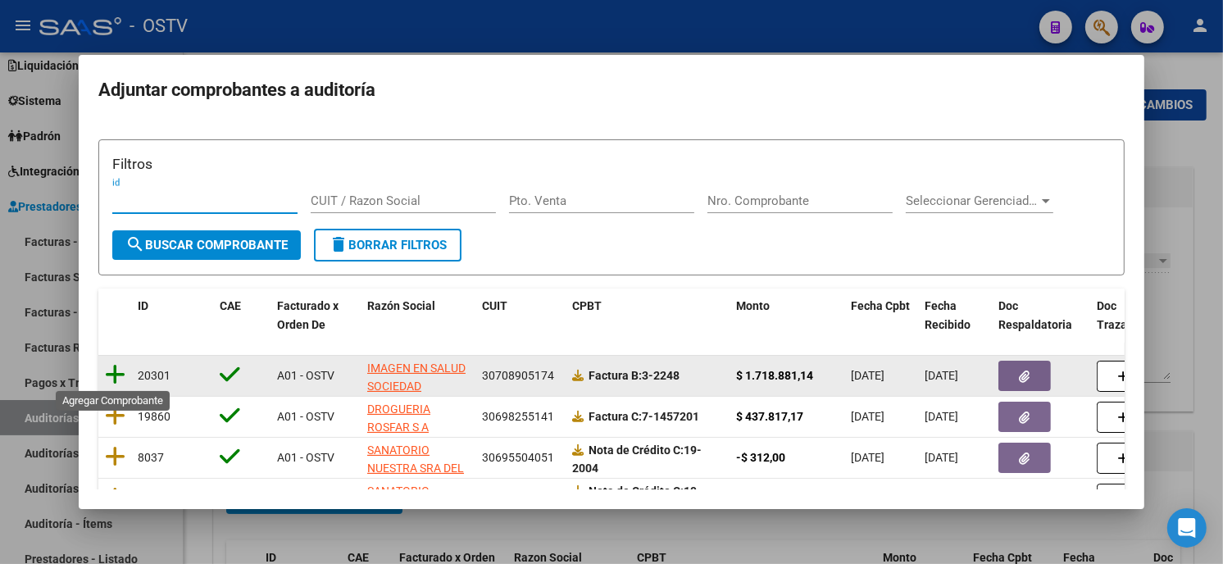
click at [107, 372] on icon at bounding box center [115, 374] width 20 height 23
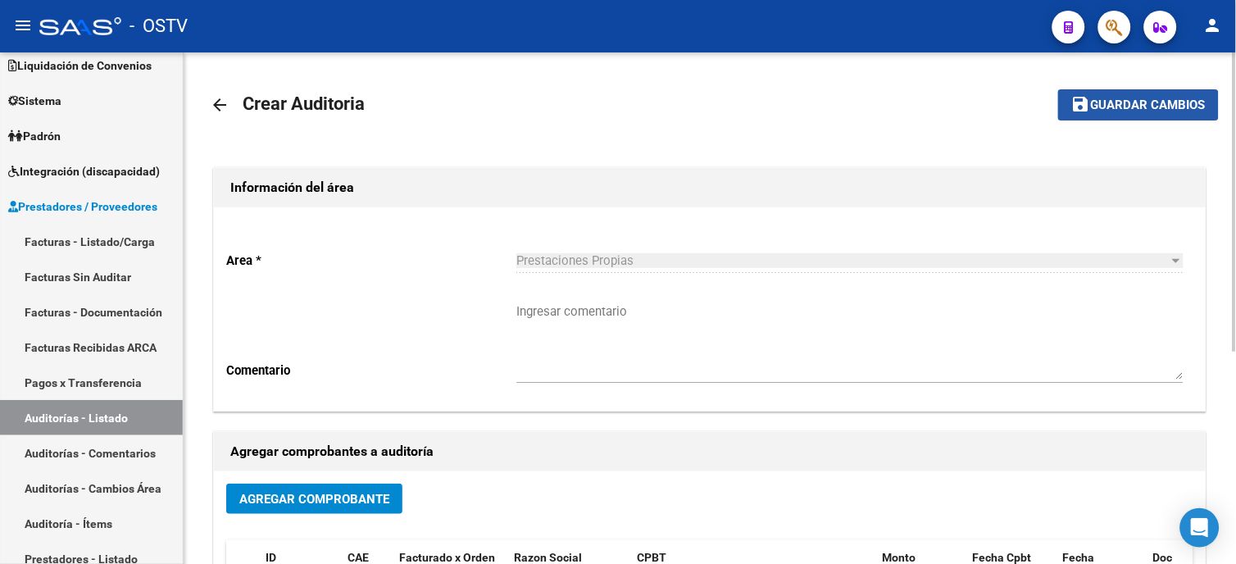
click at [1126, 109] on span "Guardar cambios" at bounding box center [1148, 105] width 115 height 15
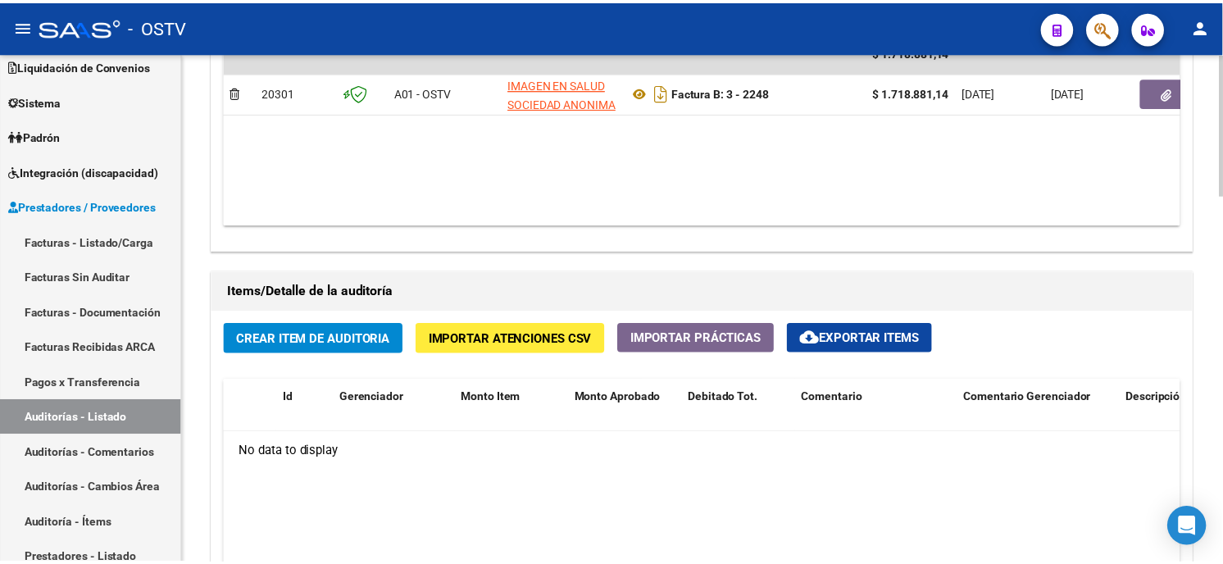
scroll to position [1002, 0]
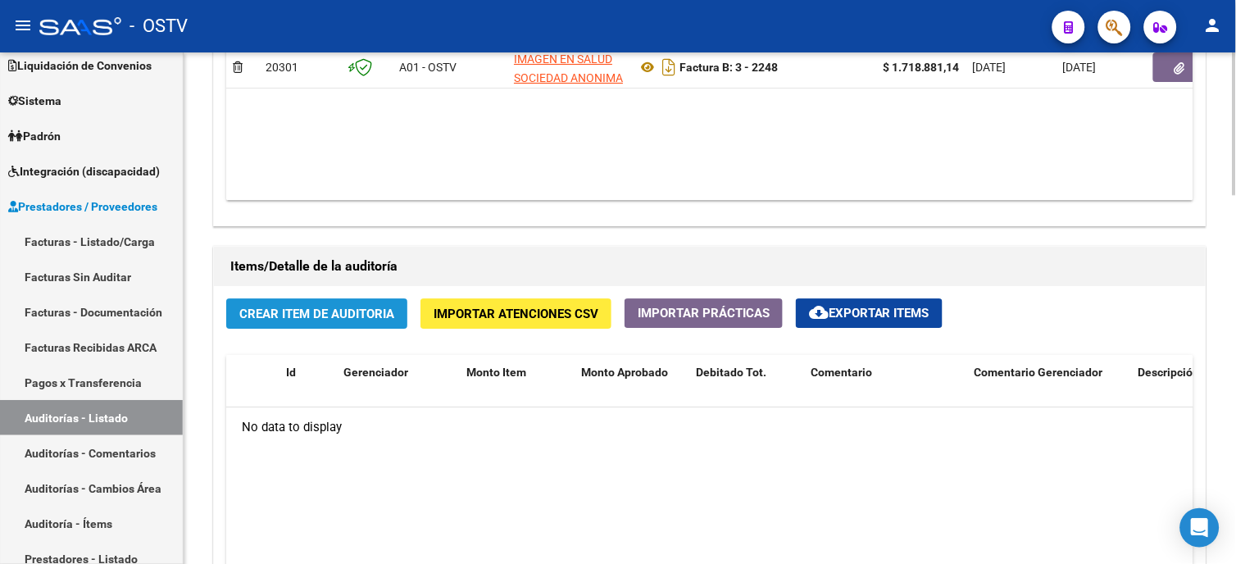
click at [362, 316] on span "Crear Item de Auditoria" at bounding box center [316, 314] width 155 height 15
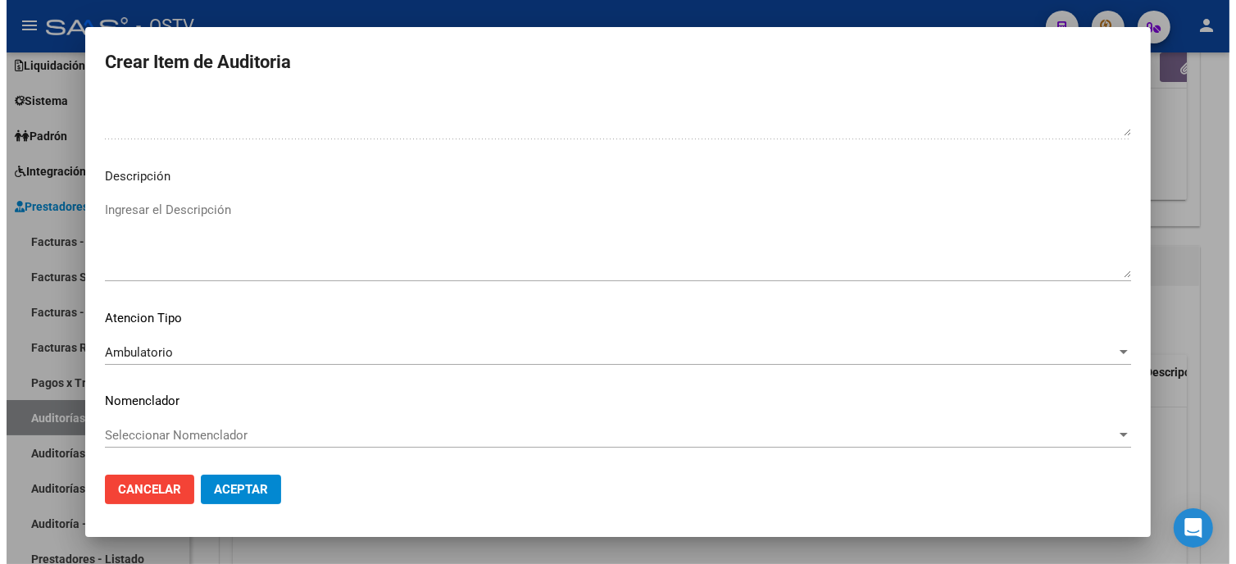
scroll to position [0, 0]
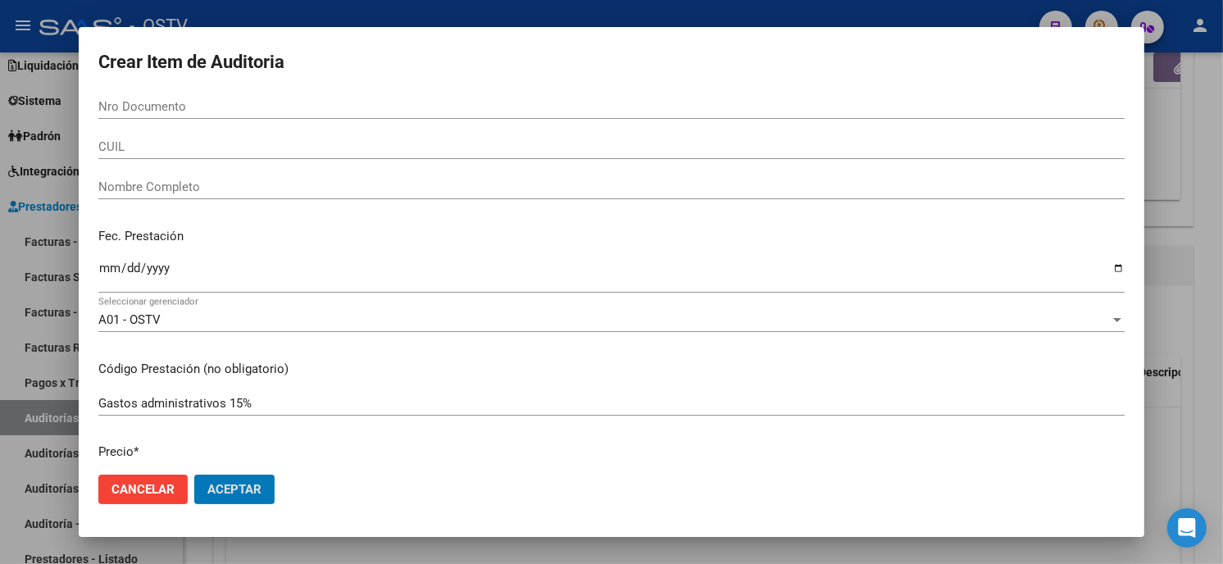
click at [194, 475] on button "Aceptar" at bounding box center [234, 490] width 80 height 30
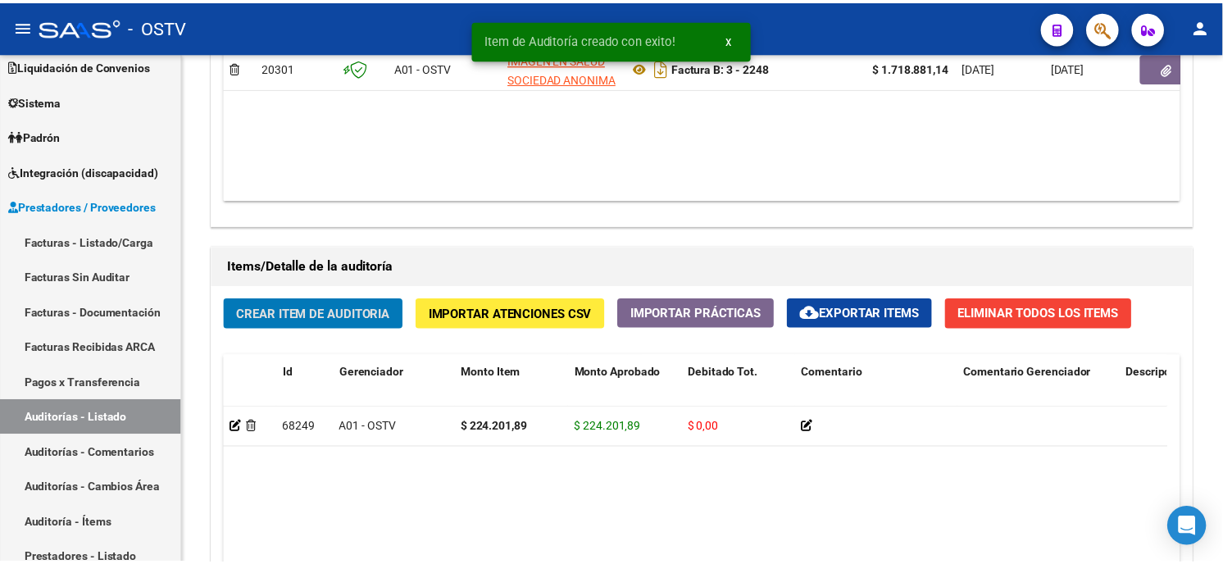
scroll to position [1003, 0]
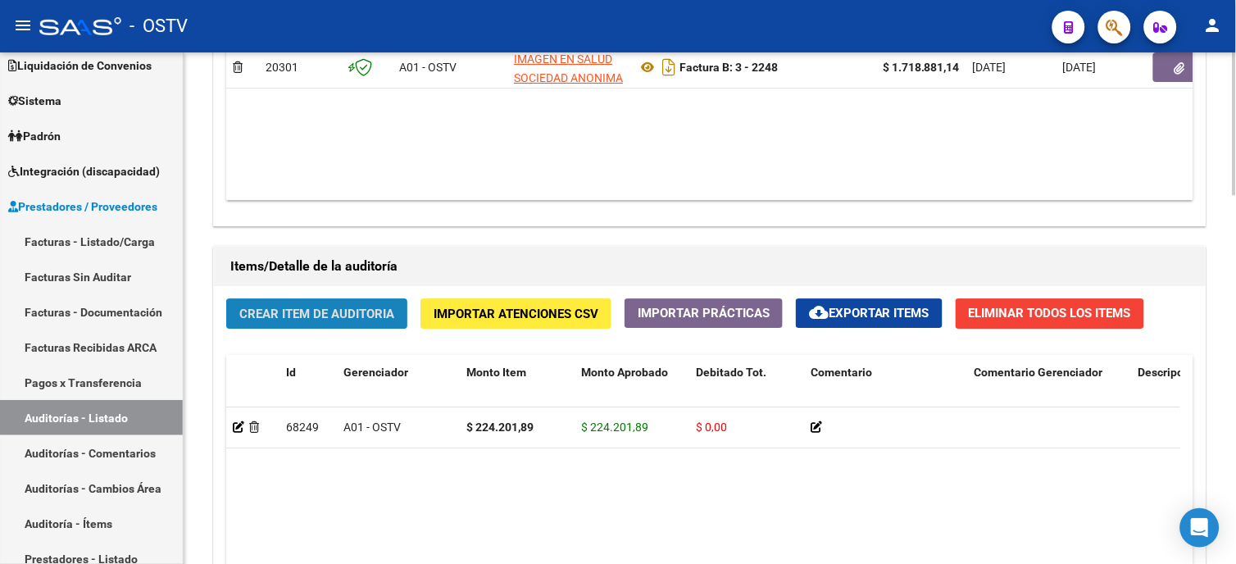
click at [357, 317] on span "Crear Item de Auditoria" at bounding box center [316, 314] width 155 height 15
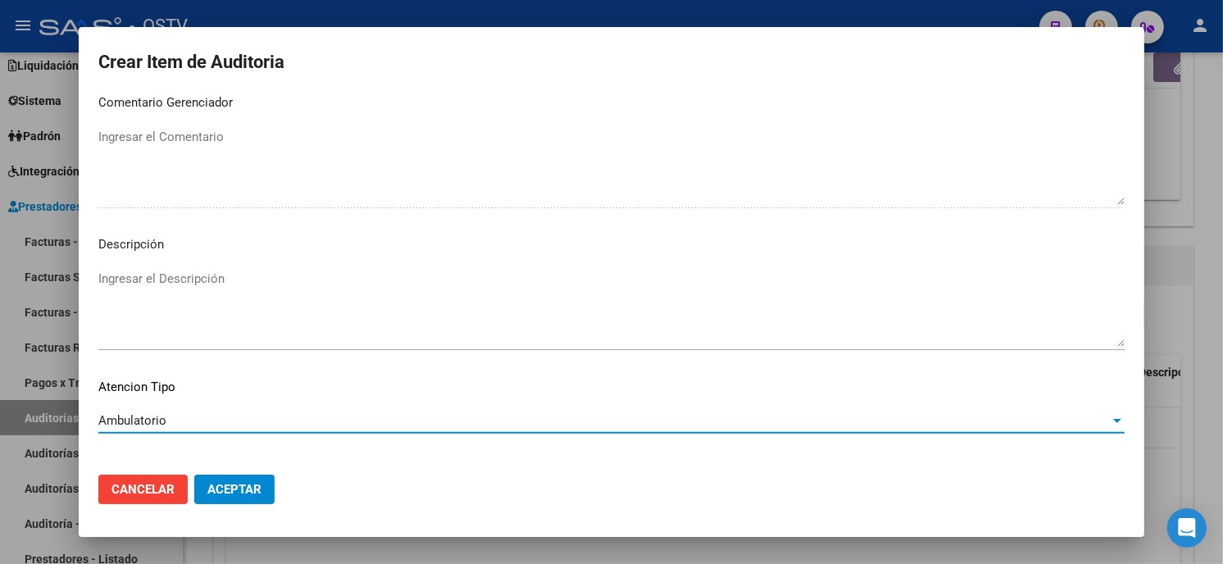
scroll to position [967, 0]
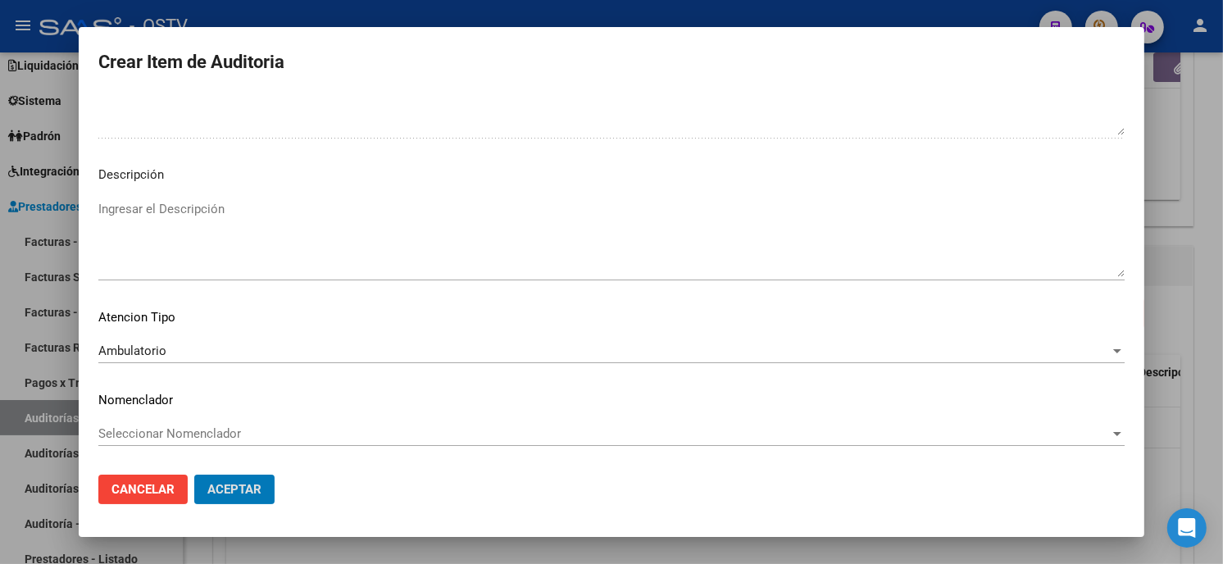
click at [194, 475] on button "Aceptar" at bounding box center [234, 490] width 80 height 30
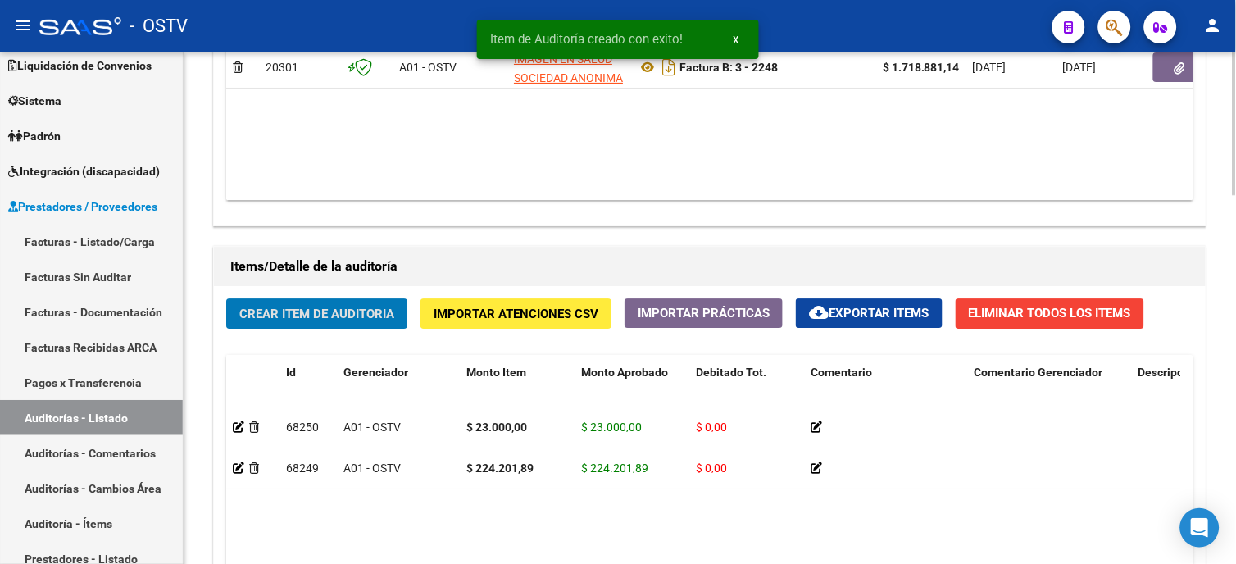
click at [367, 325] on button "Crear Item de Auditoria" at bounding box center [316, 313] width 181 height 30
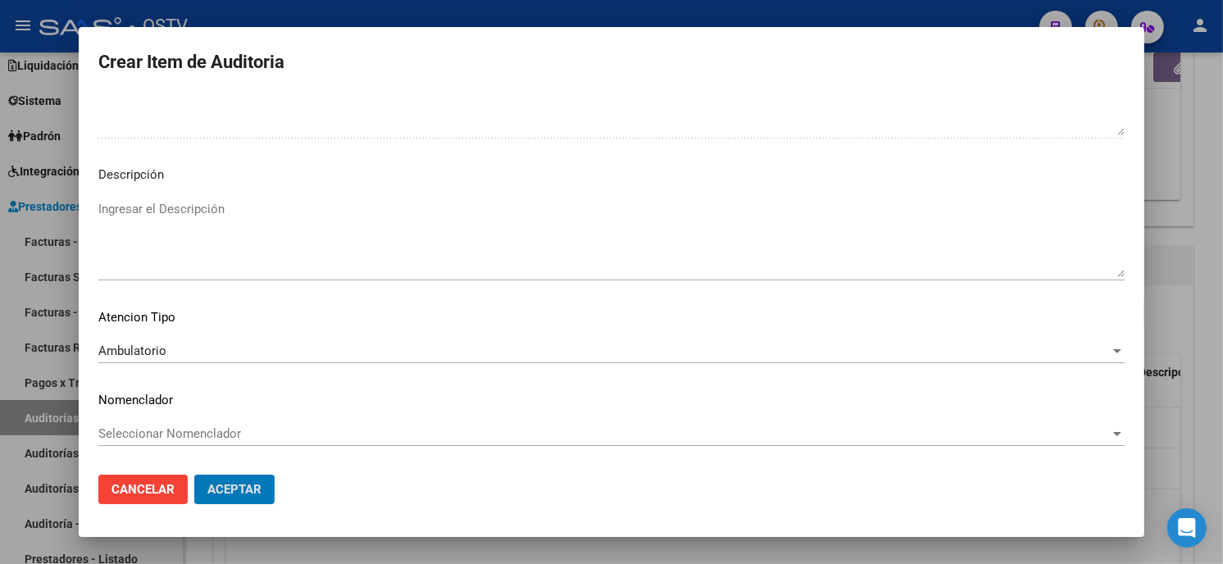
click at [194, 475] on button "Aceptar" at bounding box center [234, 490] width 80 height 30
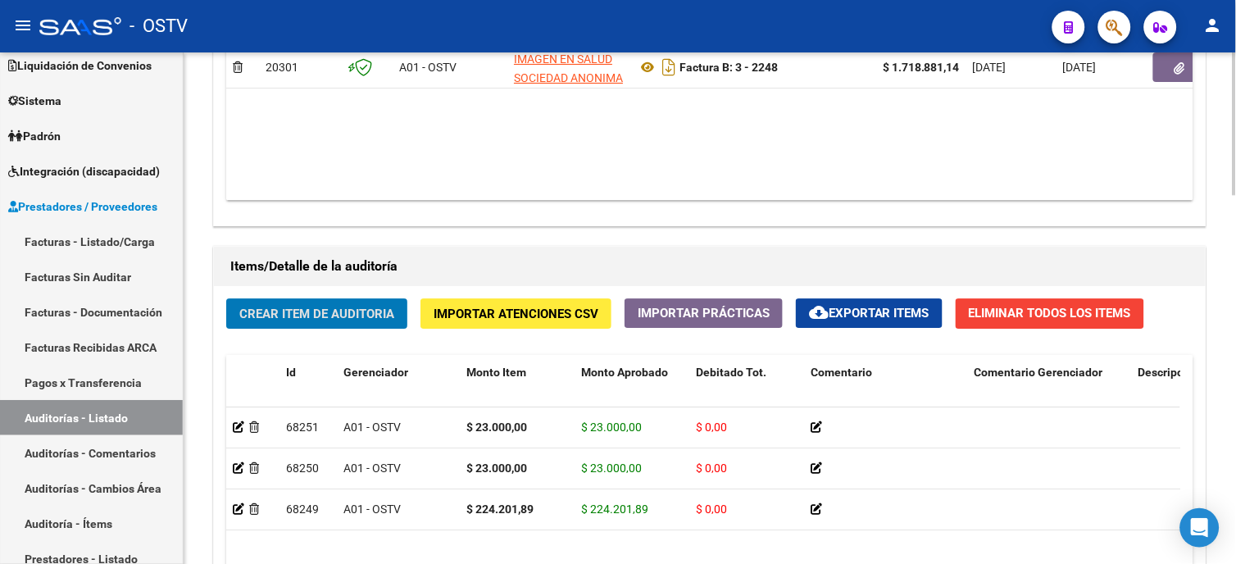
click at [260, 301] on button "Crear Item de Auditoria" at bounding box center [316, 313] width 181 height 30
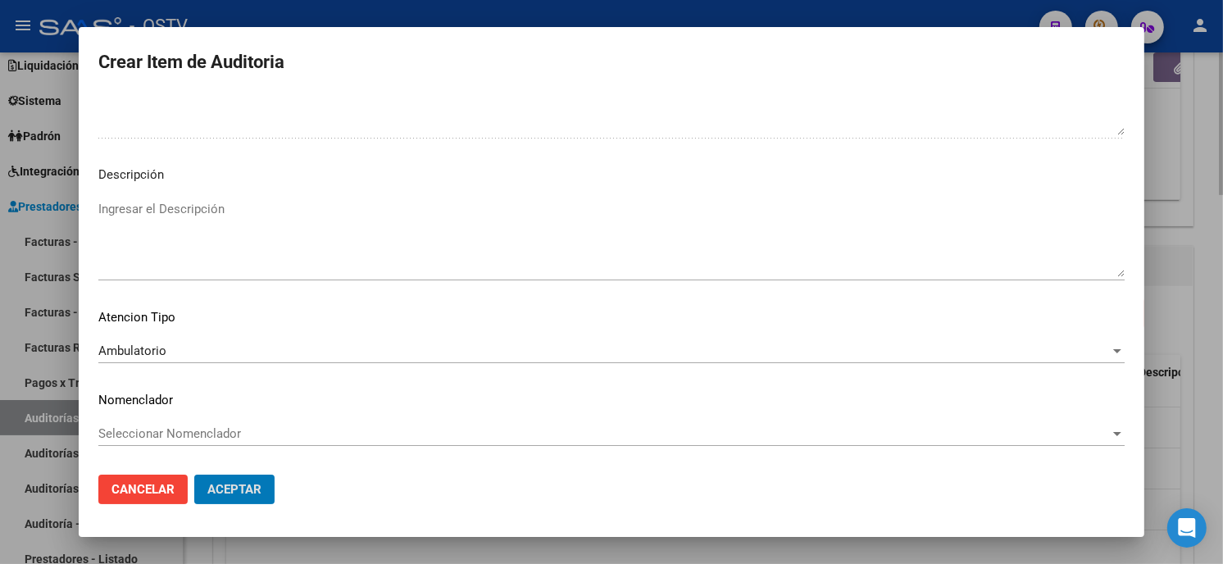
click at [194, 475] on button "Aceptar" at bounding box center [234, 490] width 80 height 30
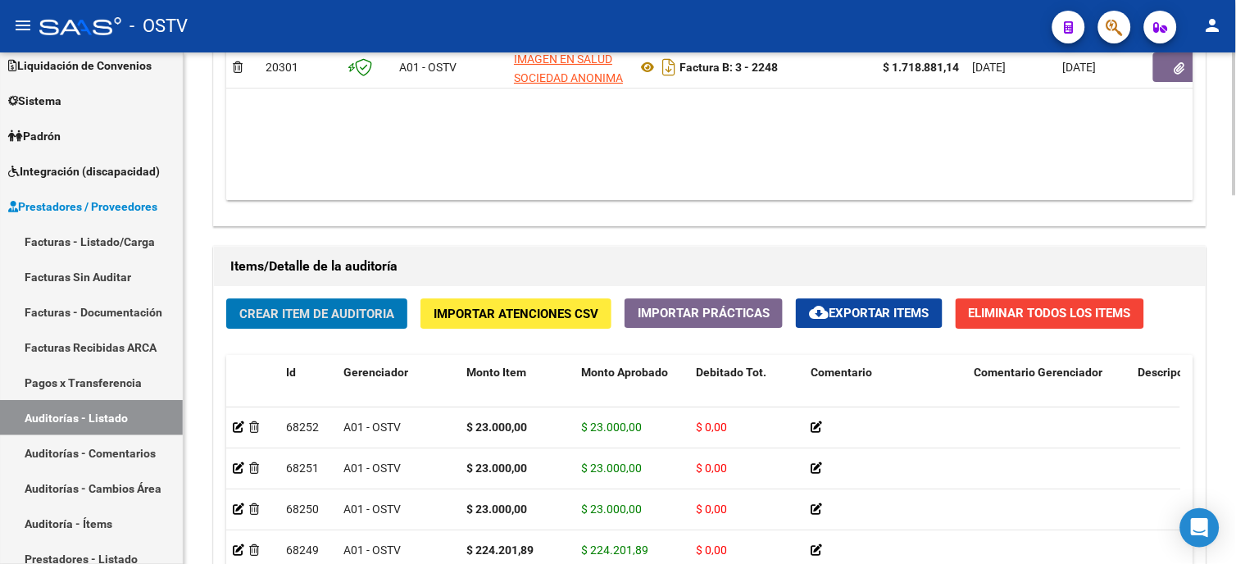
click at [336, 320] on span "Crear Item de Auditoria" at bounding box center [316, 314] width 155 height 15
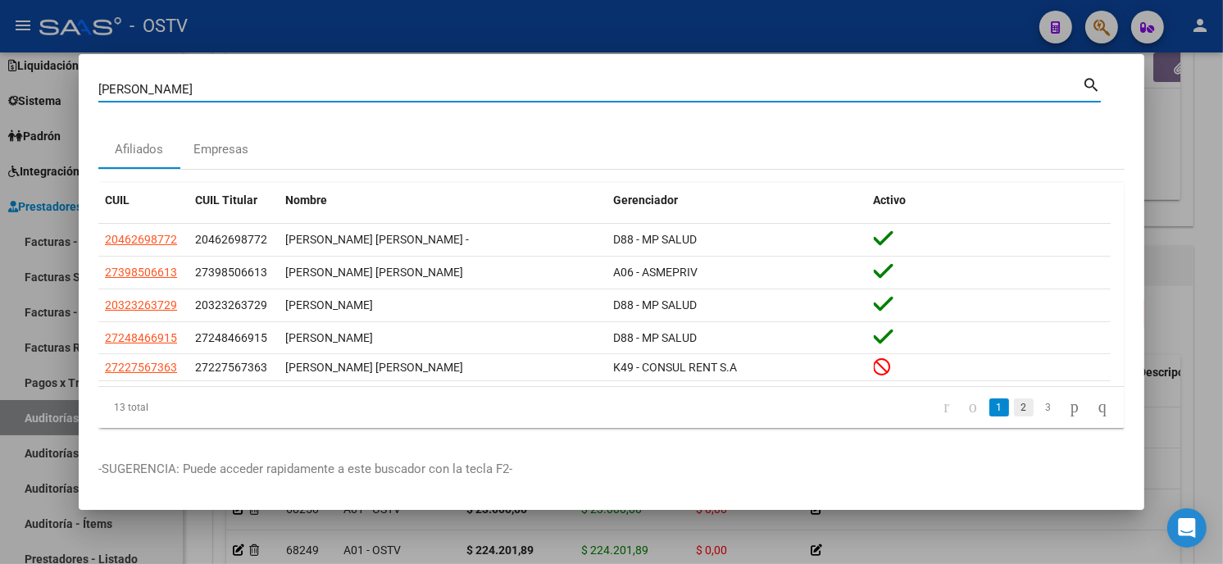
click at [1014, 407] on link "2" at bounding box center [1024, 407] width 20 height 18
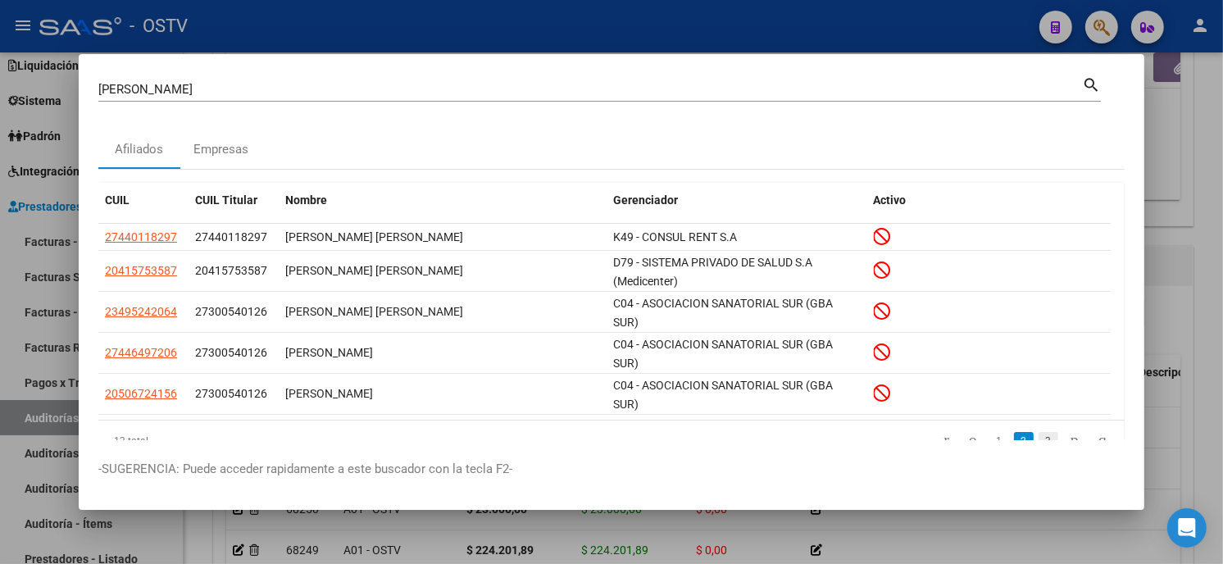
click at [1039, 433] on link "3" at bounding box center [1049, 441] width 20 height 18
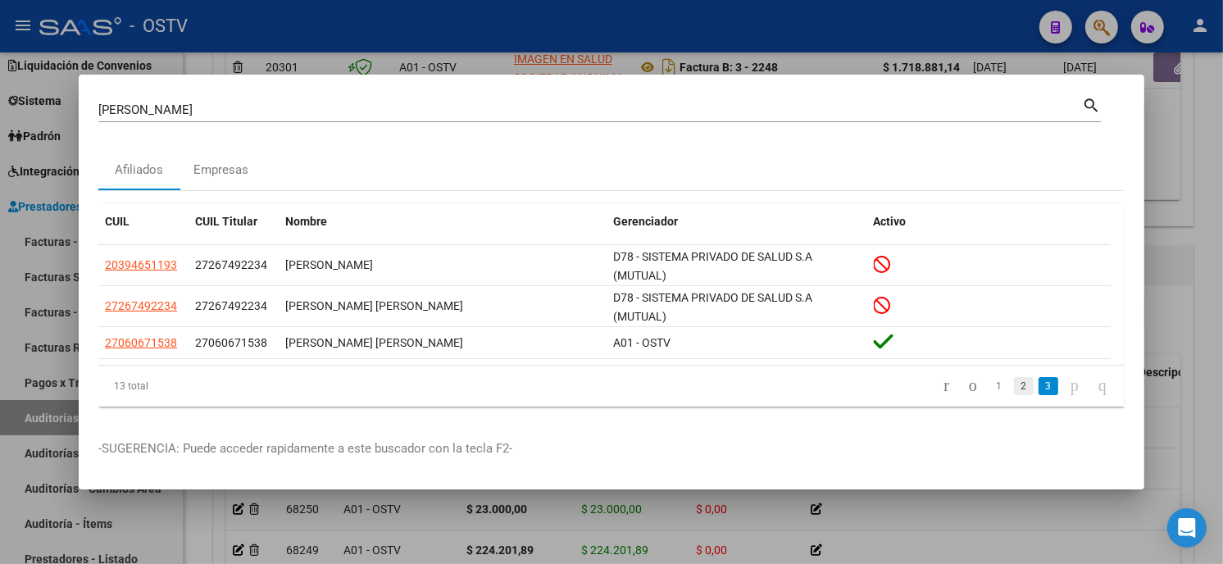
click at [1014, 385] on link "2" at bounding box center [1024, 386] width 20 height 18
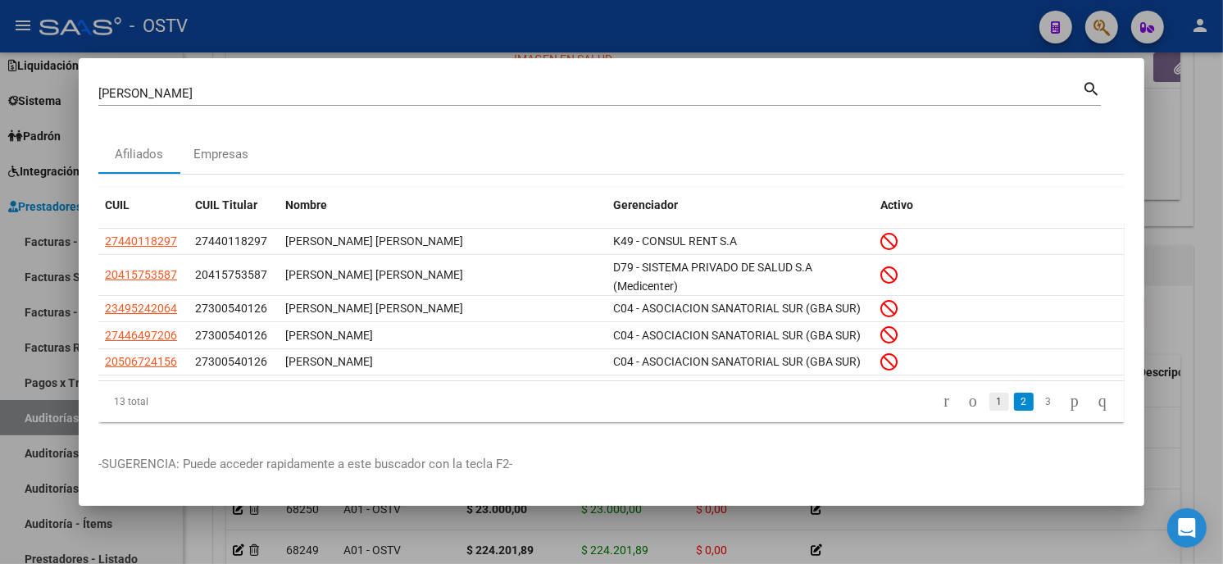
click at [990, 398] on link "1" at bounding box center [1000, 402] width 20 height 18
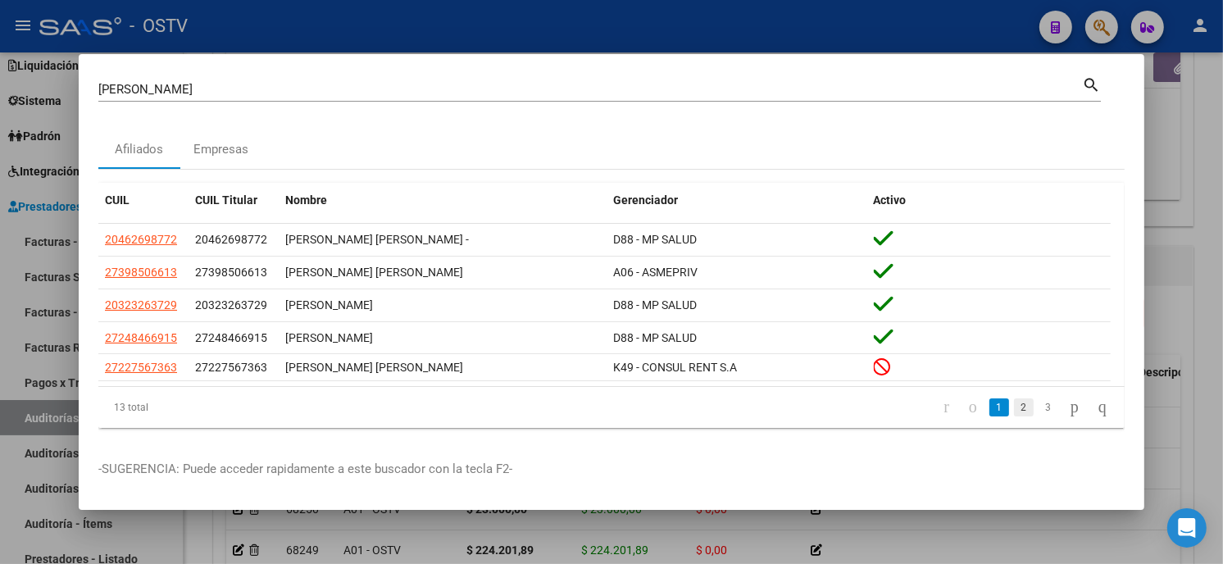
click at [1014, 412] on link "2" at bounding box center [1024, 407] width 20 height 18
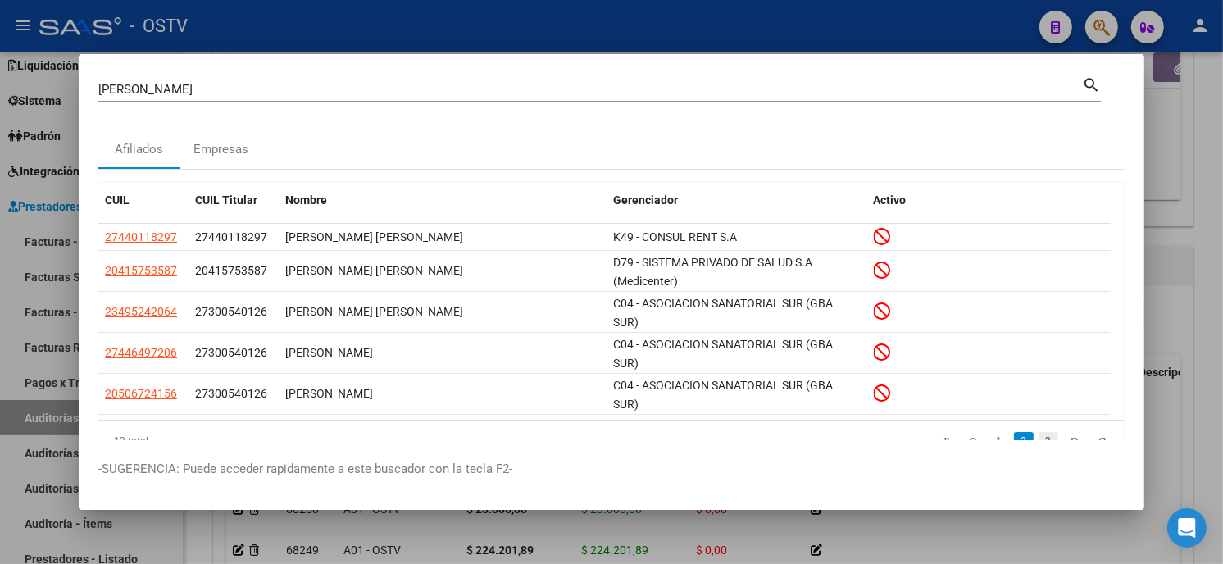
click at [1039, 438] on link "3" at bounding box center [1049, 441] width 20 height 18
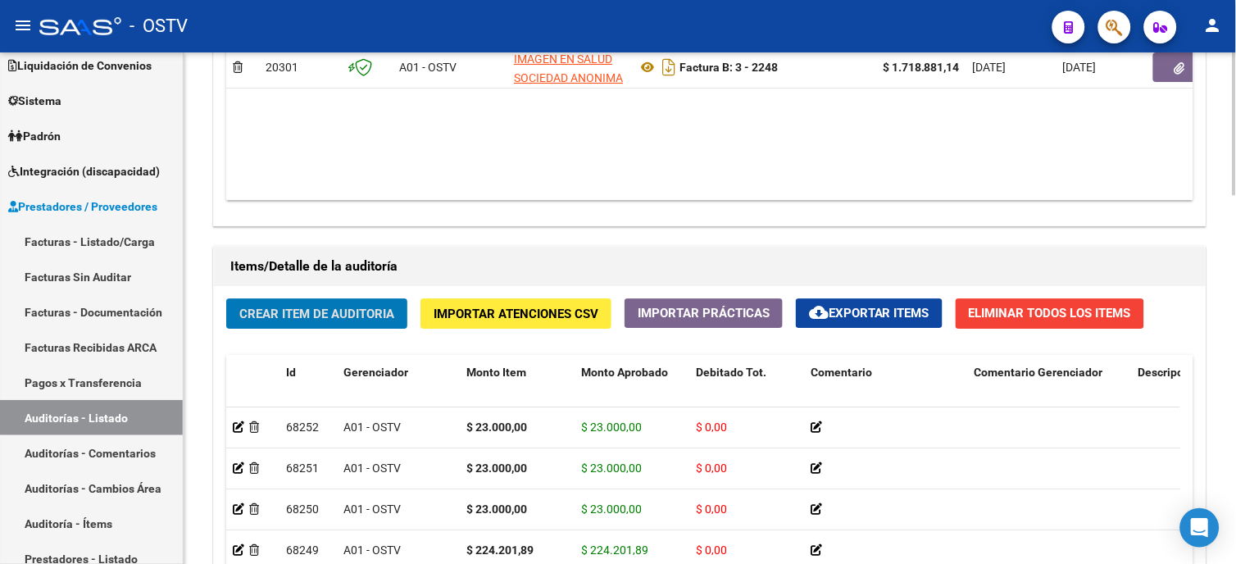
click at [351, 315] on span "Crear Item de Auditoria" at bounding box center [316, 314] width 155 height 15
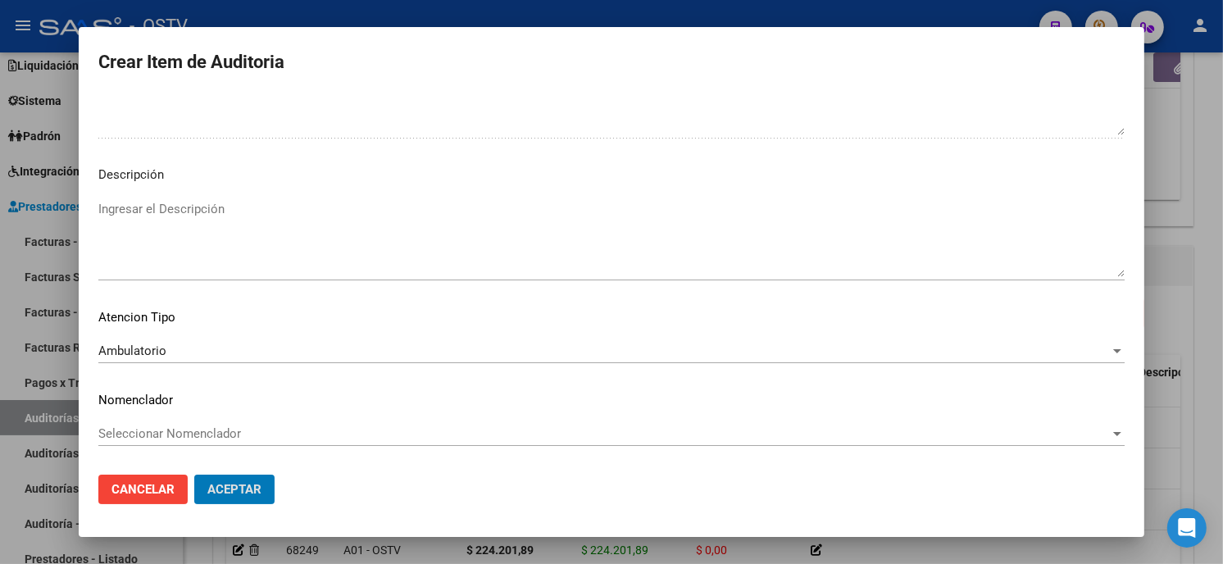
click at [194, 475] on button "Aceptar" at bounding box center [234, 490] width 80 height 30
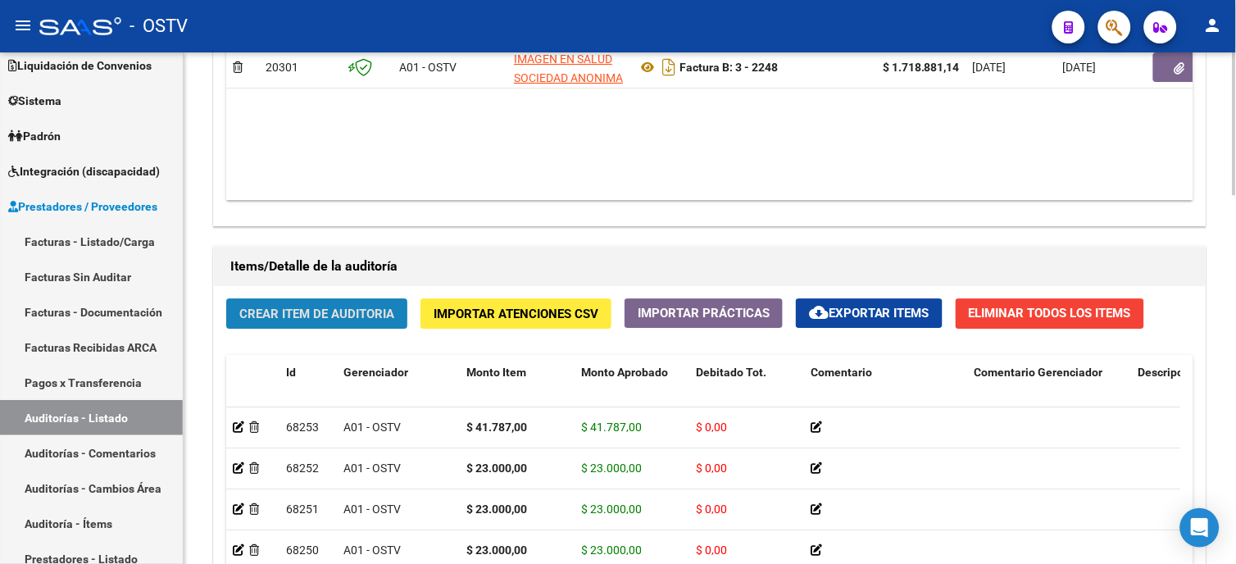
click at [377, 312] on span "Crear Item de Auditoria" at bounding box center [316, 314] width 155 height 15
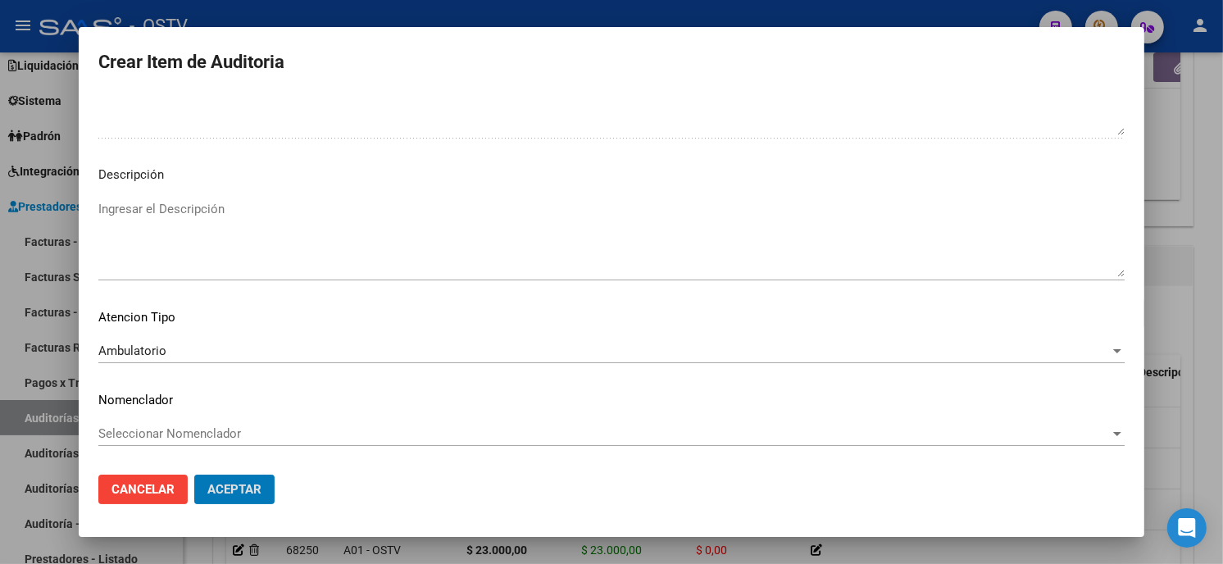
click at [194, 475] on button "Aceptar" at bounding box center [234, 490] width 80 height 30
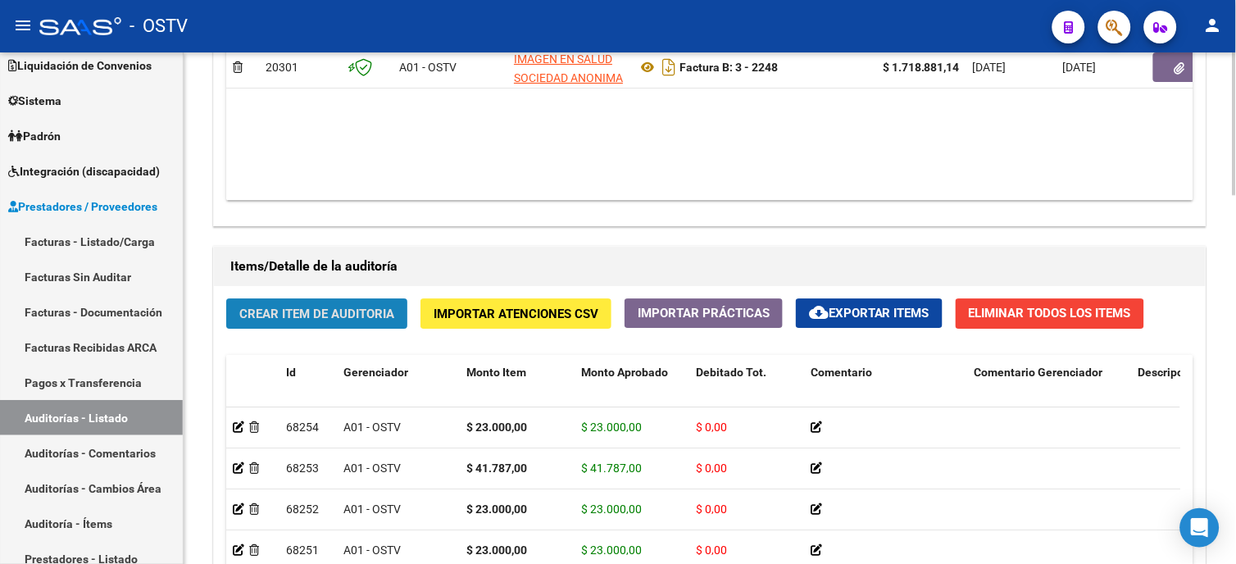
click at [326, 320] on span "Crear Item de Auditoria" at bounding box center [316, 314] width 155 height 15
